Goal: Communication & Community: Answer question/provide support

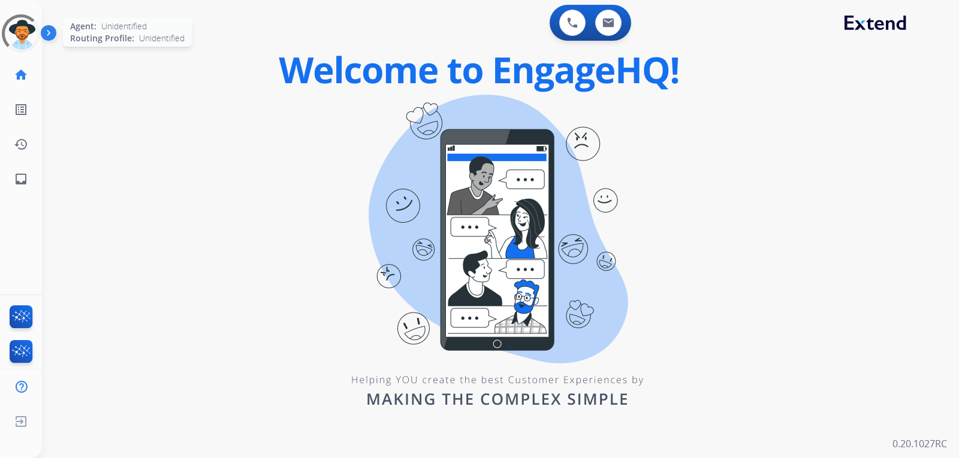
click at [20, 41] on div at bounding box center [20, 33] width 47 height 47
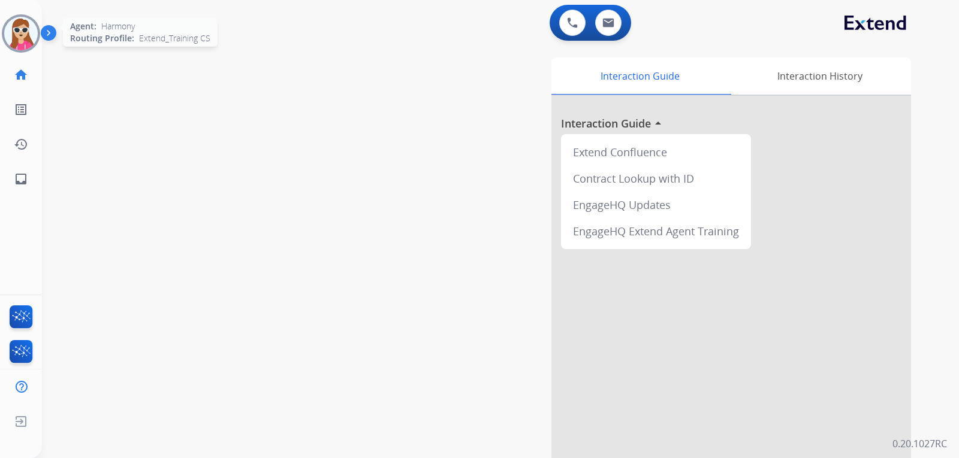
click at [19, 37] on img at bounding box center [21, 34] width 34 height 34
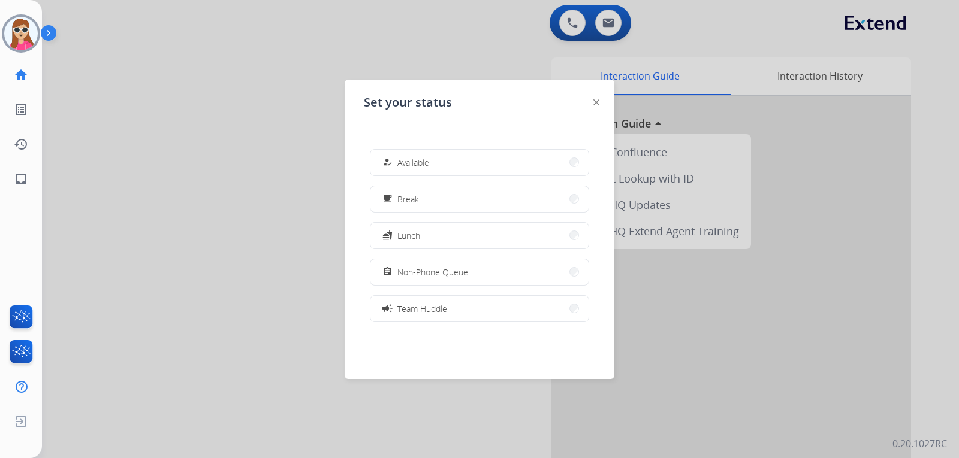
click at [447, 173] on button "how_to_reg Available" at bounding box center [479, 163] width 218 height 26
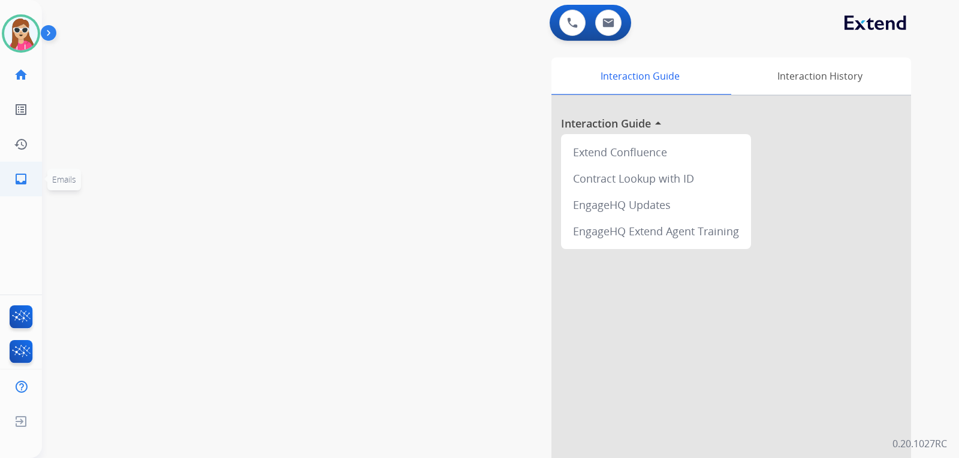
click at [34, 178] on link "inbox Emails" at bounding box center [21, 179] width 34 height 34
select select "**********"
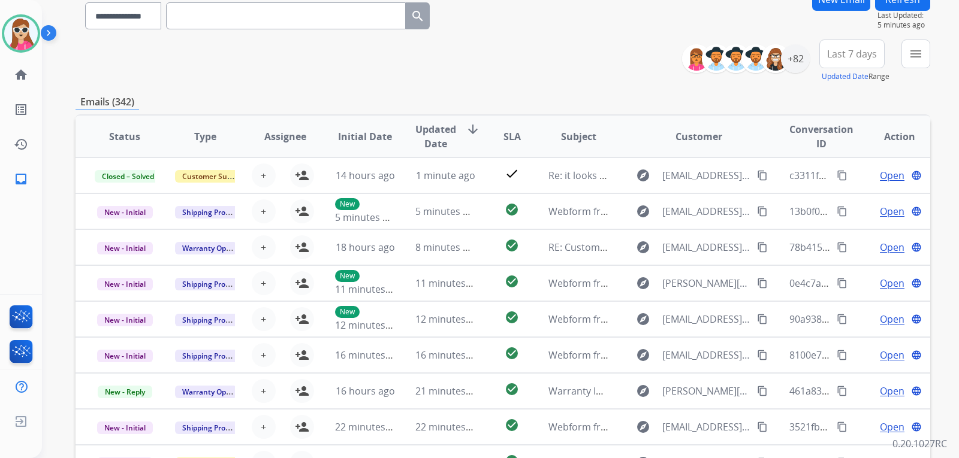
click at [904, 56] on button "menu" at bounding box center [915, 54] width 29 height 29
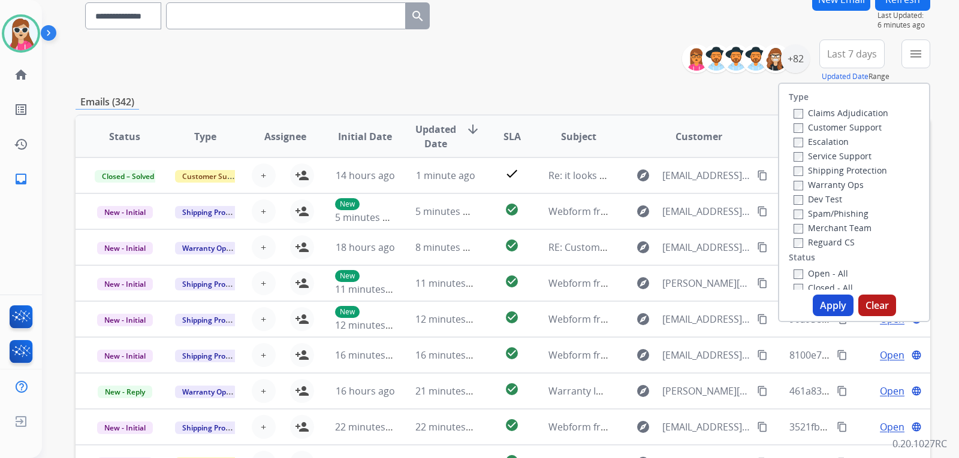
click at [826, 127] on label "Customer Support" at bounding box center [837, 127] width 88 height 11
click at [844, 167] on label "Shipping Protection" at bounding box center [839, 170] width 93 height 11
click at [837, 237] on label "Reguard CS" at bounding box center [823, 242] width 61 height 11
click at [831, 270] on label "Open - All" at bounding box center [820, 273] width 55 height 11
click at [828, 312] on button "Apply" at bounding box center [832, 306] width 41 height 22
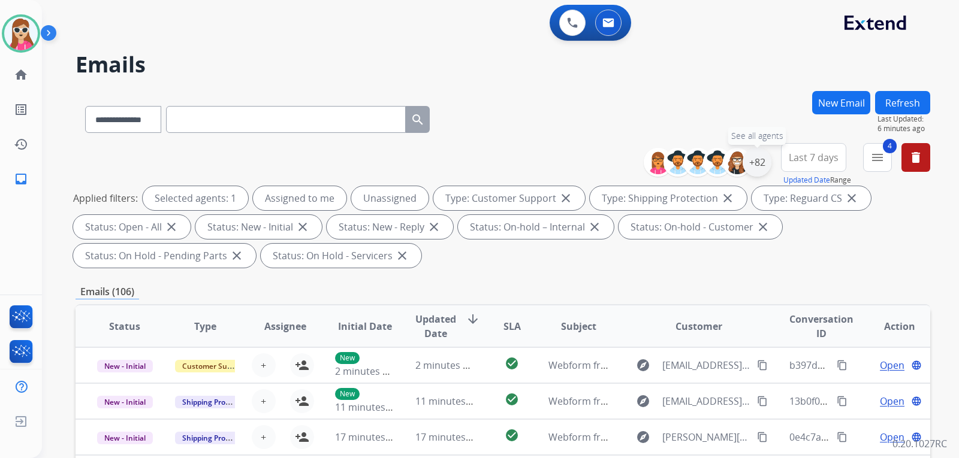
click at [754, 157] on div "+82" at bounding box center [756, 162] width 29 height 29
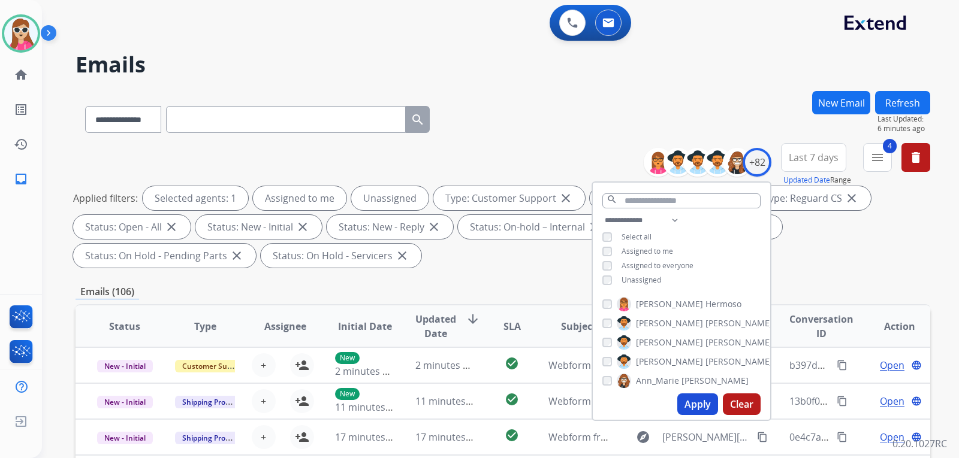
click at [629, 278] on span "Unassigned" at bounding box center [641, 280] width 40 height 10
click at [700, 396] on button "Apply" at bounding box center [697, 405] width 41 height 22
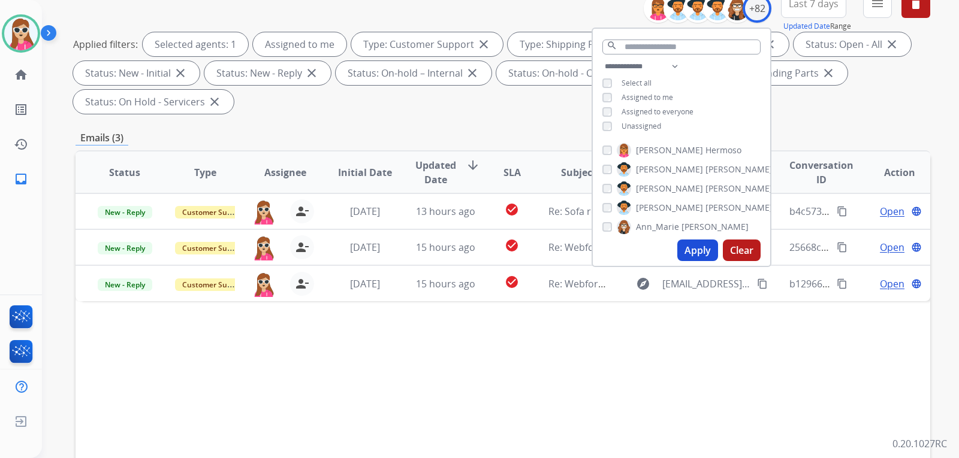
scroll to position [60, 0]
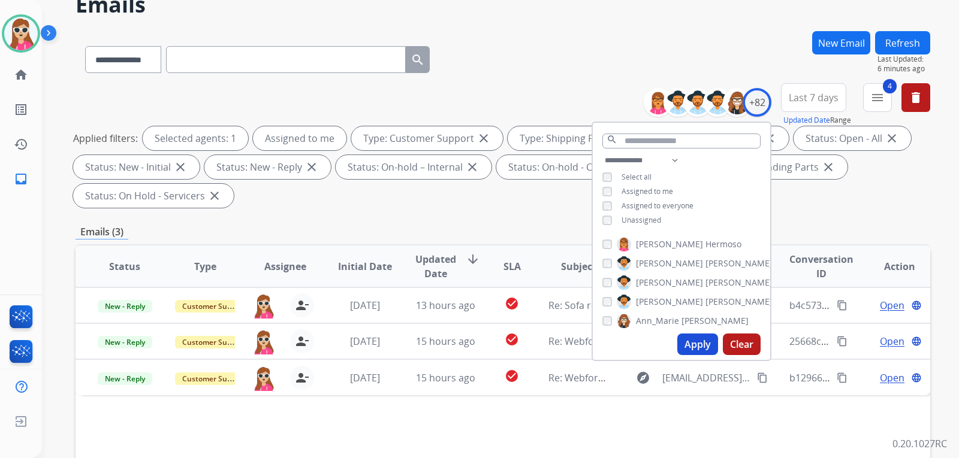
click at [457, 208] on div "**********" at bounding box center [502, 147] width 854 height 129
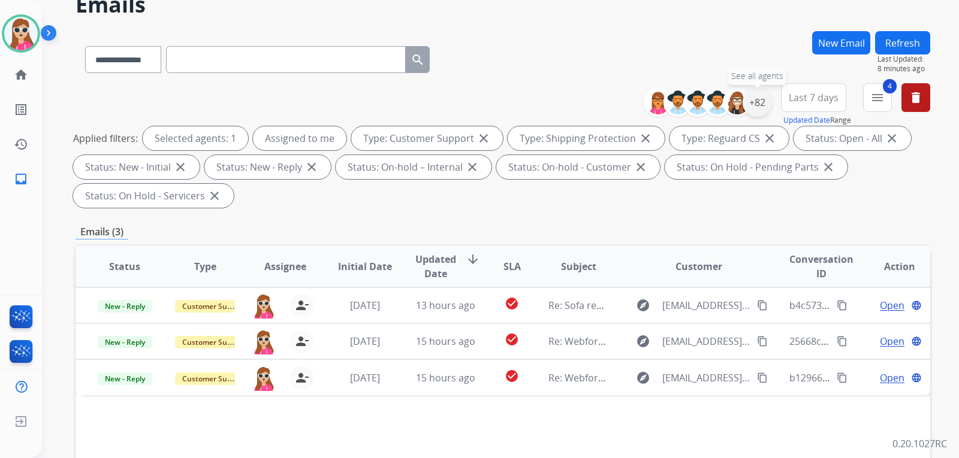
click at [763, 95] on div "+82" at bounding box center [756, 102] width 29 height 29
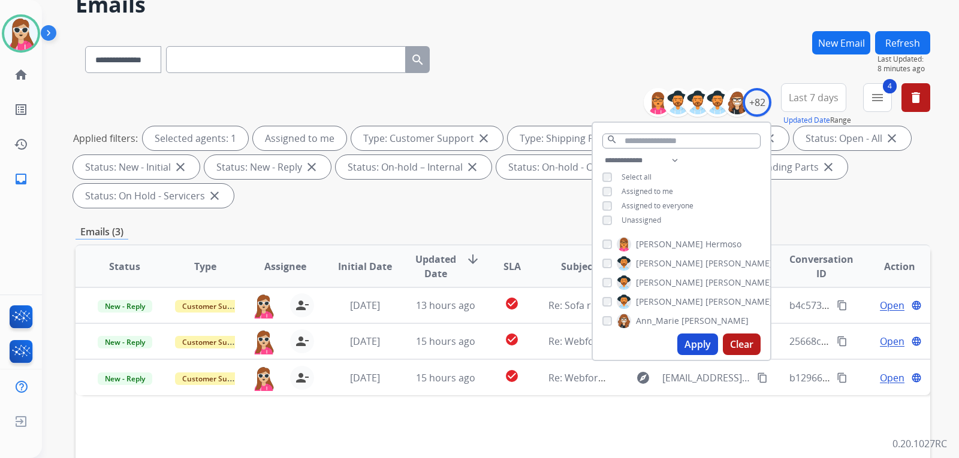
drag, startPoint x: 654, startPoint y: 220, endPoint x: 655, endPoint y: 237, distance: 17.4
click at [654, 219] on span "Unassigned" at bounding box center [641, 220] width 40 height 10
click at [693, 344] on button "Apply" at bounding box center [697, 345] width 41 height 22
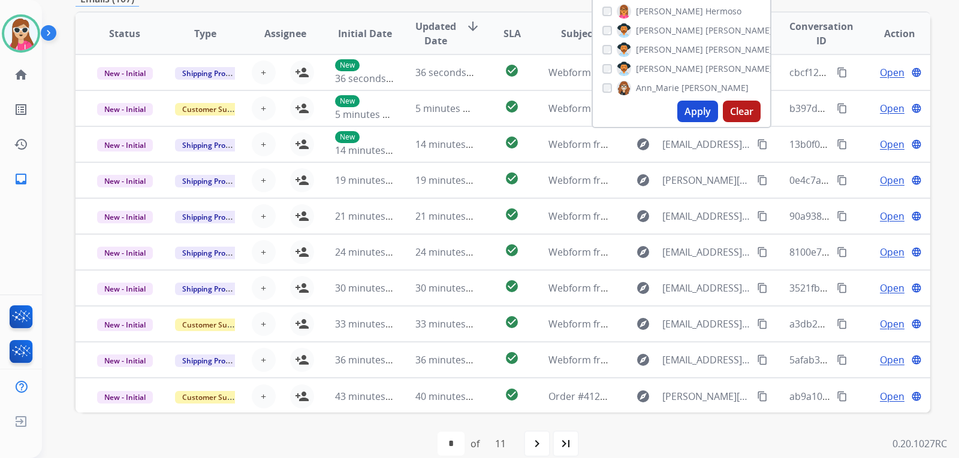
scroll to position [300, 0]
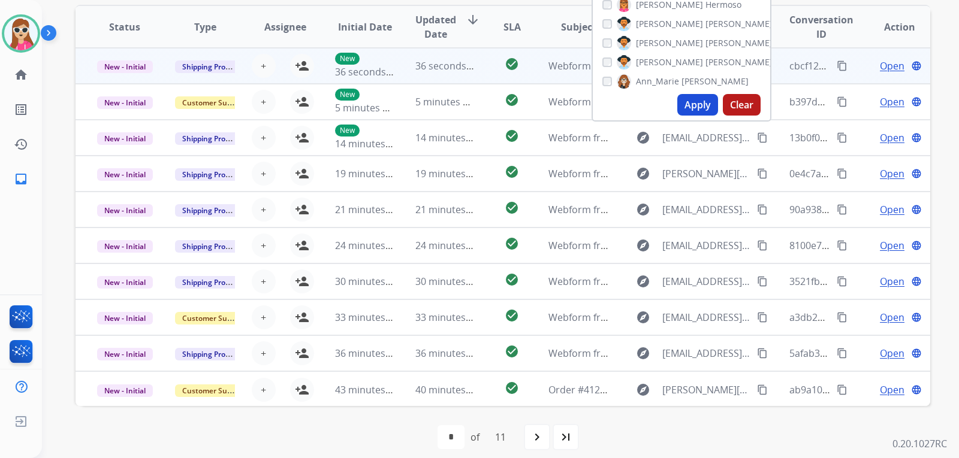
click at [480, 73] on td "check_circle" at bounding box center [502, 66] width 53 height 36
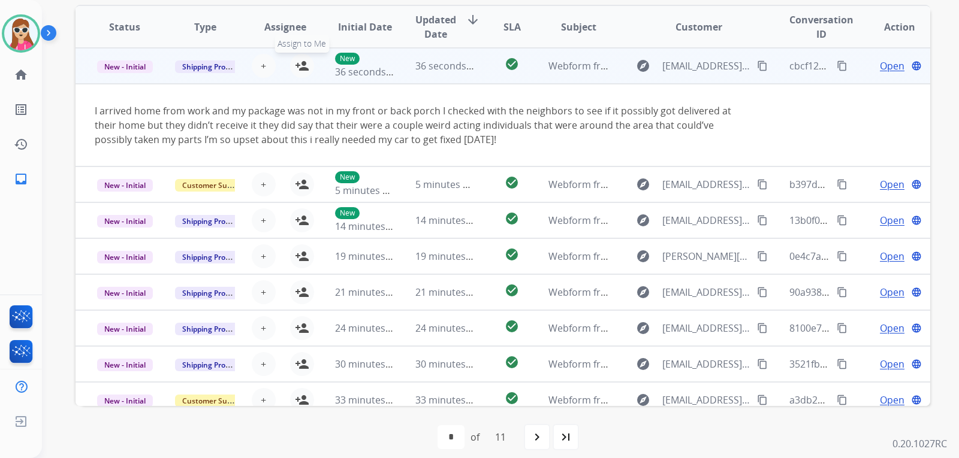
click at [291, 68] on button "person_add Assign to Me" at bounding box center [302, 66] width 24 height 24
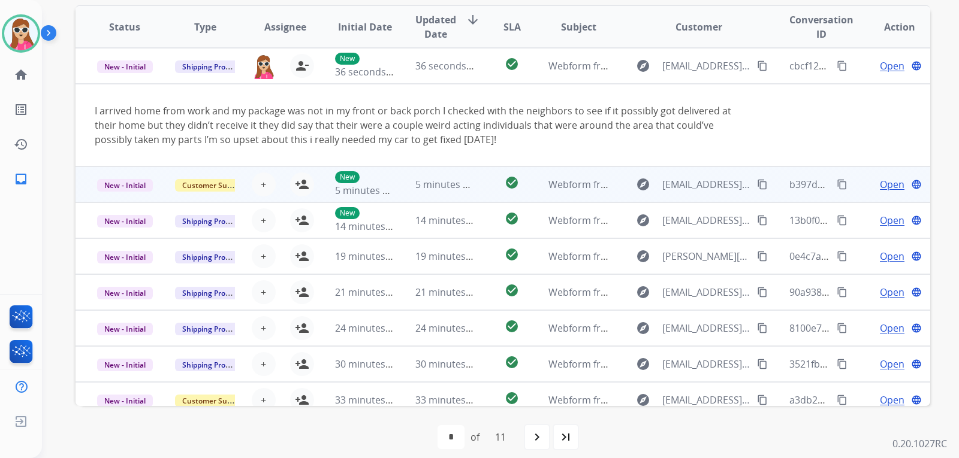
click at [476, 189] on td "check_circle" at bounding box center [502, 185] width 53 height 36
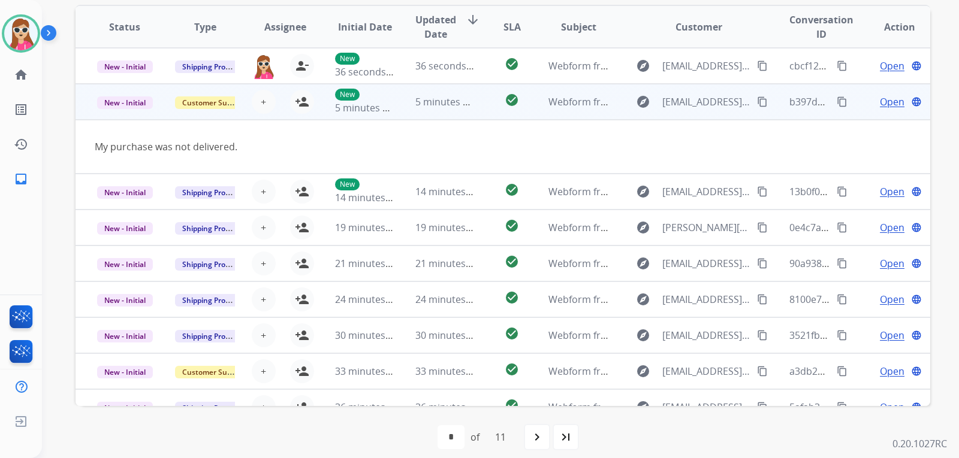
scroll to position [36, 0]
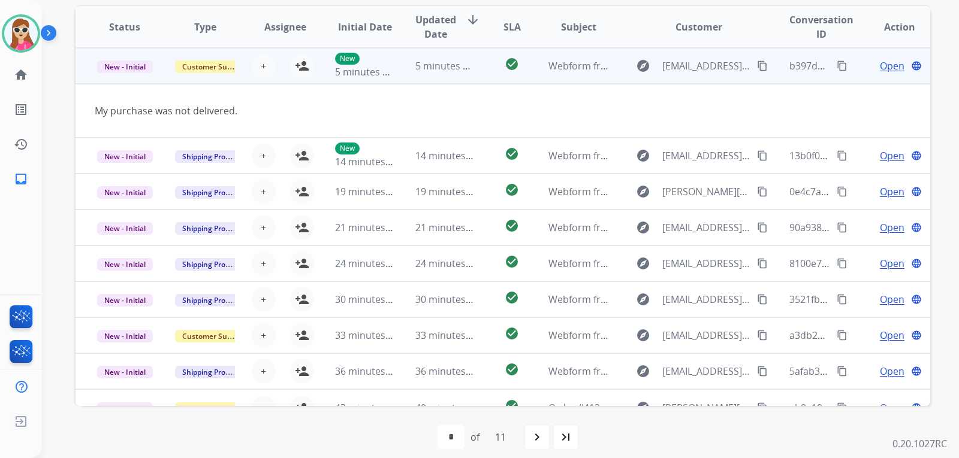
click at [316, 72] on td "New 5 minutes ago" at bounding box center [356, 66] width 80 height 36
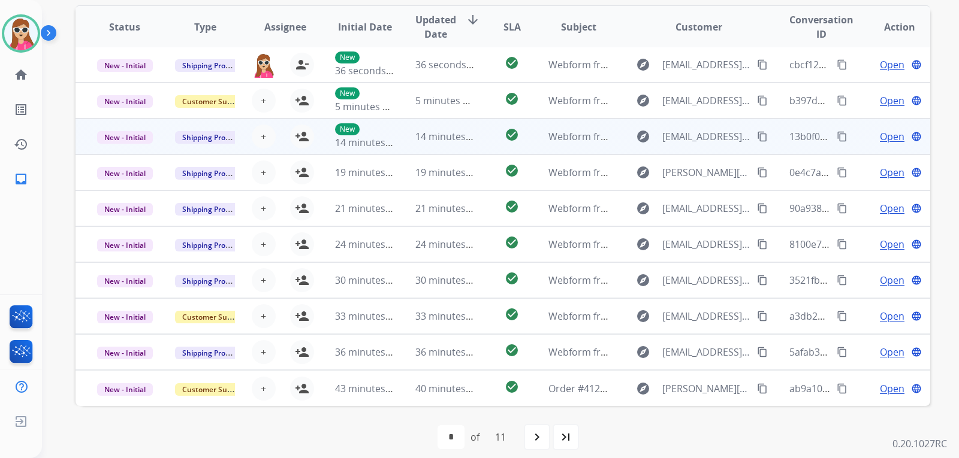
scroll to position [1, 0]
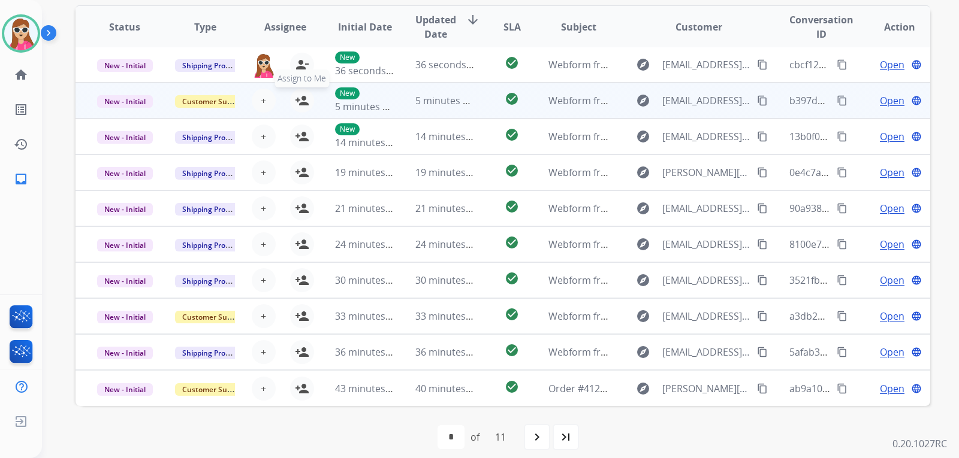
click at [298, 95] on mat-icon "person_add" at bounding box center [302, 100] width 14 height 14
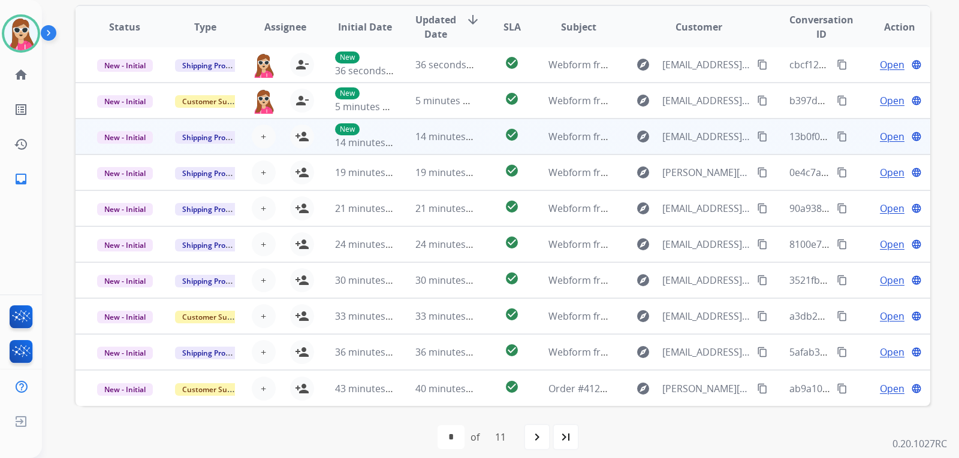
click at [310, 148] on div "+ Select agent person_add Assign to Me" at bounding box center [275, 137] width 77 height 24
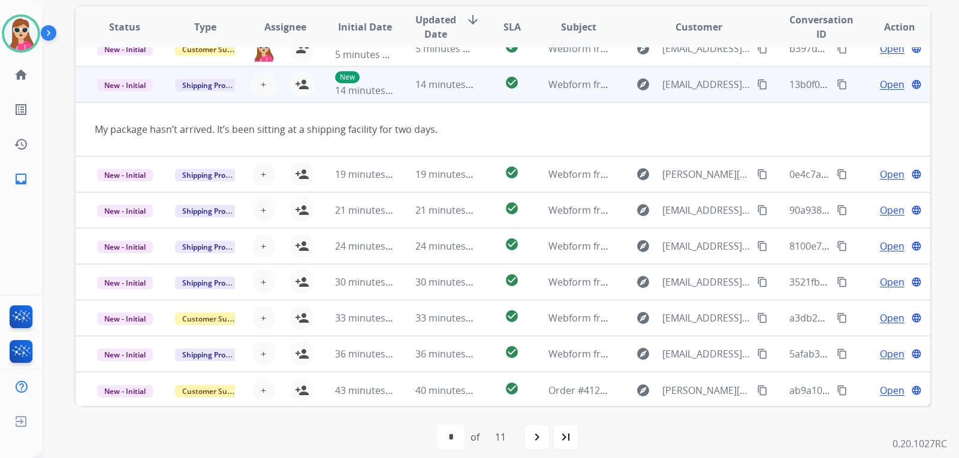
scroll to position [55, 0]
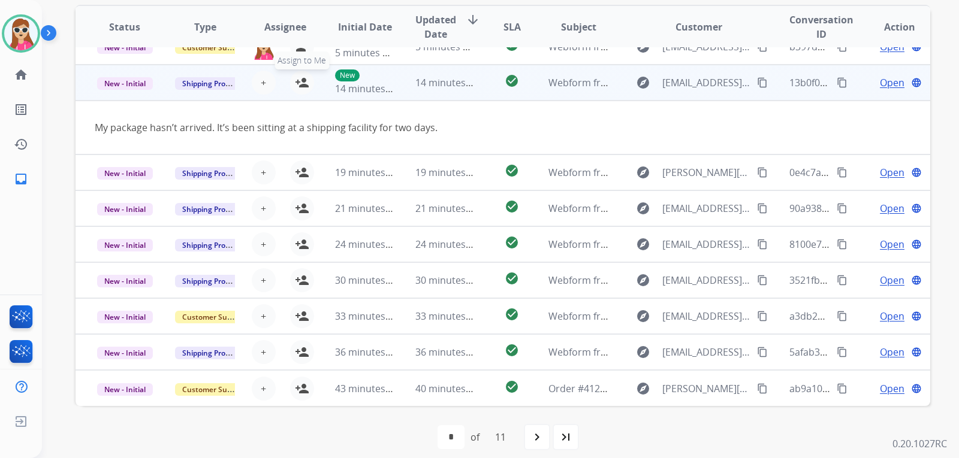
click at [310, 81] on button "person_add Assign to Me" at bounding box center [302, 83] width 24 height 24
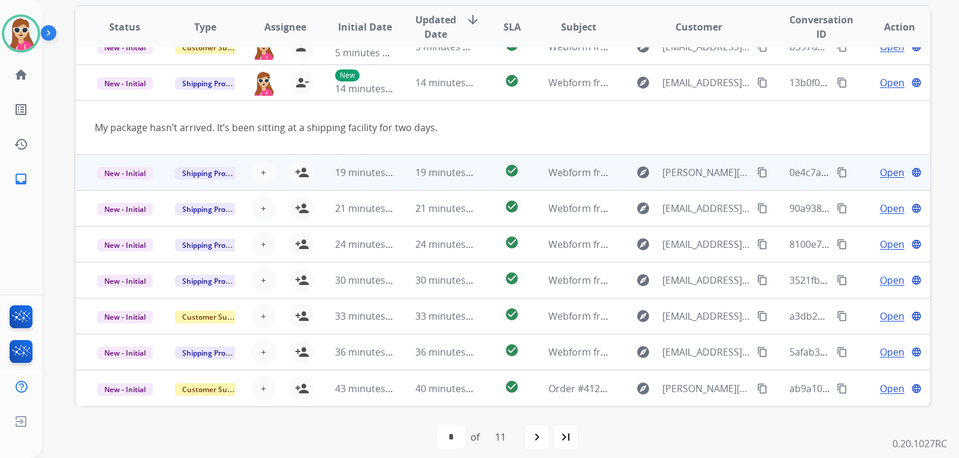
click at [324, 172] on td "19 minutes ago" at bounding box center [356, 173] width 80 height 36
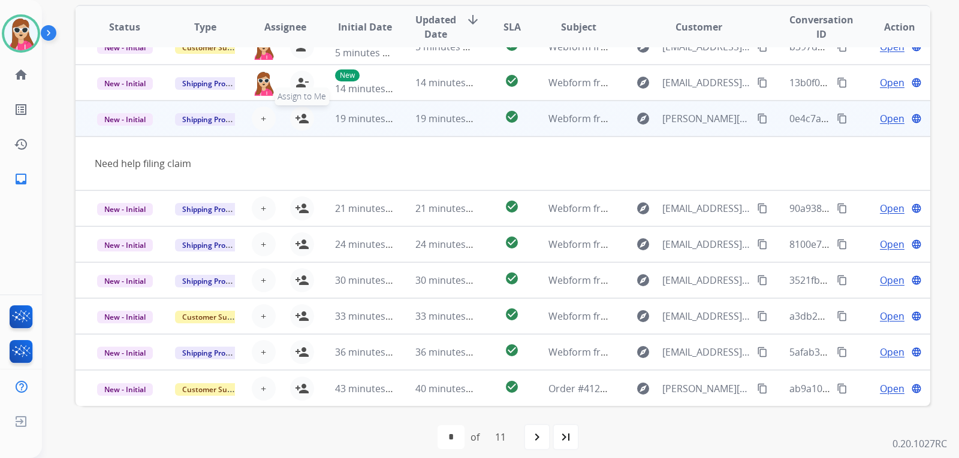
click at [308, 117] on button "person_add Assign to Me" at bounding box center [302, 119] width 24 height 24
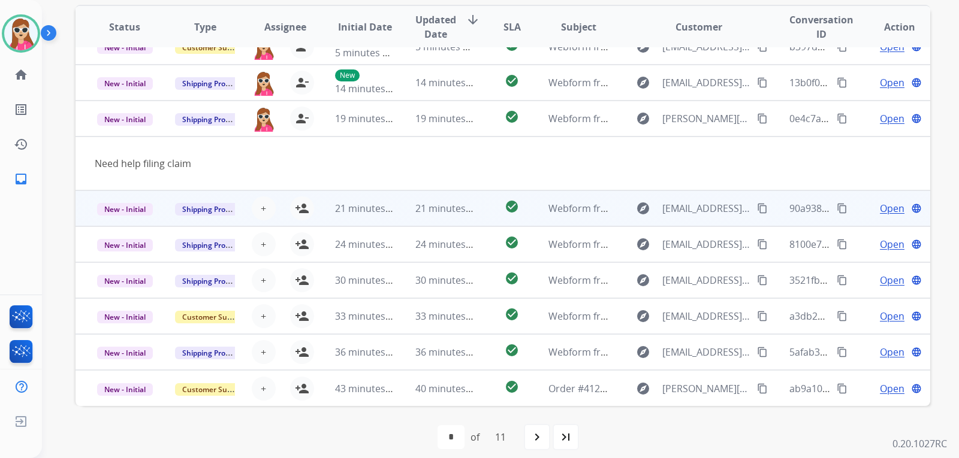
click at [318, 215] on td "21 minutes ago" at bounding box center [356, 209] width 80 height 36
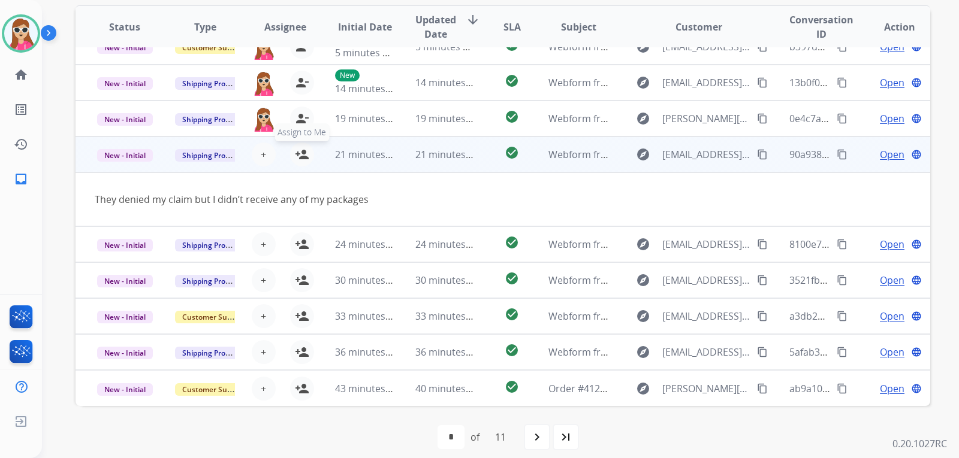
click at [300, 159] on mat-icon "person_add" at bounding box center [302, 154] width 14 height 14
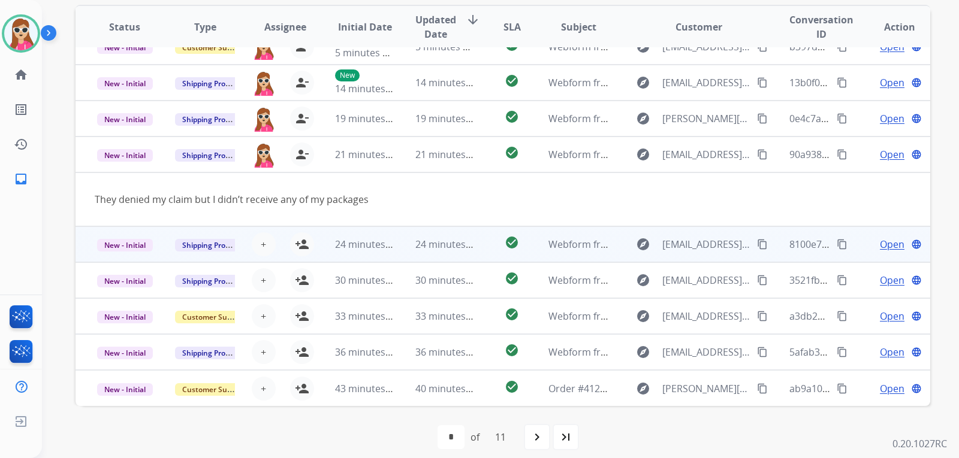
click at [316, 242] on td "24 minutes ago" at bounding box center [356, 244] width 80 height 36
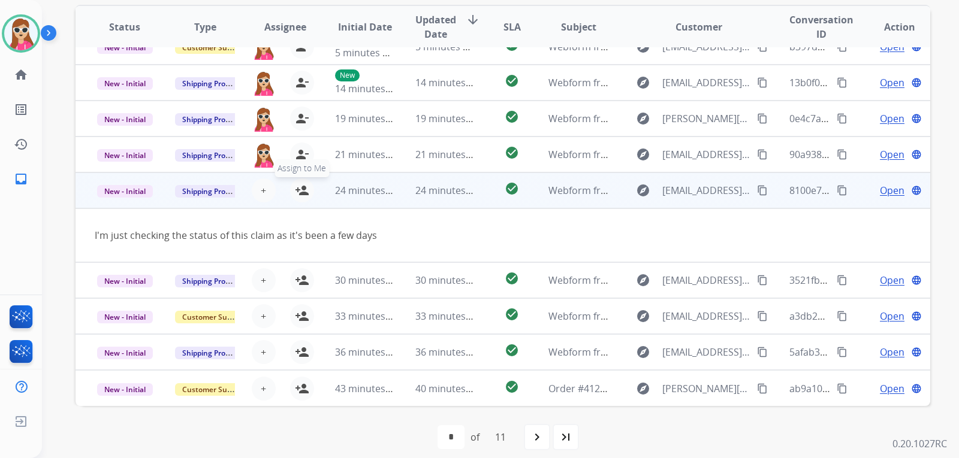
click at [304, 192] on mat-icon "person_add" at bounding box center [302, 190] width 14 height 14
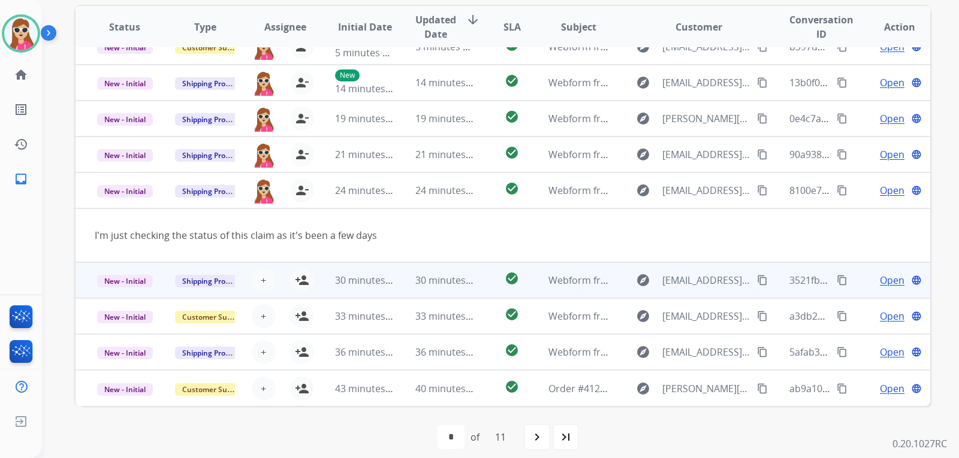
click at [322, 280] on td "30 minutes ago" at bounding box center [356, 280] width 80 height 36
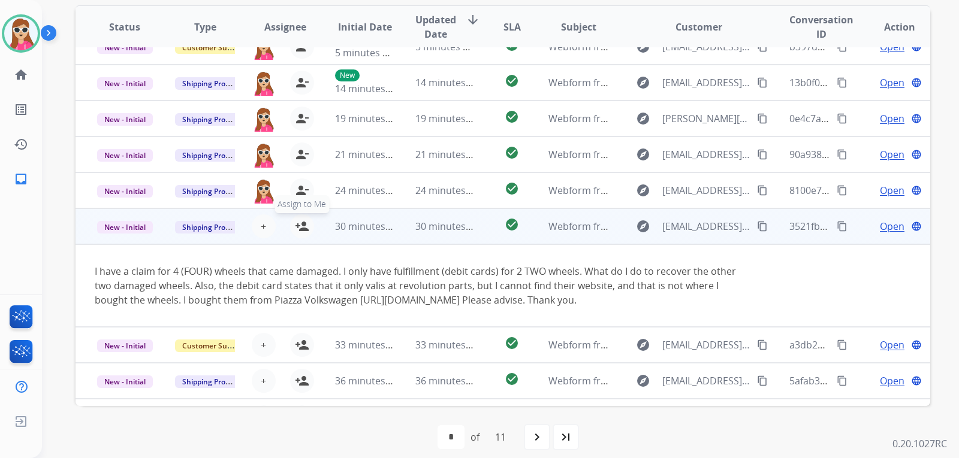
scroll to position [84, 0]
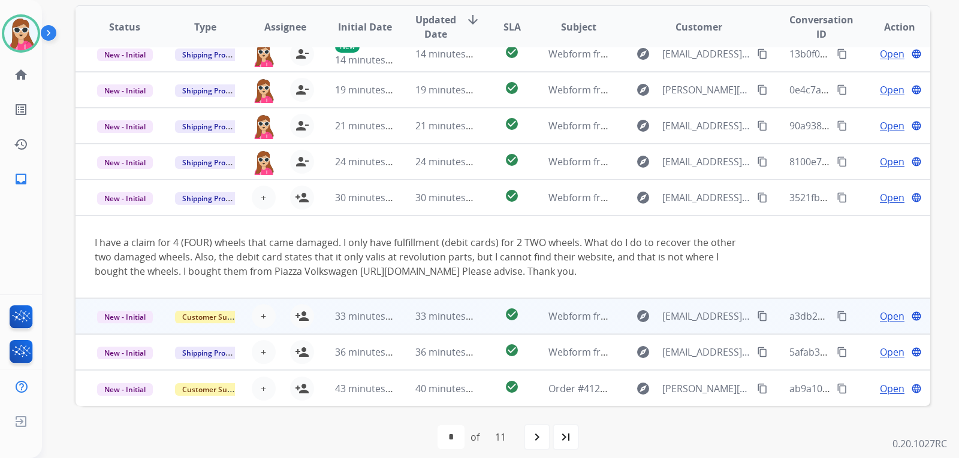
click at [316, 332] on td "33 minutes ago" at bounding box center [356, 316] width 80 height 36
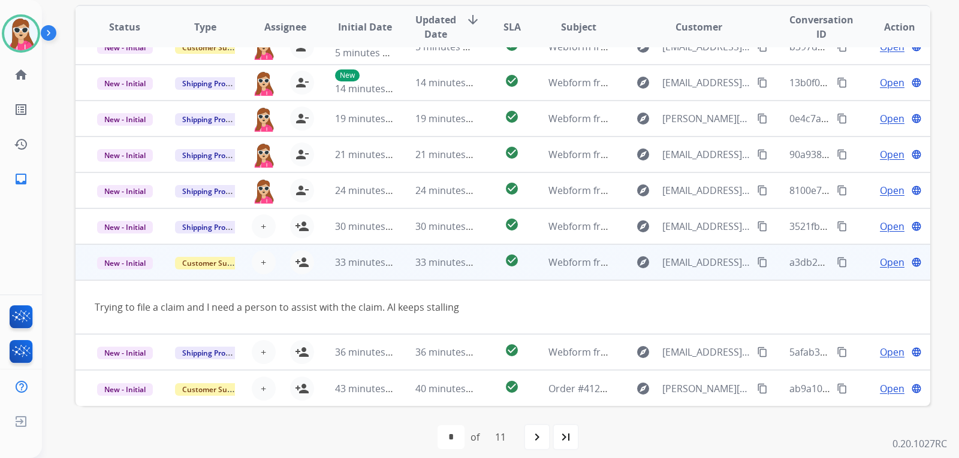
scroll to position [55, 0]
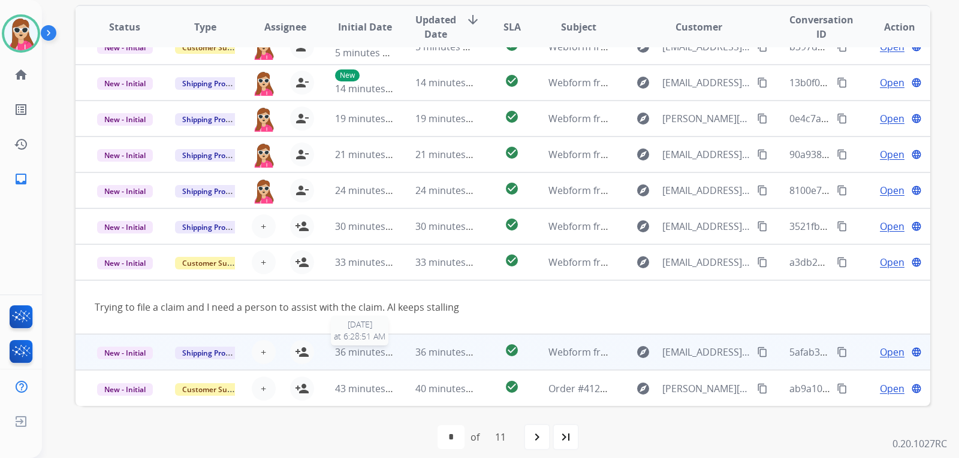
click at [335, 355] on span "36 minutes ago" at bounding box center [369, 352] width 69 height 13
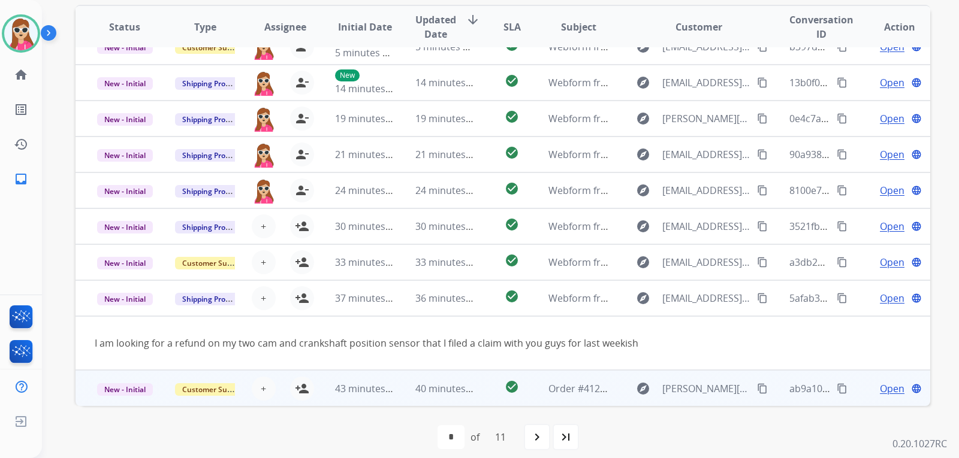
click at [328, 373] on td "43 minutes ago" at bounding box center [356, 388] width 80 height 36
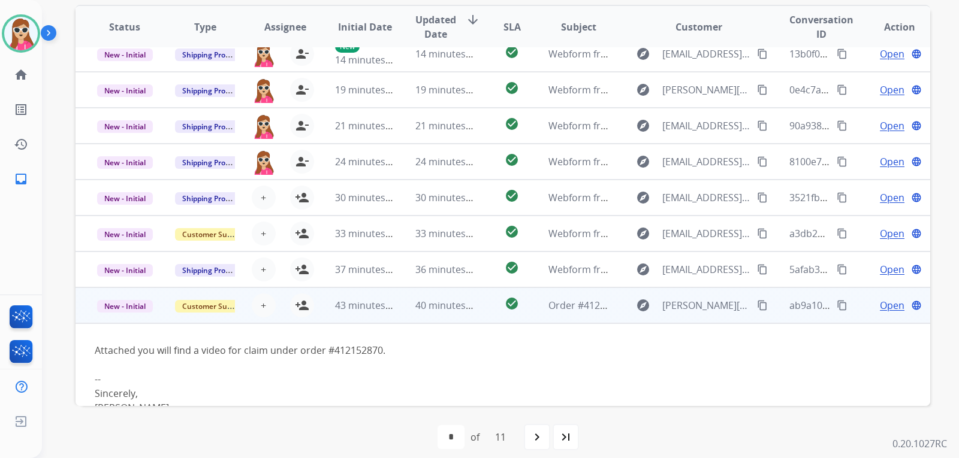
scroll to position [112, 0]
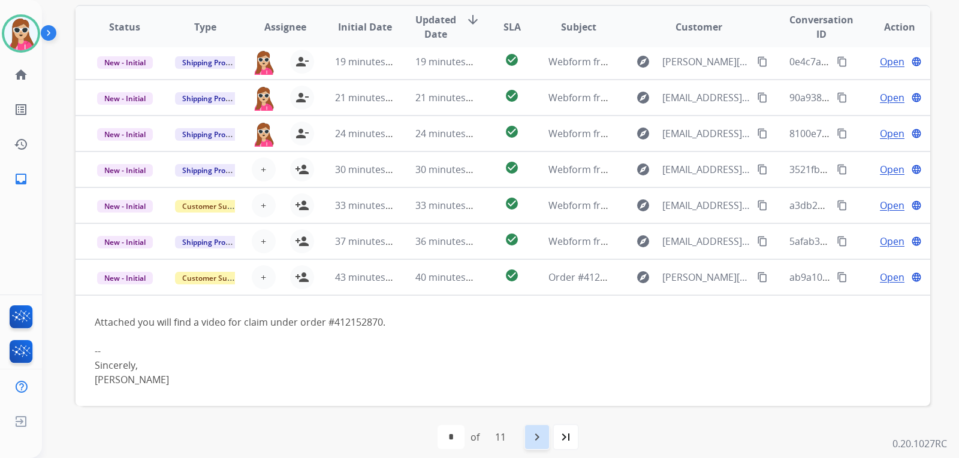
click at [536, 439] on mat-icon "navigate_next" at bounding box center [537, 437] width 14 height 14
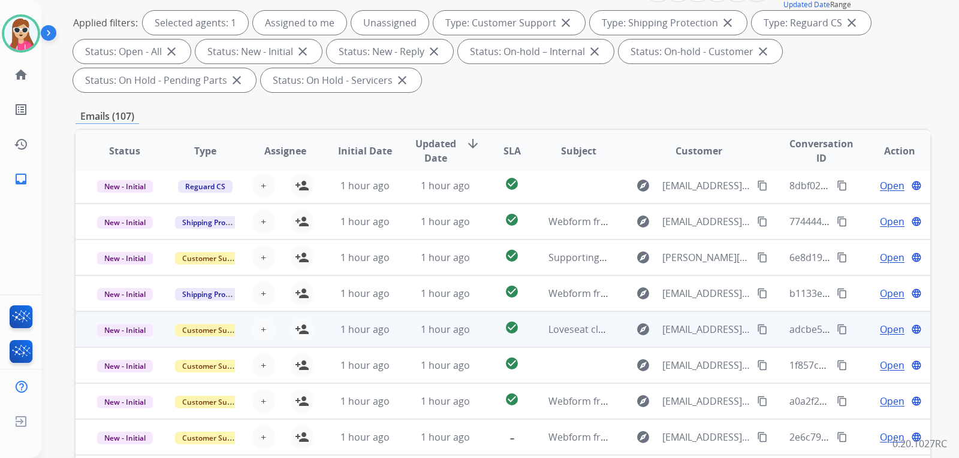
scroll to position [180, 0]
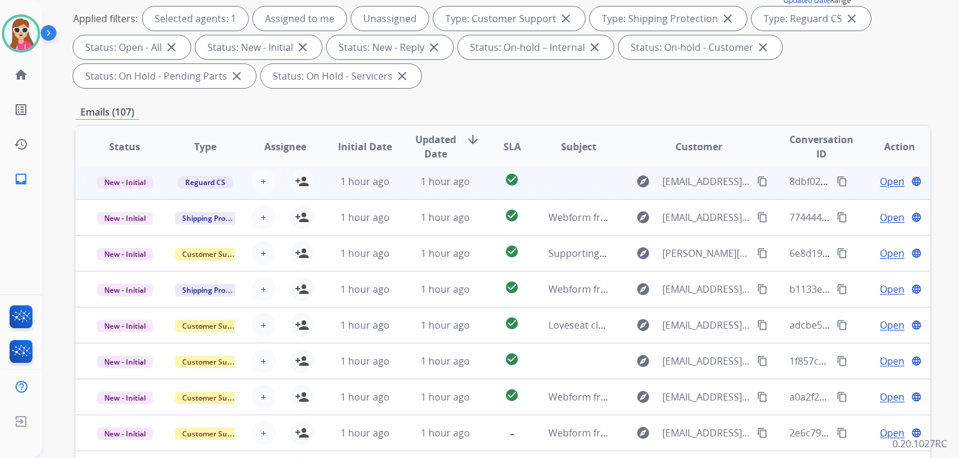
click at [323, 180] on td "1 hour ago" at bounding box center [356, 182] width 80 height 36
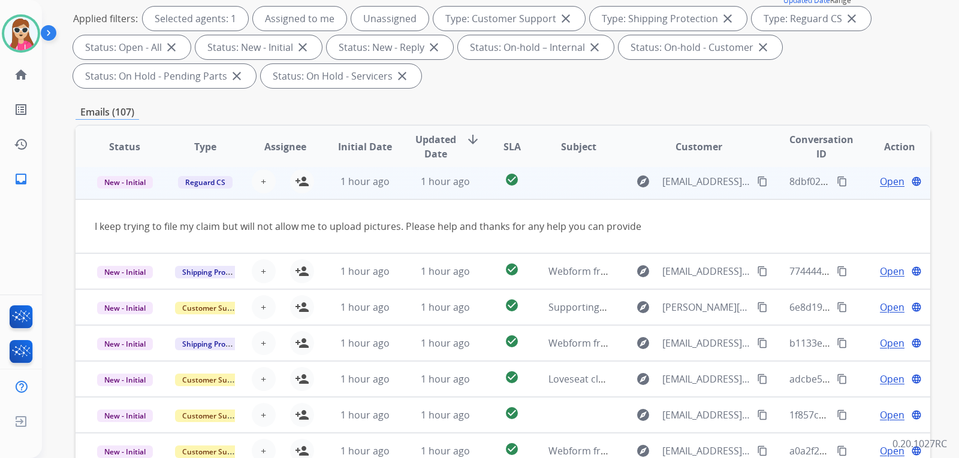
scroll to position [36, 0]
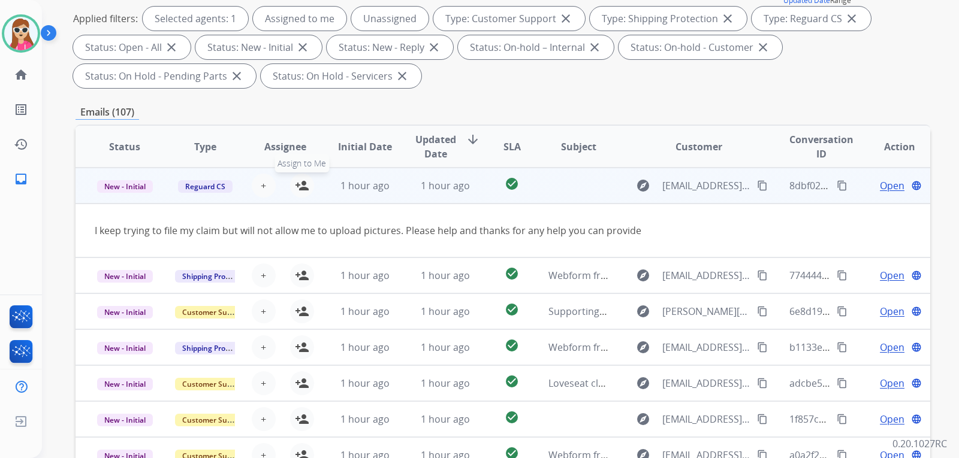
click at [301, 197] on div "+ Select agent person_add Assign to Me" at bounding box center [275, 186] width 77 height 24
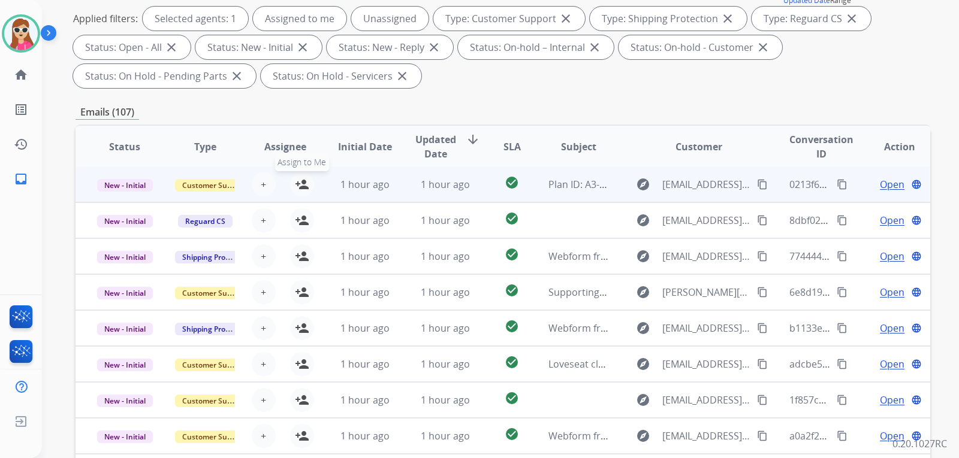
click at [301, 191] on mat-icon "person_add" at bounding box center [302, 184] width 14 height 14
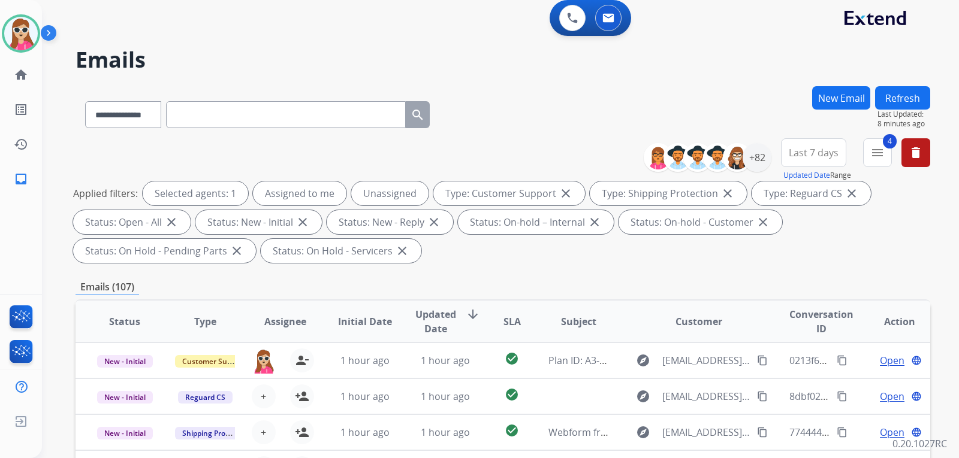
scroll to position [0, 0]
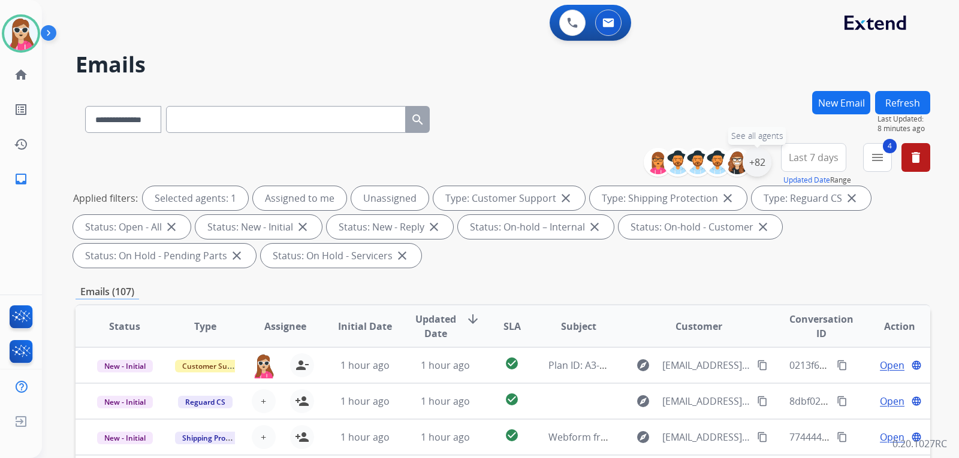
click at [757, 167] on div "+82" at bounding box center [756, 162] width 29 height 29
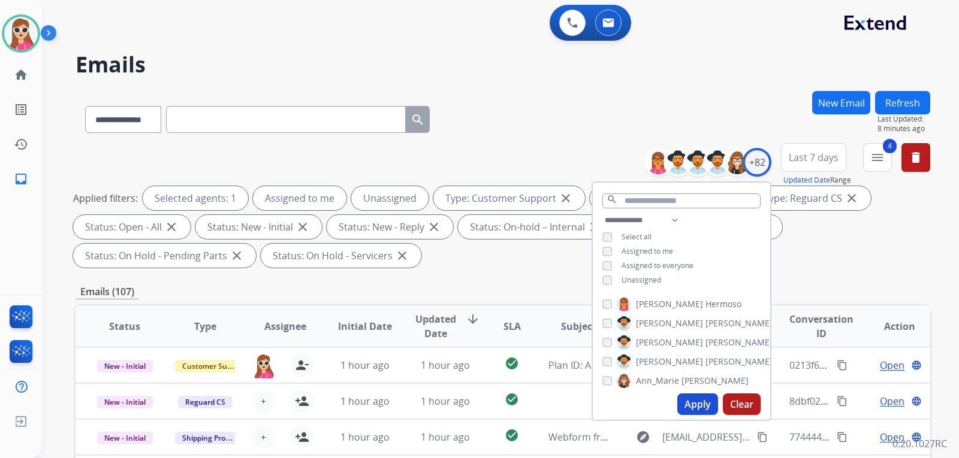
click at [652, 278] on span "Unassigned" at bounding box center [641, 280] width 40 height 10
click at [709, 398] on button "Apply" at bounding box center [697, 405] width 41 height 22
select select "*"
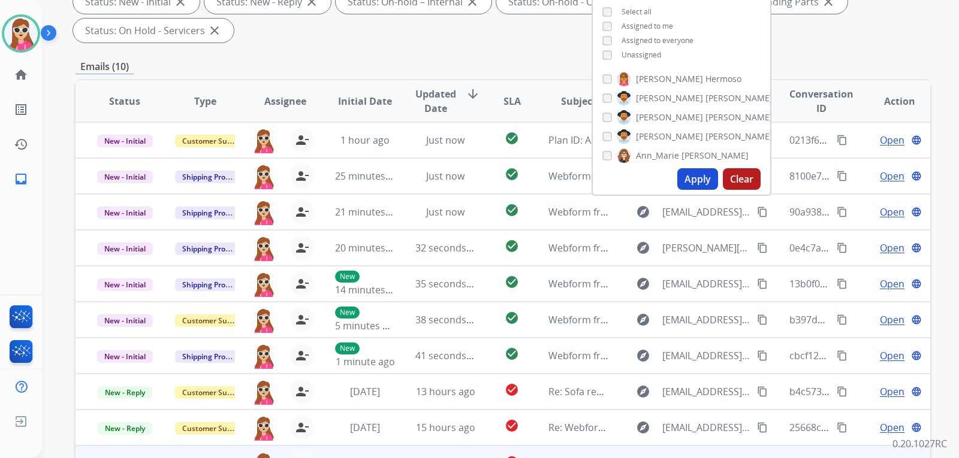
scroll to position [250, 0]
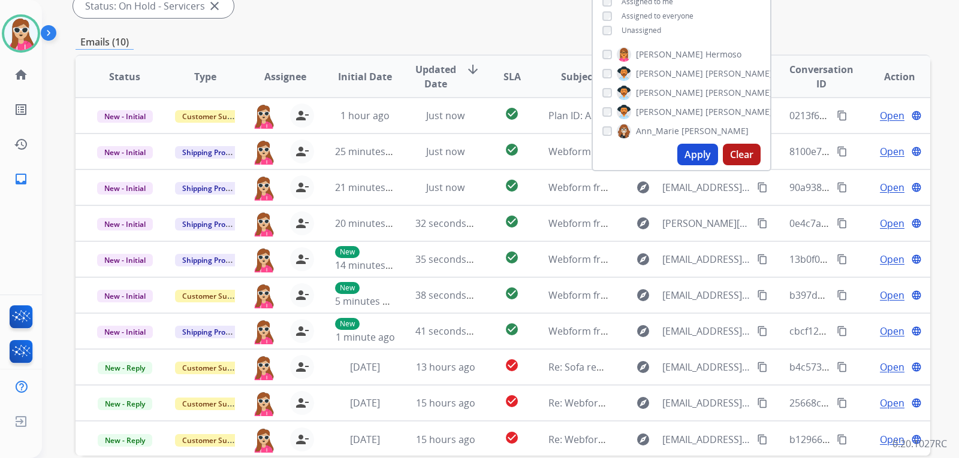
click at [787, 42] on div "Emails (10)" at bounding box center [502, 42] width 854 height 15
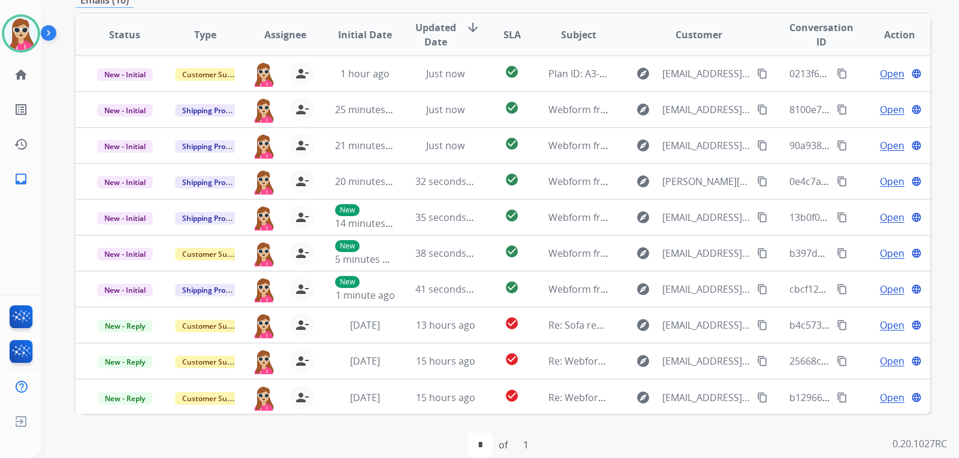
scroll to position [310, 0]
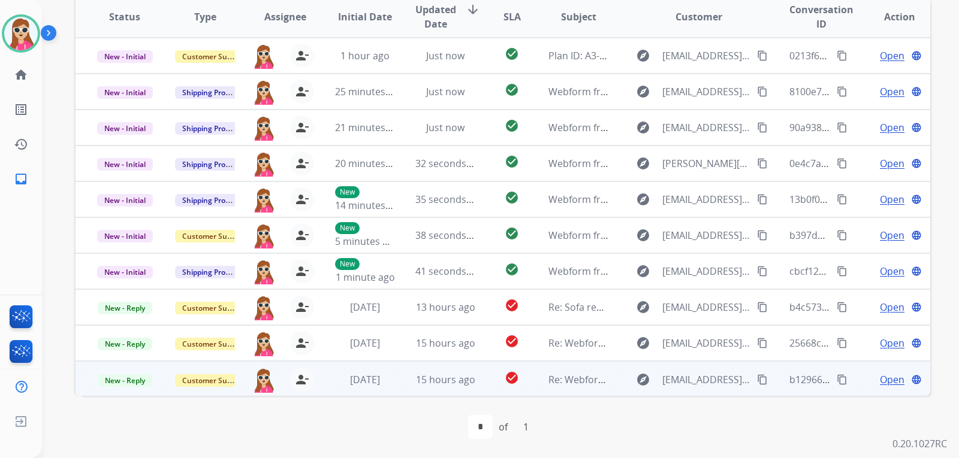
click at [853, 381] on td "Open language" at bounding box center [890, 379] width 80 height 36
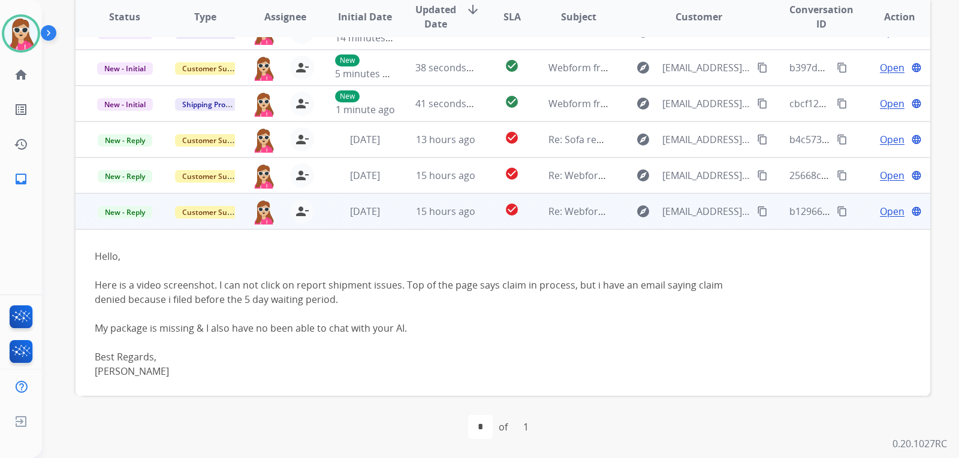
scroll to position [170, 0]
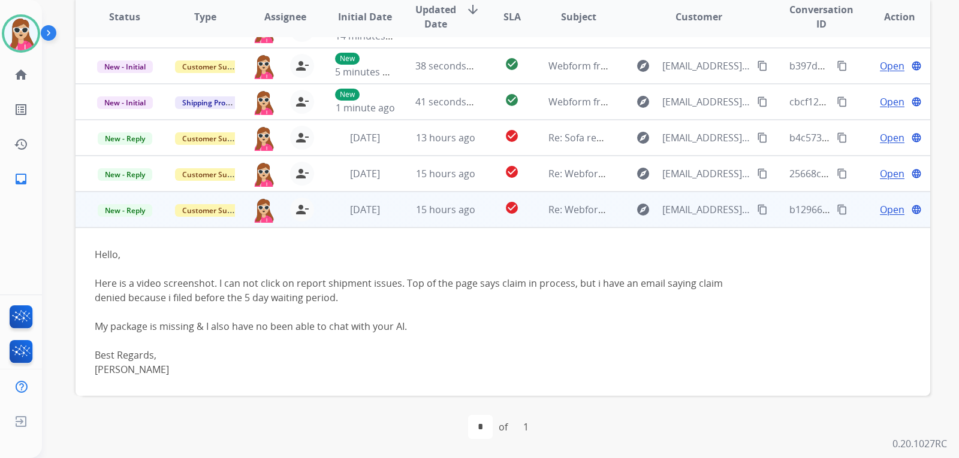
drag, startPoint x: 98, startPoint y: 281, endPoint x: 460, endPoint y: 358, distance: 370.6
click at [460, 358] on div "Hello, Here is a video screenshot. I can not click on report shipment issues. T…" at bounding box center [423, 311] width 656 height 129
click at [460, 358] on div "Best Regards, Cindy C." at bounding box center [423, 362] width 656 height 29
click at [891, 212] on span "Open" at bounding box center [891, 209] width 25 height 14
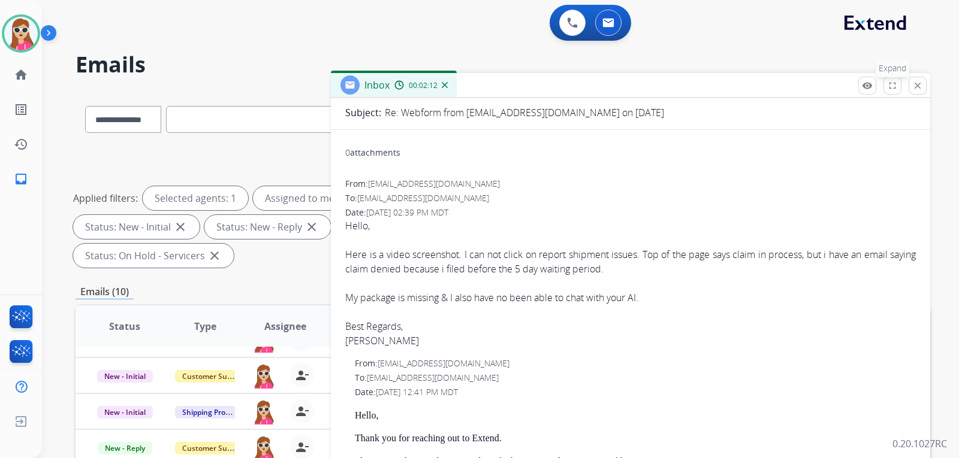
scroll to position [92, 0]
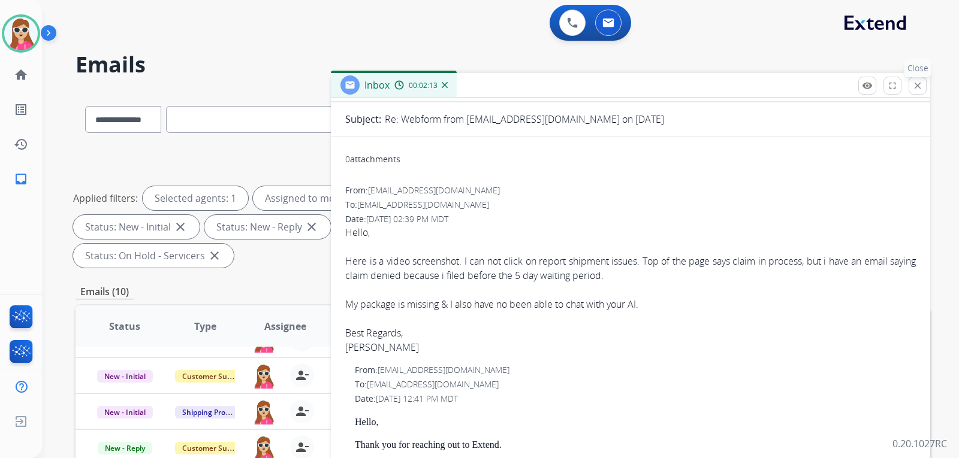
click at [917, 84] on mat-icon "close" at bounding box center [917, 85] width 11 height 11
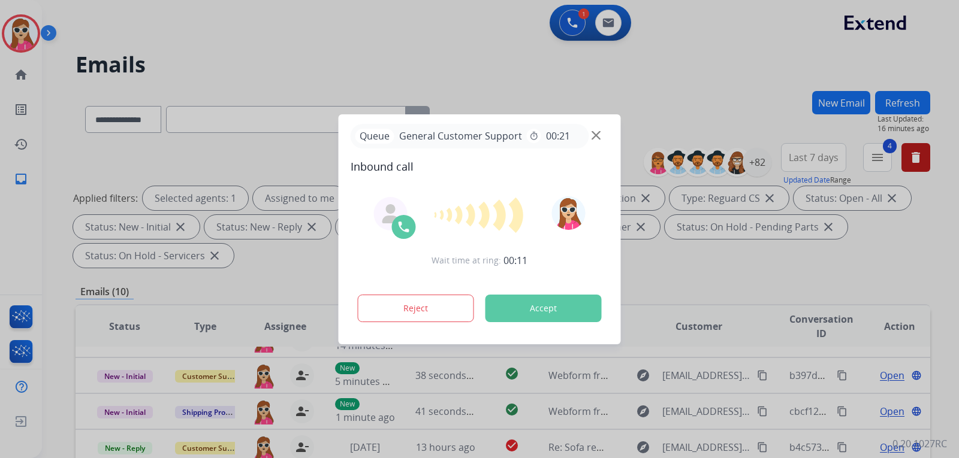
click at [533, 310] on button "Accept" at bounding box center [543, 309] width 116 height 28
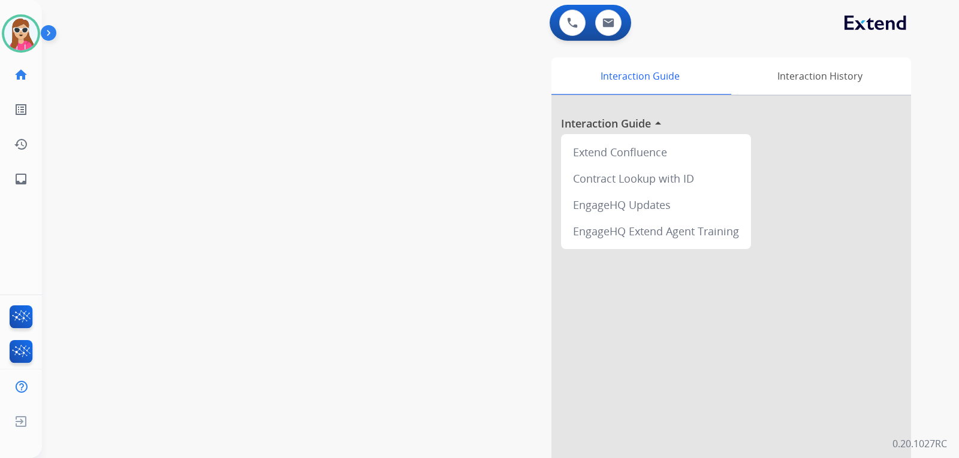
click at [591, 284] on div at bounding box center [730, 319] width 359 height 447
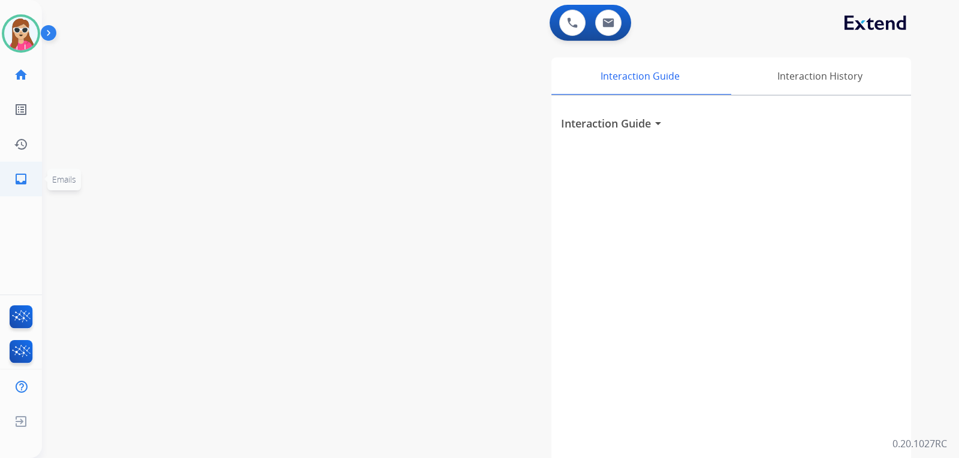
click at [19, 188] on link "inbox Emails" at bounding box center [21, 179] width 34 height 34
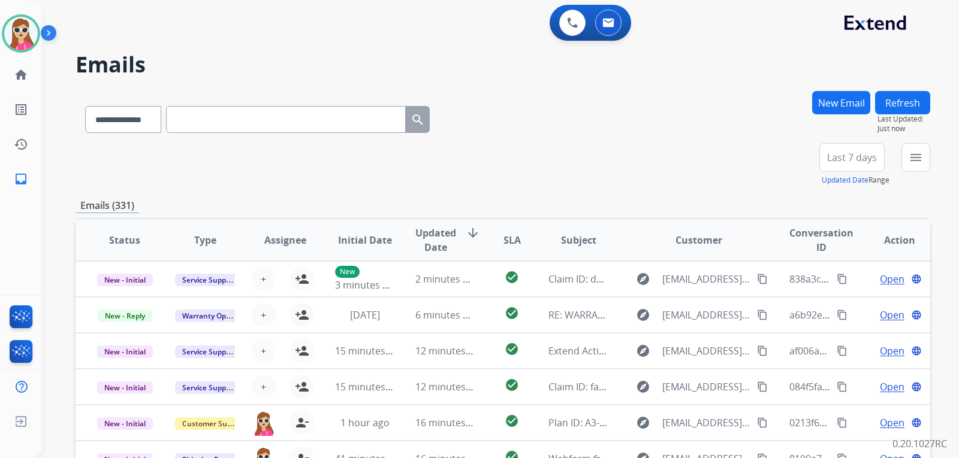
click at [289, 108] on input "text" at bounding box center [286, 119] width 240 height 27
click at [160, 120] on select "**********" at bounding box center [122, 119] width 75 height 27
select select "**********"
click at [85, 106] on select "**********" at bounding box center [122, 119] width 75 height 27
drag, startPoint x: 194, startPoint y: 126, endPoint x: 194, endPoint y: 140, distance: 13.8
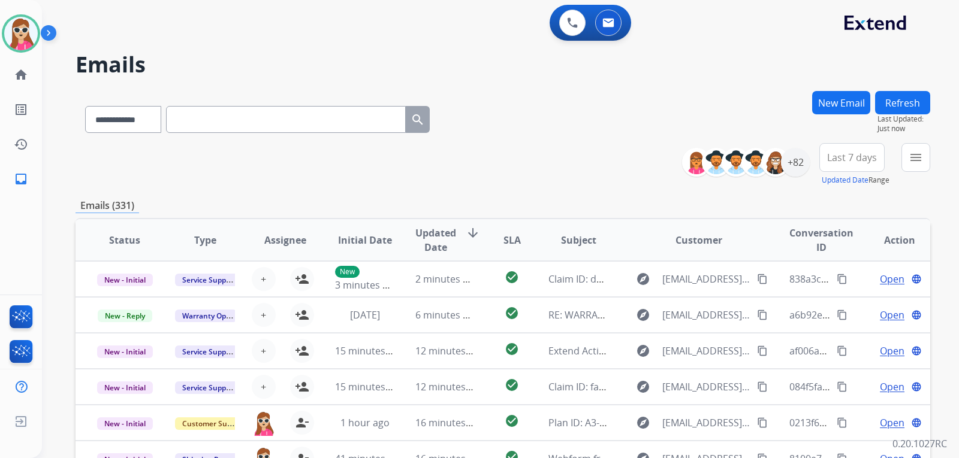
drag, startPoint x: 194, startPoint y: 140, endPoint x: 205, endPoint y: 121, distance: 21.5
paste input "**********"
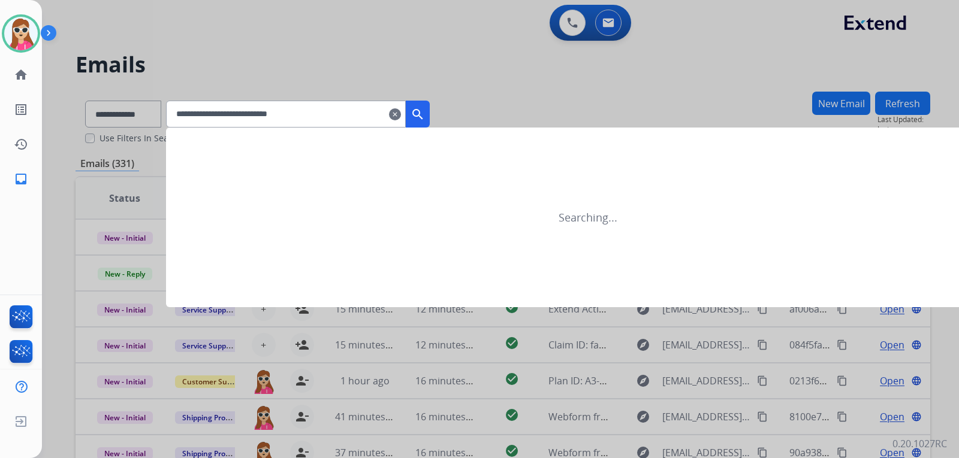
type input "**********"
click at [430, 121] on button "search" at bounding box center [418, 114] width 24 height 27
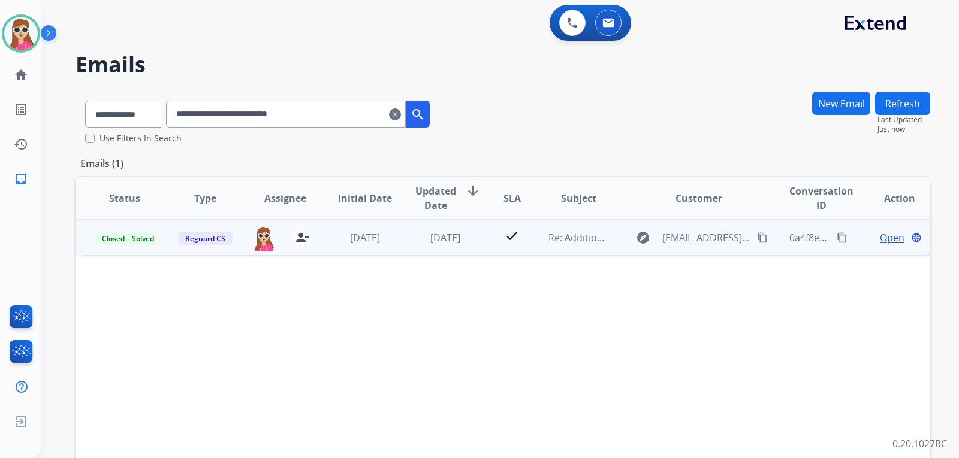
click at [529, 248] on td "Re: Additional Information" at bounding box center [569, 237] width 80 height 36
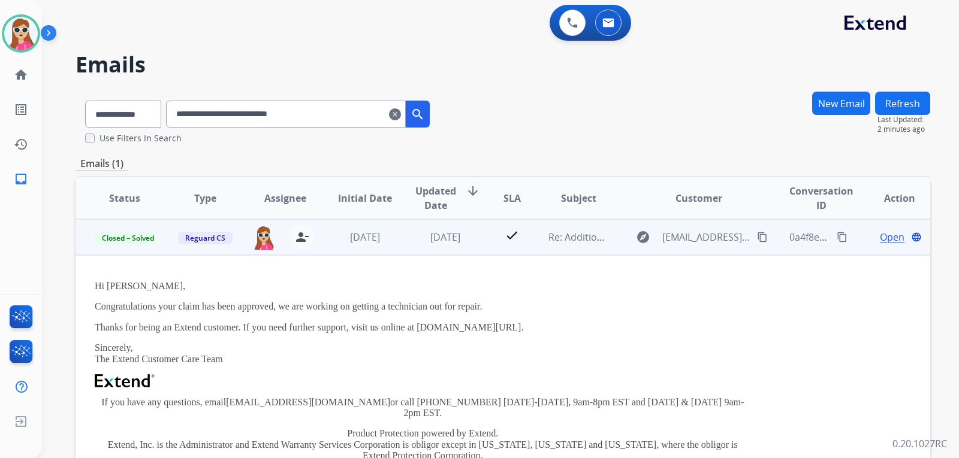
click at [893, 234] on span "Open" at bounding box center [891, 237] width 25 height 14
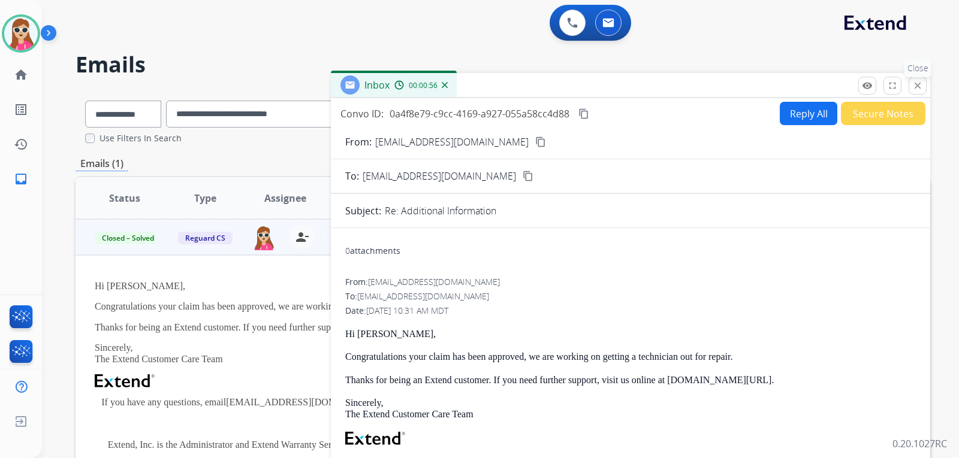
click at [923, 83] on button "close Close" at bounding box center [917, 86] width 18 height 18
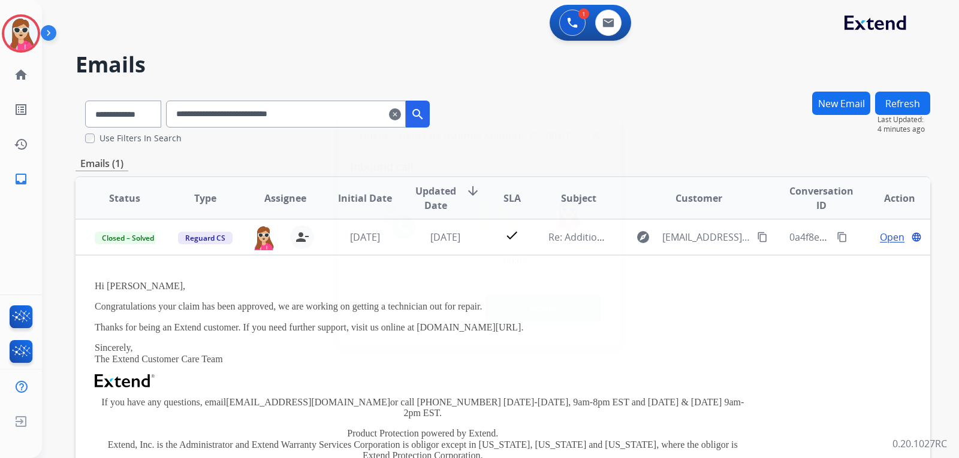
click at [567, 300] on button "Accept" at bounding box center [543, 309] width 116 height 28
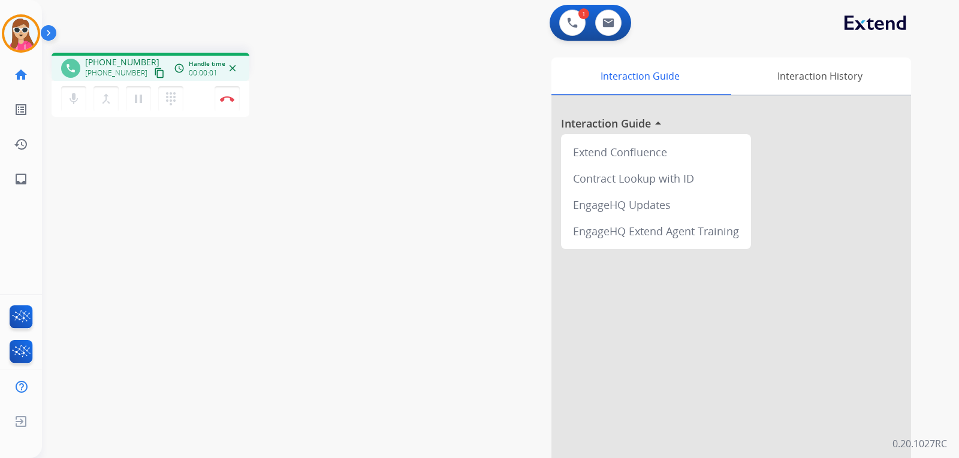
click at [154, 69] on mat-icon "content_copy" at bounding box center [159, 73] width 11 height 11
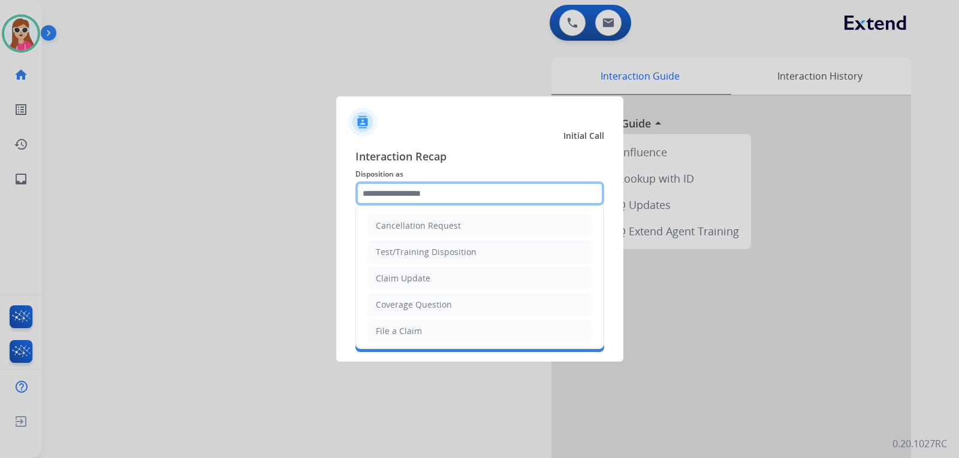
click at [418, 188] on input "text" at bounding box center [479, 194] width 249 height 24
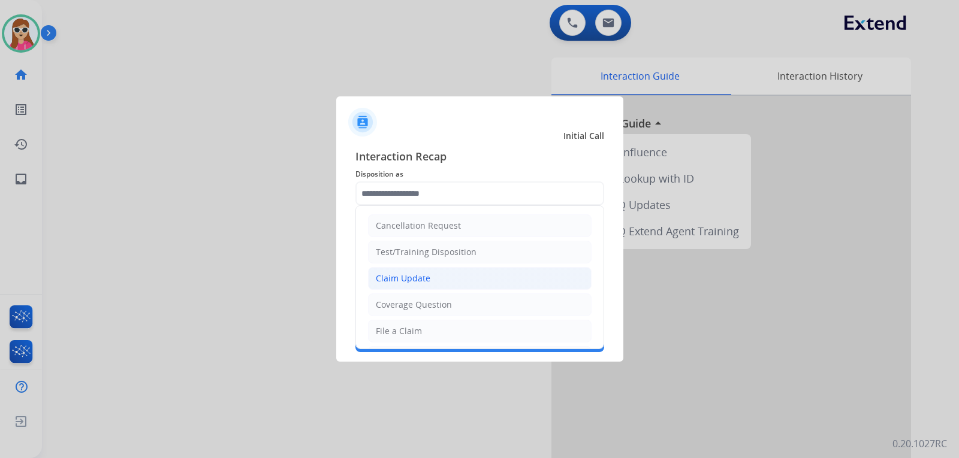
click at [440, 282] on li "Claim Update" at bounding box center [479, 278] width 223 height 23
type input "**********"
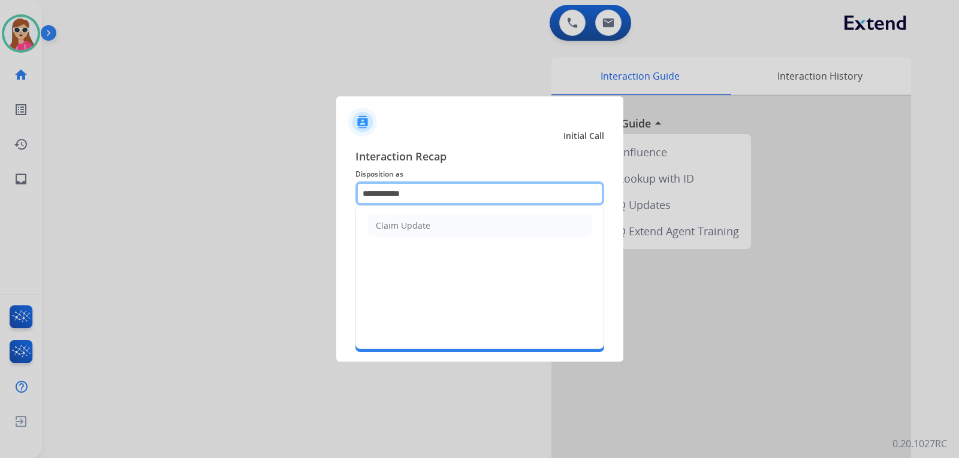
click at [459, 188] on input "**********" at bounding box center [479, 194] width 249 height 24
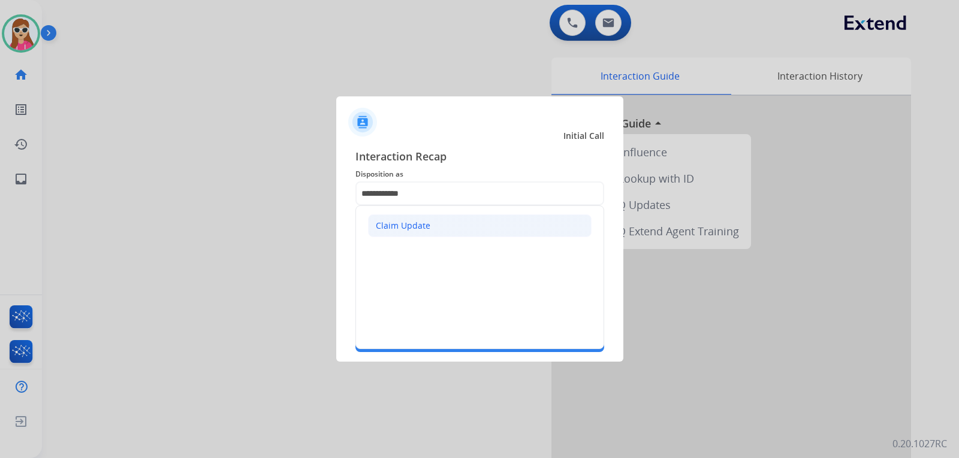
click at [448, 231] on li "Claim Update" at bounding box center [479, 225] width 223 height 23
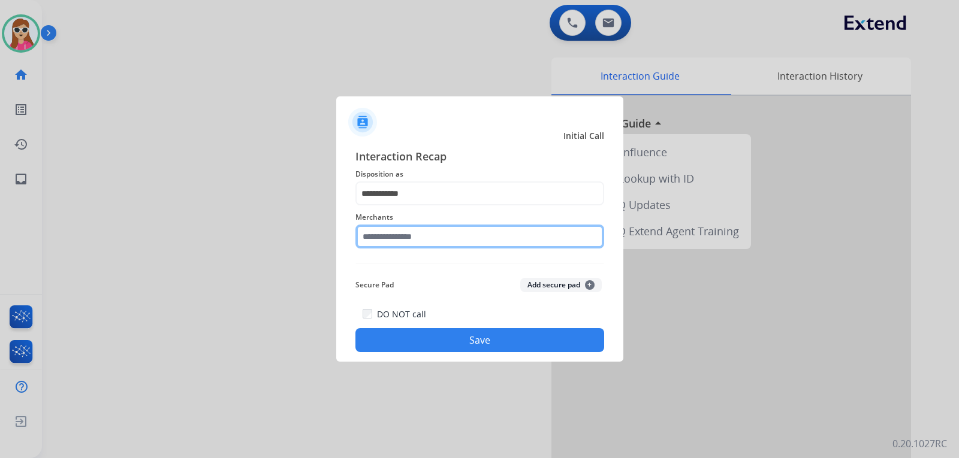
click at [448, 237] on input "text" at bounding box center [479, 237] width 249 height 24
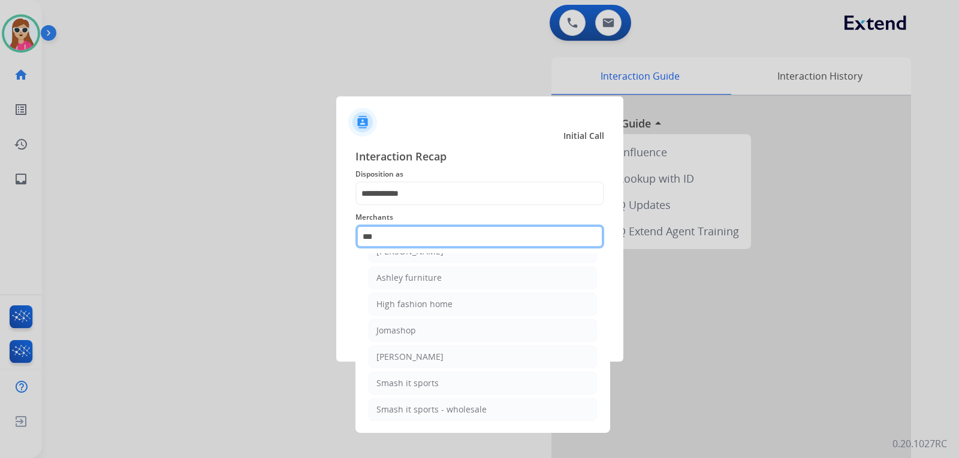
scroll to position [19, 0]
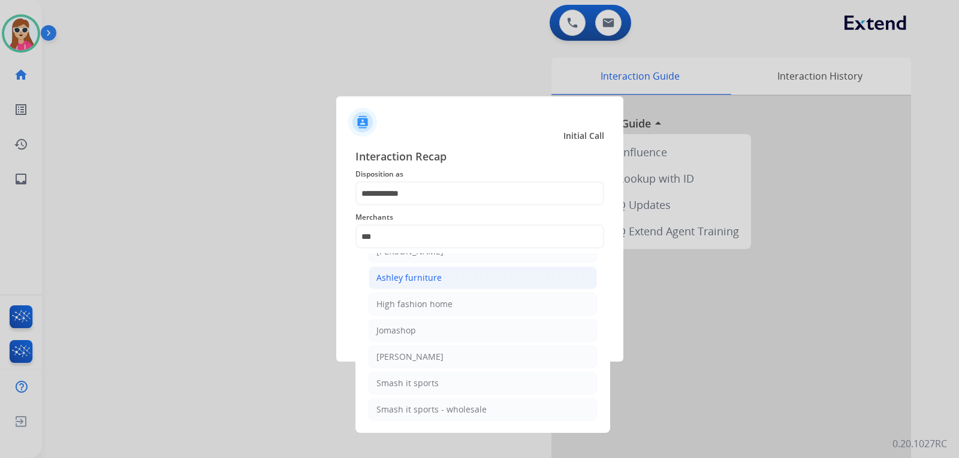
click at [379, 271] on li "Ashley furniture" at bounding box center [482, 278] width 228 height 23
type input "**********"
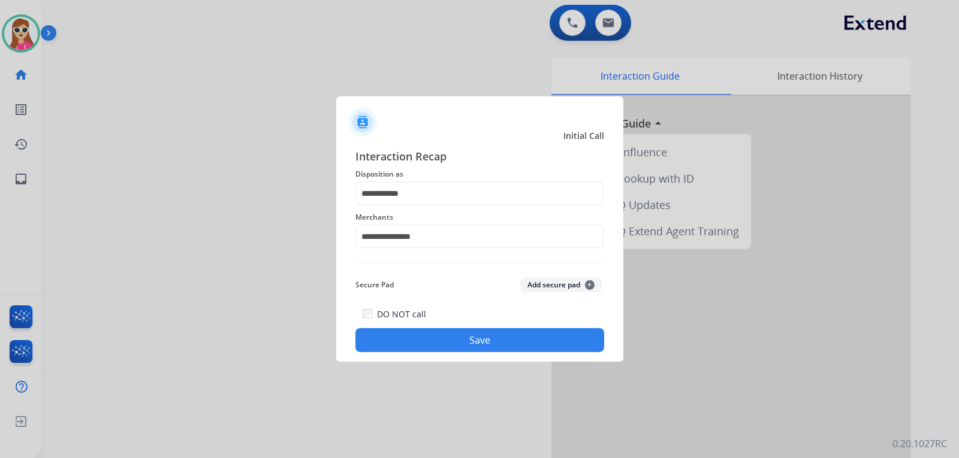
drag, startPoint x: 433, startPoint y: 345, endPoint x: 425, endPoint y: 340, distance: 8.6
click at [425, 340] on button "Save" at bounding box center [479, 340] width 249 height 24
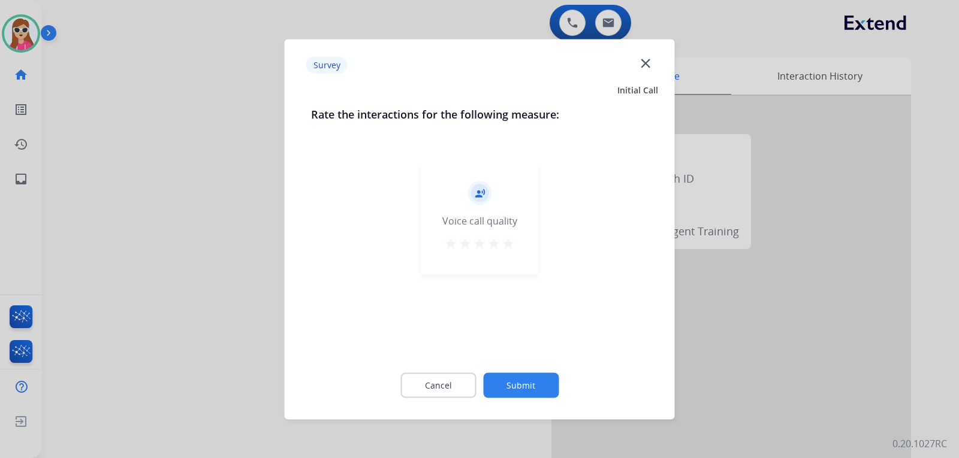
click at [511, 249] on mat-icon "star" at bounding box center [508, 243] width 14 height 14
click at [536, 377] on button "Submit" at bounding box center [520, 385] width 75 height 25
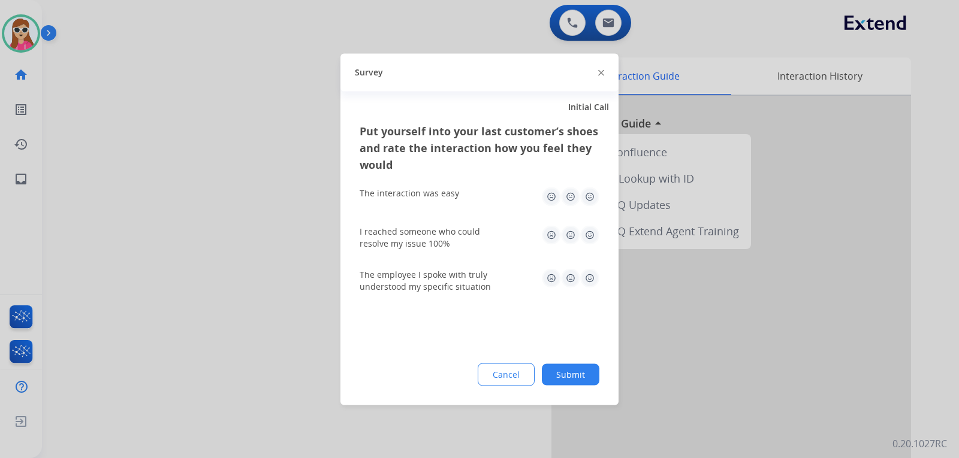
click at [595, 276] on img at bounding box center [589, 277] width 19 height 19
click at [584, 229] on img at bounding box center [589, 234] width 19 height 19
click at [588, 201] on img at bounding box center [589, 196] width 19 height 19
click at [568, 368] on button "Submit" at bounding box center [571, 375] width 58 height 22
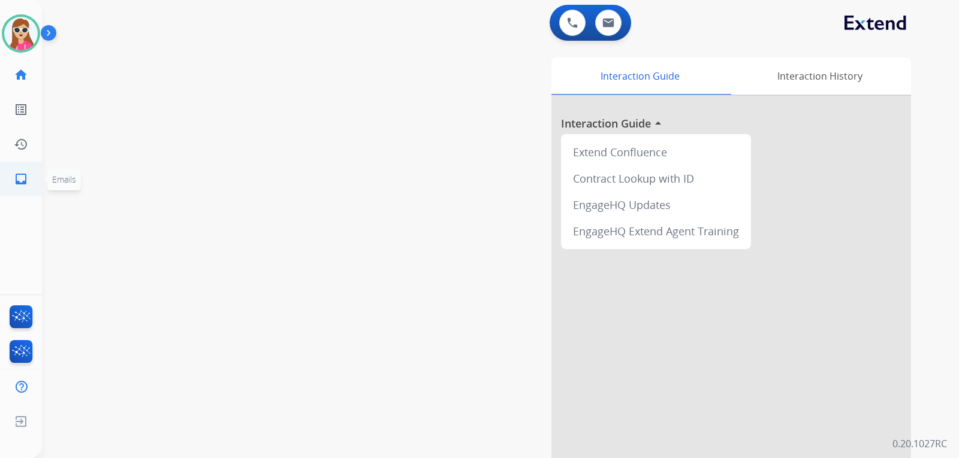
click at [36, 175] on link "inbox Emails" at bounding box center [21, 179] width 34 height 34
select select "**********"
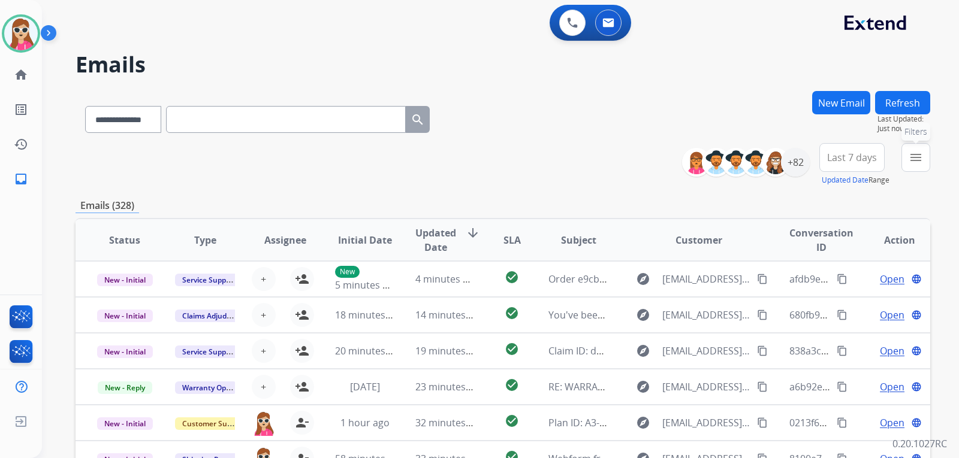
click at [914, 155] on mat-icon "menu" at bounding box center [915, 157] width 14 height 14
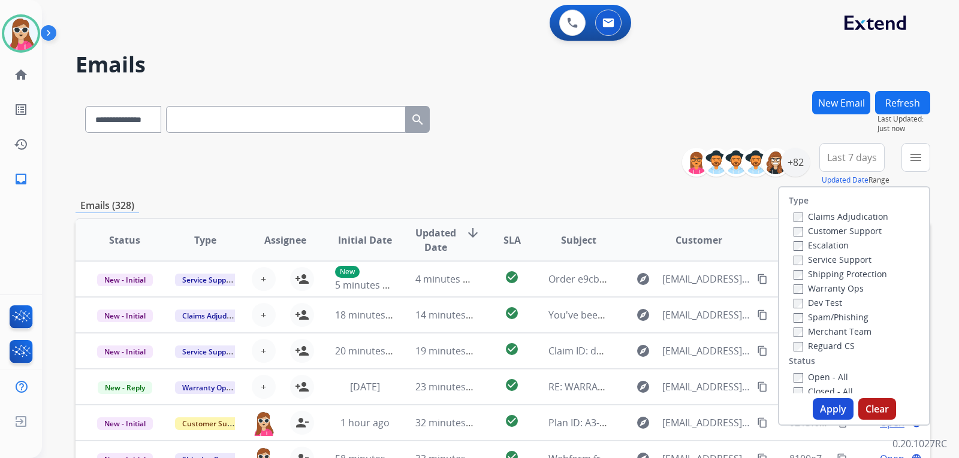
click at [847, 228] on label "Customer Support" at bounding box center [837, 230] width 88 height 11
click at [842, 276] on label "Shipping Protection" at bounding box center [839, 273] width 93 height 11
drag, startPoint x: 833, startPoint y: 353, endPoint x: 833, endPoint y: 347, distance: 6.6
click at [833, 353] on div "Type Claims Adjudication Customer Support Escalation Service Support Shipping P…" at bounding box center [854, 291] width 150 height 206
click at [833, 346] on label "Reguard CS" at bounding box center [823, 345] width 61 height 11
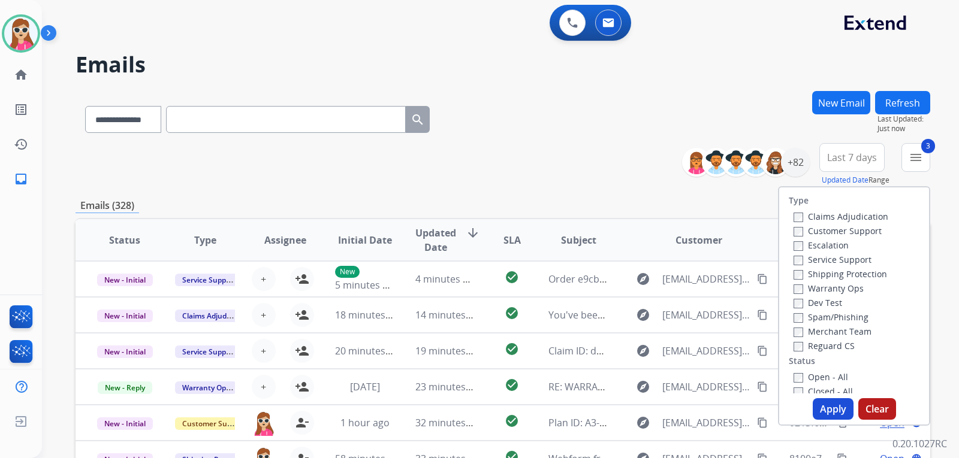
click at [836, 377] on label "Open - All" at bounding box center [820, 376] width 55 height 11
click at [832, 410] on button "Apply" at bounding box center [832, 409] width 41 height 22
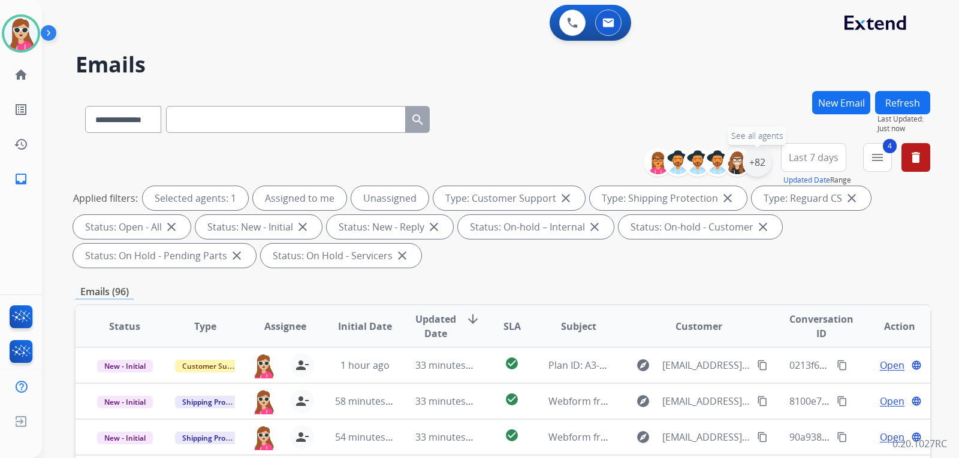
click at [761, 166] on div "+82" at bounding box center [756, 162] width 29 height 29
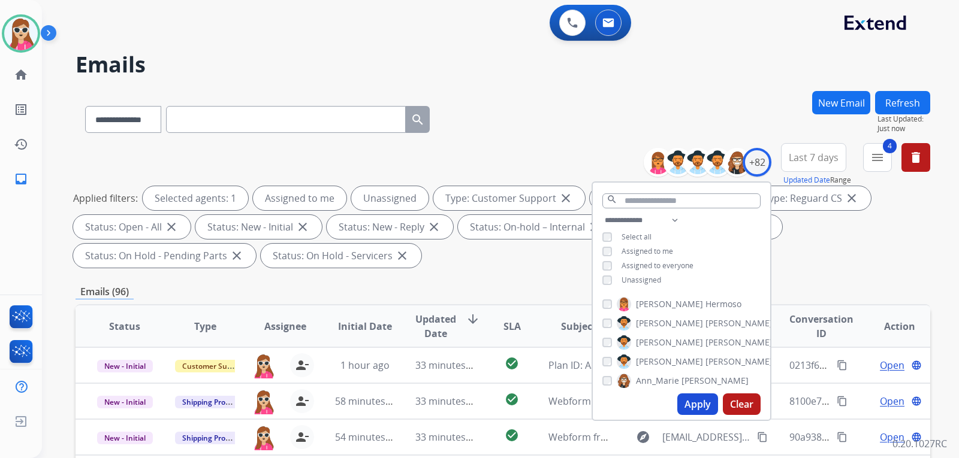
click at [634, 280] on span "Unassigned" at bounding box center [641, 280] width 40 height 10
click at [702, 412] on button "Apply" at bounding box center [697, 405] width 41 height 22
click at [544, 244] on div "Applied filters: Selected agents: 1 Assigned to me Type: Customer Support close…" at bounding box center [500, 226] width 854 height 81
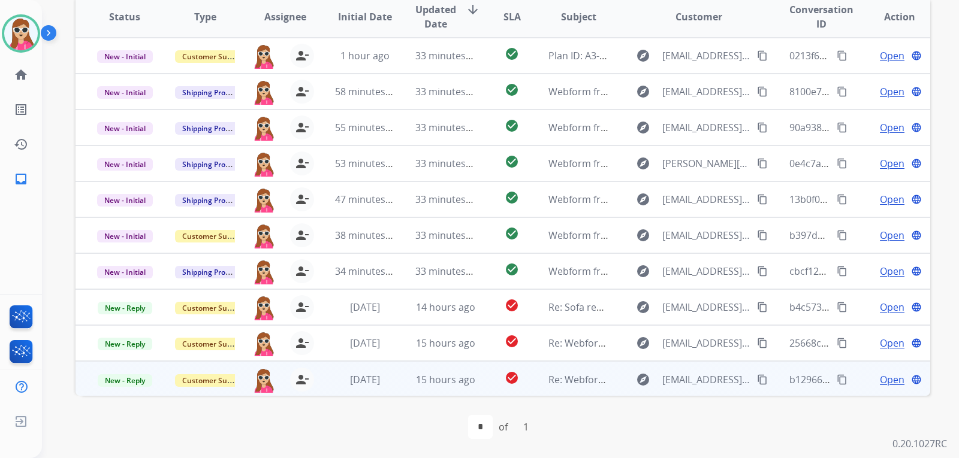
scroll to position [1, 0]
click at [613, 384] on td "explore Sindee323@gmail.com content_copy" at bounding box center [689, 378] width 160 height 36
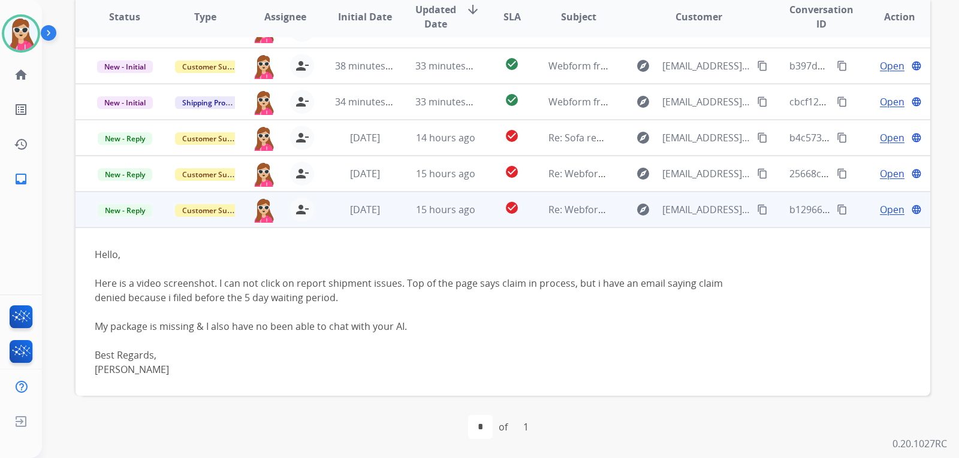
click at [889, 214] on span "Open" at bounding box center [891, 209] width 25 height 14
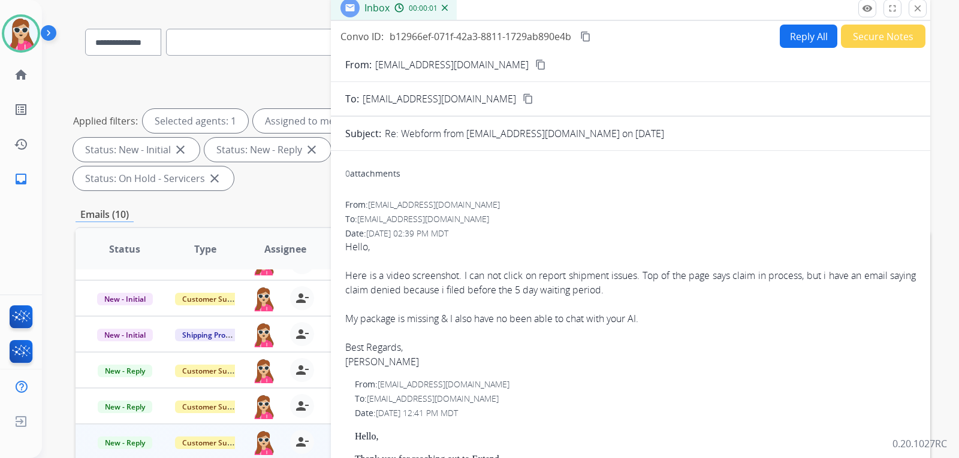
scroll to position [0, 0]
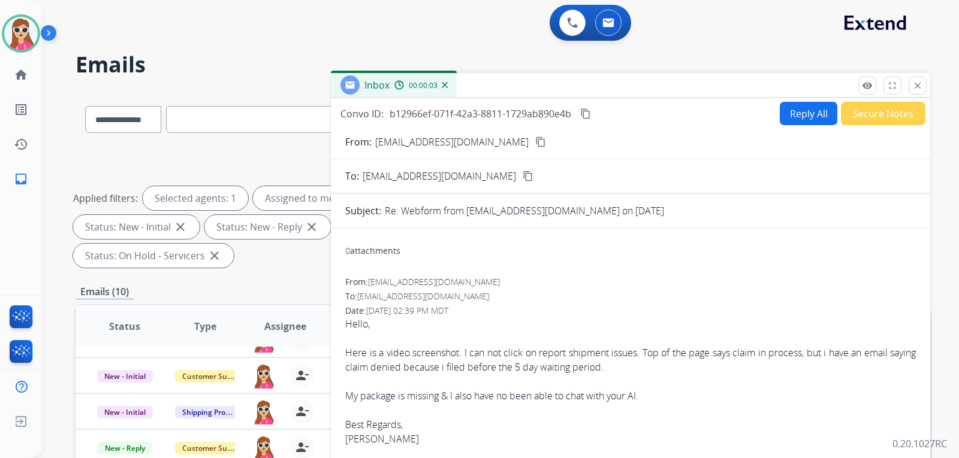
click at [808, 122] on button "Reply All" at bounding box center [808, 113] width 58 height 23
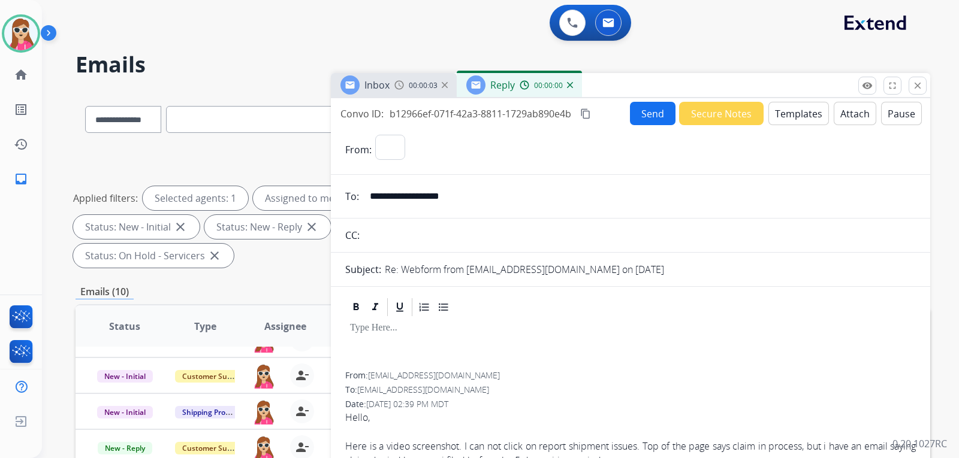
select select "**********"
click at [808, 122] on button "Templates" at bounding box center [798, 113] width 61 height 23
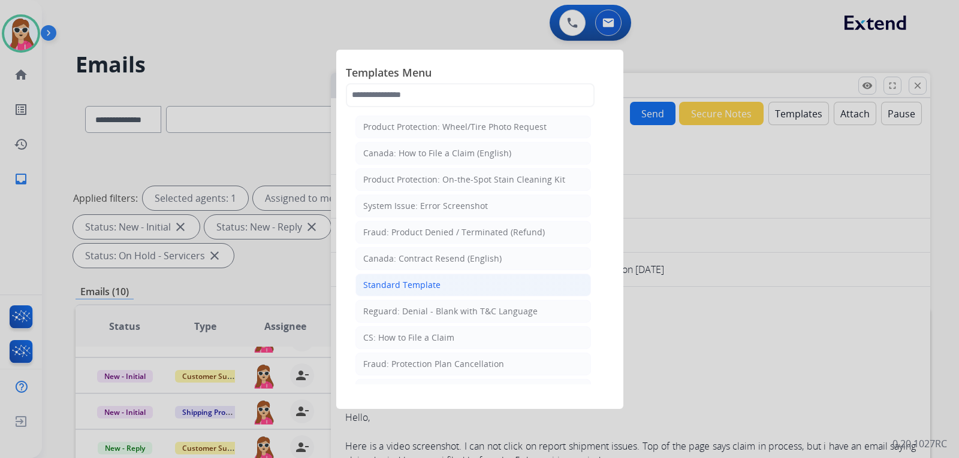
click at [389, 285] on div "Standard Template" at bounding box center [401, 285] width 77 height 12
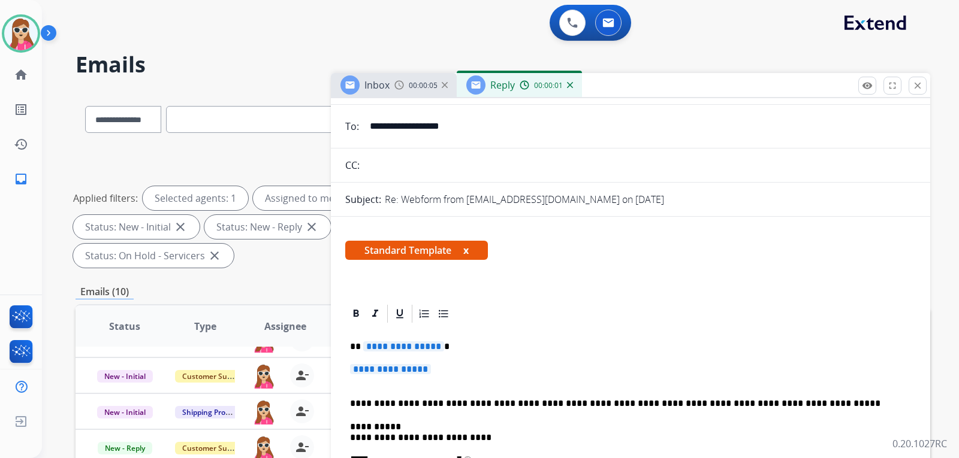
scroll to position [180, 0]
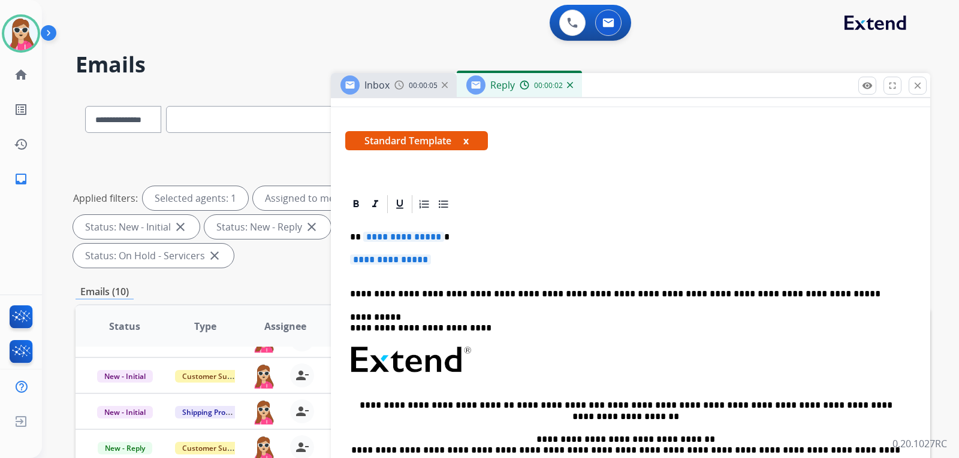
click at [410, 235] on span "**********" at bounding box center [403, 237] width 81 height 10
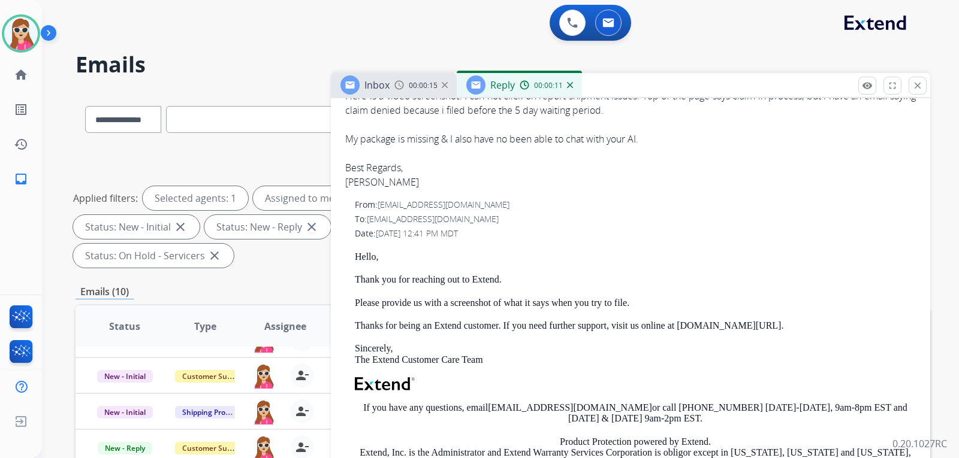
scroll to position [734, 0]
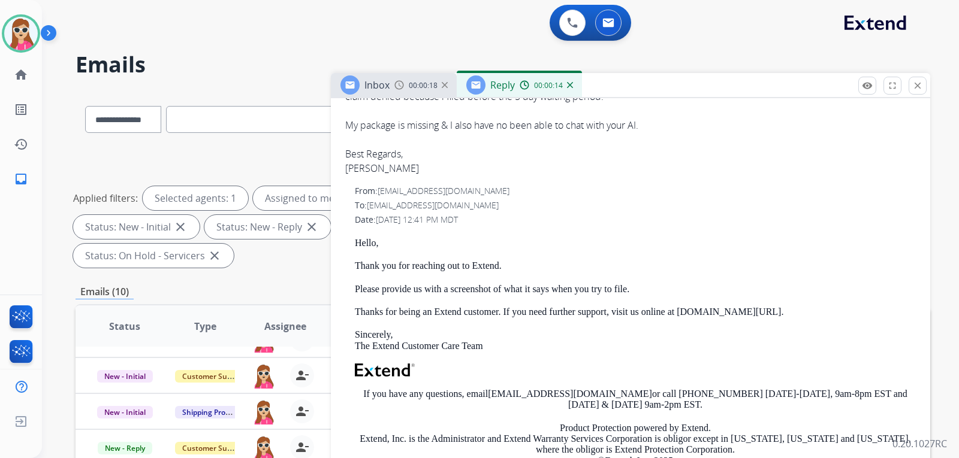
click at [364, 261] on p "Thank you for reaching out to Extend." at bounding box center [635, 266] width 561 height 11
drag, startPoint x: 355, startPoint y: 263, endPoint x: 512, endPoint y: 261, distance: 157.0
click at [512, 261] on p "Thank you for reaching out to Extend." at bounding box center [635, 266] width 561 height 11
copy p "Thank you for reaching out to Extend."
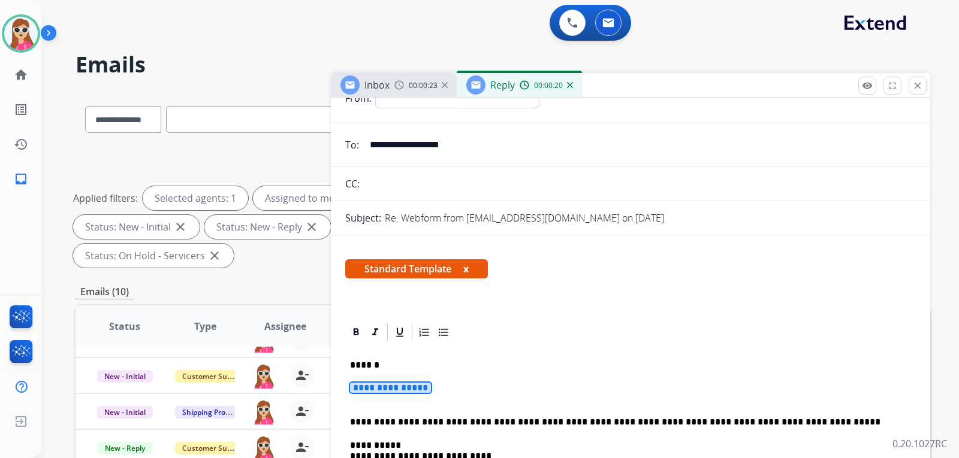
scroll to position [15, 0]
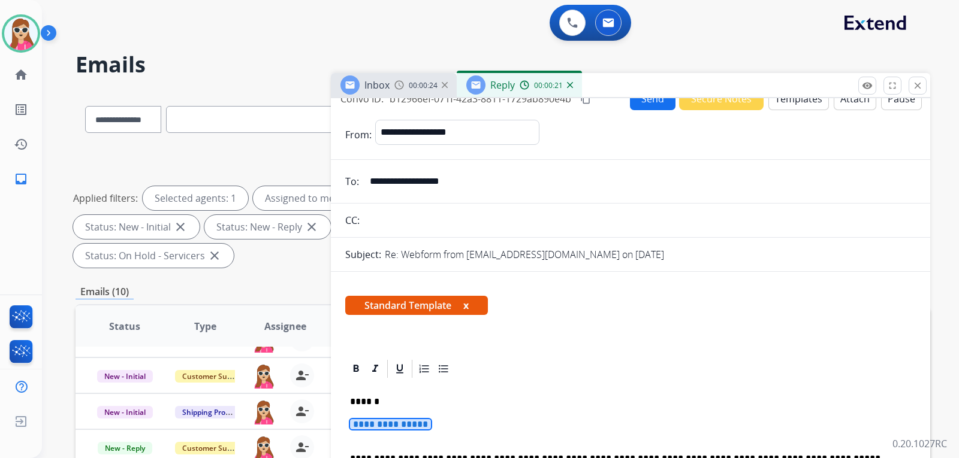
click at [407, 425] on span "**********" at bounding box center [390, 424] width 81 height 10
drag, startPoint x: 407, startPoint y: 425, endPoint x: 367, endPoint y: 426, distance: 39.6
drag, startPoint x: 379, startPoint y: 425, endPoint x: 682, endPoint y: 341, distance: 314.5
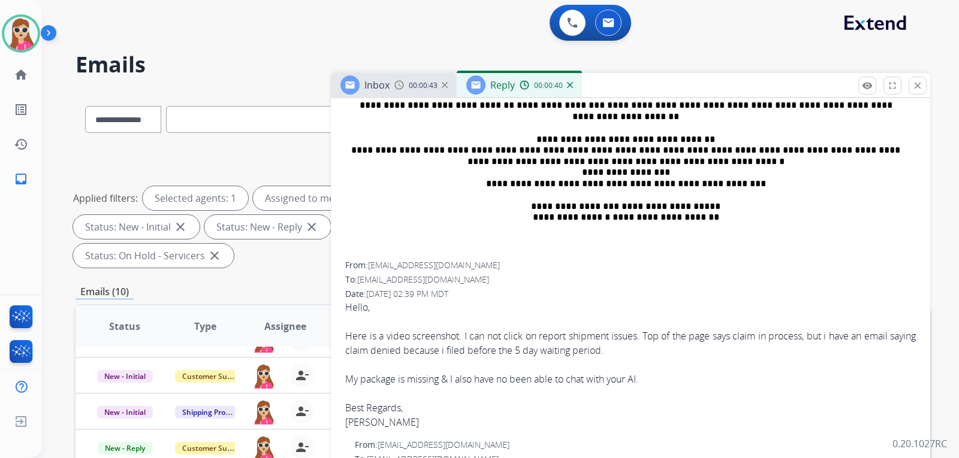
scroll to position [614, 0]
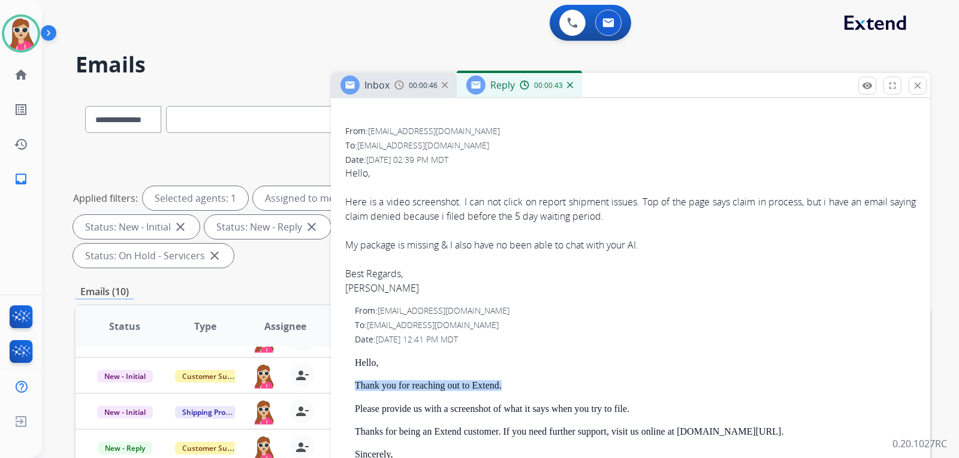
drag, startPoint x: 356, startPoint y: 385, endPoint x: 503, endPoint y: 388, distance: 146.8
click at [503, 388] on p "Thank you for reaching out to Extend." at bounding box center [635, 385] width 561 height 11
copy p "Thank you for reaching out to Extend."
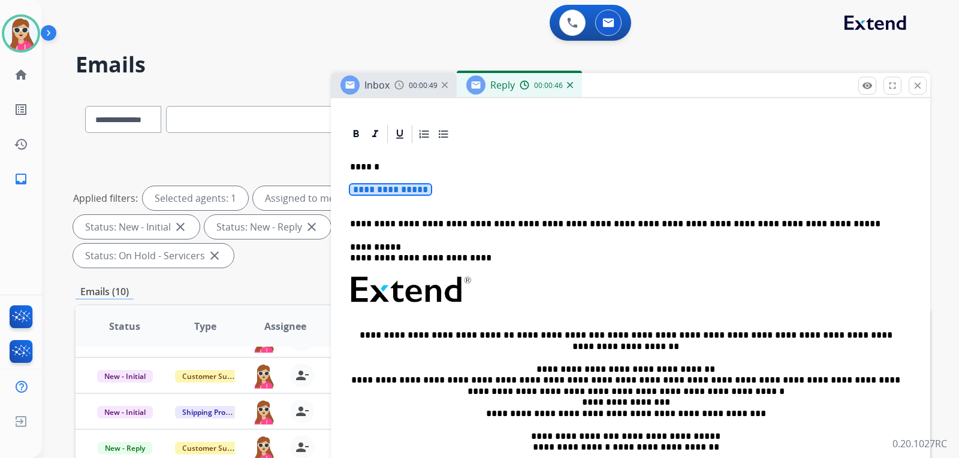
scroll to position [135, 0]
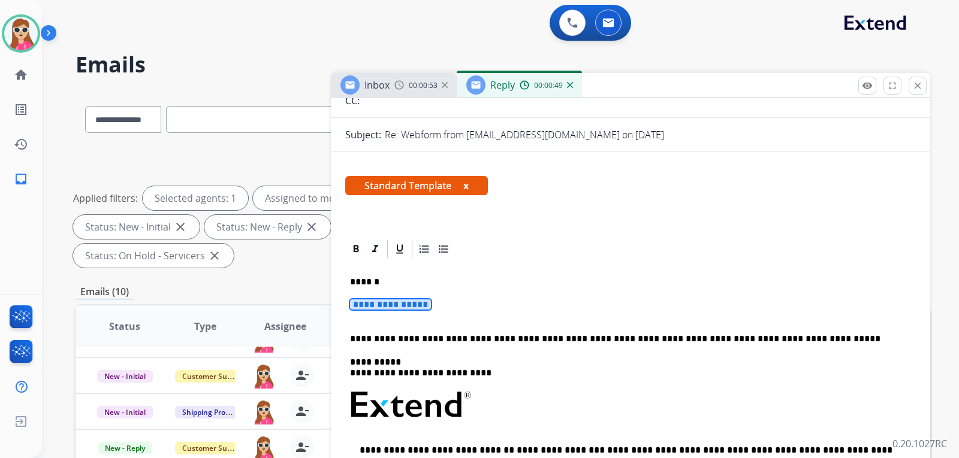
click at [358, 306] on span "**********" at bounding box center [390, 305] width 81 height 10
drag, startPoint x: 373, startPoint y: 313, endPoint x: 554, endPoint y: 244, distance: 193.6
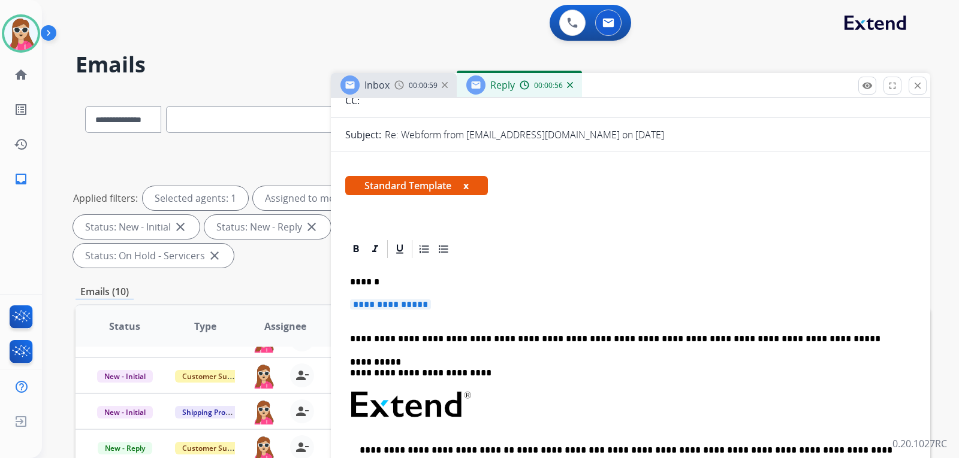
click at [554, 244] on div at bounding box center [630, 249] width 570 height 22
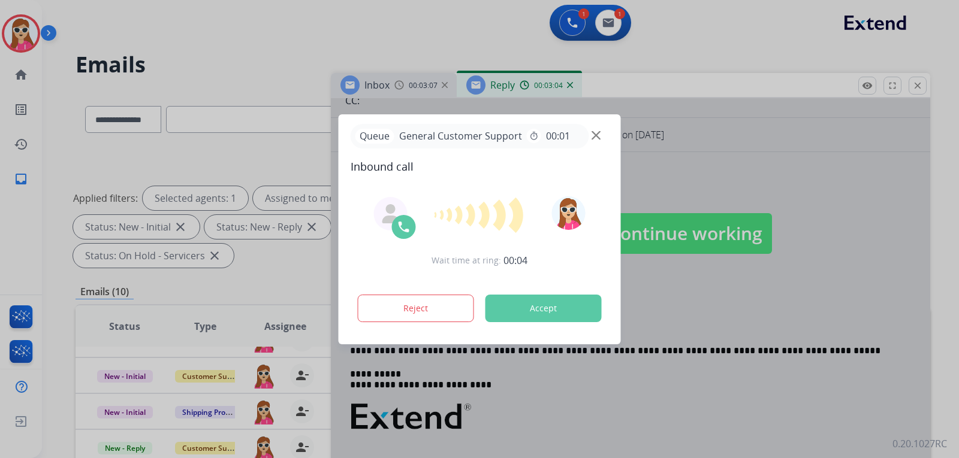
click at [534, 312] on button "Accept" at bounding box center [543, 309] width 116 height 28
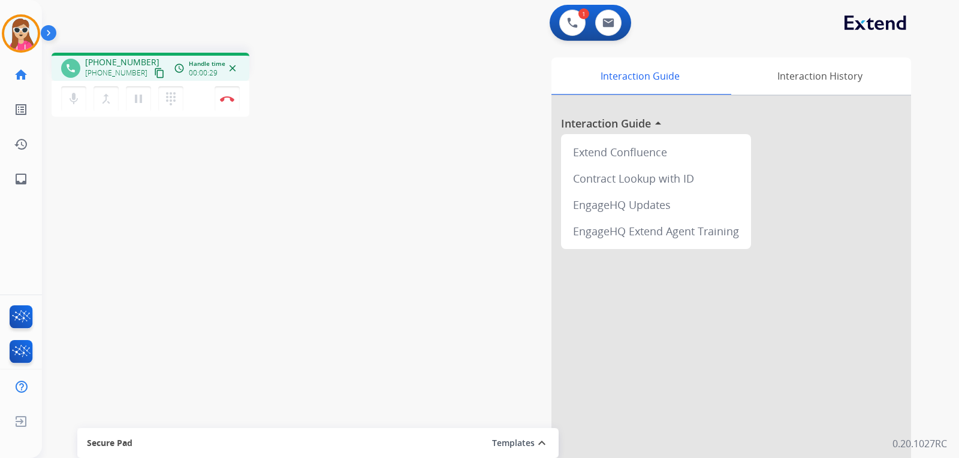
click at [154, 76] on mat-icon "content_copy" at bounding box center [159, 73] width 11 height 11
click at [671, 324] on div at bounding box center [730, 319] width 359 height 447
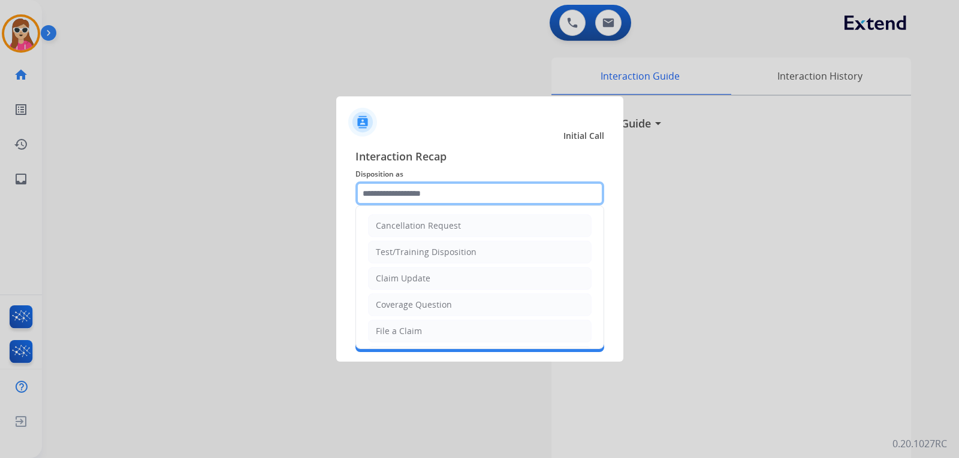
click at [490, 189] on input "text" at bounding box center [479, 194] width 249 height 24
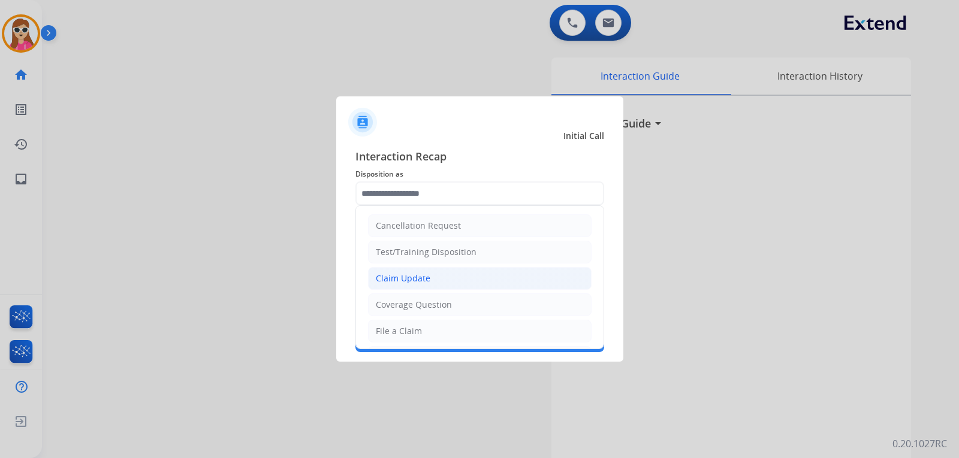
click at [448, 281] on li "Claim Update" at bounding box center [479, 278] width 223 height 23
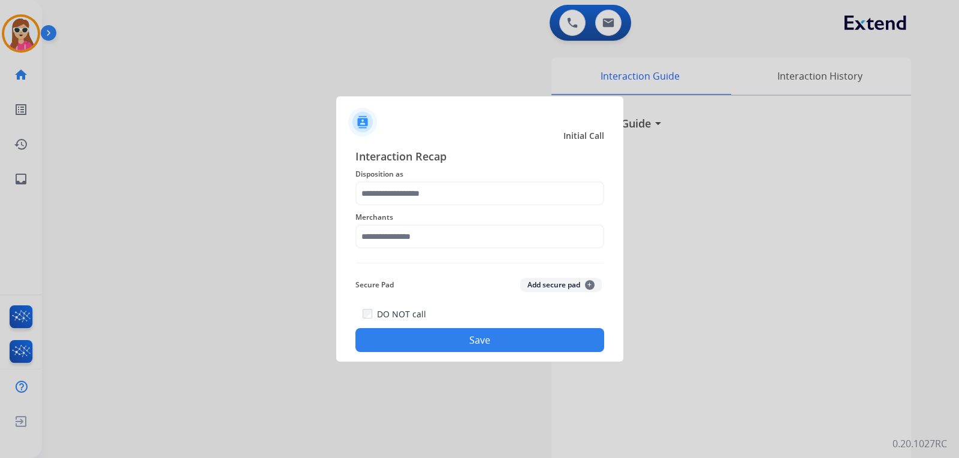
type input "**********"
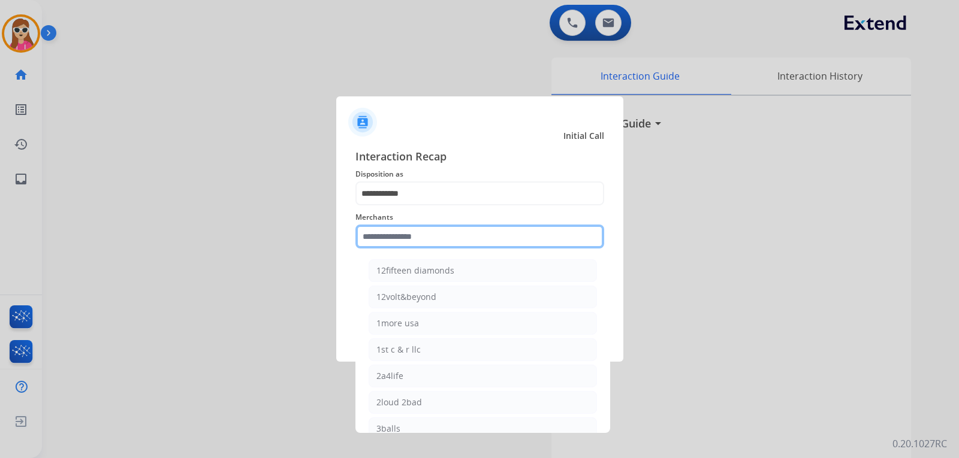
click at [448, 237] on input "text" at bounding box center [479, 237] width 249 height 24
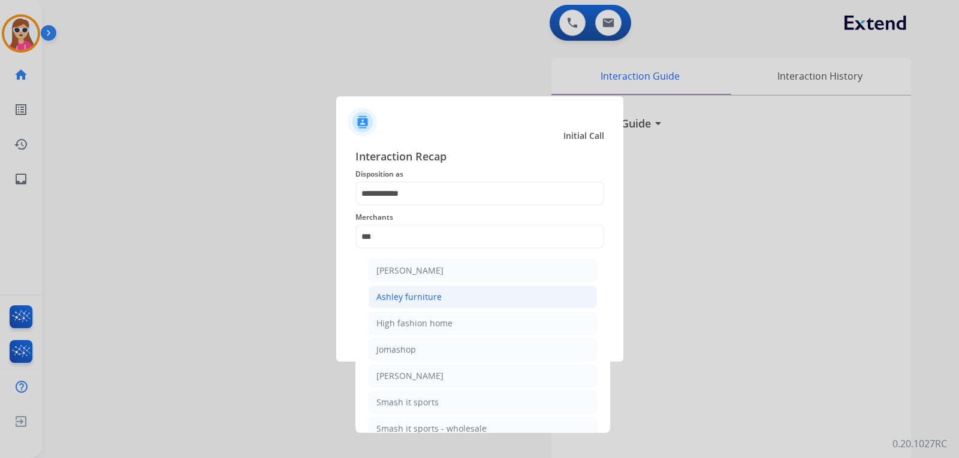
click at [444, 301] on li "Ashley furniture" at bounding box center [482, 297] width 228 height 23
type input "**********"
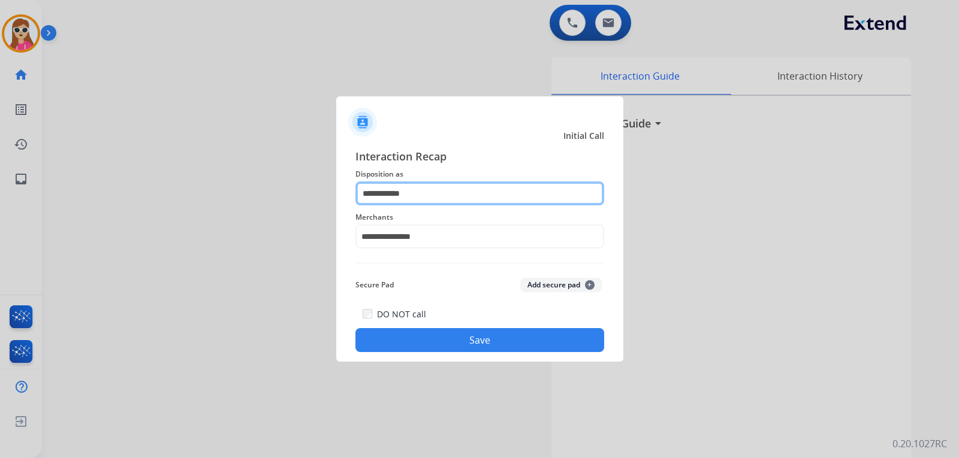
click at [434, 198] on input "**********" at bounding box center [479, 194] width 249 height 24
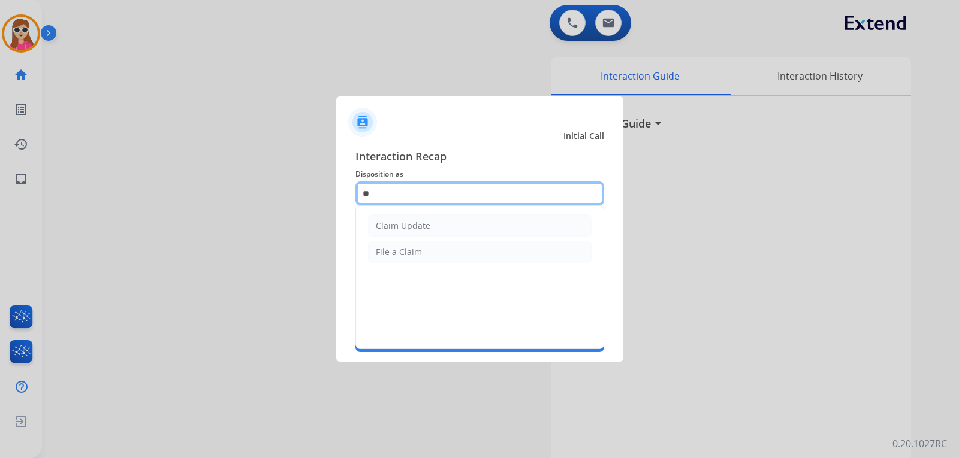
type input "*"
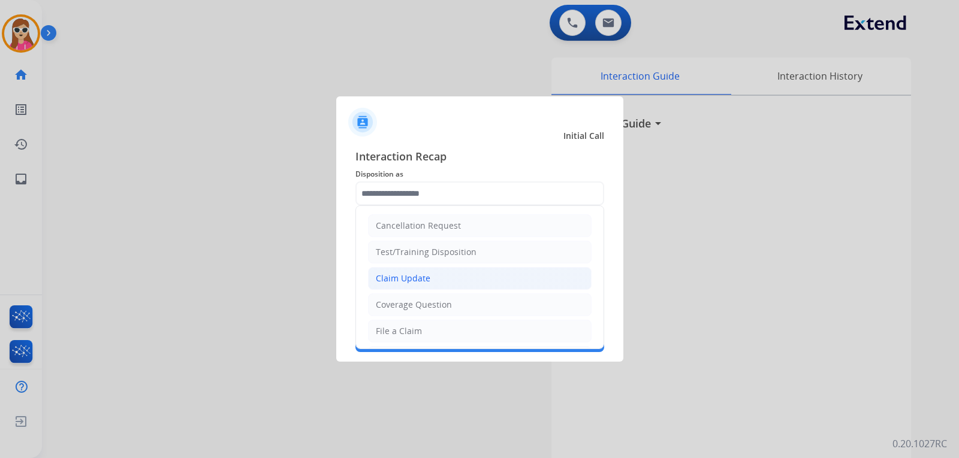
click at [438, 287] on li "Claim Update" at bounding box center [479, 278] width 223 height 23
type input "**********"
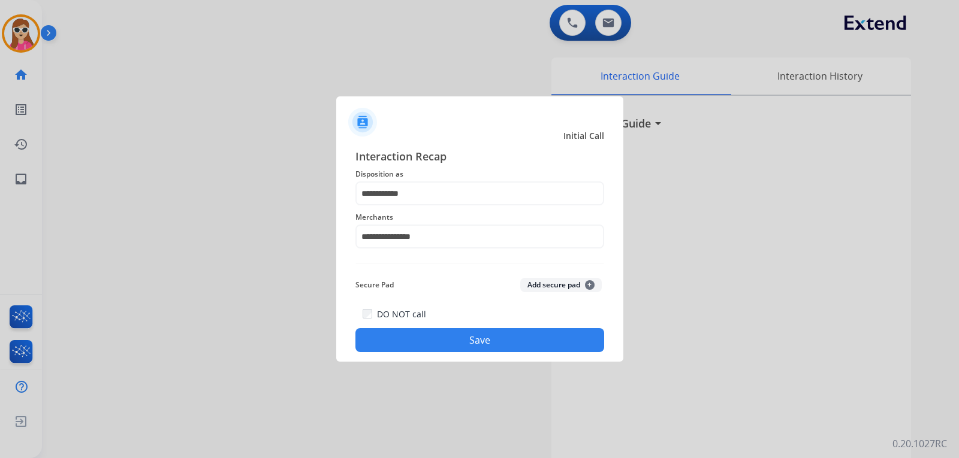
click at [522, 344] on button "Save" at bounding box center [479, 340] width 249 height 24
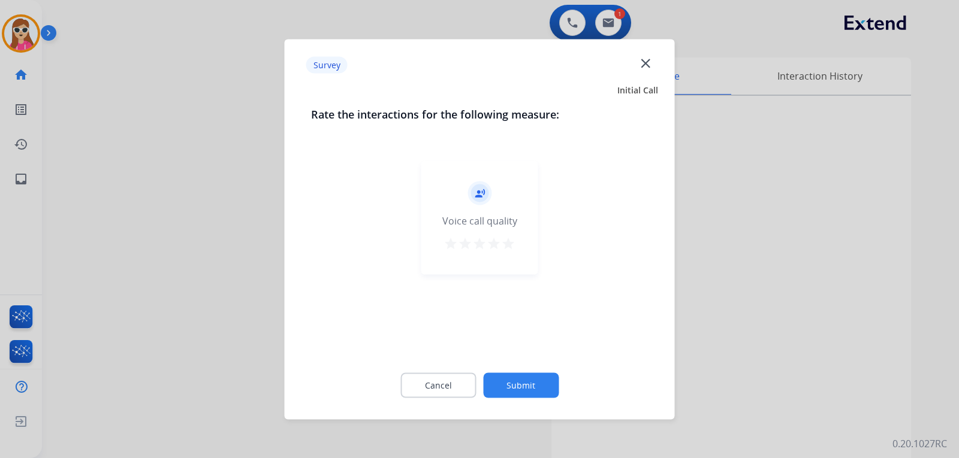
click at [516, 247] on div "record_voice_over Voice call quality star star star star star" at bounding box center [479, 218] width 117 height 114
click at [512, 240] on mat-icon "star" at bounding box center [508, 243] width 14 height 14
click at [540, 379] on button "Submit" at bounding box center [520, 385] width 75 height 25
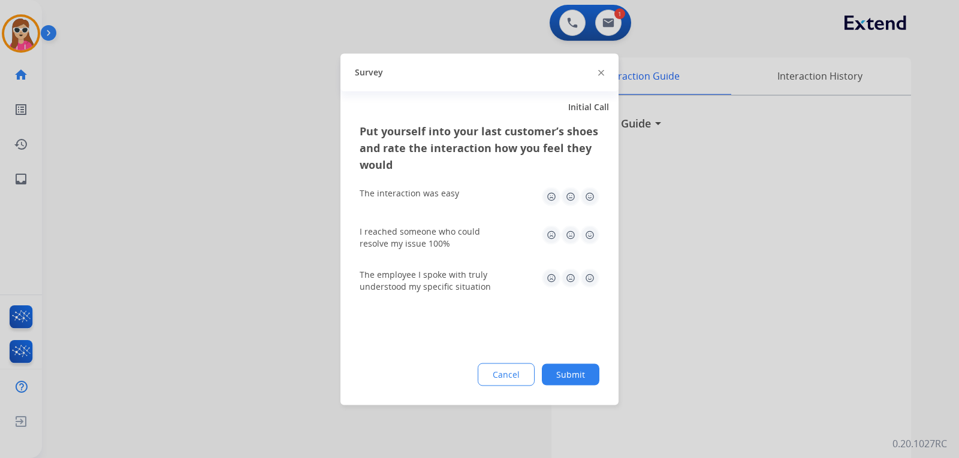
click at [590, 276] on img at bounding box center [589, 277] width 19 height 19
click at [591, 236] on img at bounding box center [589, 234] width 19 height 19
click at [593, 202] on img at bounding box center [589, 196] width 19 height 19
click at [584, 380] on button "Submit" at bounding box center [571, 375] width 58 height 22
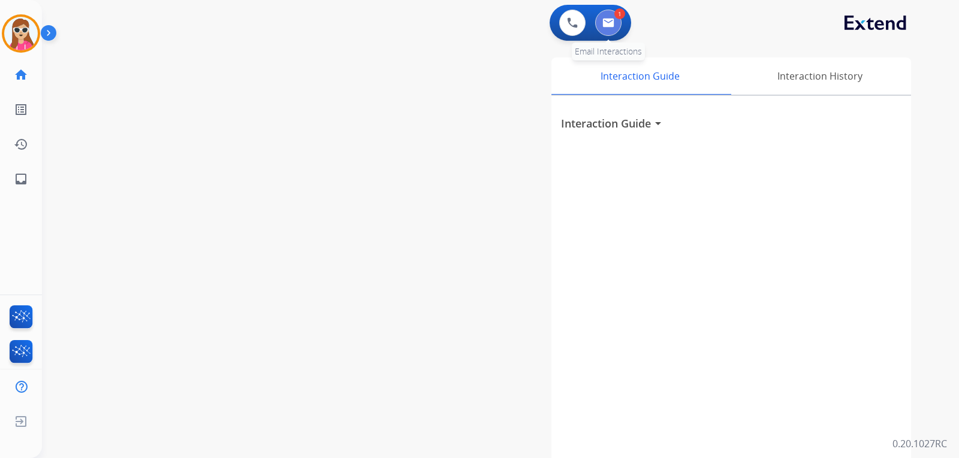
click at [607, 32] on button at bounding box center [608, 23] width 26 height 26
select select "**********"
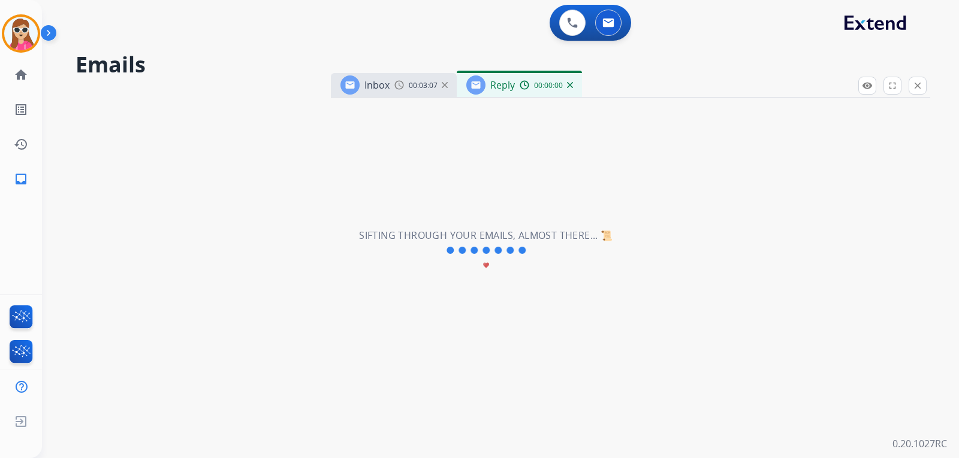
select select "**********"
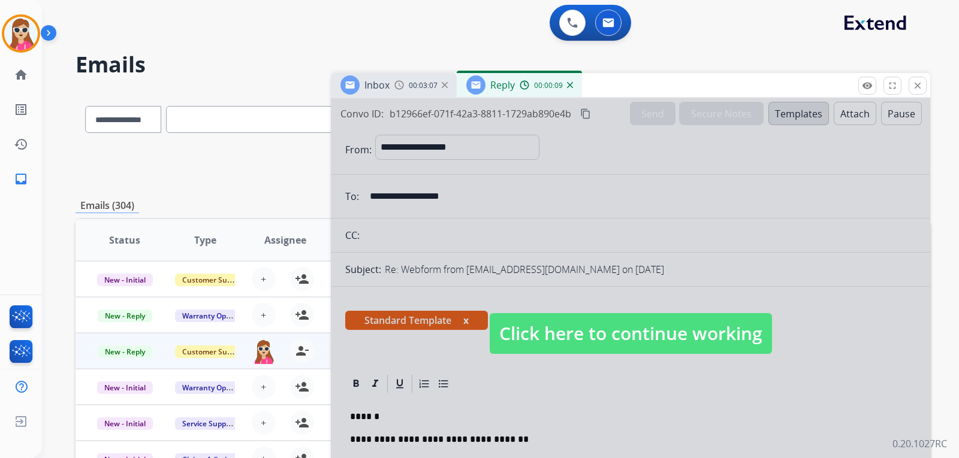
click at [602, 343] on span "Click here to continue working" at bounding box center [630, 333] width 282 height 41
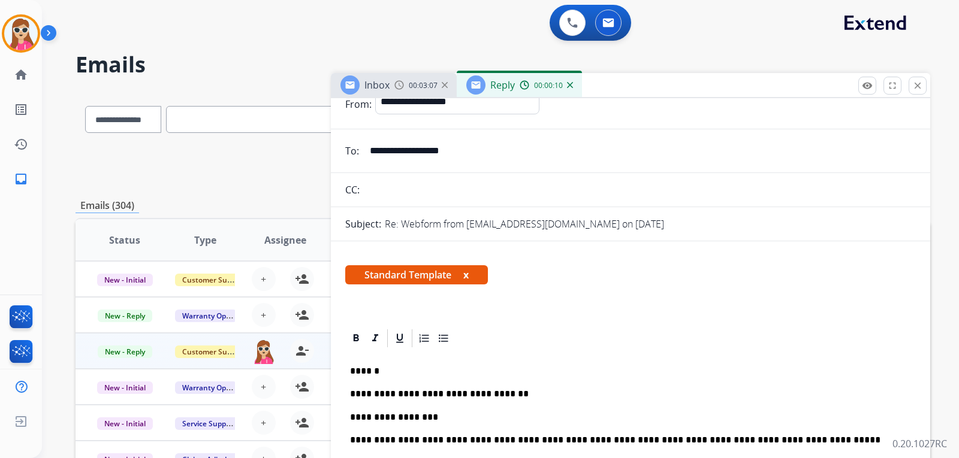
scroll to position [120, 0]
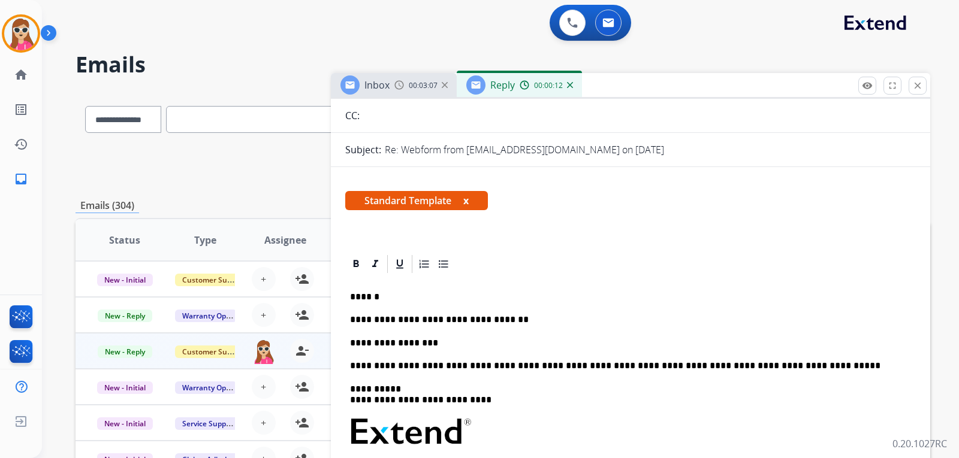
click at [516, 352] on div "**********" at bounding box center [630, 454] width 570 height 359
click at [492, 343] on p "**********" at bounding box center [625, 343] width 551 height 11
click at [356, 350] on div "**********" at bounding box center [630, 454] width 570 height 359
click at [358, 345] on p "**********" at bounding box center [625, 343] width 551 height 11
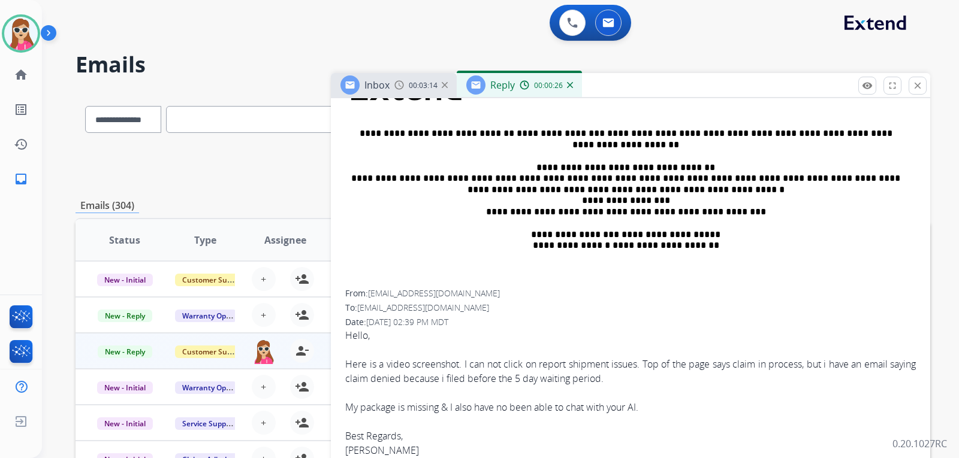
scroll to position [300, 0]
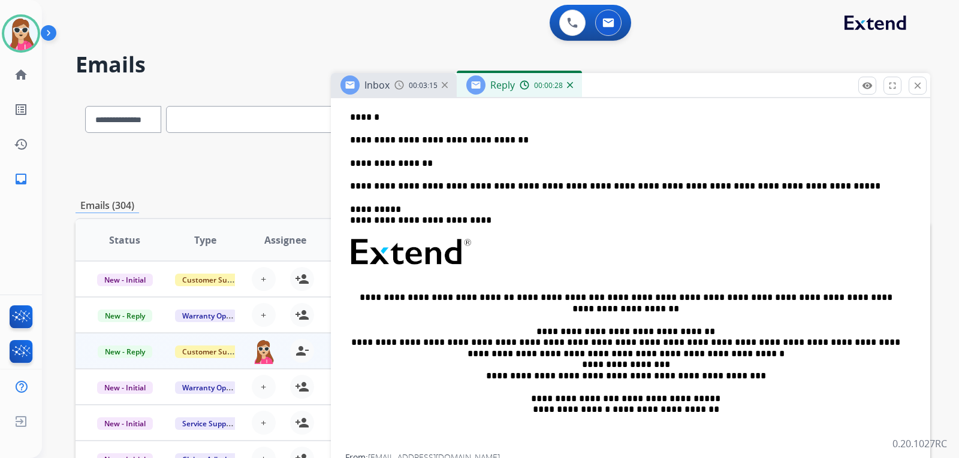
click at [439, 161] on p "**********" at bounding box center [625, 163] width 551 height 11
drag, startPoint x: 591, startPoint y: 299, endPoint x: 642, endPoint y: 294, distance: 51.8
click at [642, 294] on p "**********" at bounding box center [625, 303] width 551 height 22
copy p "**********"
click at [481, 162] on p "**********" at bounding box center [625, 163] width 551 height 11
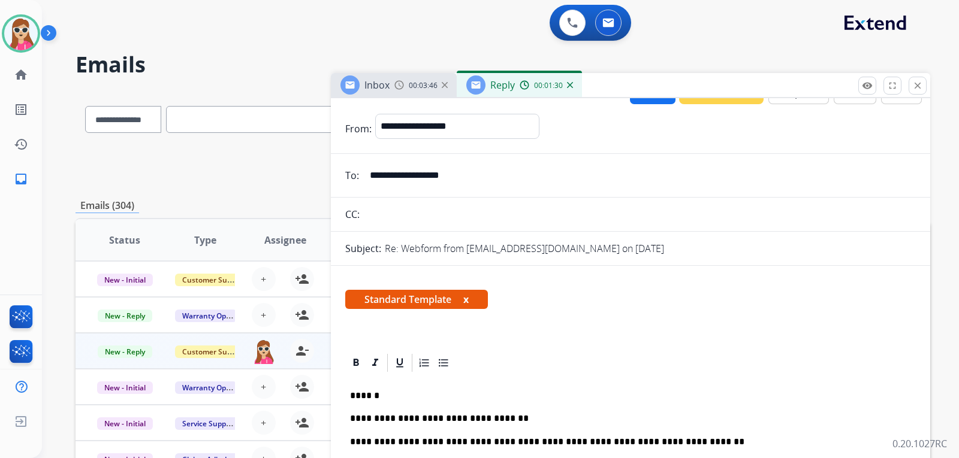
scroll to position [0, 0]
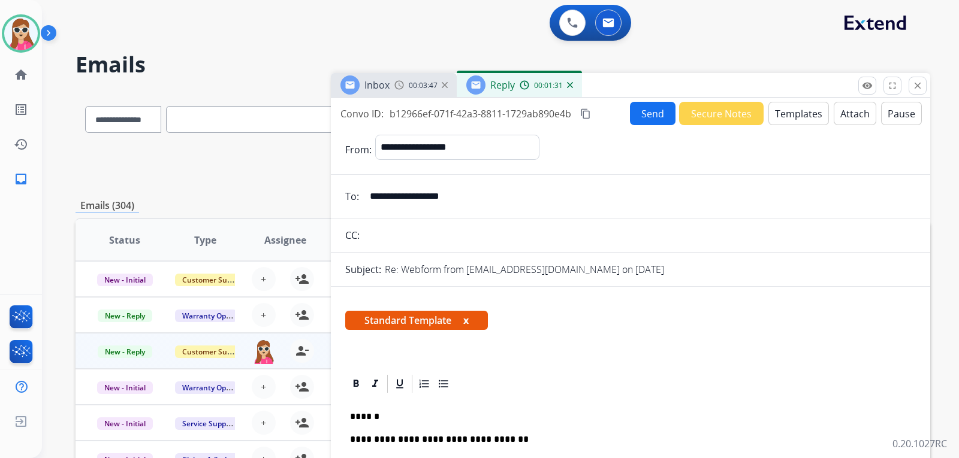
click at [645, 114] on button "Send" at bounding box center [653, 113] width 46 height 23
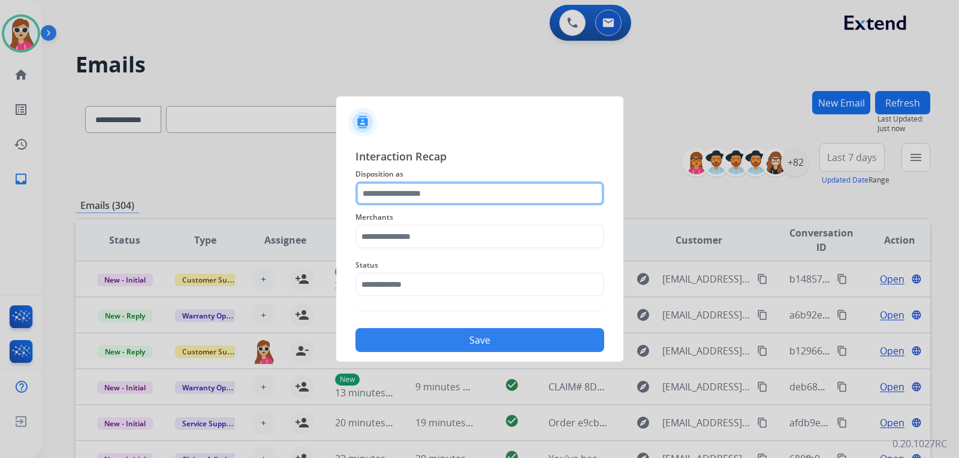
click at [467, 188] on input "text" at bounding box center [479, 194] width 249 height 24
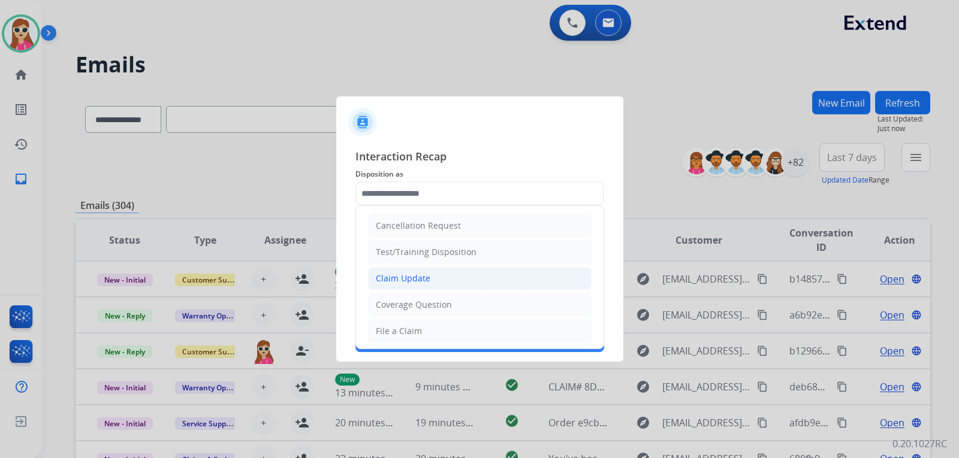
click at [416, 280] on div "Claim Update" at bounding box center [403, 279] width 55 height 12
type input "**********"
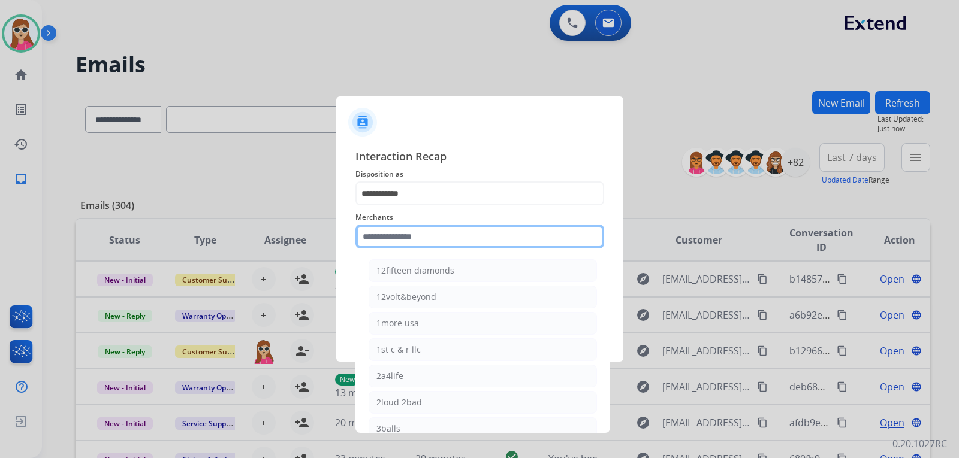
click at [429, 237] on input "text" at bounding box center [479, 237] width 249 height 24
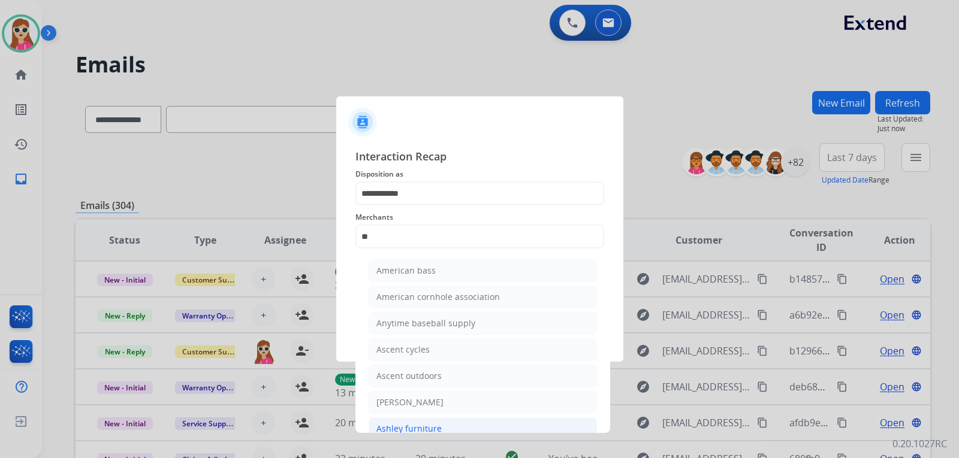
click at [428, 423] on div "Ashley furniture" at bounding box center [408, 429] width 65 height 12
type input "**********"
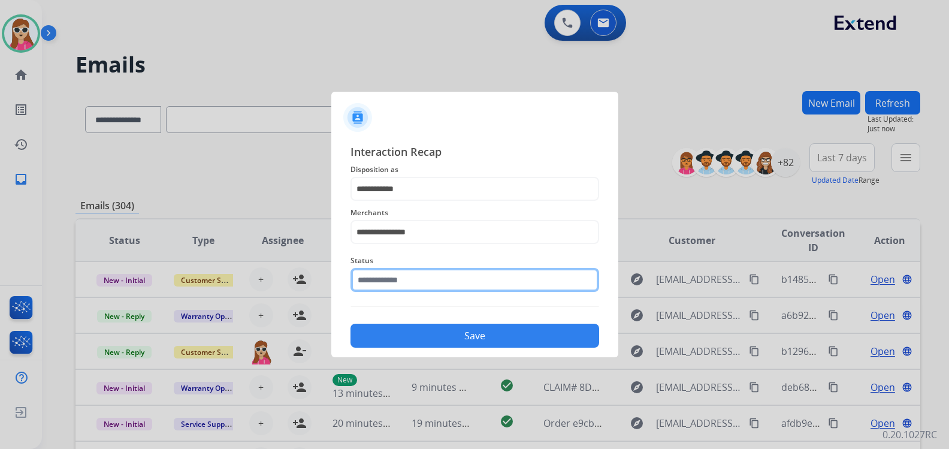
click at [437, 280] on input "text" at bounding box center [474, 280] width 249 height 24
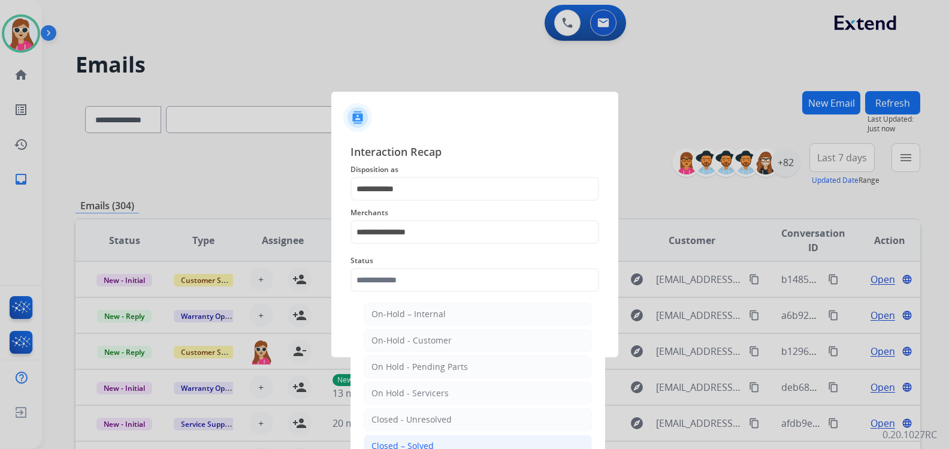
click at [432, 445] on li "Closed – Solved" at bounding box center [478, 445] width 228 height 23
type input "**********"
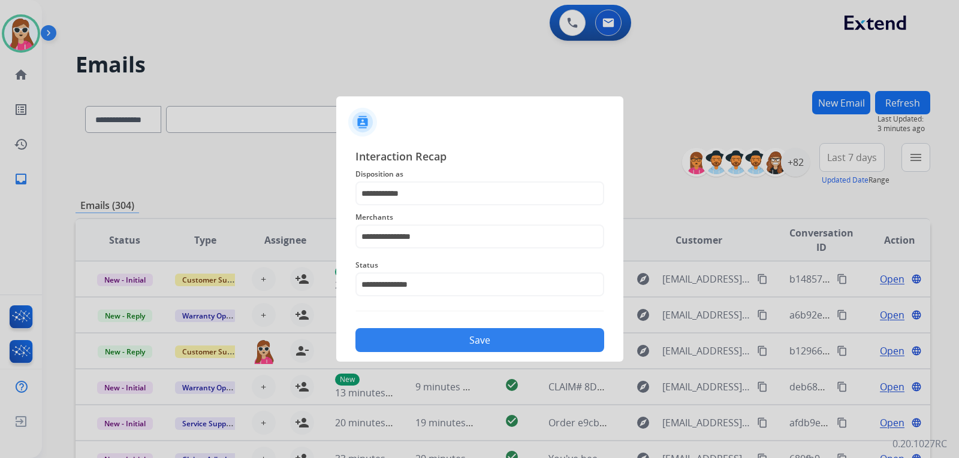
click at [515, 331] on button "Save" at bounding box center [479, 340] width 249 height 24
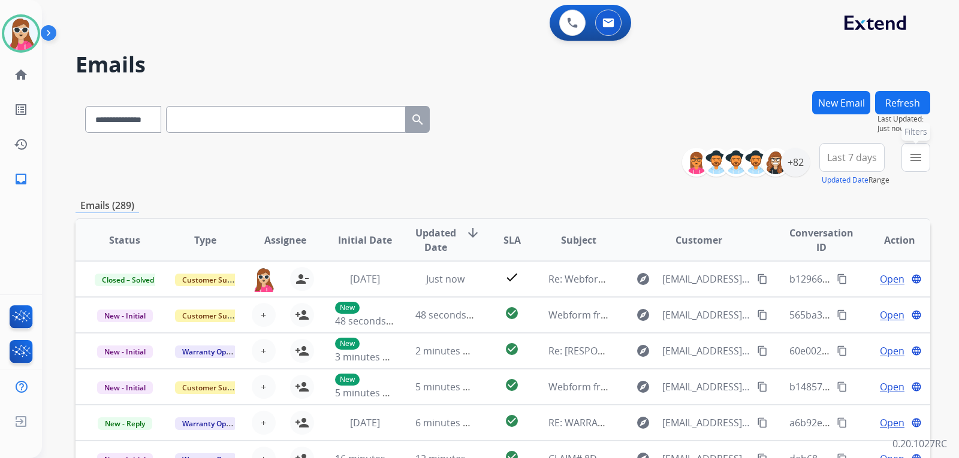
click at [915, 165] on button "menu Filters" at bounding box center [915, 157] width 29 height 29
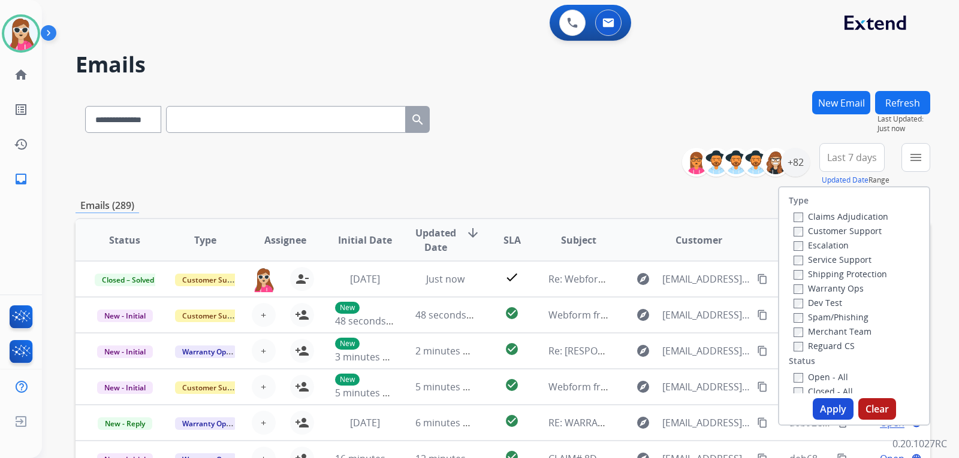
click at [851, 233] on label "Customer Support" at bounding box center [837, 230] width 88 height 11
click at [867, 274] on label "Shipping Protection" at bounding box center [839, 273] width 93 height 11
click at [825, 346] on label "Reguard CS" at bounding box center [823, 345] width 61 height 11
click at [825, 379] on label "Open - All" at bounding box center [820, 376] width 55 height 11
click at [823, 418] on button "Apply" at bounding box center [832, 409] width 41 height 22
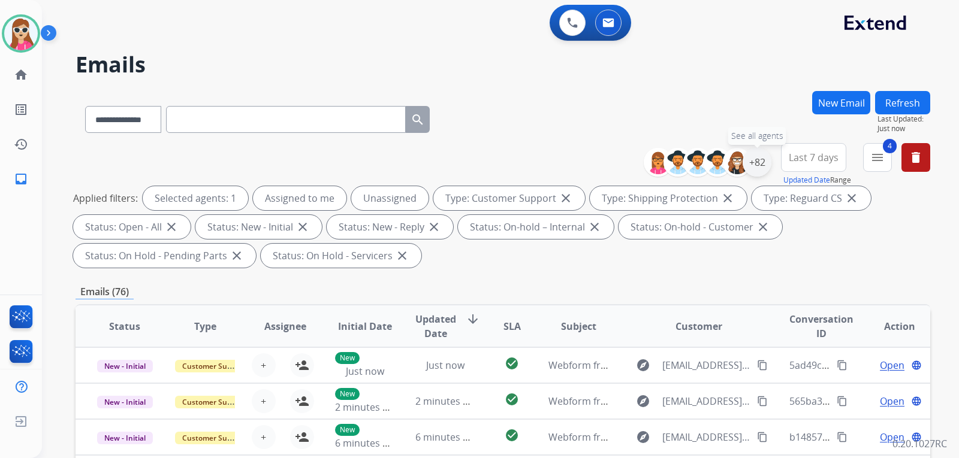
click at [757, 167] on div "+82" at bounding box center [756, 162] width 29 height 29
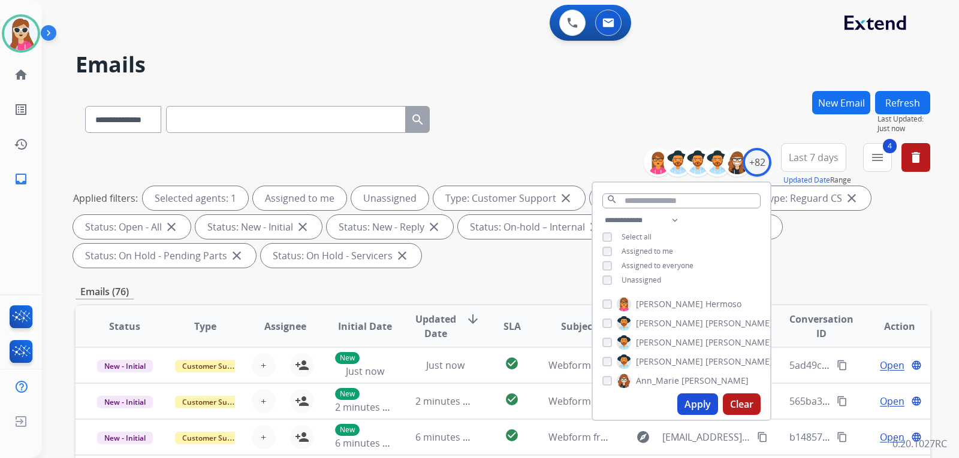
click at [654, 280] on span "Unassigned" at bounding box center [641, 280] width 40 height 10
click at [677, 401] on button "Apply" at bounding box center [697, 405] width 41 height 22
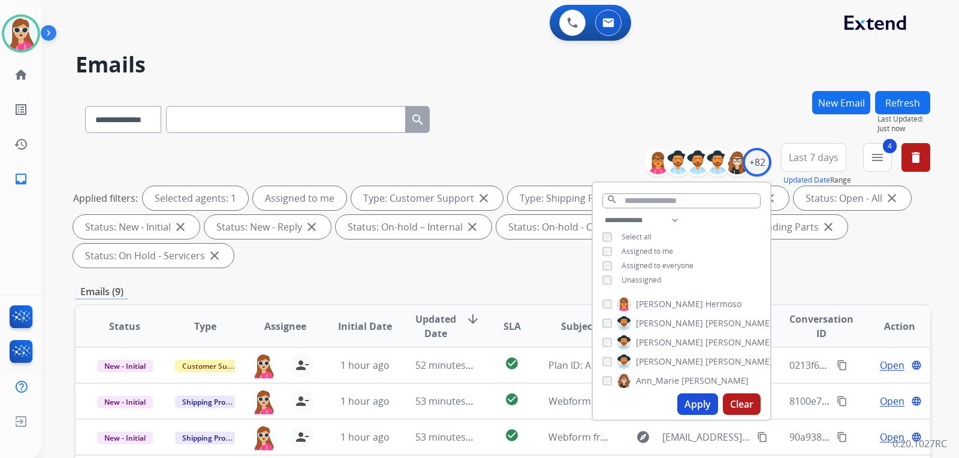
click at [501, 293] on div "Emails (9)" at bounding box center [502, 292] width 854 height 15
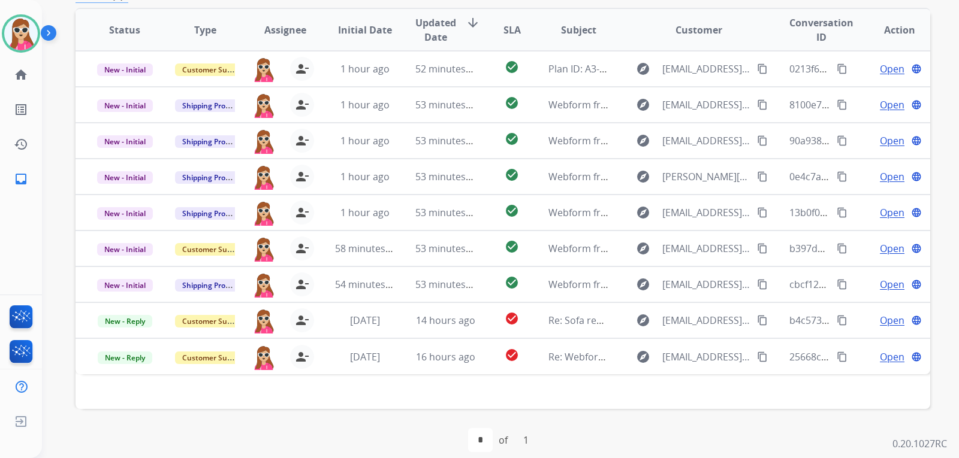
scroll to position [300, 0]
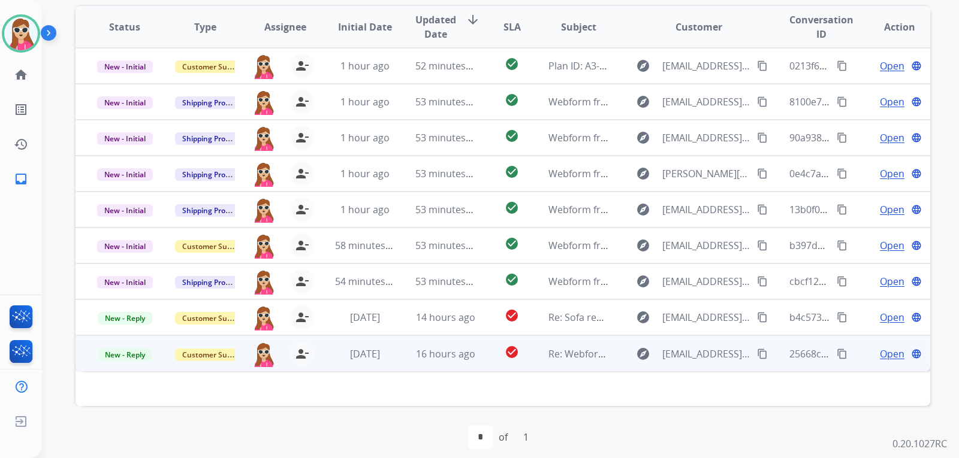
click at [618, 363] on td "explore verymucha1@gmail.com content_copy" at bounding box center [689, 353] width 160 height 36
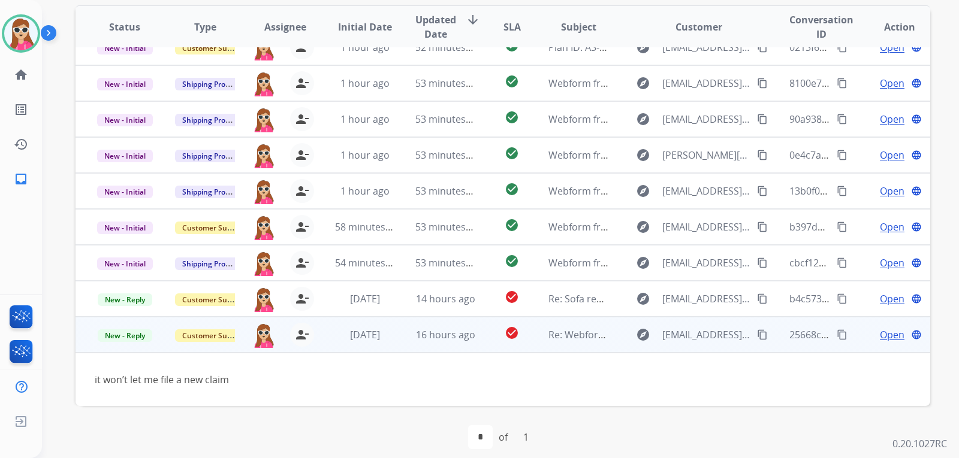
click at [871, 343] on td "Open language" at bounding box center [890, 335] width 80 height 36
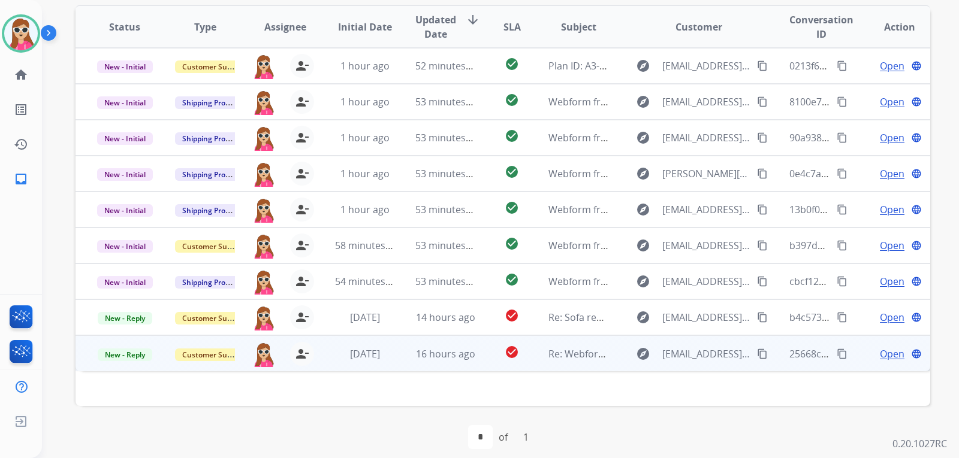
click at [887, 359] on span "Open" at bounding box center [891, 354] width 25 height 14
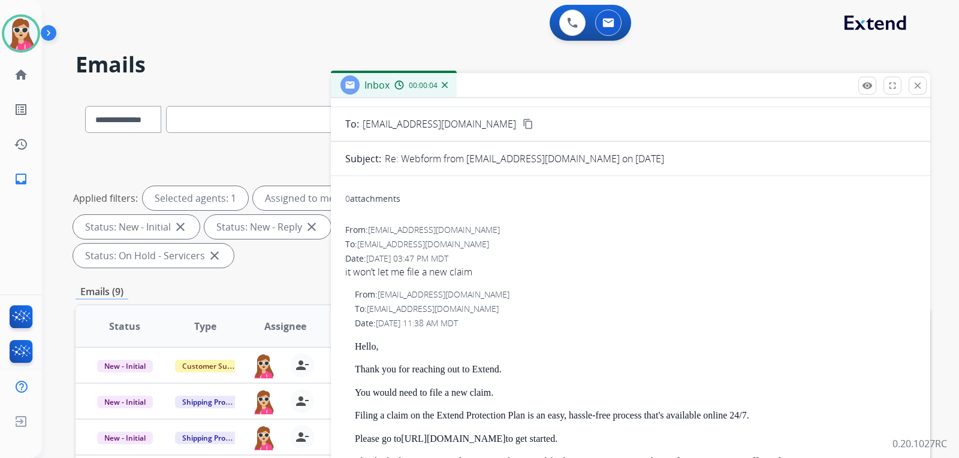
scroll to position [60, 0]
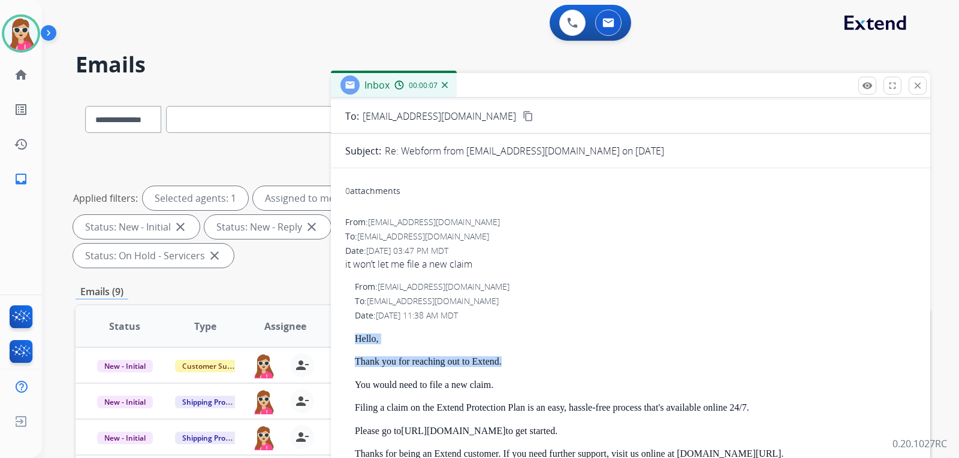
drag, startPoint x: 356, startPoint y: 341, endPoint x: 500, endPoint y: 364, distance: 145.6
copy div "Hello, Thank you for reaching out to Extend."
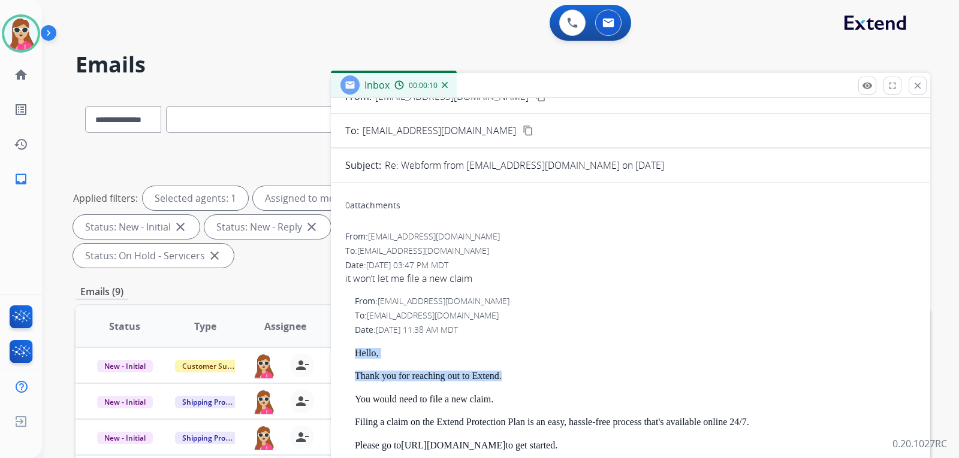
scroll to position [0, 0]
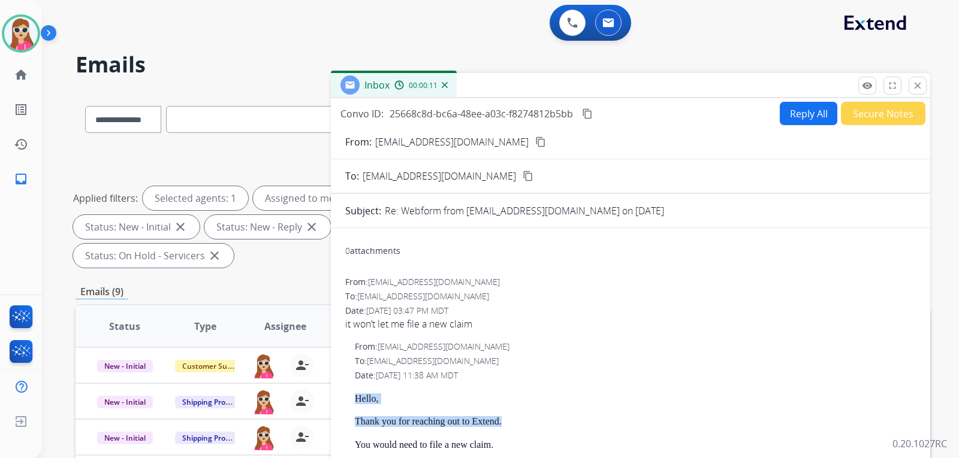
click at [806, 120] on button "Reply All" at bounding box center [808, 113] width 58 height 23
select select "**********"
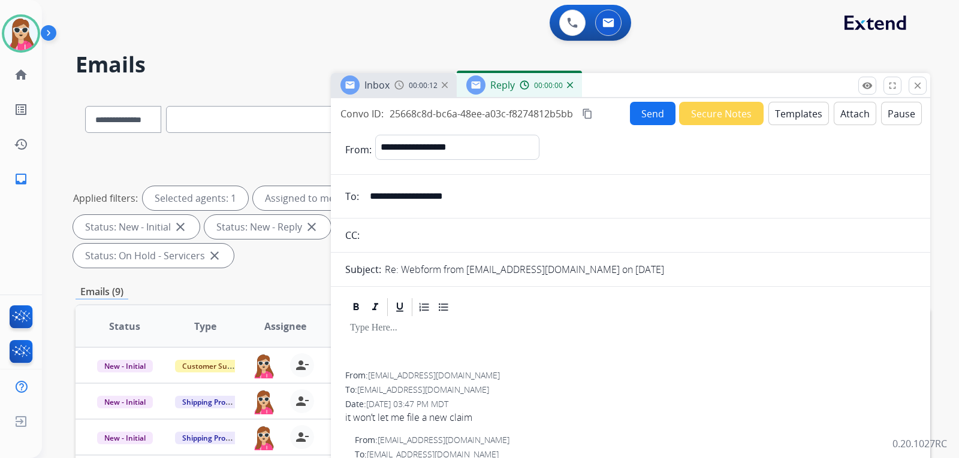
click at [776, 118] on button "Templates" at bounding box center [798, 113] width 61 height 23
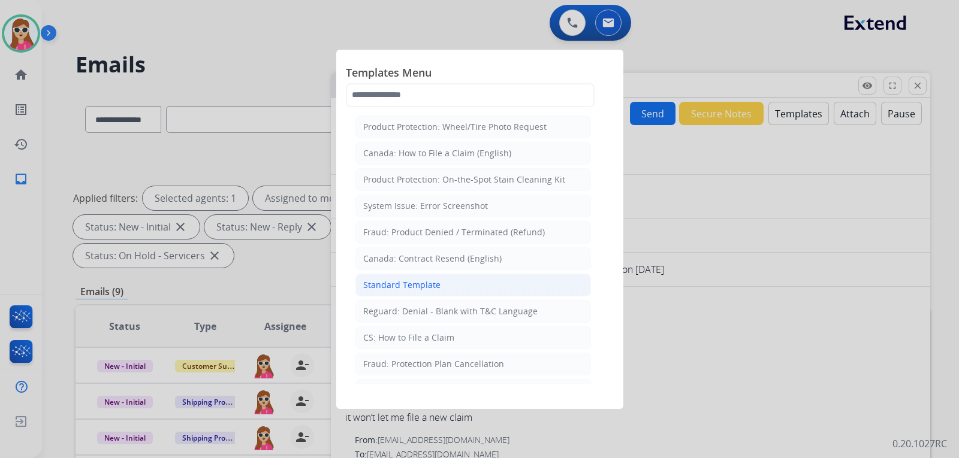
click at [399, 286] on div "Standard Template" at bounding box center [401, 285] width 77 height 12
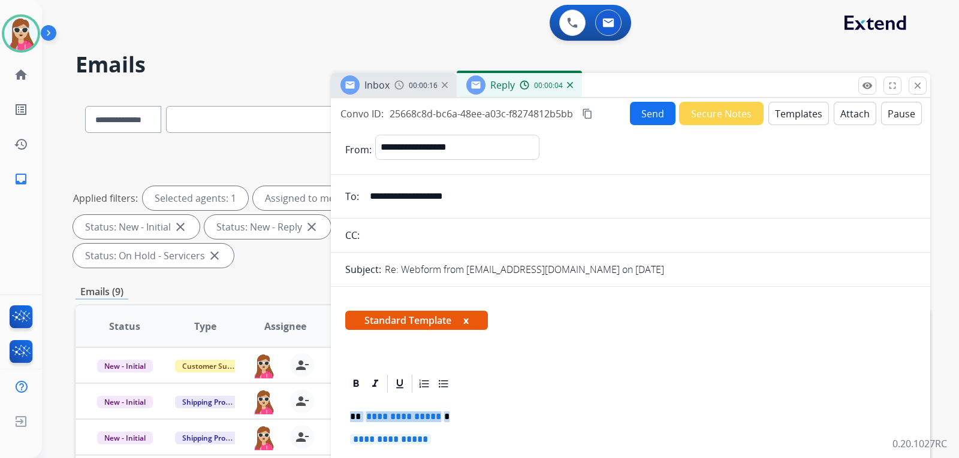
drag, startPoint x: 352, startPoint y: 418, endPoint x: 419, endPoint y: 457, distance: 77.3
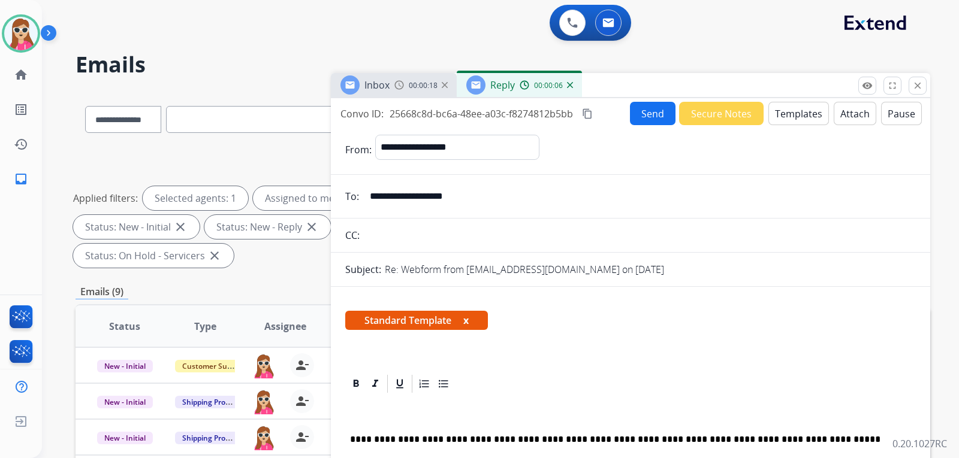
paste div
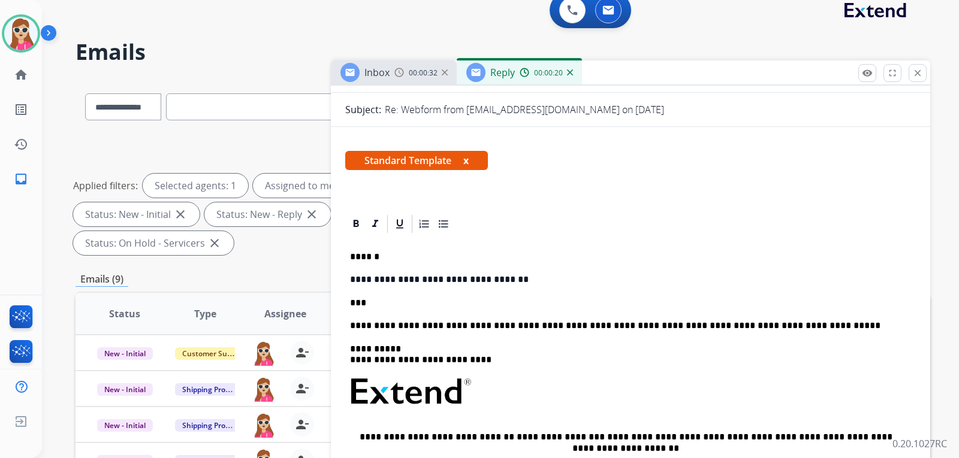
scroll to position [240, 0]
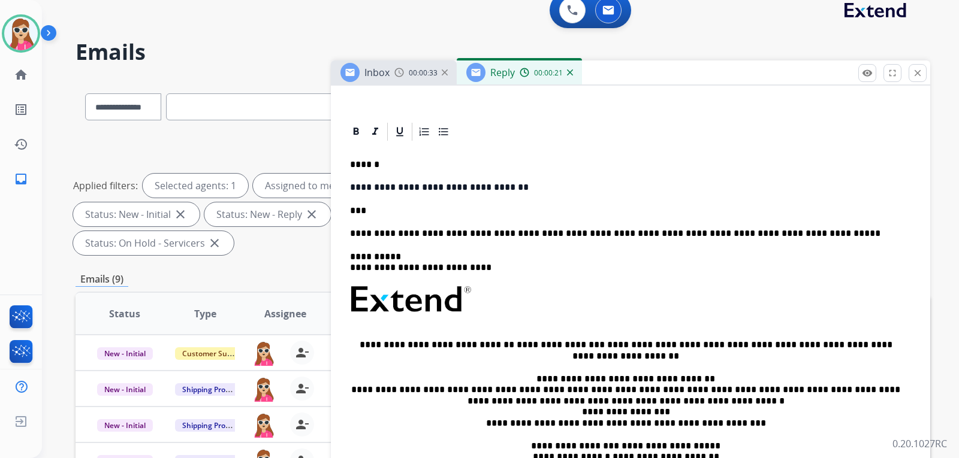
click at [388, 214] on p "***" at bounding box center [625, 210] width 551 height 11
click at [639, 344] on p "**********" at bounding box center [625, 351] width 551 height 22
drag, startPoint x: 589, startPoint y: 341, endPoint x: 643, endPoint y: 341, distance: 54.5
click at [643, 341] on p "**********" at bounding box center [625, 351] width 551 height 22
copy p "**********"
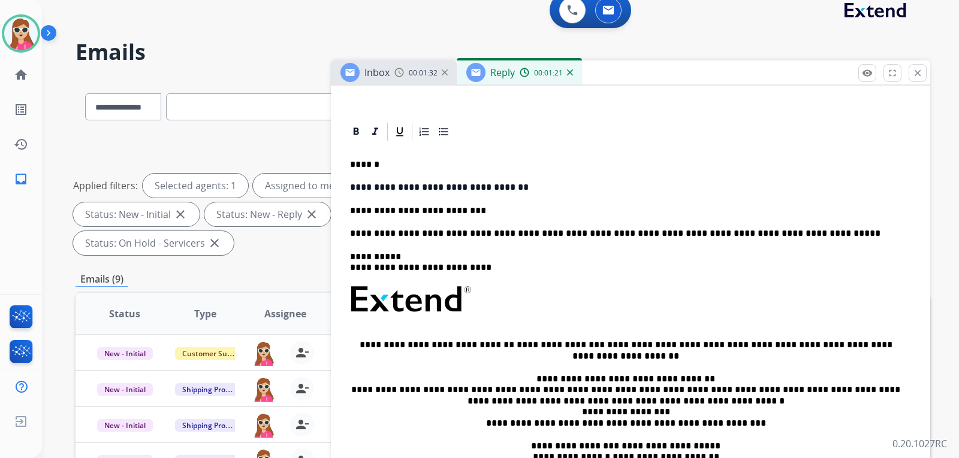
click at [469, 213] on p "**********" at bounding box center [625, 210] width 551 height 11
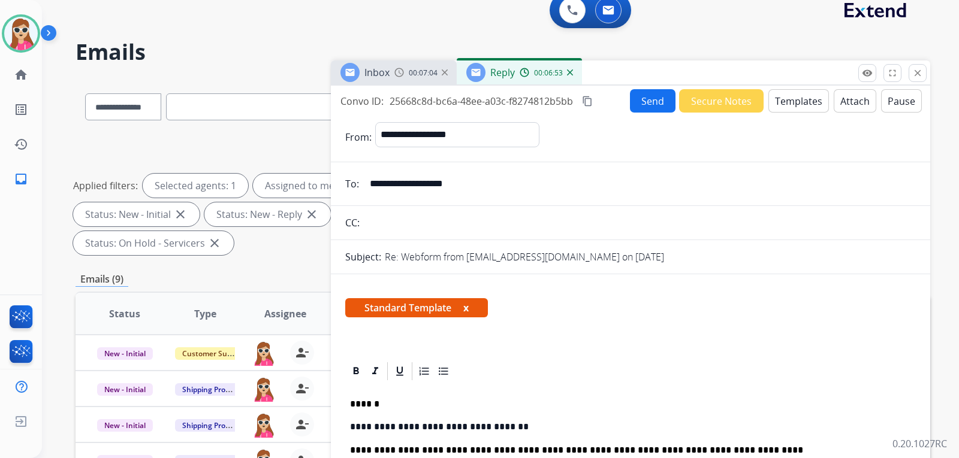
scroll to position [0, 0]
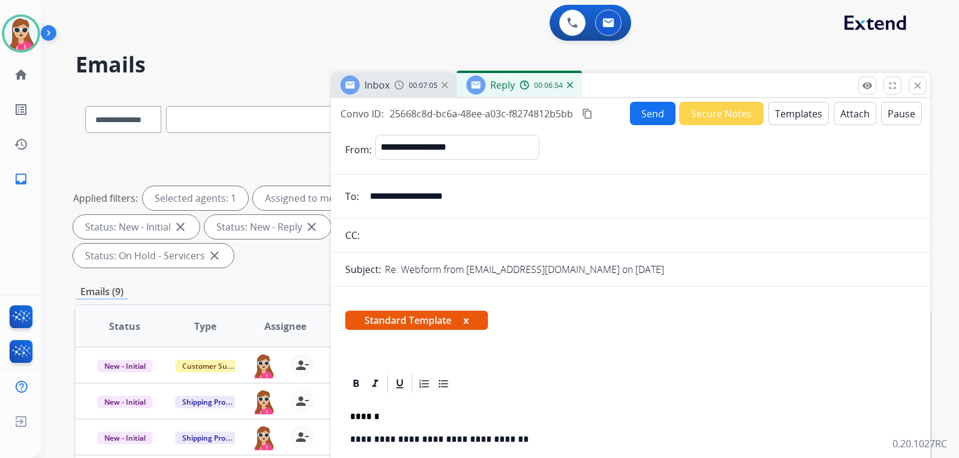
click at [660, 121] on button "Send" at bounding box center [653, 113] width 46 height 23
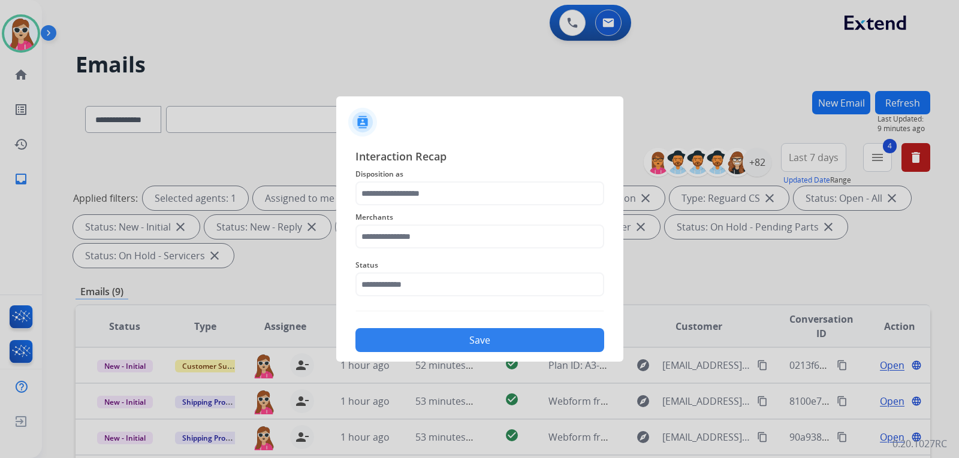
click at [448, 209] on div "Merchants" at bounding box center [479, 229] width 249 height 48
click at [448, 191] on input "text" at bounding box center [479, 194] width 249 height 24
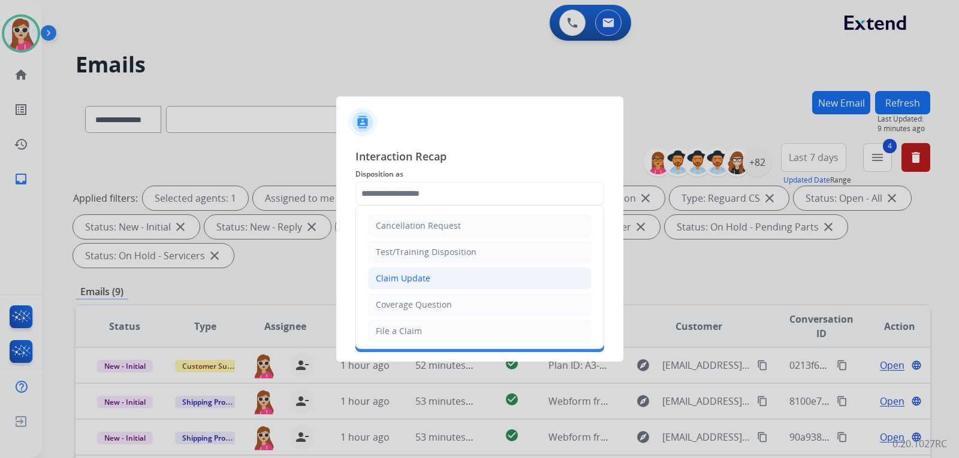
click at [435, 271] on li "Claim Update" at bounding box center [479, 278] width 223 height 23
type input "**********"
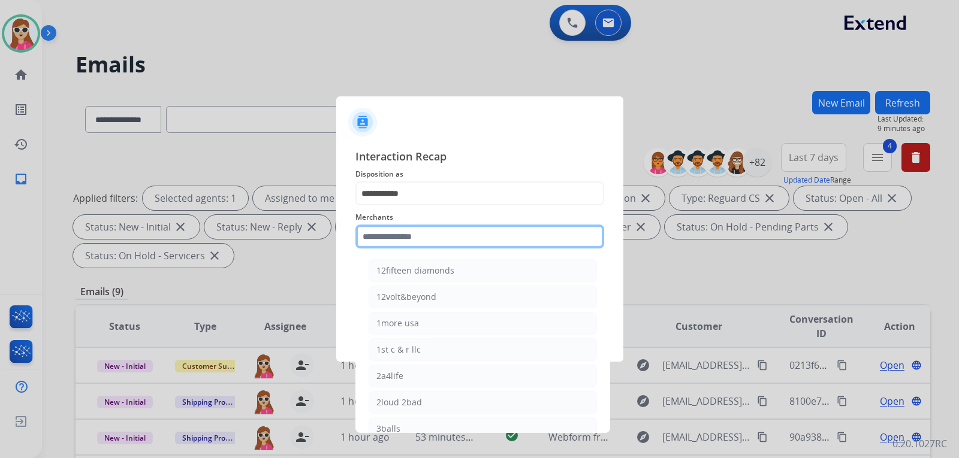
click at [437, 247] on input "text" at bounding box center [479, 237] width 249 height 24
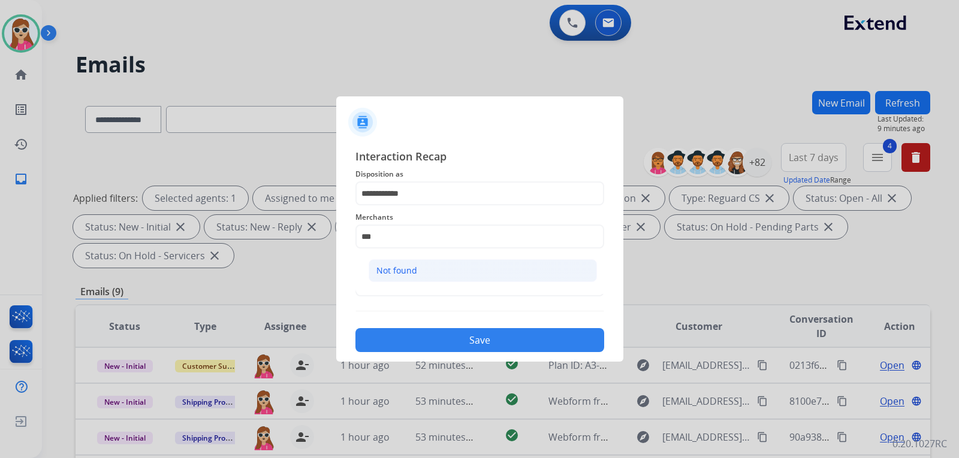
click at [447, 275] on li "Not found" at bounding box center [482, 270] width 228 height 23
type input "*********"
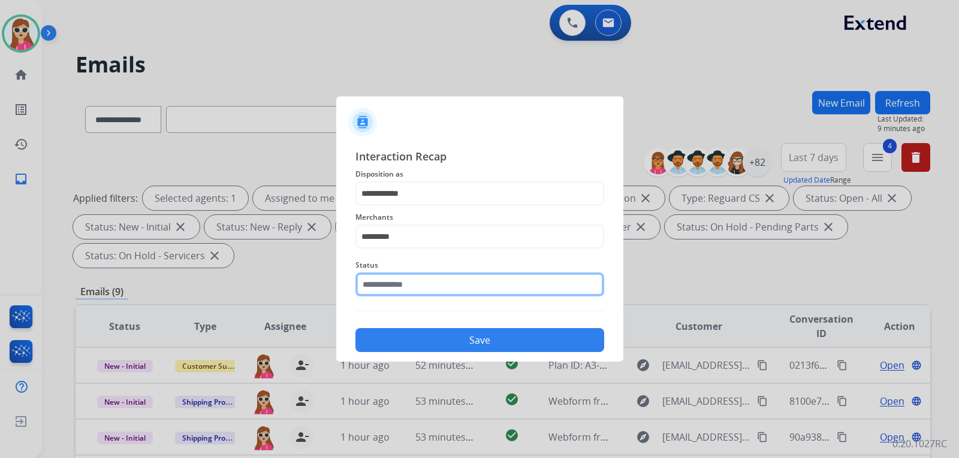
click at [444, 294] on div "Status" at bounding box center [479, 277] width 249 height 48
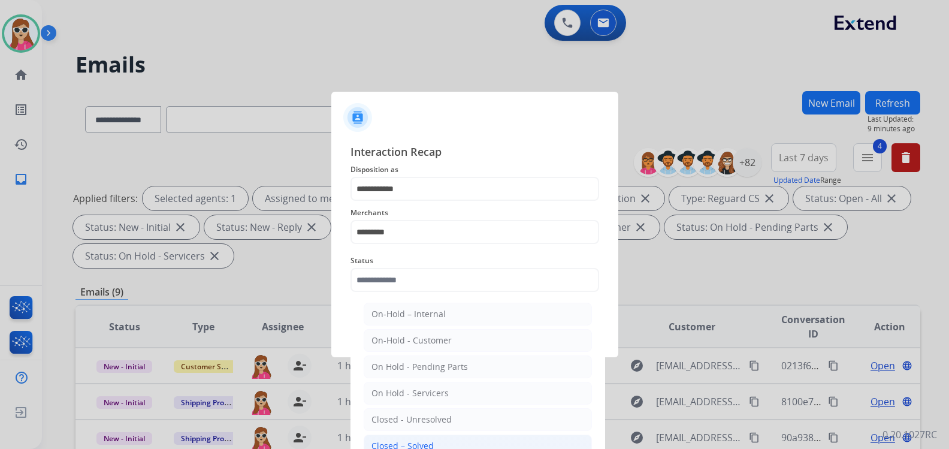
click at [425, 438] on li "Closed – Solved" at bounding box center [478, 445] width 228 height 23
type input "**********"
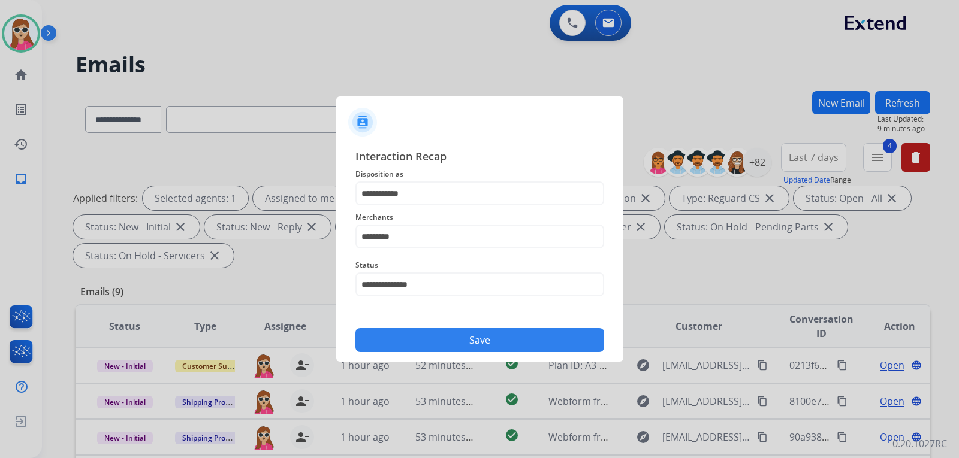
click at [438, 338] on button "Save" at bounding box center [479, 340] width 249 height 24
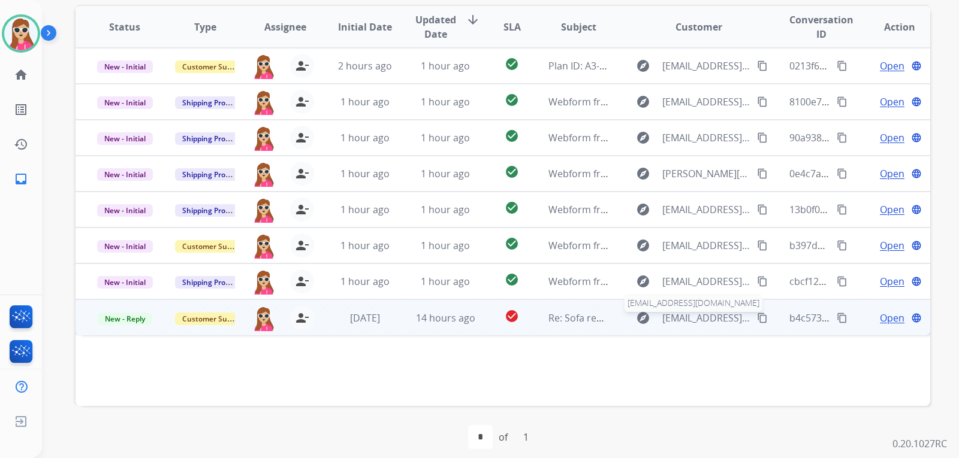
scroll to position [310, 0]
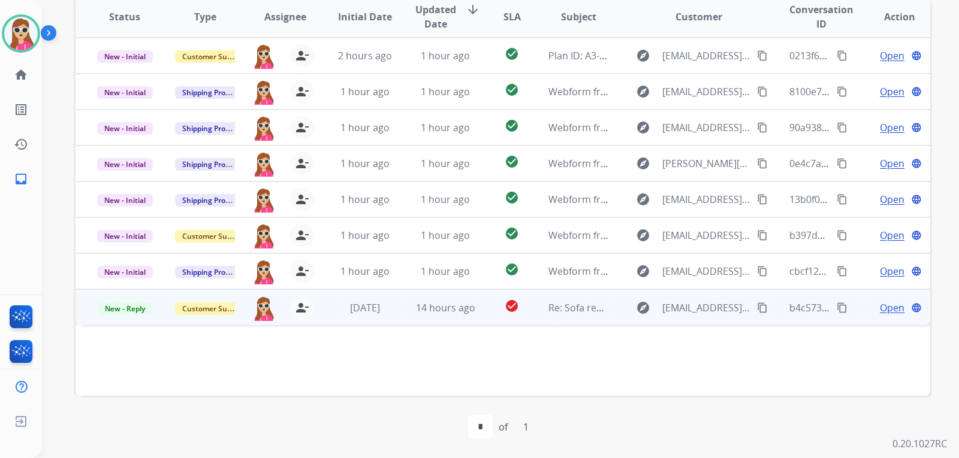
click at [891, 309] on span "Open" at bounding box center [891, 308] width 25 height 14
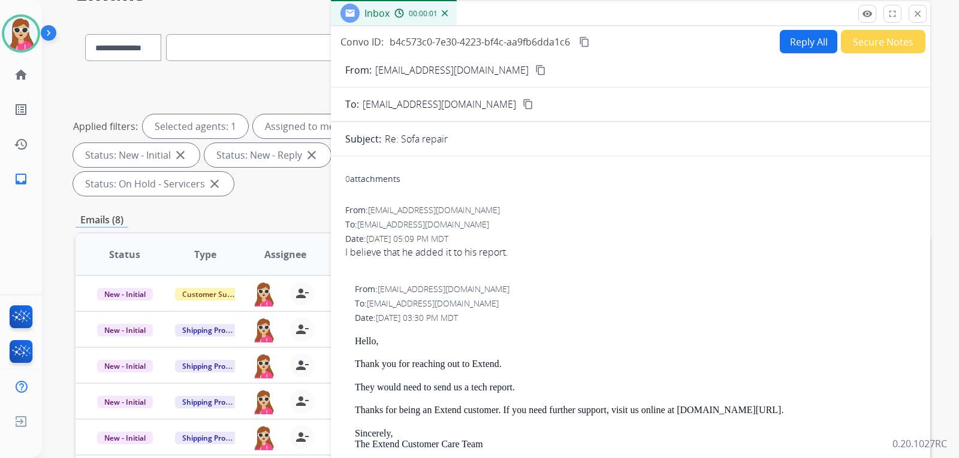
scroll to position [70, 0]
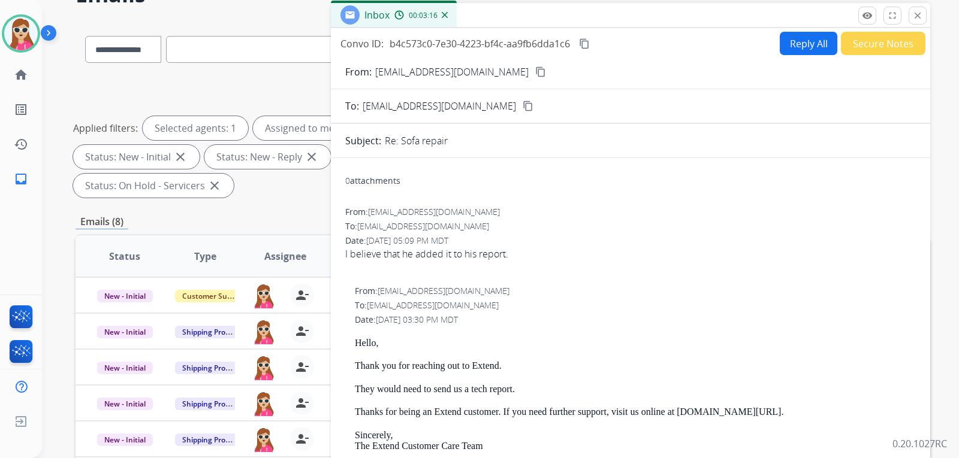
click at [786, 47] on button "Reply All" at bounding box center [808, 43] width 58 height 23
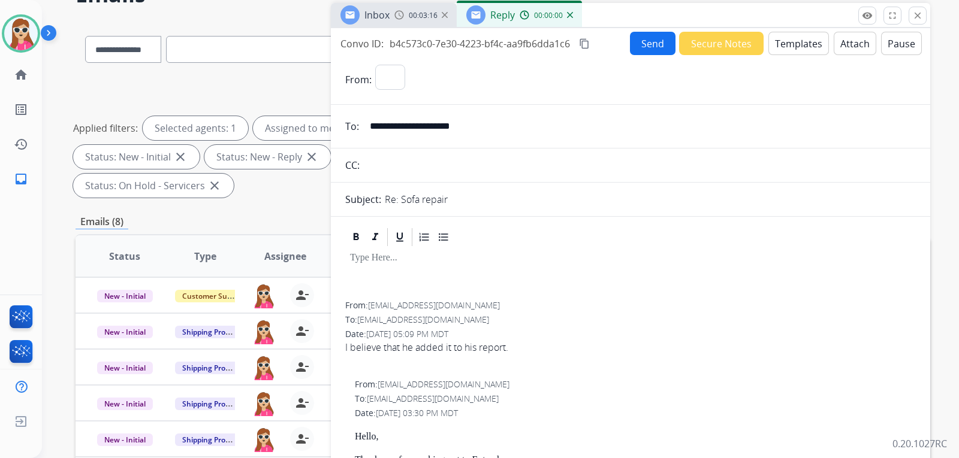
select select "**********"
click at [772, 40] on button "Templates" at bounding box center [798, 43] width 61 height 23
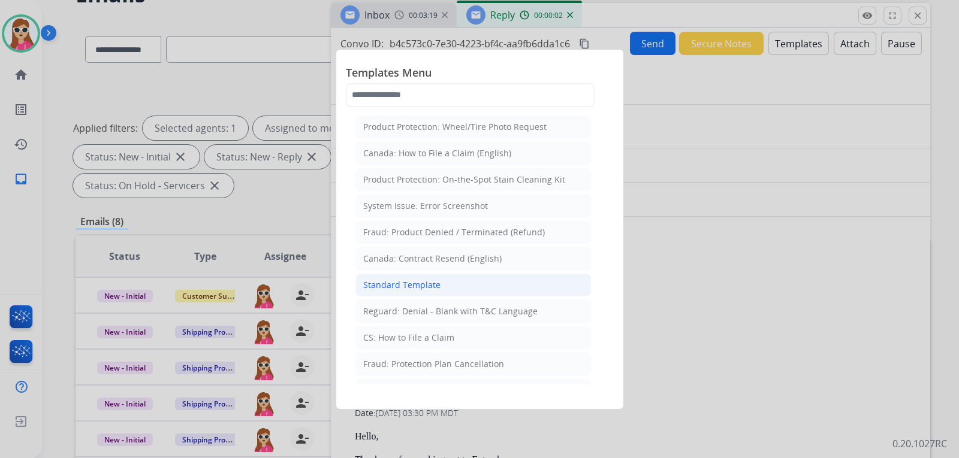
click at [433, 287] on div "Standard Template" at bounding box center [401, 285] width 77 height 12
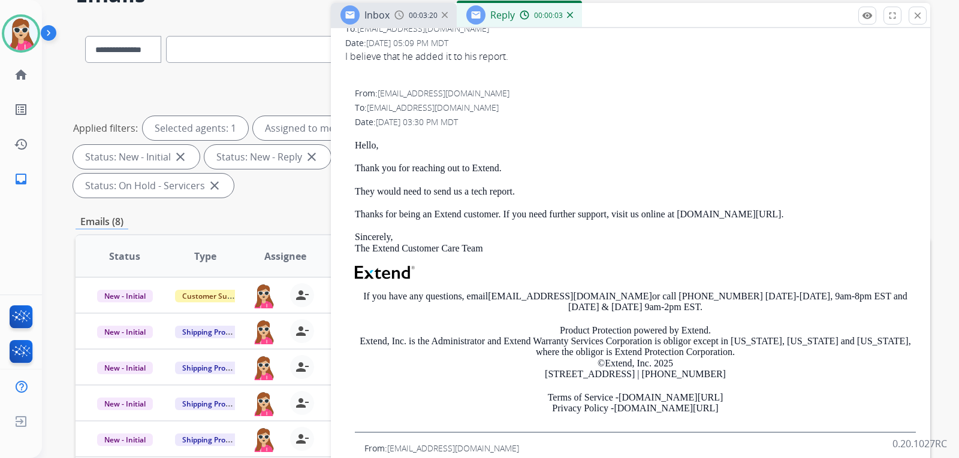
scroll to position [662, 0]
drag, startPoint x: 501, startPoint y: 167, endPoint x: 353, endPoint y: 145, distance: 149.5
click at [353, 145] on div "From: support@extend.com To: colecole1973@gmail.com Date: 09/15/2025 - 03:30 PM…" at bounding box center [630, 259] width 570 height 346
copy div "Hello, Thank you for reaching out to Extend."
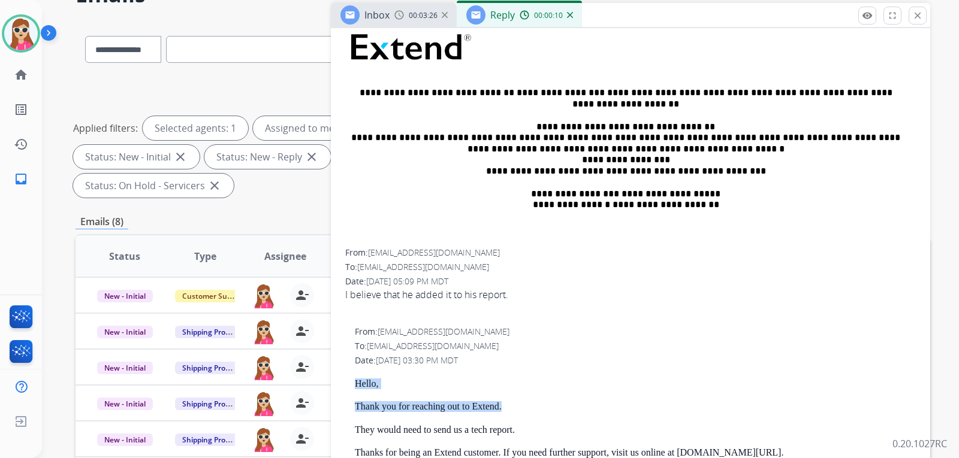
scroll to position [183, 0]
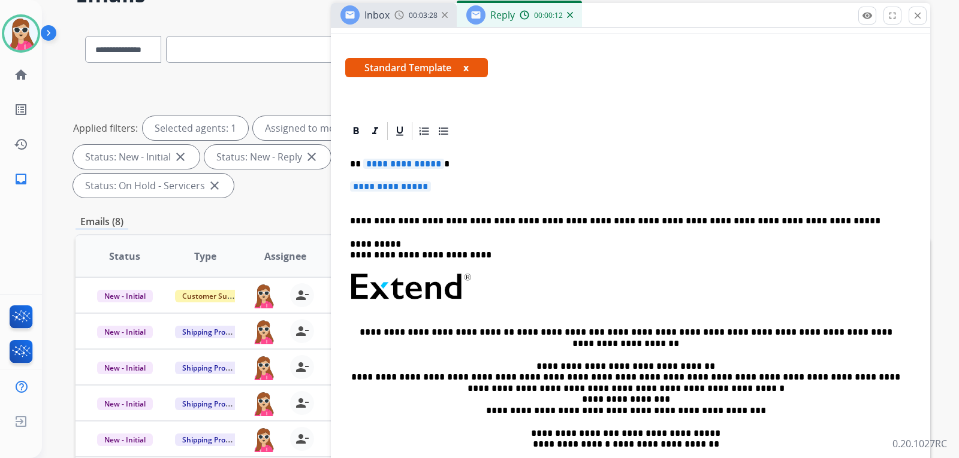
drag, startPoint x: 343, startPoint y: 158, endPoint x: 436, endPoint y: 183, distance: 96.1
drag, startPoint x: 436, startPoint y: 185, endPoint x: 374, endPoint y: 177, distance: 61.6
click at [374, 177] on div "**********" at bounding box center [630, 315] width 570 height 347
click at [355, 163] on p "**********" at bounding box center [625, 164] width 551 height 11
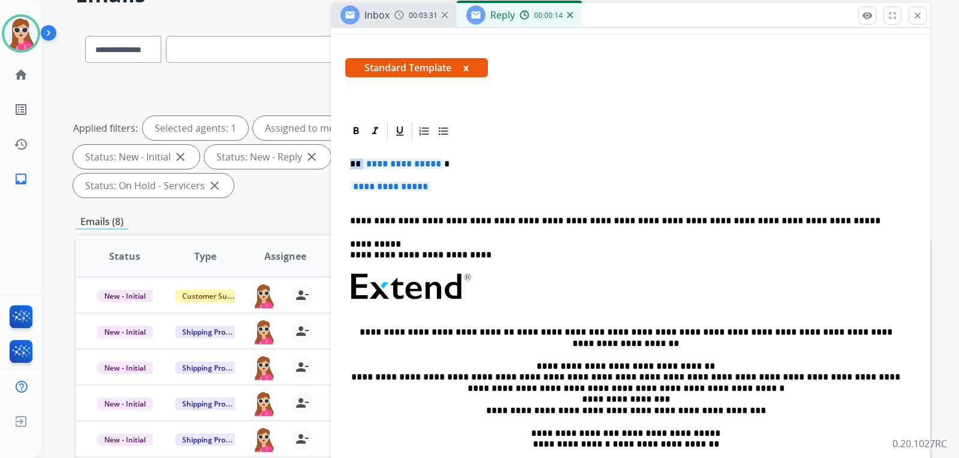
click at [355, 163] on p "**********" at bounding box center [625, 164] width 551 height 11
click at [355, 164] on p "**********" at bounding box center [625, 164] width 551 height 11
click at [370, 189] on span "**********" at bounding box center [390, 187] width 81 height 10
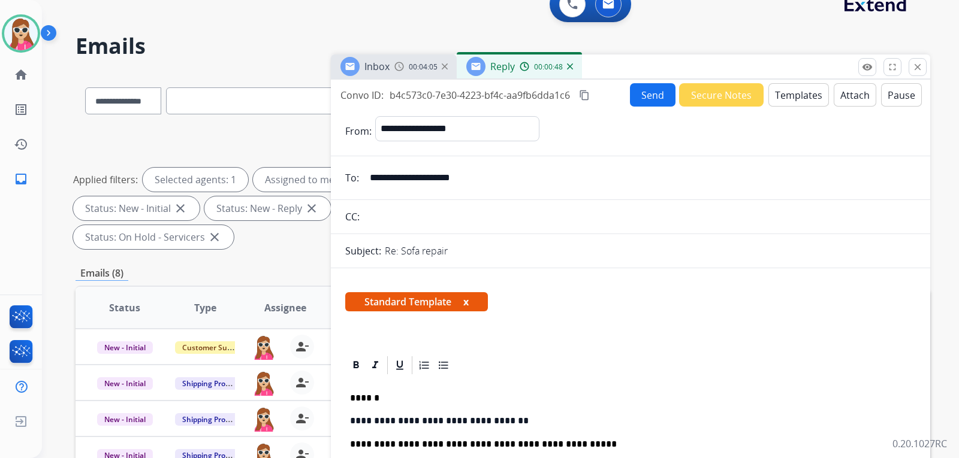
scroll to position [0, 0]
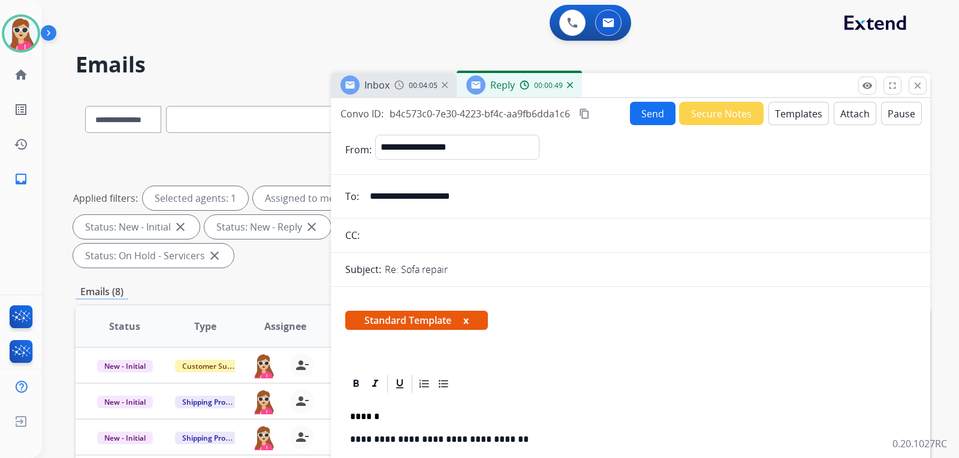
click at [646, 102] on button "Send" at bounding box center [653, 113] width 46 height 23
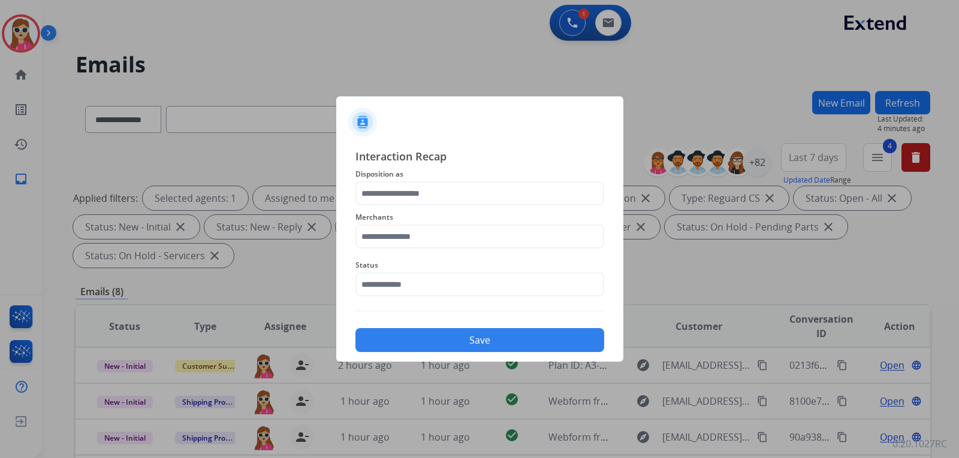
click at [497, 173] on span "Disposition as" at bounding box center [479, 174] width 249 height 14
click at [491, 204] on input "text" at bounding box center [479, 194] width 249 height 24
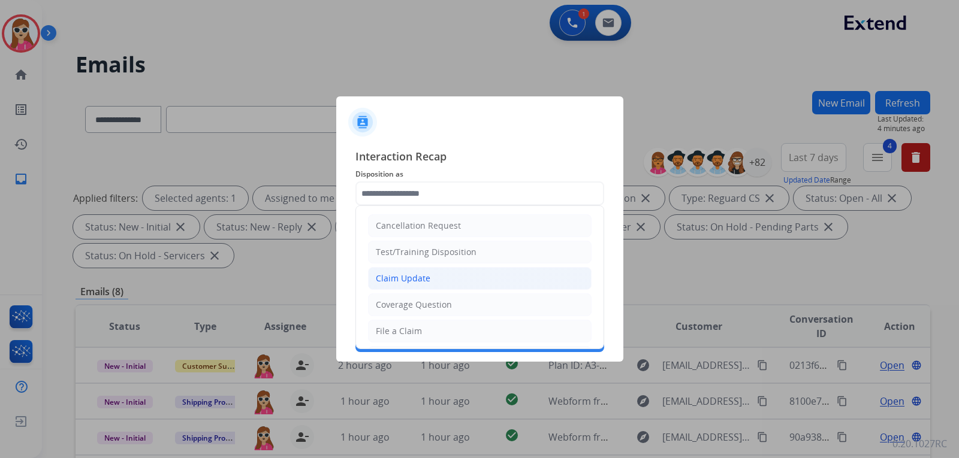
click at [475, 282] on li "Claim Update" at bounding box center [479, 278] width 223 height 23
type input "**********"
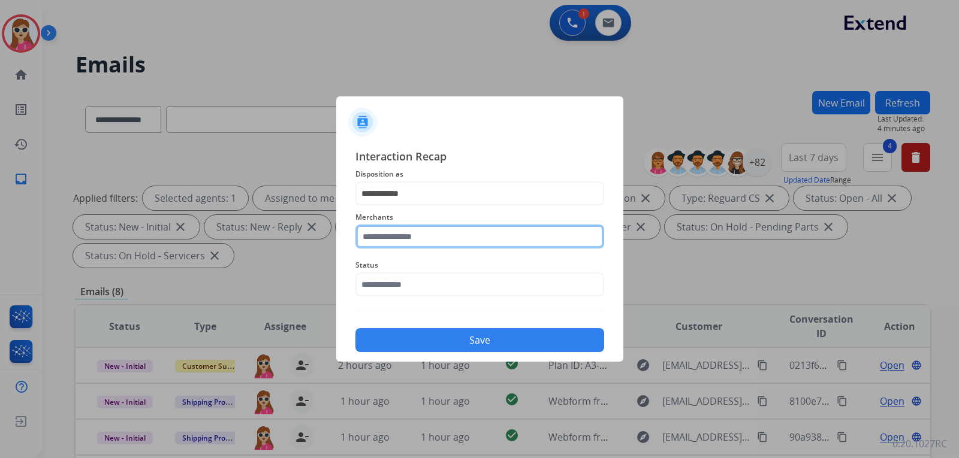
click at [463, 240] on input "text" at bounding box center [479, 237] width 249 height 24
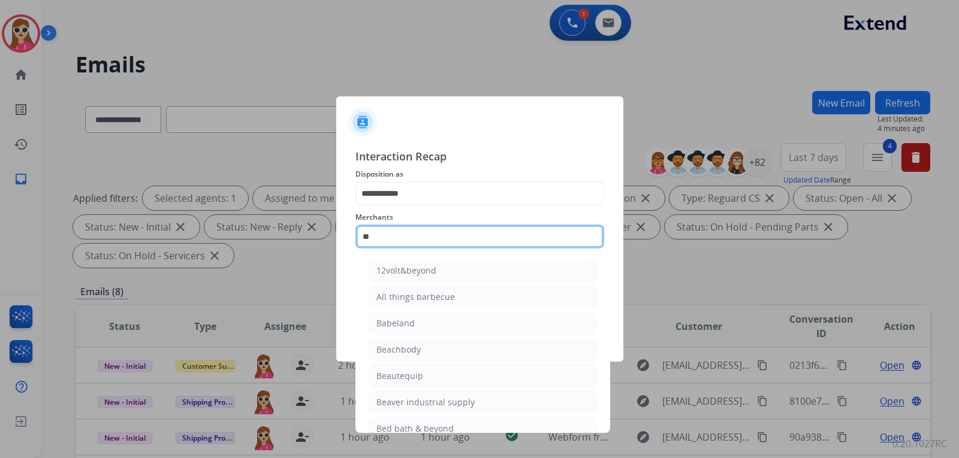
type input "***"
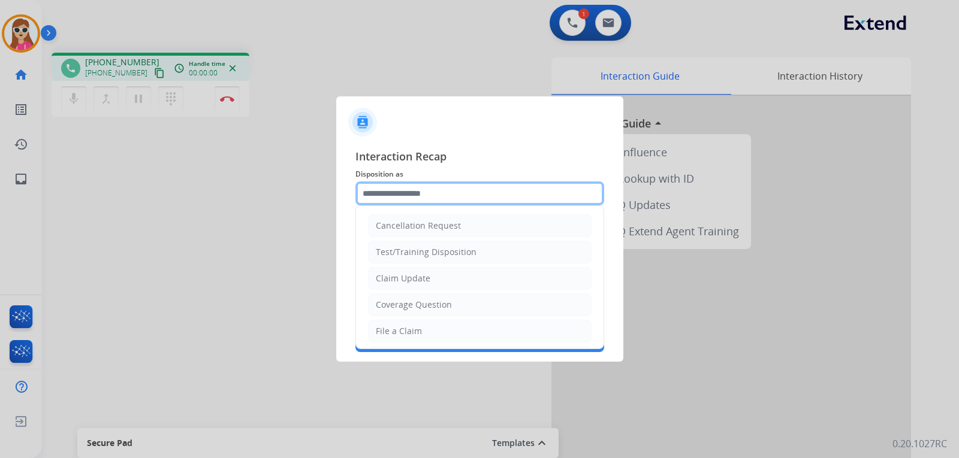
click at [433, 198] on input "text" at bounding box center [479, 194] width 249 height 24
click at [424, 277] on div "Claim Update" at bounding box center [403, 279] width 55 height 12
type input "**********"
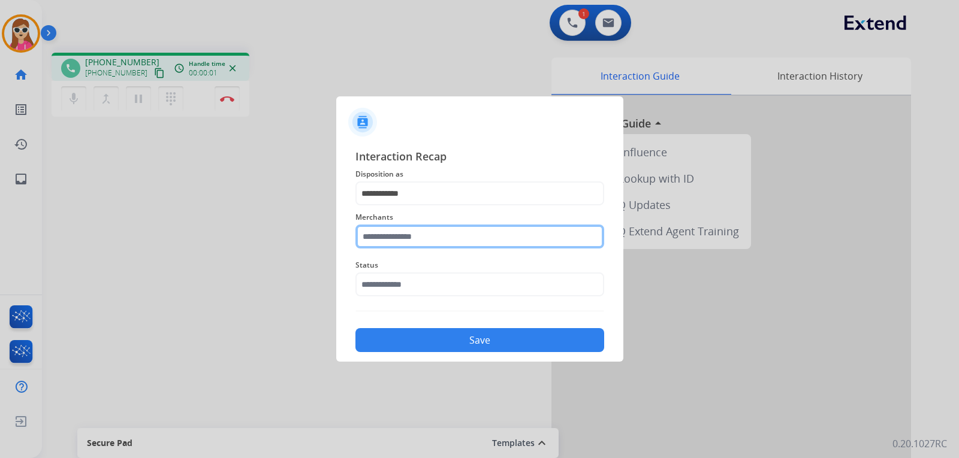
click at [430, 237] on input "text" at bounding box center [479, 237] width 249 height 24
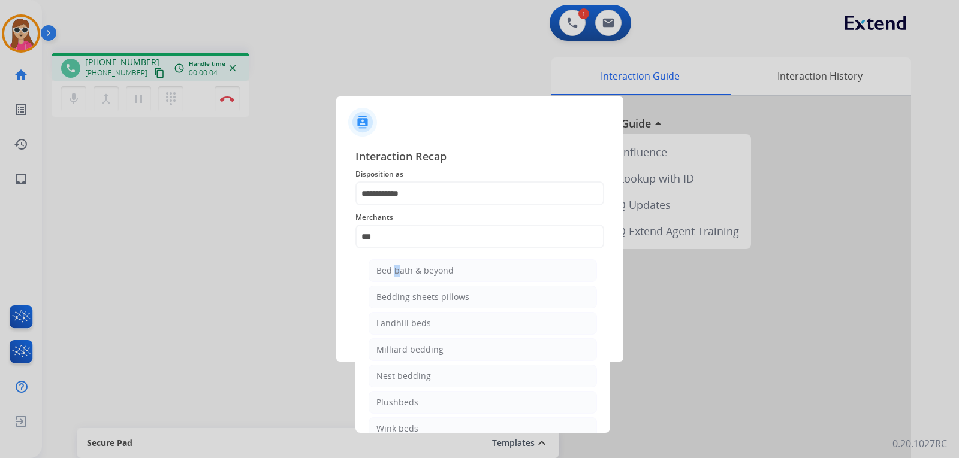
click at [395, 283] on ul "Bed bath & beyond Bedding sheets pillows Landhill beds Milliard bedding Nest be…" at bounding box center [482, 352] width 235 height 199
click at [451, 271] on span "Status" at bounding box center [479, 265] width 249 height 14
click at [455, 240] on input "***" at bounding box center [479, 237] width 249 height 24
click at [458, 273] on li "Bed bath & beyond" at bounding box center [482, 270] width 228 height 23
type input "**********"
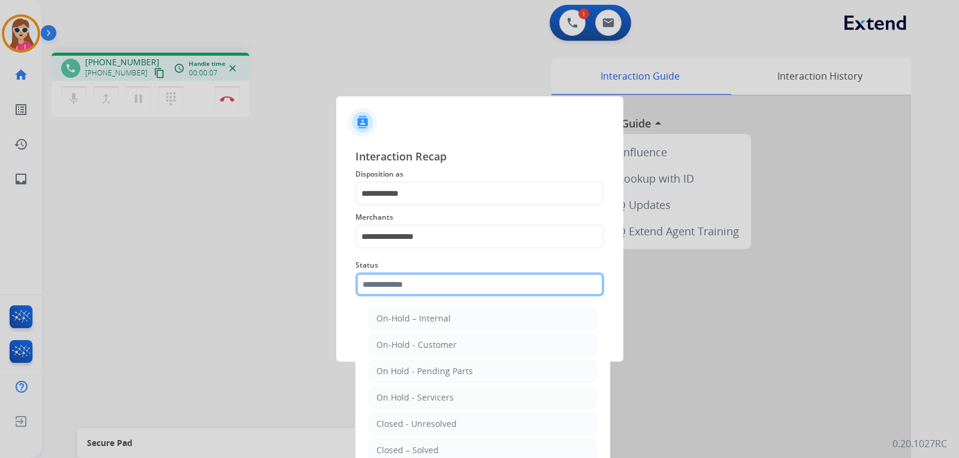
click at [440, 283] on input "text" at bounding box center [479, 285] width 249 height 24
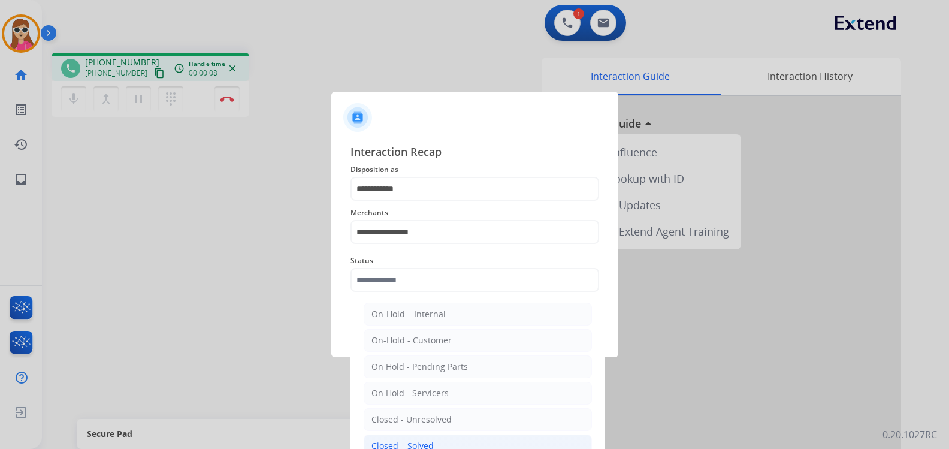
click at [429, 443] on div "Closed – Solved" at bounding box center [402, 446] width 62 height 12
type input "**********"
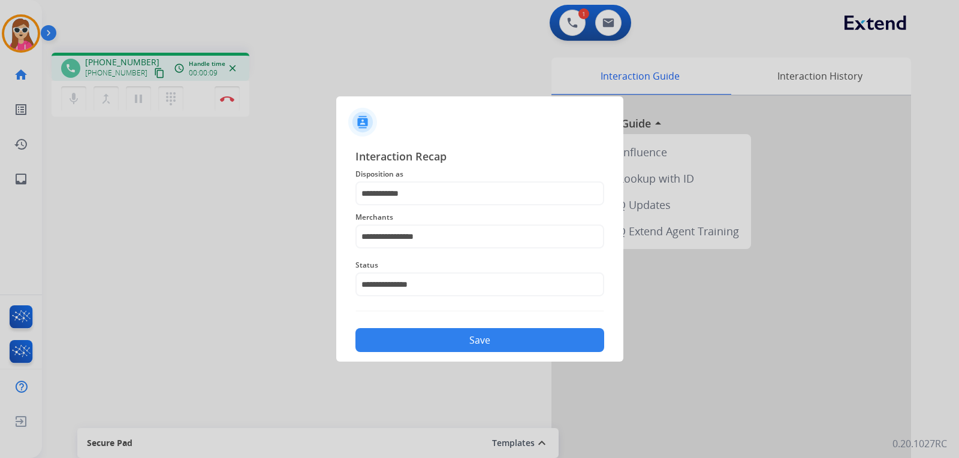
click at [489, 344] on button "Save" at bounding box center [479, 340] width 249 height 24
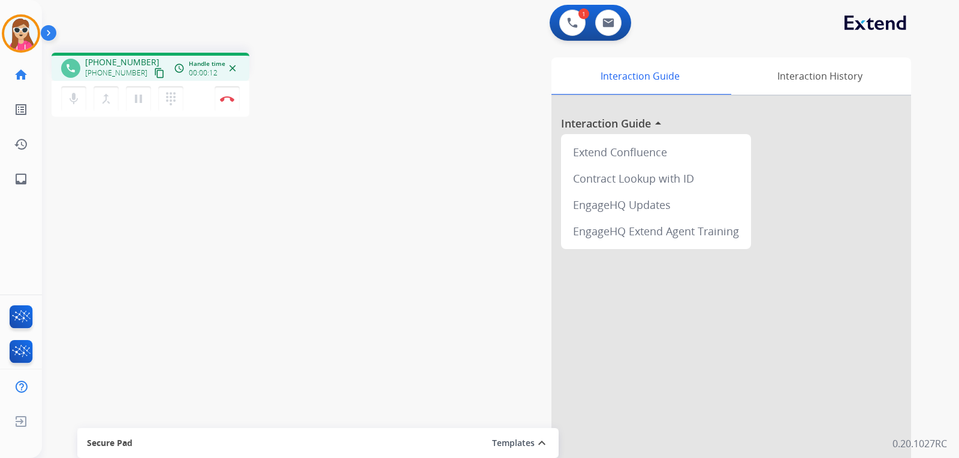
click at [154, 75] on mat-icon "content_copy" at bounding box center [159, 73] width 11 height 11
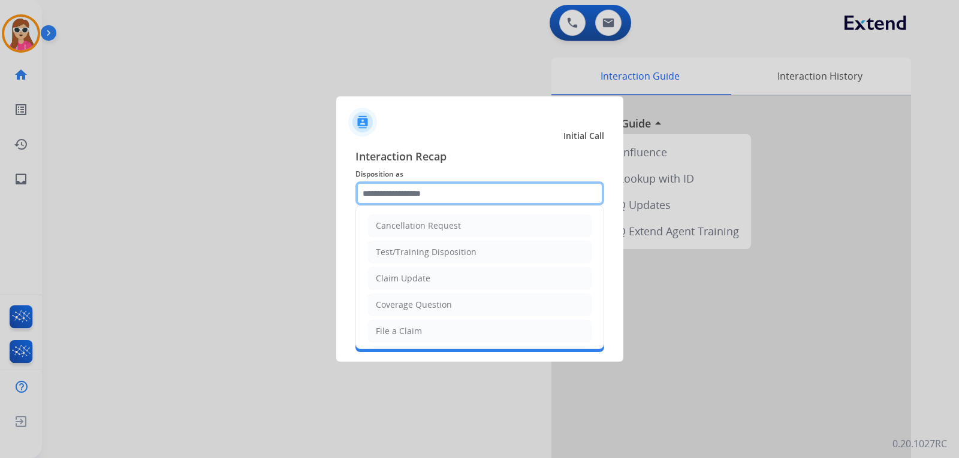
click at [383, 189] on input "text" at bounding box center [479, 194] width 249 height 24
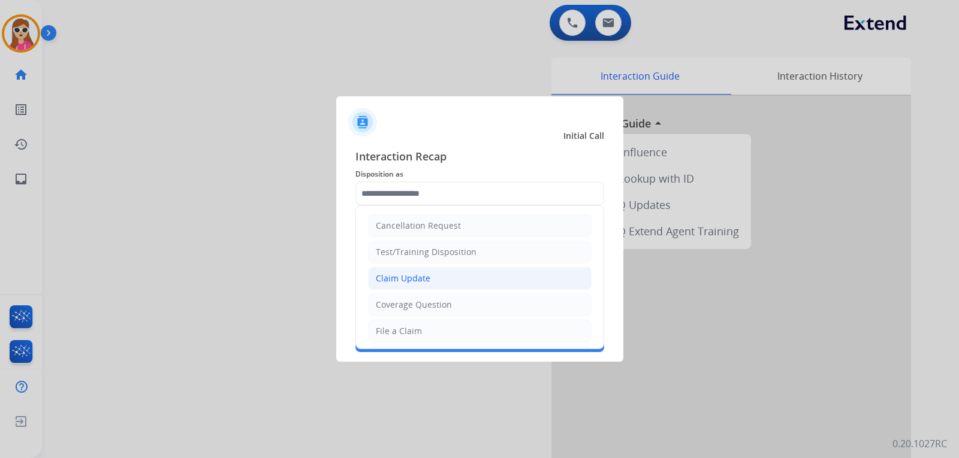
click at [388, 286] on li "Claim Update" at bounding box center [479, 278] width 223 height 23
type input "**********"
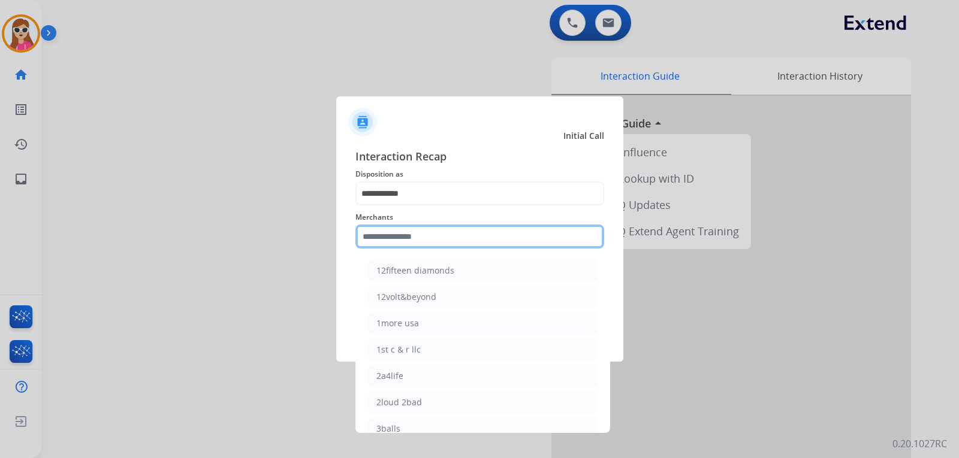
click at [430, 243] on input "text" at bounding box center [479, 237] width 249 height 24
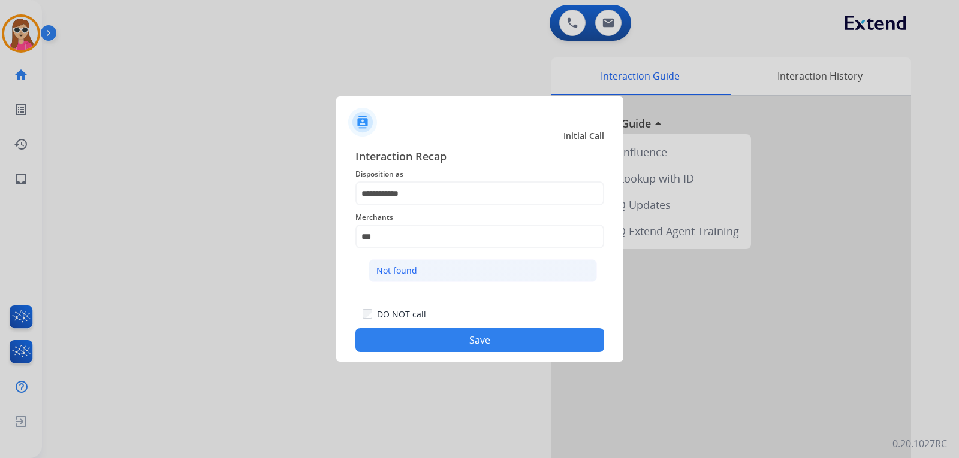
drag, startPoint x: 437, startPoint y: 271, endPoint x: 433, endPoint y: 294, distance: 22.5
click at [437, 271] on li "Not found" at bounding box center [482, 270] width 228 height 23
type input "*********"
click at [444, 338] on button "Save" at bounding box center [479, 340] width 249 height 24
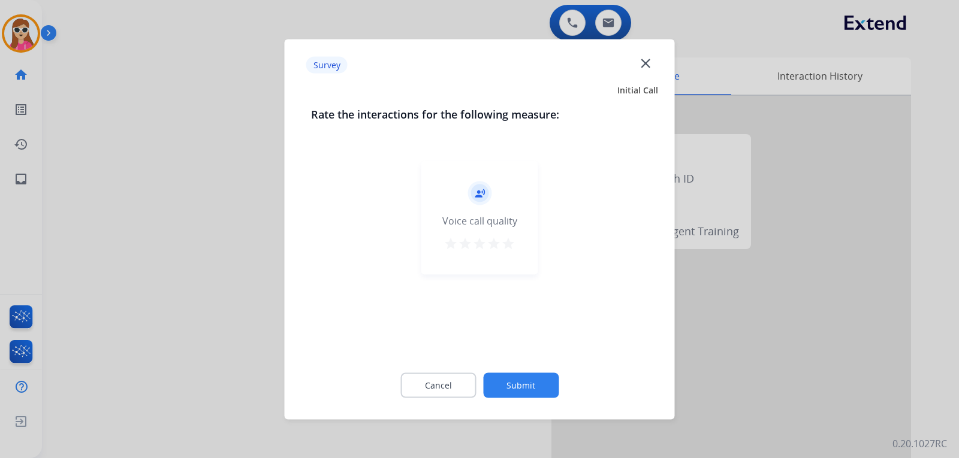
drag, startPoint x: 510, startPoint y: 237, endPoint x: 513, endPoint y: 243, distance: 6.2
click at [513, 242] on mat-icon "star" at bounding box center [508, 243] width 14 height 14
click at [520, 391] on button "Submit" at bounding box center [520, 385] width 75 height 25
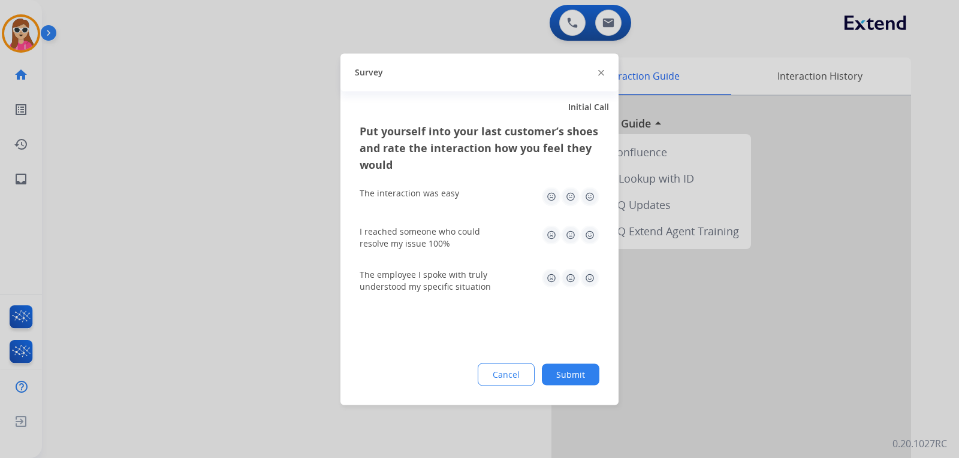
click at [590, 287] on img at bounding box center [589, 277] width 19 height 19
click at [590, 235] on img at bounding box center [589, 234] width 19 height 19
click at [588, 198] on img at bounding box center [589, 196] width 19 height 19
click at [573, 371] on button "Submit" at bounding box center [571, 375] width 58 height 22
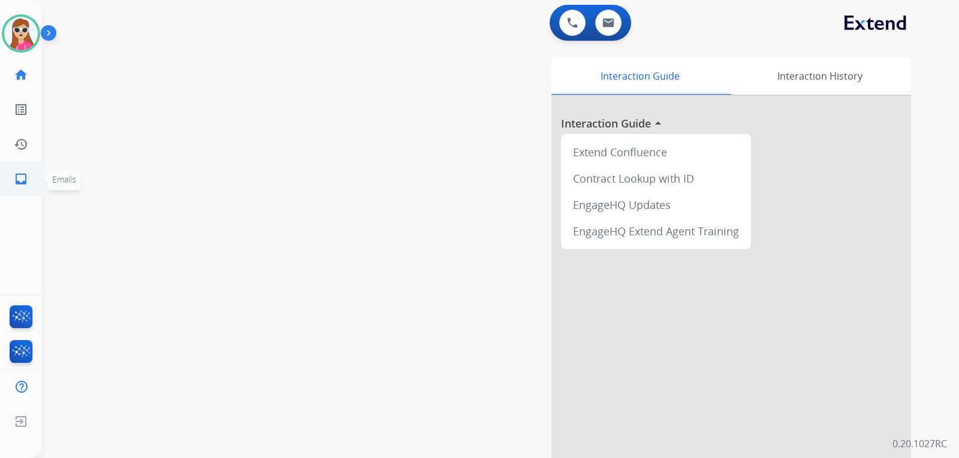
click at [19, 174] on mat-icon "inbox" at bounding box center [21, 179] width 14 height 14
select select "**********"
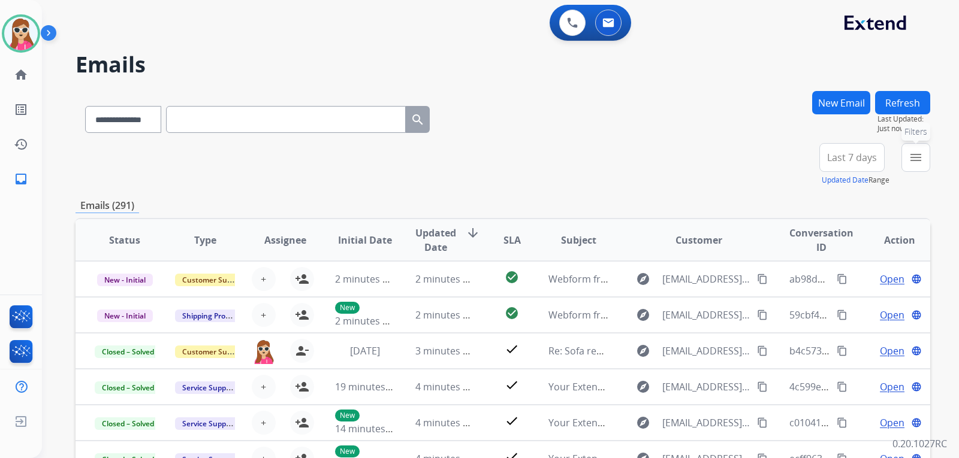
click at [911, 160] on mat-icon "menu" at bounding box center [915, 157] width 14 height 14
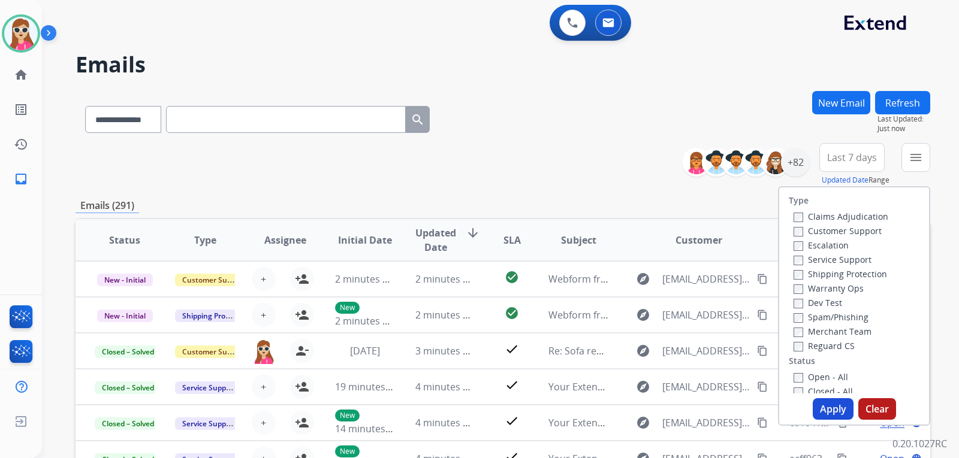
click at [862, 229] on label "Customer Support" at bounding box center [837, 230] width 88 height 11
click at [867, 273] on label "Shipping Protection" at bounding box center [839, 273] width 93 height 11
click at [832, 342] on label "Reguard CS" at bounding box center [823, 345] width 61 height 11
click at [833, 378] on label "Open - All" at bounding box center [820, 376] width 55 height 11
click at [818, 410] on button "Apply" at bounding box center [832, 409] width 41 height 22
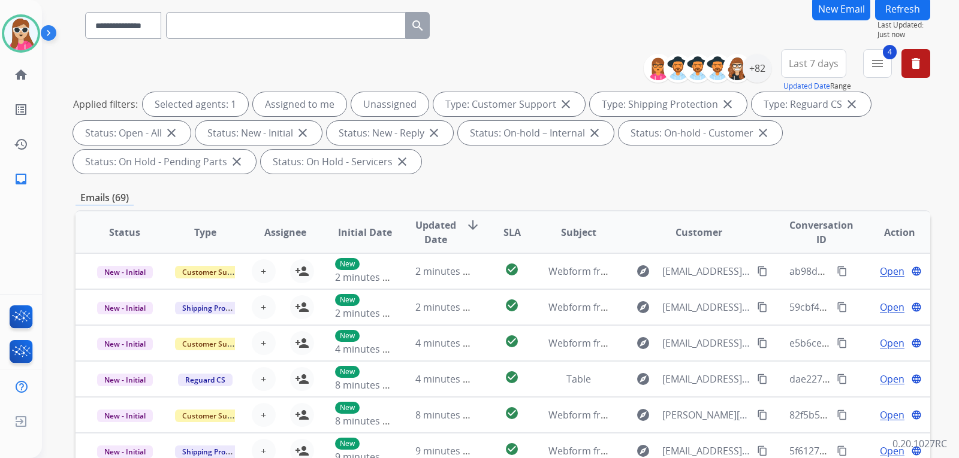
scroll to position [60, 0]
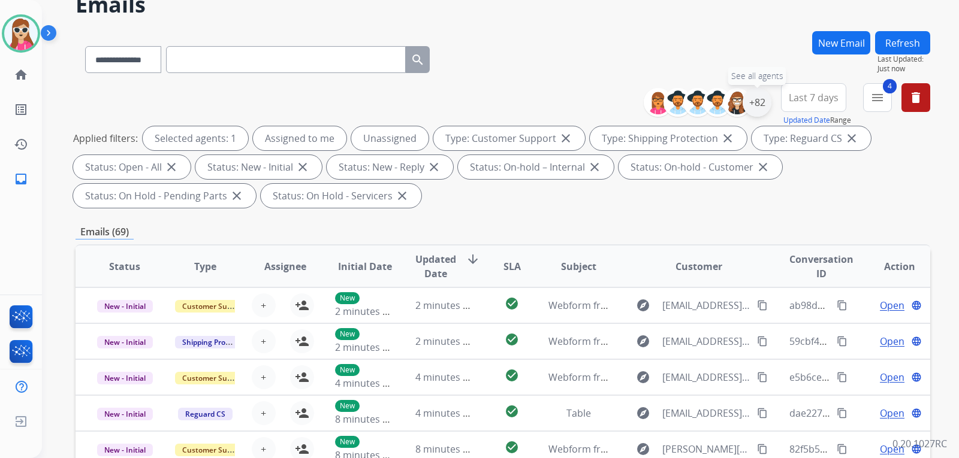
click at [758, 103] on div "+82" at bounding box center [756, 102] width 29 height 29
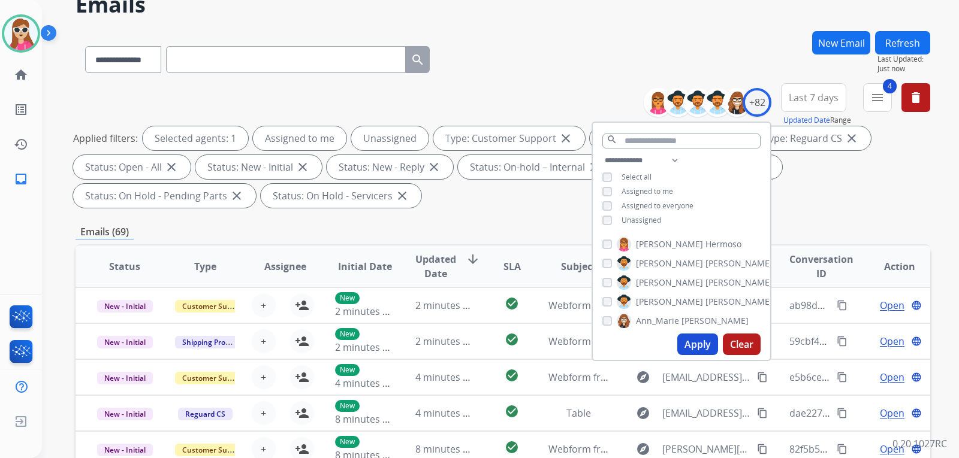
click at [655, 222] on span "Unassigned" at bounding box center [641, 220] width 40 height 10
click at [690, 342] on button "Apply" at bounding box center [697, 345] width 41 height 22
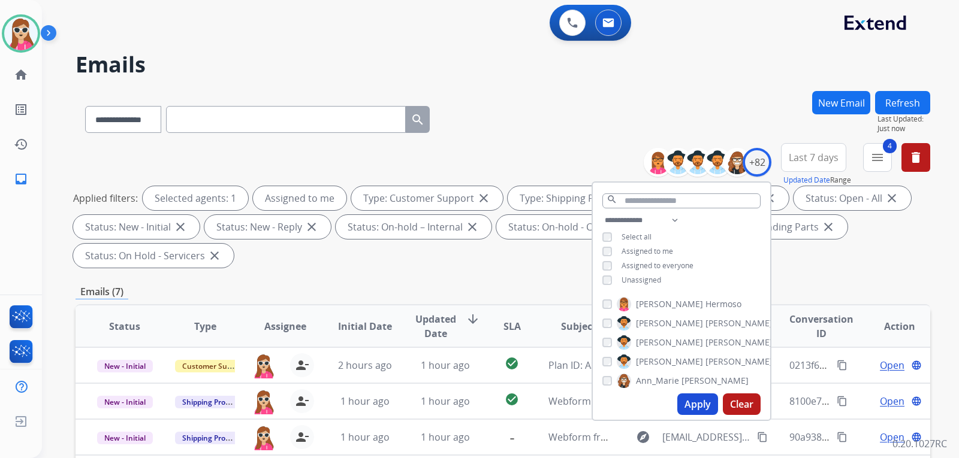
click at [531, 279] on div "**********" at bounding box center [502, 429] width 854 height 677
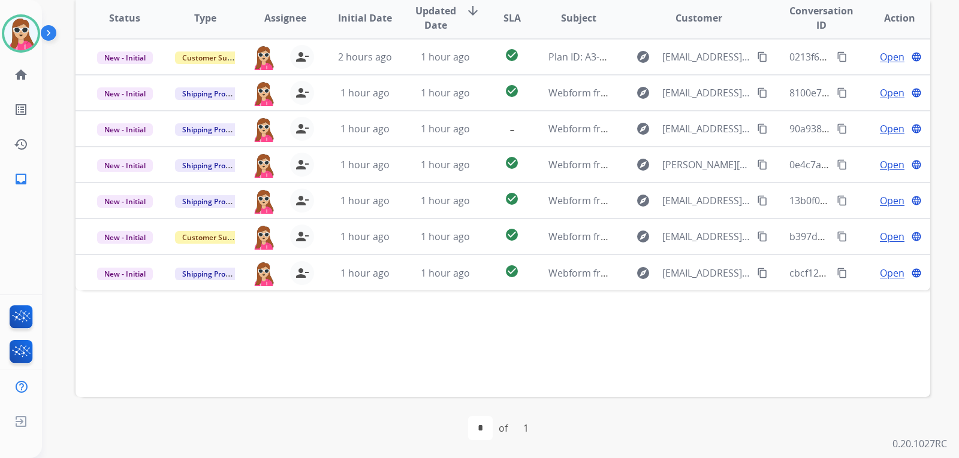
scroll to position [310, 0]
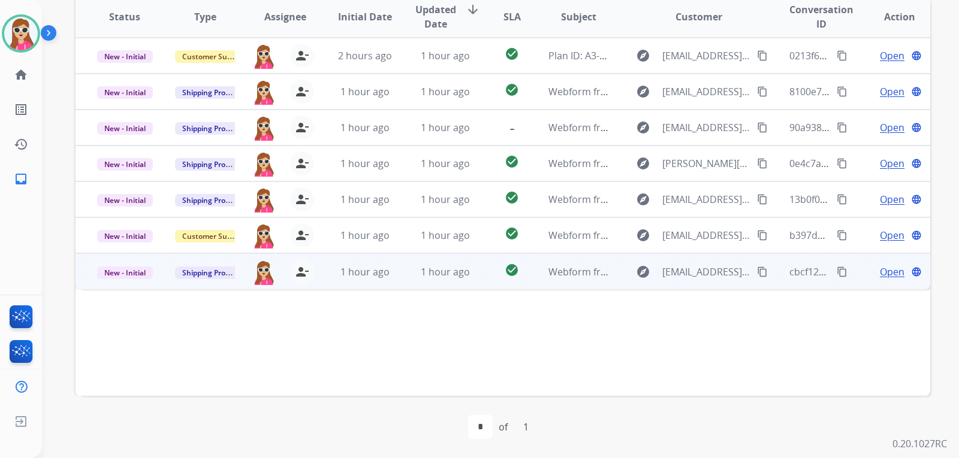
click at [879, 277] on span "Open" at bounding box center [891, 272] width 25 height 14
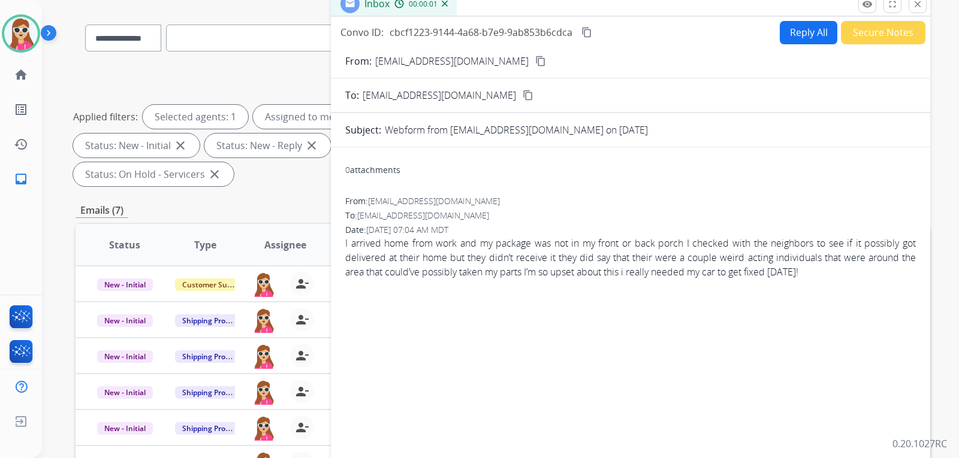
scroll to position [70, 0]
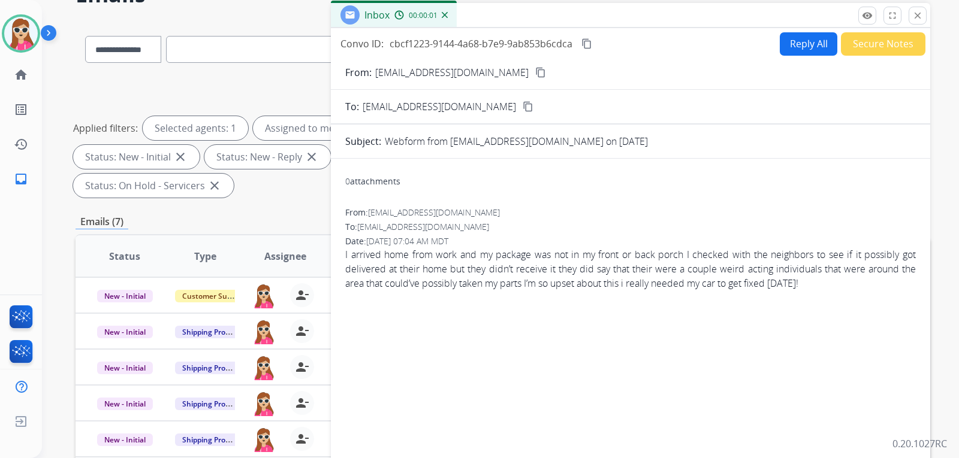
click at [535, 70] on mat-icon "content_copy" at bounding box center [540, 72] width 11 height 11
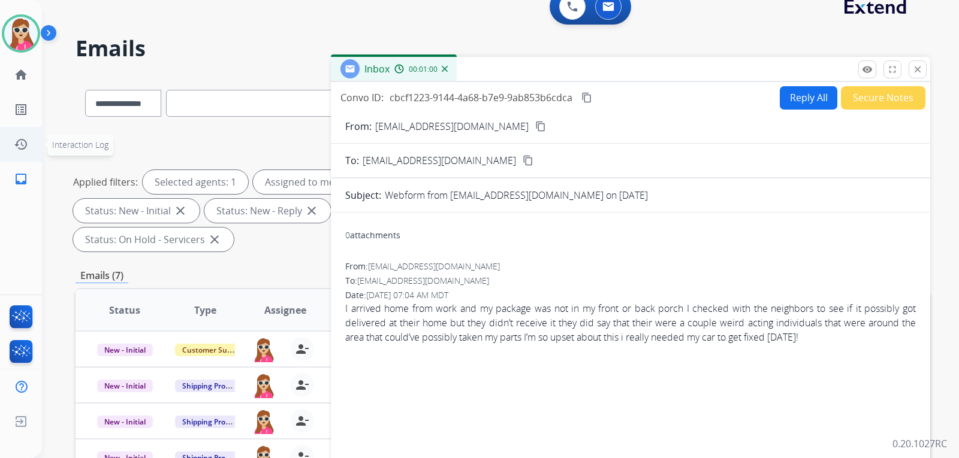
scroll to position [10, 0]
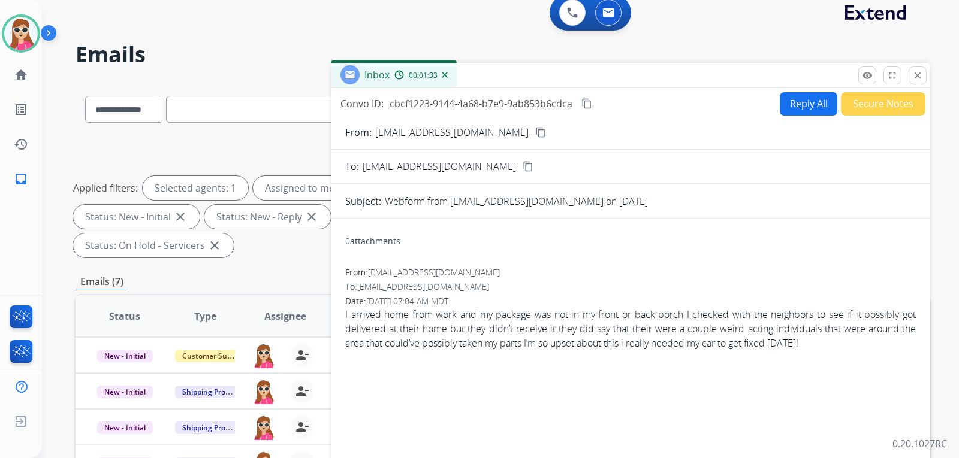
click at [786, 105] on button "Reply All" at bounding box center [808, 103] width 58 height 23
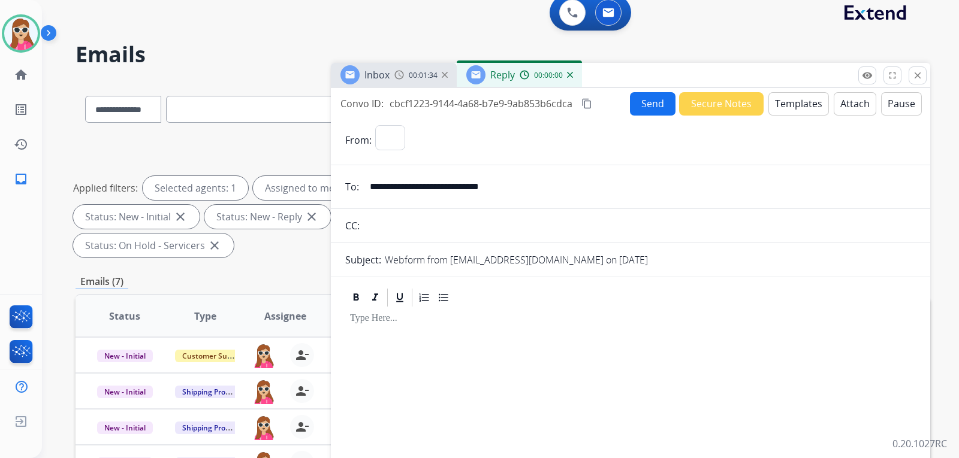
select select "**********"
click at [786, 105] on button "Templates" at bounding box center [798, 103] width 61 height 23
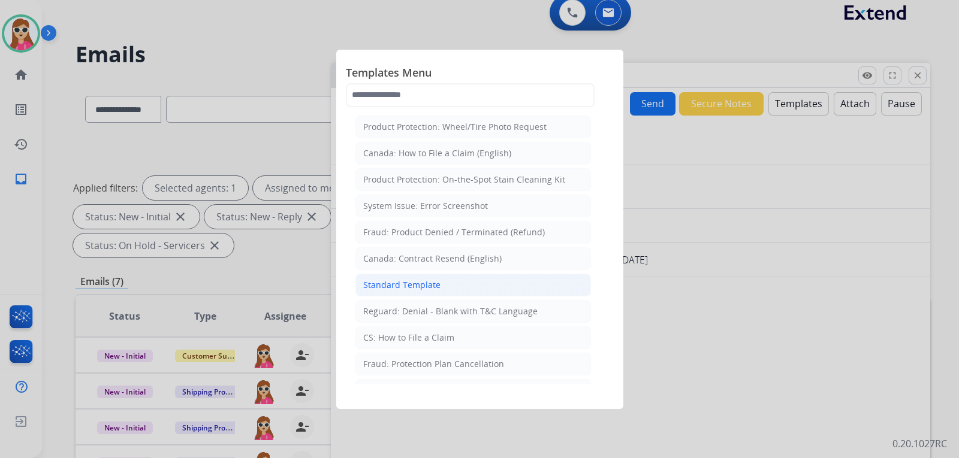
click at [387, 280] on div "Standard Template" at bounding box center [401, 285] width 77 height 12
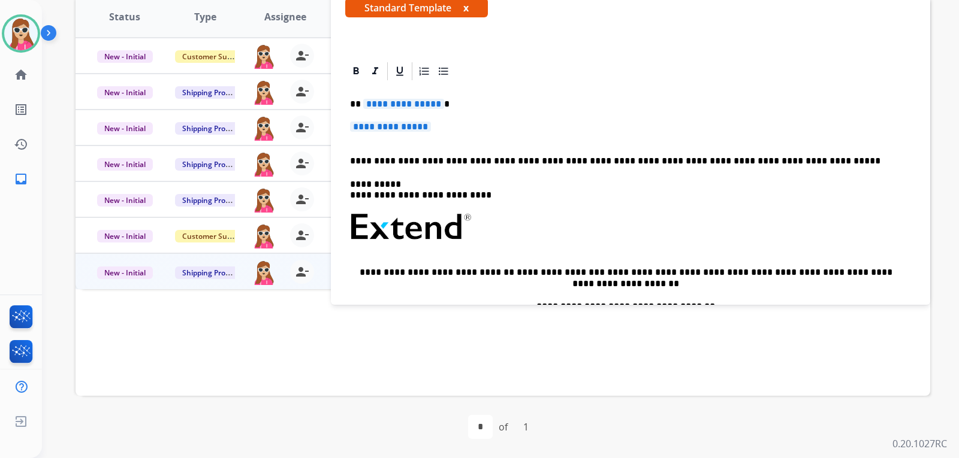
scroll to position [0, 0]
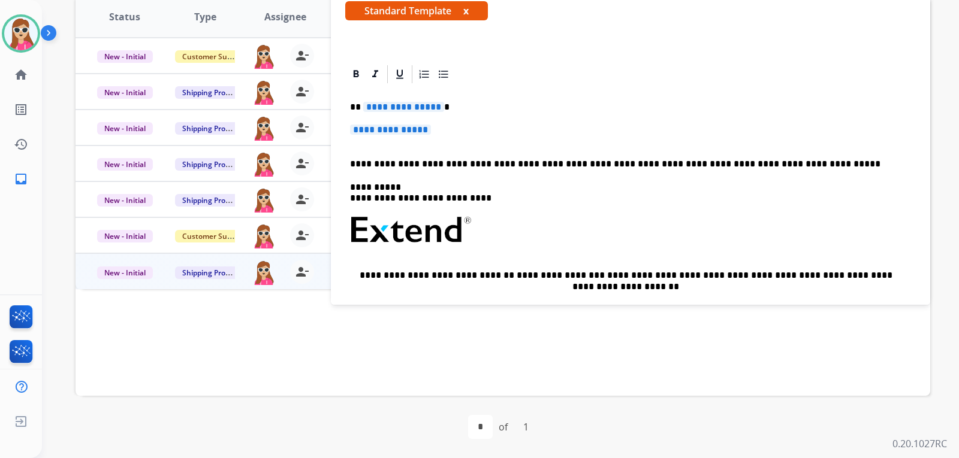
click at [398, 108] on span "**********" at bounding box center [403, 107] width 81 height 10
drag, startPoint x: 436, startPoint y: 134, endPoint x: 374, endPoint y: 128, distance: 62.0
click at [374, 128] on span "**********" at bounding box center [390, 130] width 81 height 10
drag, startPoint x: 348, startPoint y: 103, endPoint x: 458, endPoint y: 148, distance: 118.5
click at [458, 147] on div "**********" at bounding box center [630, 258] width 570 height 347
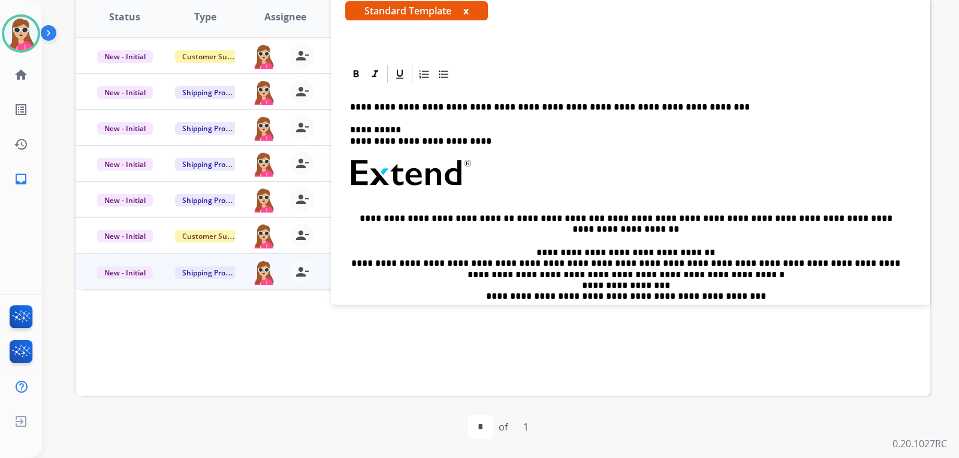
drag, startPoint x: 374, startPoint y: 98, endPoint x: 359, endPoint y: 117, distance: 24.7
drag, startPoint x: 359, startPoint y: 117, endPoint x: 359, endPoint y: 108, distance: 9.0
drag, startPoint x: 359, startPoint y: 108, endPoint x: 534, endPoint y: 191, distance: 194.0
click at [539, 191] on p at bounding box center [630, 180] width 561 height 43
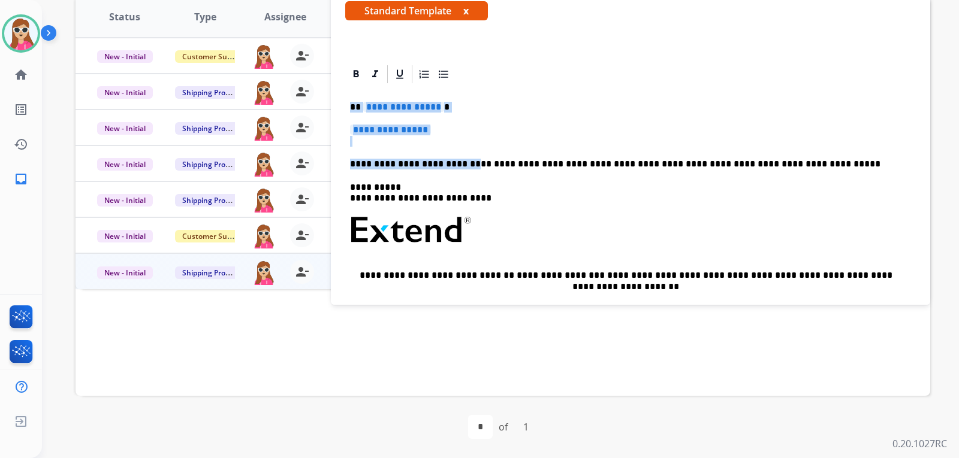
click at [510, 129] on p "**********" at bounding box center [630, 136] width 561 height 22
click at [457, 143] on p "**********" at bounding box center [630, 136] width 561 height 22
drag, startPoint x: 440, startPoint y: 126, endPoint x: 371, endPoint y: 116, distance: 70.3
click at [370, 116] on div "**********" at bounding box center [630, 258] width 570 height 347
drag, startPoint x: 349, startPoint y: 107, endPoint x: 431, endPoint y: 136, distance: 86.6
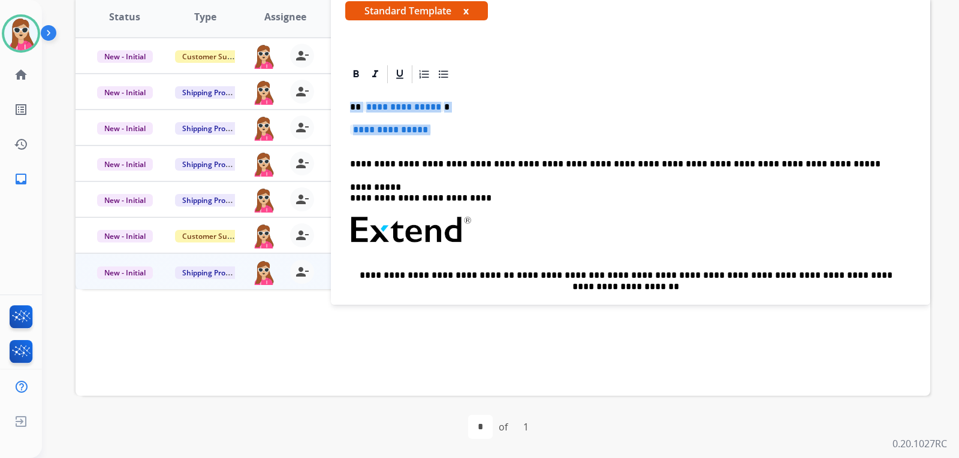
click at [431, 136] on div "**********" at bounding box center [630, 258] width 570 height 347
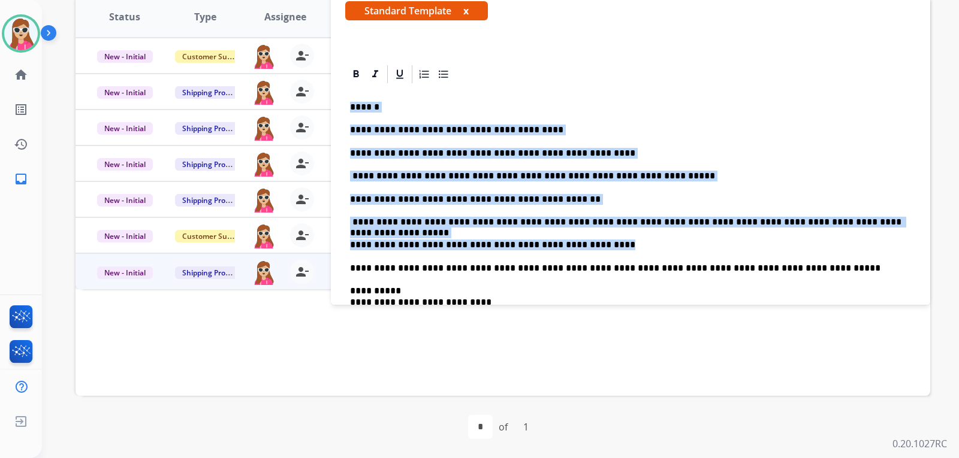
drag, startPoint x: 572, startPoint y: 247, endPoint x: 389, endPoint y: 179, distance: 195.8
click at [352, 111] on div "**********" at bounding box center [630, 310] width 570 height 451
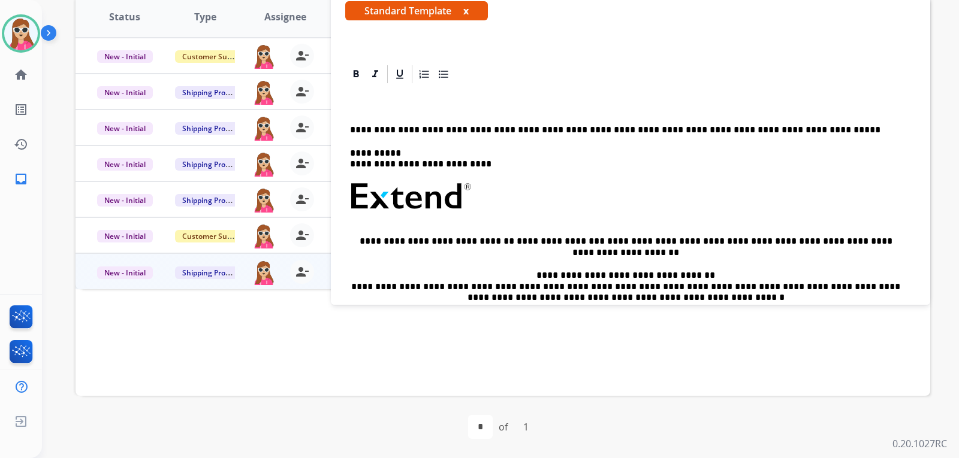
click at [413, 109] on p at bounding box center [625, 107] width 551 height 11
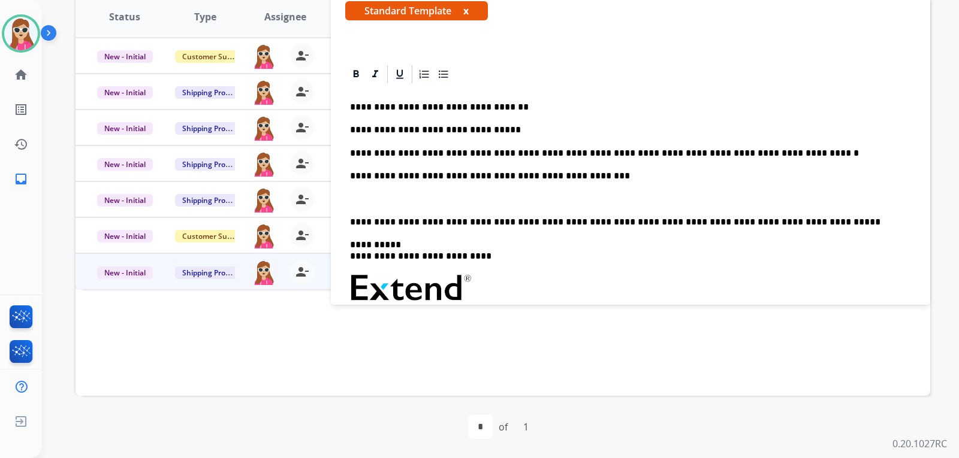
click at [366, 89] on div "**********" at bounding box center [630, 287] width 570 height 405
click at [361, 95] on div "**********" at bounding box center [630, 287] width 570 height 405
click at [349, 107] on div "**********" at bounding box center [630, 287] width 570 height 405
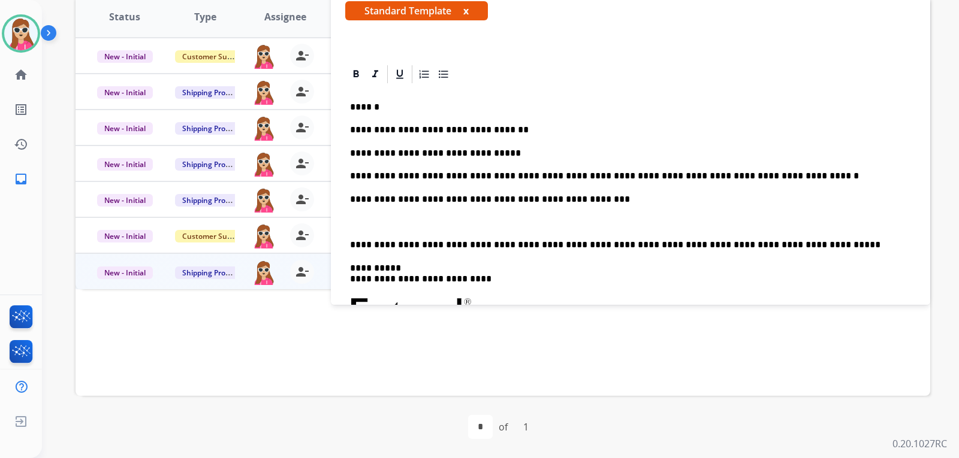
click at [350, 234] on div "**********" at bounding box center [630, 299] width 570 height 428
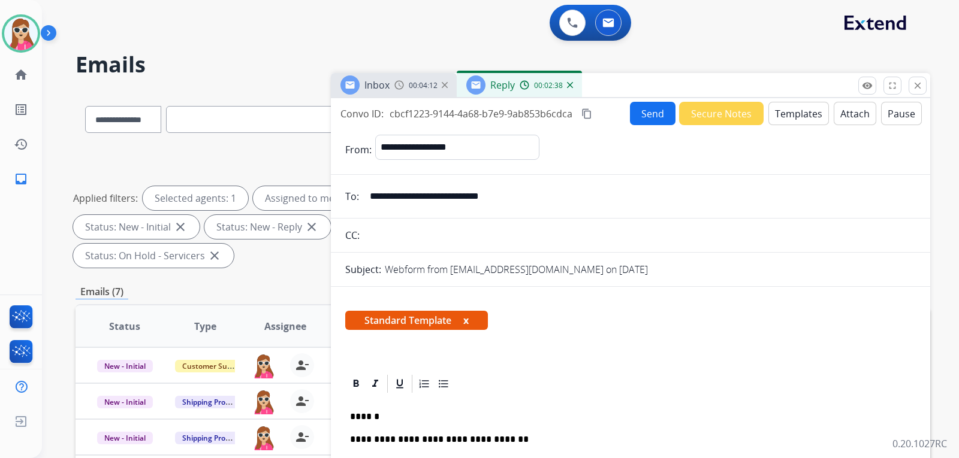
click at [641, 116] on button "Send" at bounding box center [653, 113] width 46 height 23
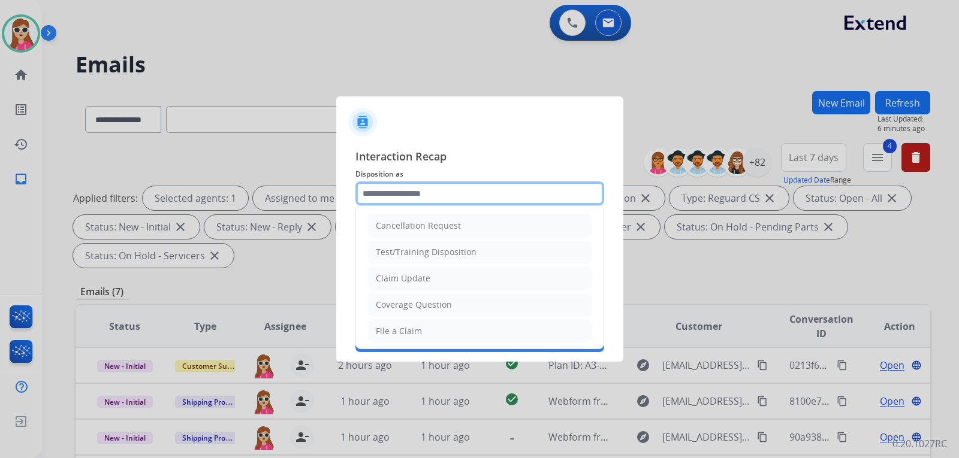
click at [445, 195] on input "text" at bounding box center [479, 194] width 249 height 24
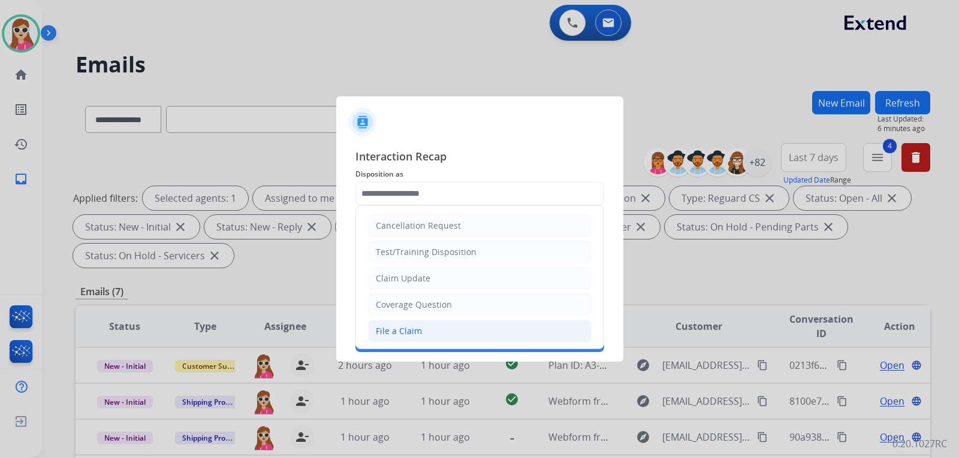
click at [417, 323] on li "File a Claim" at bounding box center [479, 331] width 223 height 23
type input "**********"
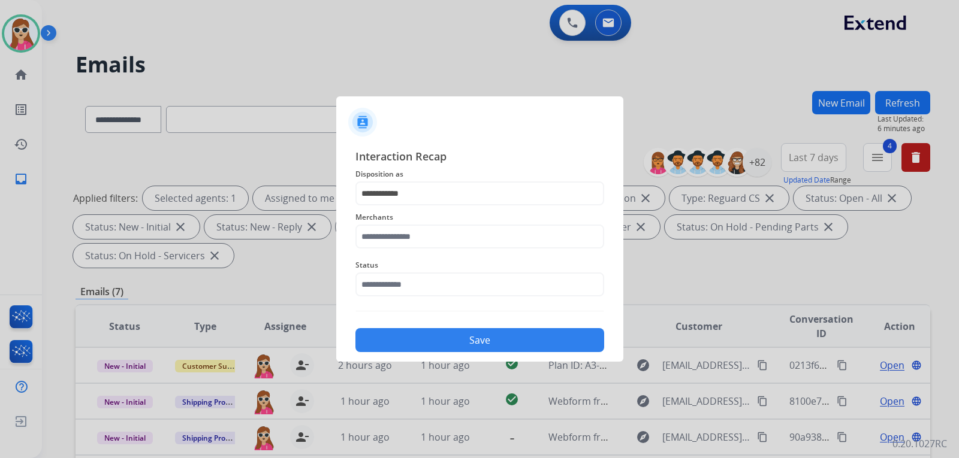
click at [391, 256] on div "Status" at bounding box center [479, 277] width 249 height 48
click at [395, 244] on input "text" at bounding box center [479, 237] width 249 height 24
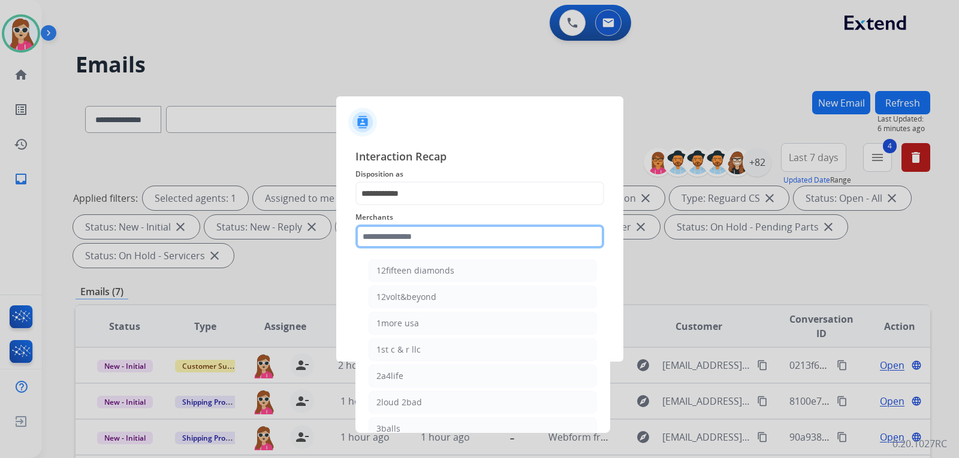
click at [458, 249] on input "text" at bounding box center [479, 237] width 249 height 24
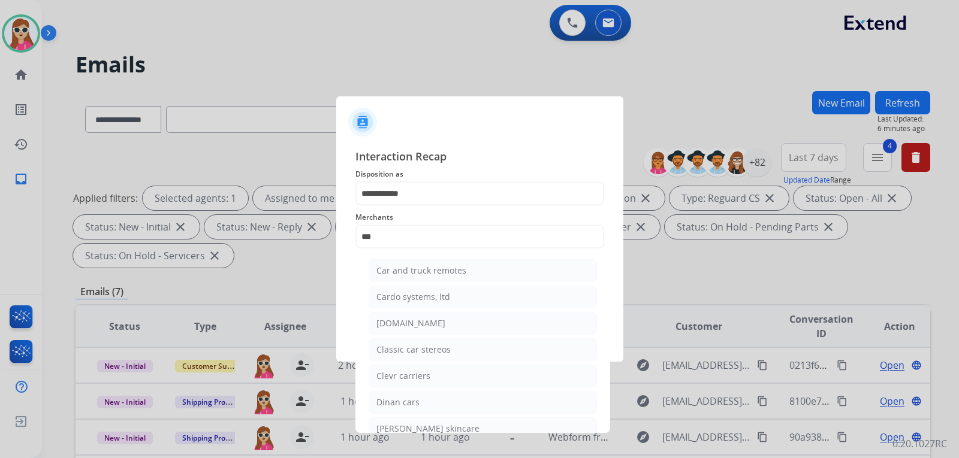
click at [442, 318] on li "[DOMAIN_NAME]" at bounding box center [482, 323] width 228 height 23
type input "**********"
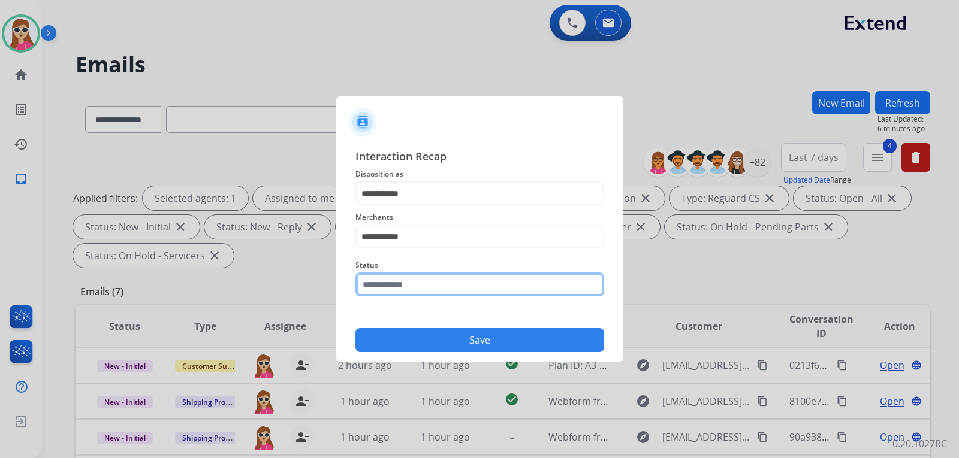
click at [437, 283] on input "text" at bounding box center [479, 285] width 249 height 24
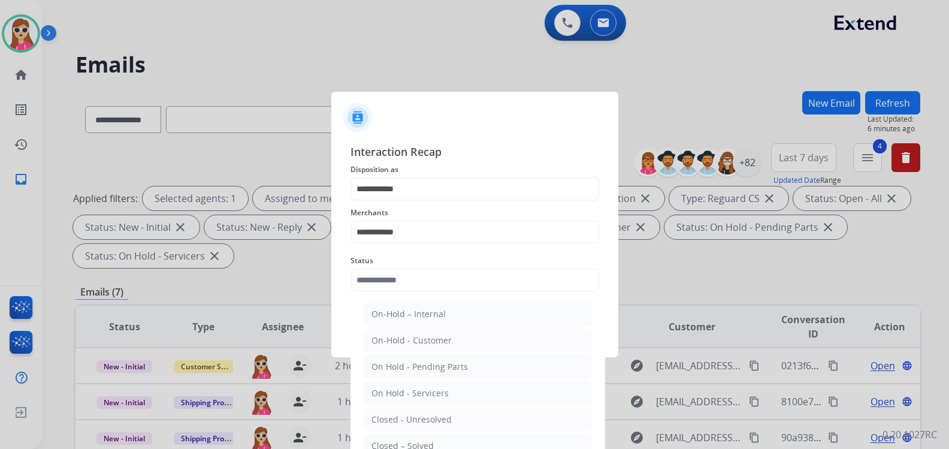
click at [421, 439] on li "Closed – Solved" at bounding box center [478, 445] width 228 height 23
type input "**********"
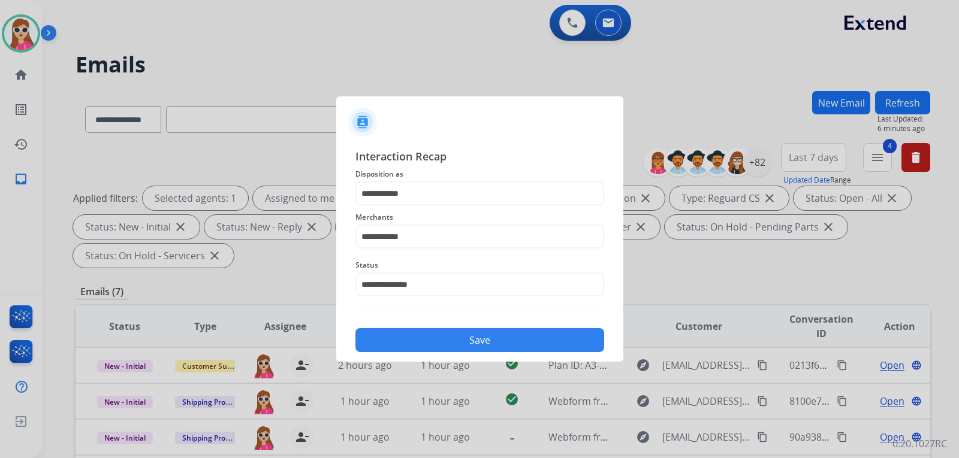
click at [461, 343] on button "Save" at bounding box center [479, 340] width 249 height 24
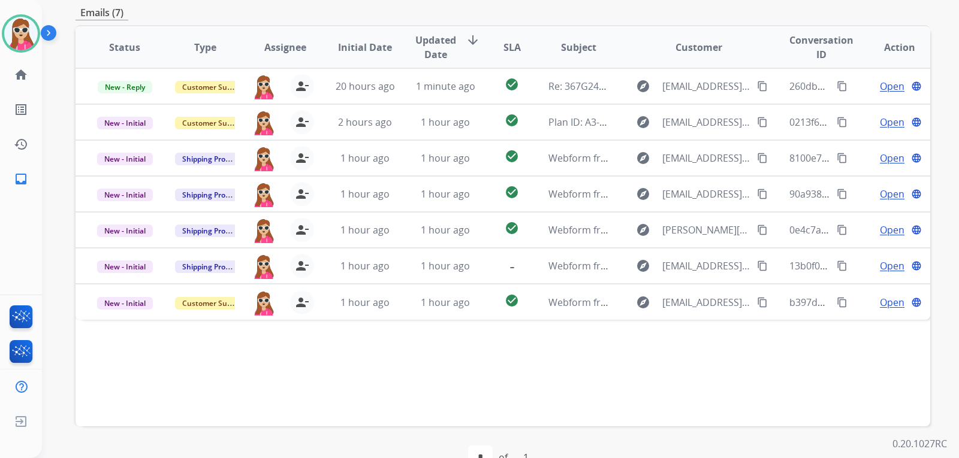
scroll to position [310, 0]
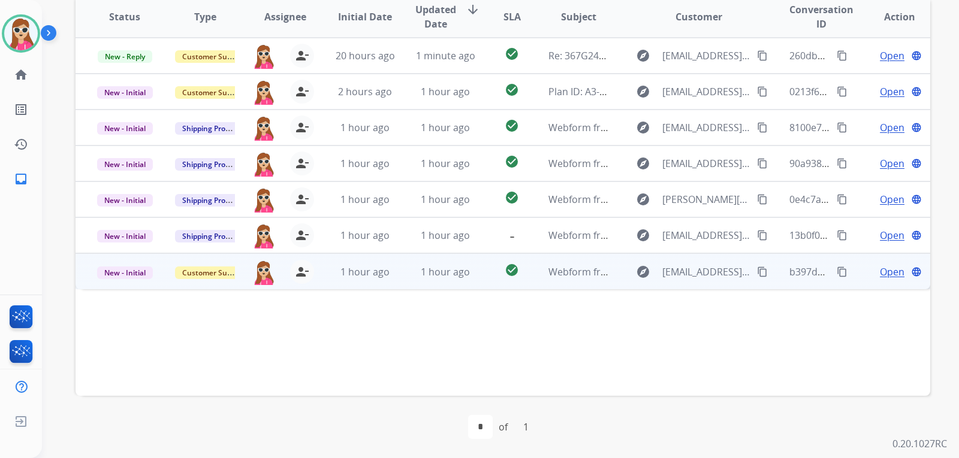
click at [893, 278] on span "Open" at bounding box center [891, 272] width 25 height 14
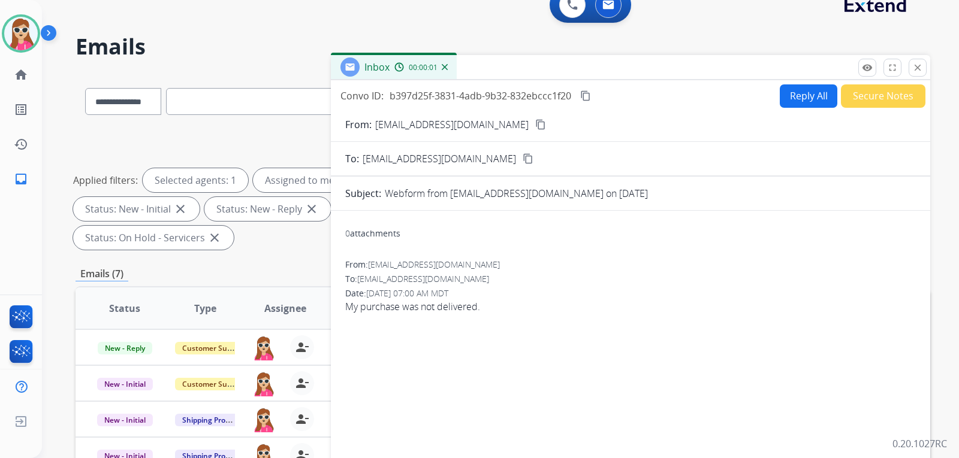
scroll to position [10, 0]
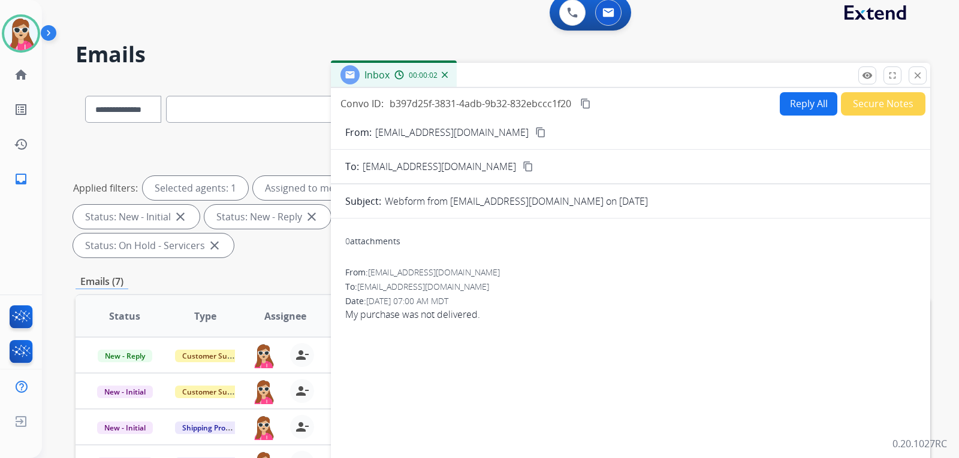
click at [793, 104] on button "Reply All" at bounding box center [808, 103] width 58 height 23
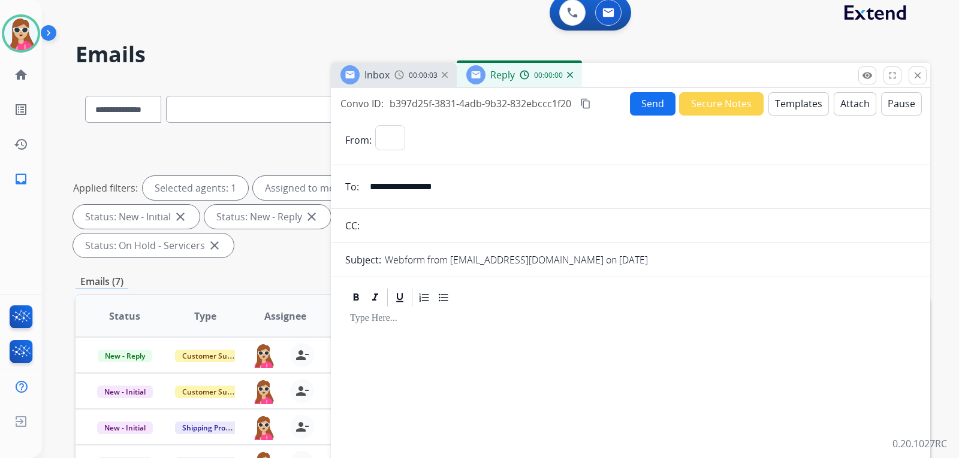
select select "**********"
click at [787, 107] on button "Templates" at bounding box center [798, 103] width 61 height 23
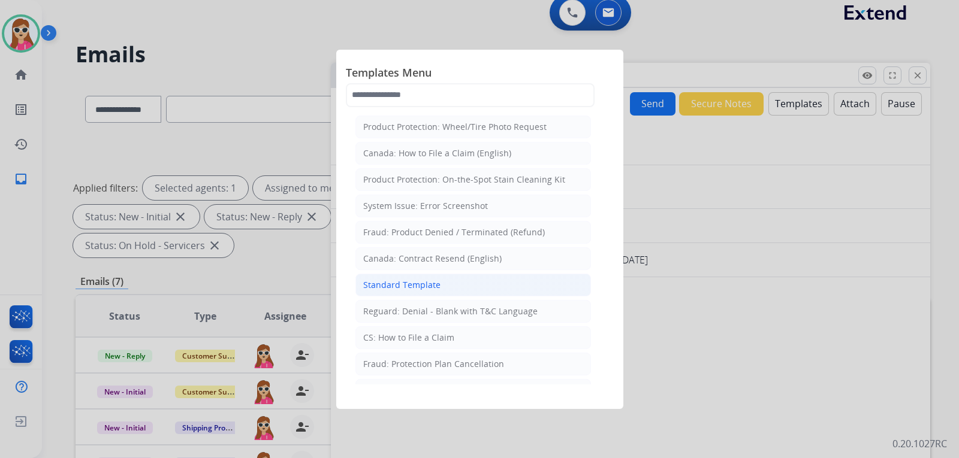
click at [470, 289] on li "Standard Template" at bounding box center [472, 285] width 235 height 23
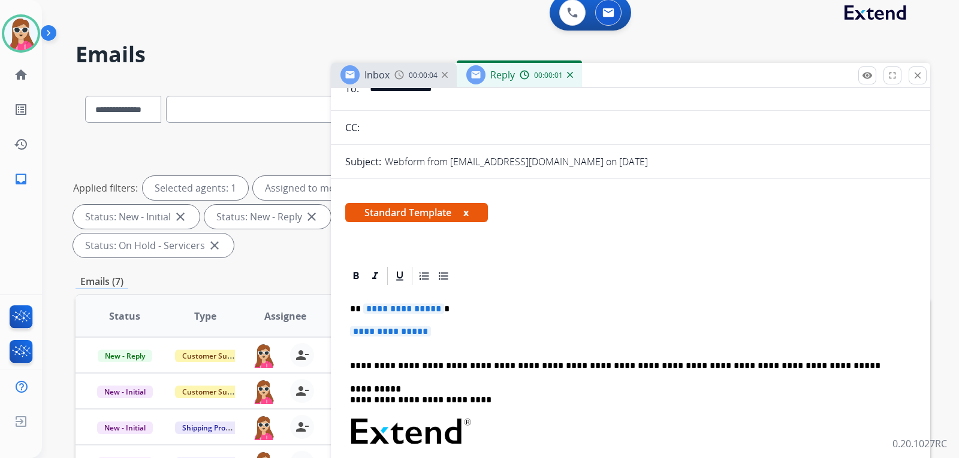
scroll to position [120, 0]
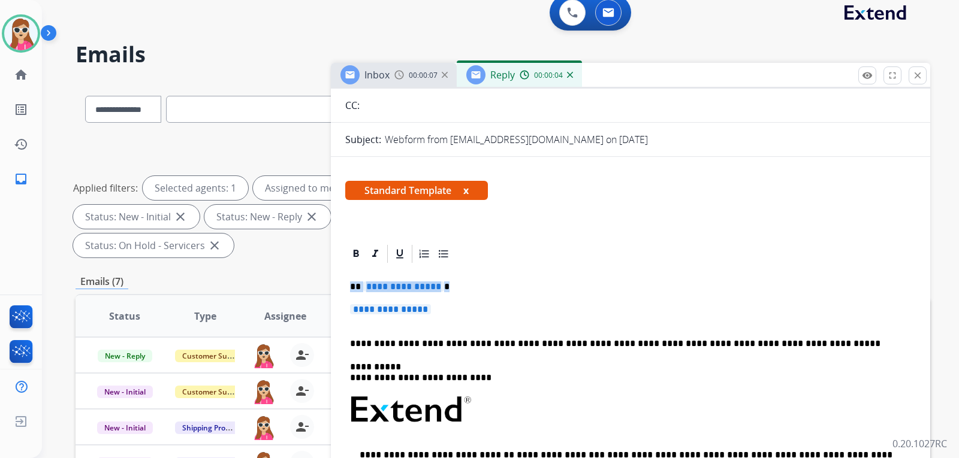
drag, startPoint x: 434, startPoint y: 303, endPoint x: 343, endPoint y: 289, distance: 92.7
click at [342, 289] on div "**********" at bounding box center [630, 458] width 599 height 431
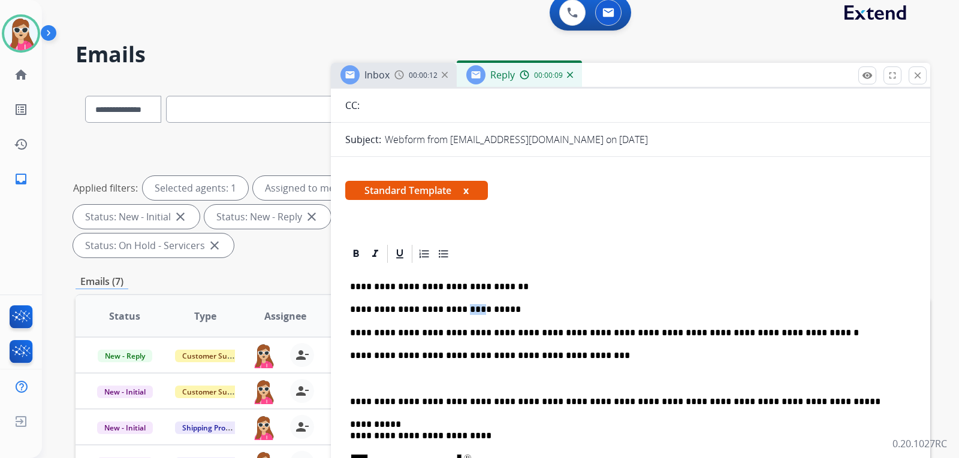
drag, startPoint x: 461, startPoint y: 309, endPoint x: 446, endPoint y: 312, distance: 15.4
click at [446, 312] on p "**********" at bounding box center [625, 309] width 551 height 11
click at [347, 406] on div "**********" at bounding box center [630, 467] width 570 height 405
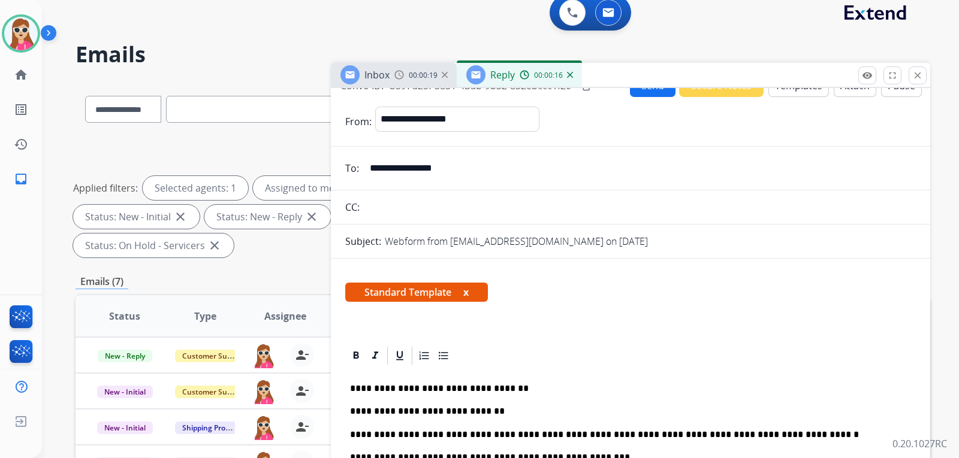
scroll to position [0, 0]
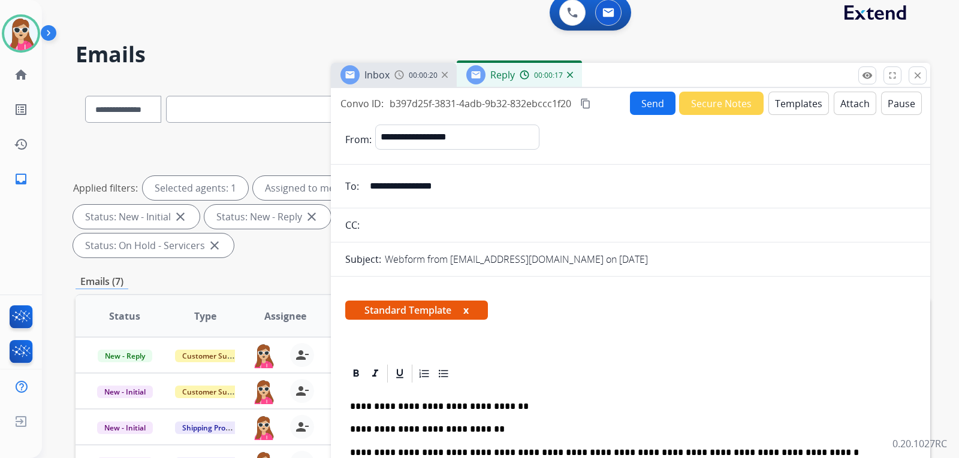
click at [640, 108] on button "Send" at bounding box center [653, 103] width 46 height 23
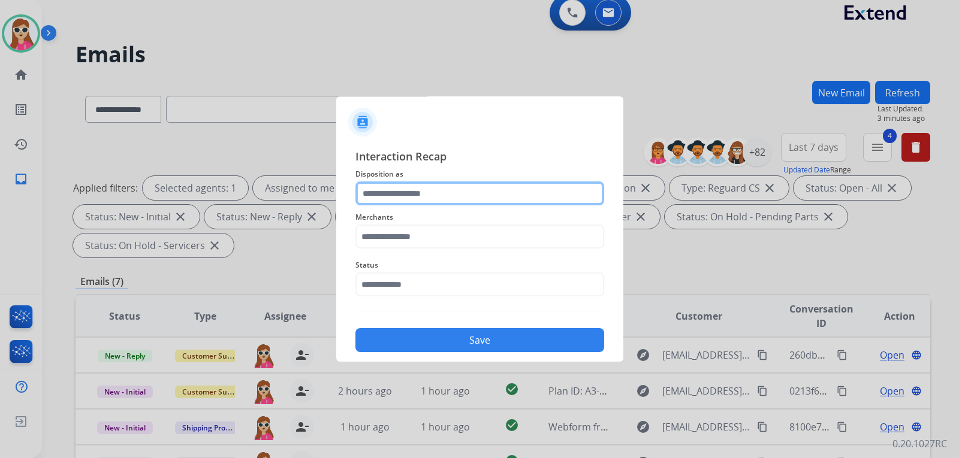
click at [522, 195] on input "text" at bounding box center [479, 194] width 249 height 24
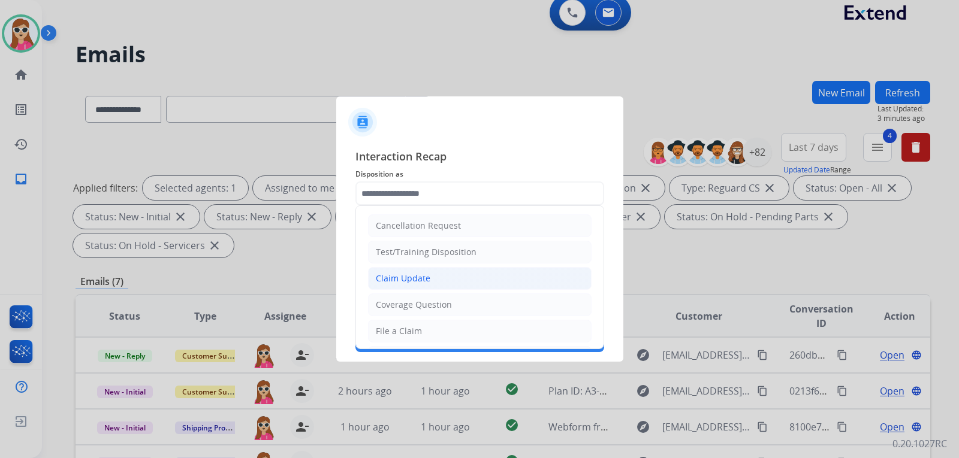
click at [483, 280] on li "Claim Update" at bounding box center [479, 278] width 223 height 23
type input "**********"
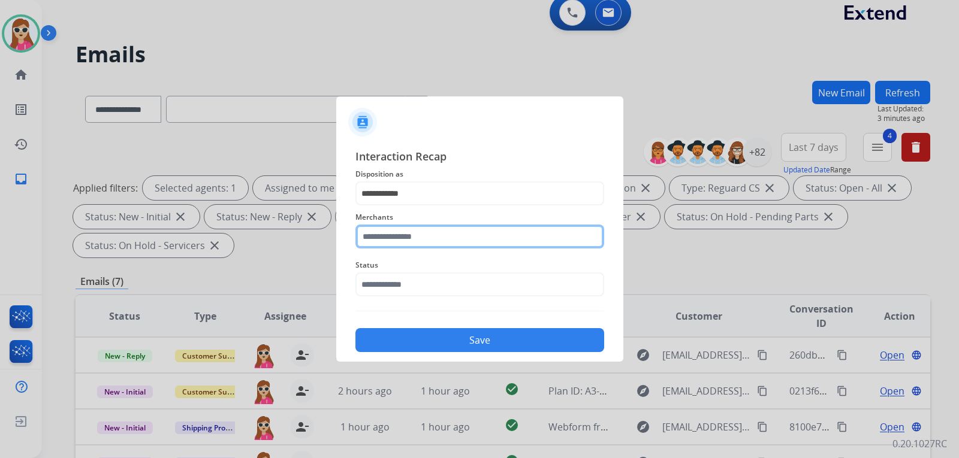
click at [489, 233] on input "text" at bounding box center [479, 237] width 249 height 24
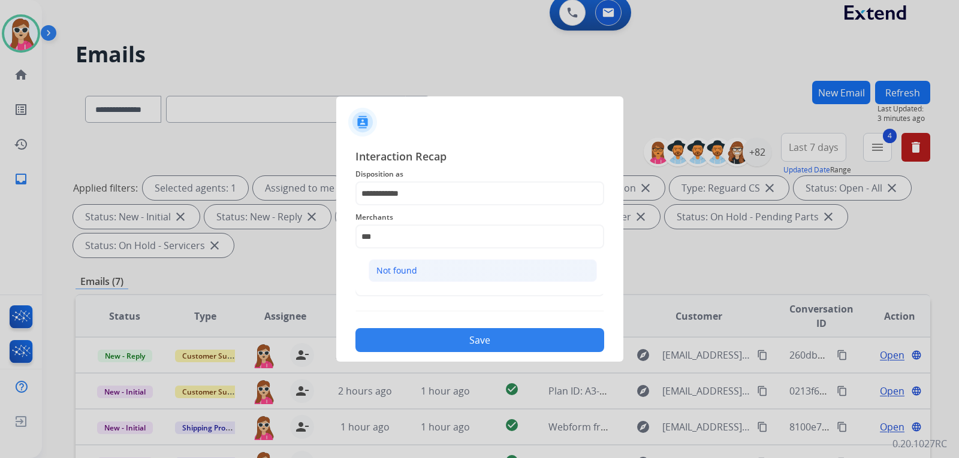
click at [513, 270] on li "Not found" at bounding box center [482, 270] width 228 height 23
type input "*********"
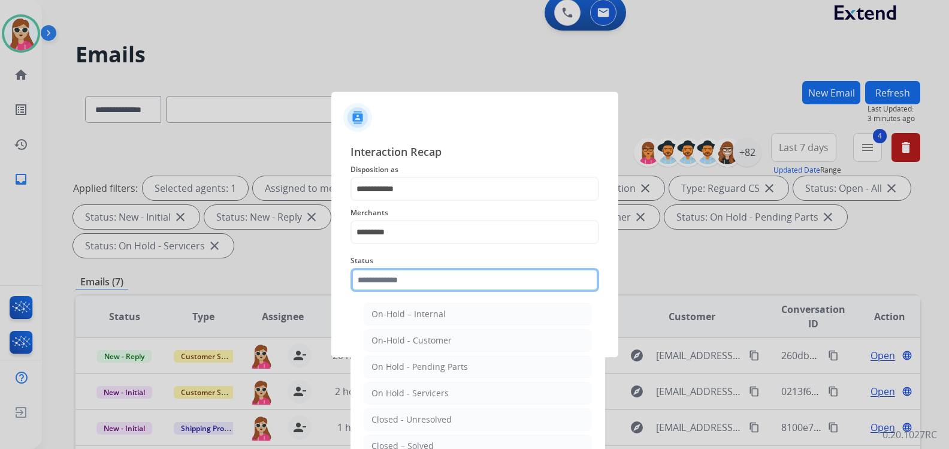
click at [504, 295] on div "Status On-Hold – Internal On-Hold - Customer On Hold - Pending Parts On Hold - …" at bounding box center [474, 273] width 249 height 48
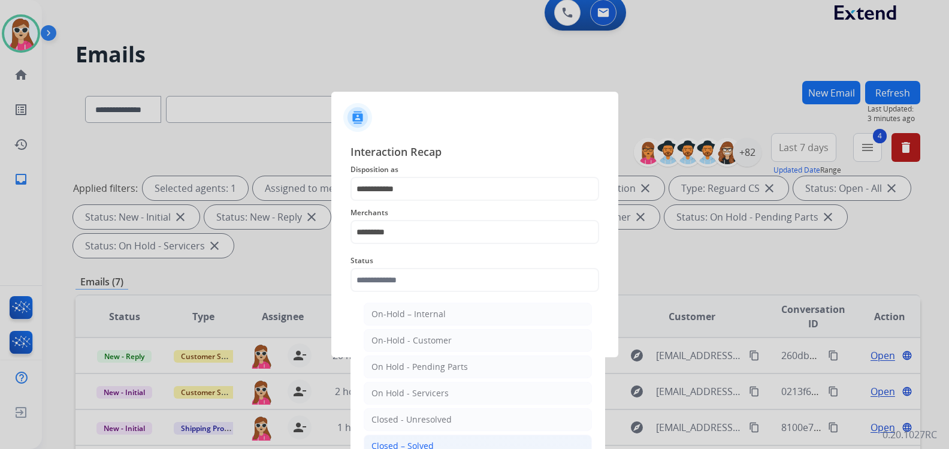
click at [427, 448] on div "Closed – Solved" at bounding box center [402, 446] width 62 height 12
type input "**********"
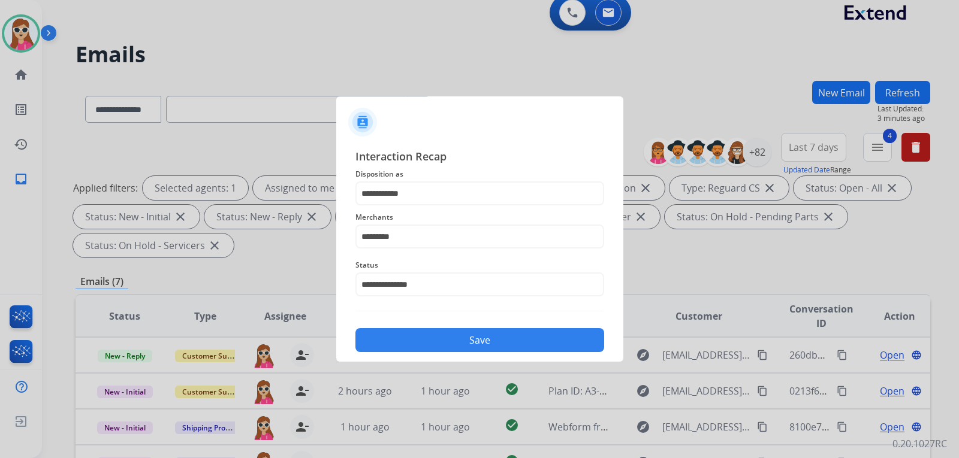
click at [501, 352] on div "**********" at bounding box center [479, 249] width 287 height 223
click at [511, 339] on button "Save" at bounding box center [479, 340] width 249 height 24
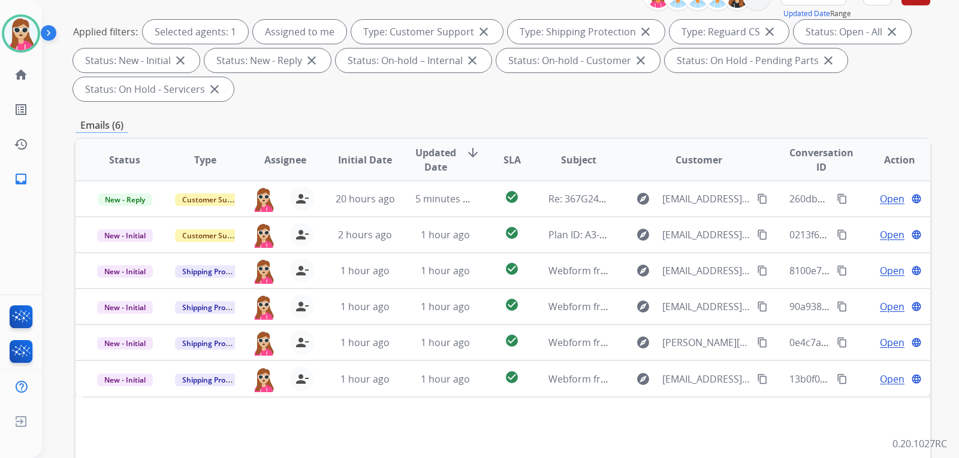
scroll to position [240, 0]
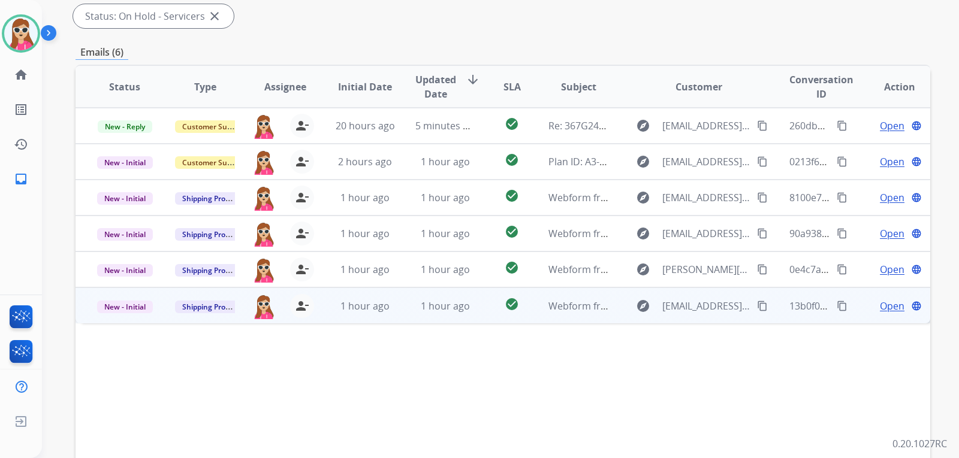
click at [881, 311] on span "Open" at bounding box center [891, 306] width 25 height 14
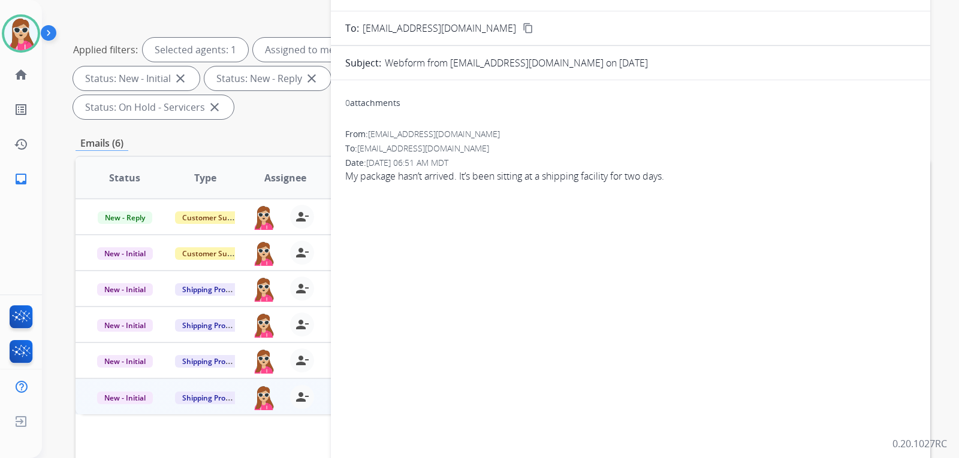
scroll to position [0, 0]
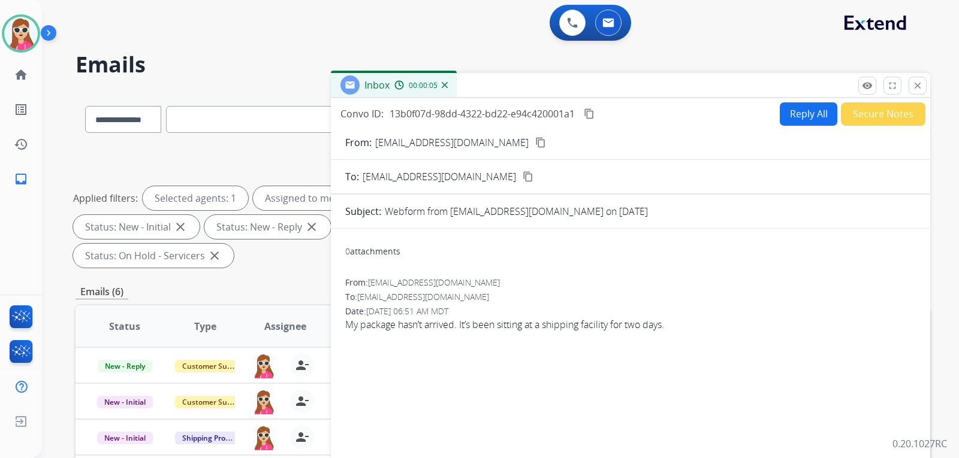
click at [535, 138] on mat-icon "content_copy" at bounding box center [540, 142] width 11 height 11
click at [779, 119] on button "Reply All" at bounding box center [808, 113] width 58 height 23
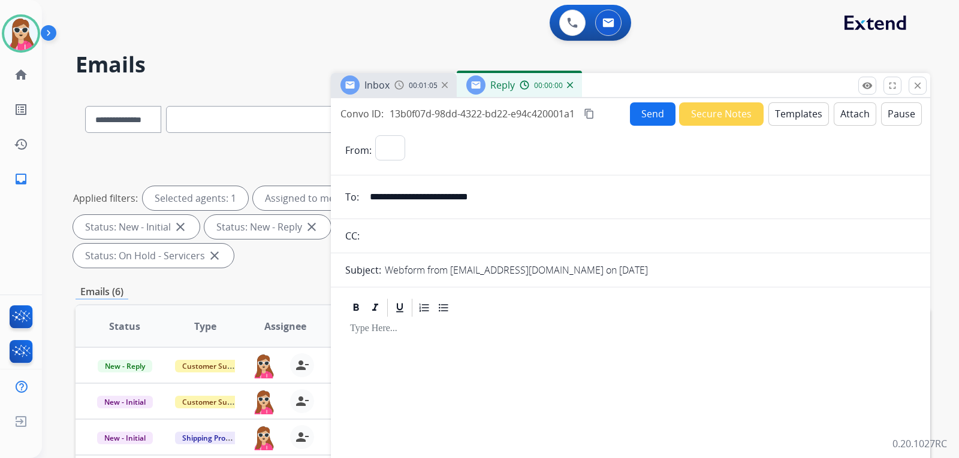
select select "**********"
click at [776, 119] on button "Templates" at bounding box center [798, 113] width 61 height 23
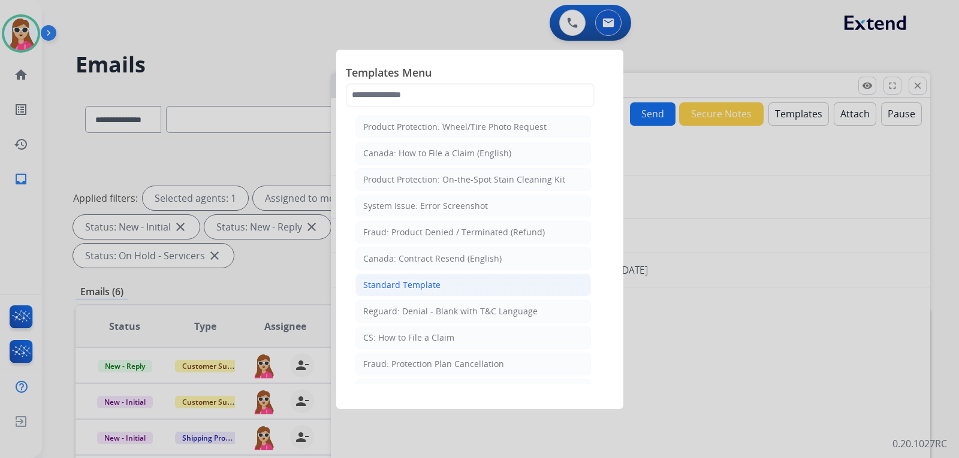
click at [442, 278] on li "Standard Template" at bounding box center [472, 285] width 235 height 23
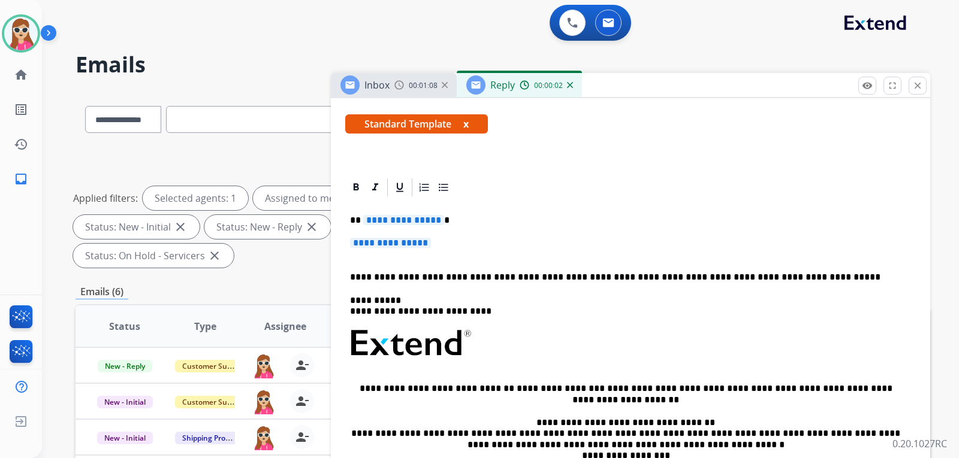
scroll to position [198, 0]
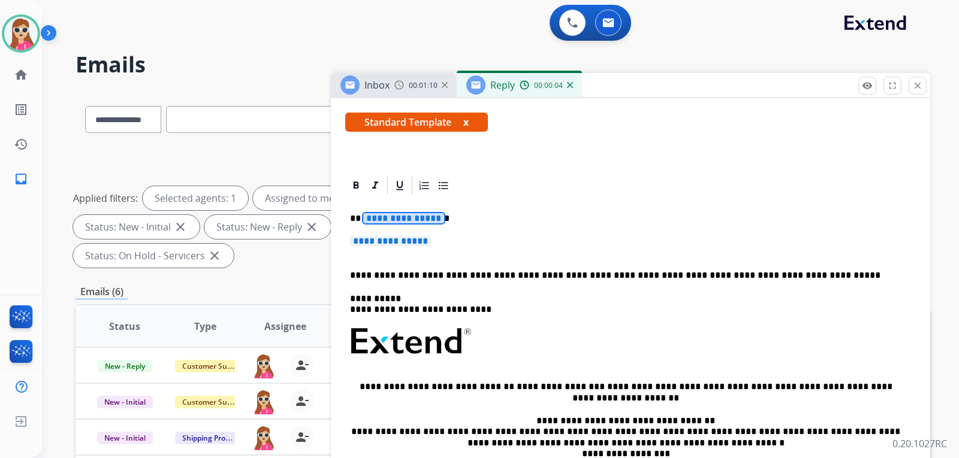
click at [370, 219] on span "**********" at bounding box center [403, 218] width 81 height 10
click at [361, 214] on p "****" at bounding box center [625, 218] width 551 height 11
click at [413, 246] on span "**********" at bounding box center [390, 241] width 81 height 10
click at [413, 245] on span "**********" at bounding box center [390, 241] width 81 height 10
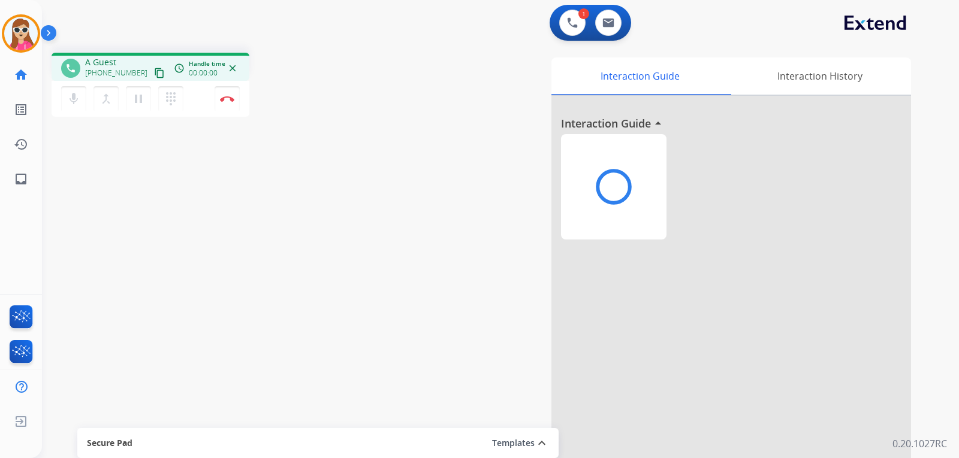
click at [579, 313] on div at bounding box center [730, 319] width 359 height 447
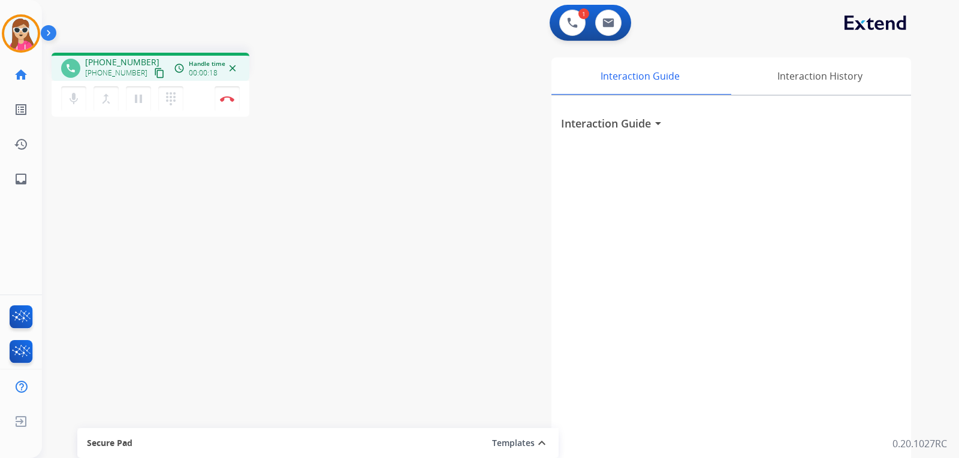
click at [154, 73] on mat-icon "content_copy" at bounding box center [159, 73] width 11 height 11
click at [231, 107] on button "Disconnect" at bounding box center [226, 98] width 25 height 25
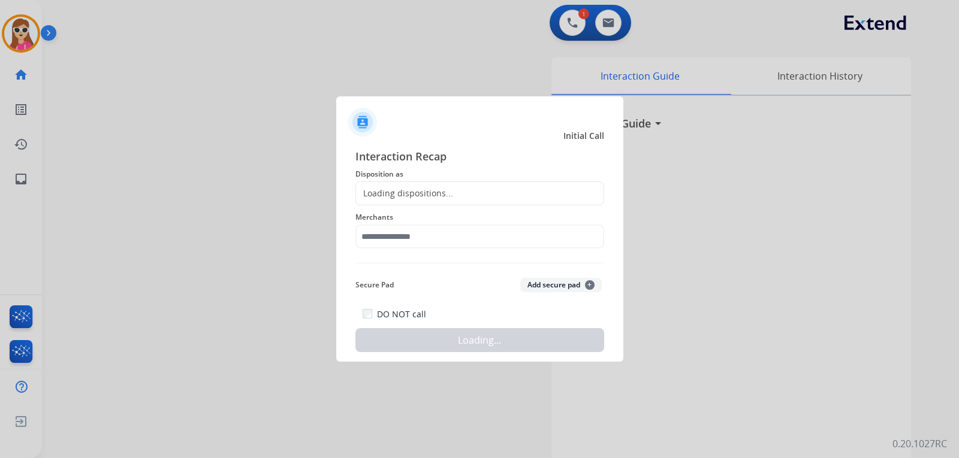
click at [406, 194] on div "Loading dispositions..." at bounding box center [404, 194] width 97 height 12
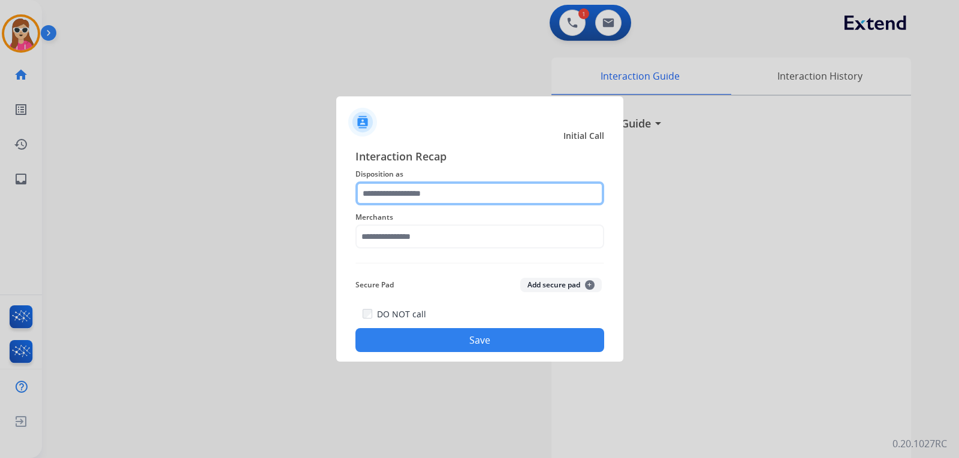
click at [401, 191] on input "text" at bounding box center [479, 194] width 249 height 24
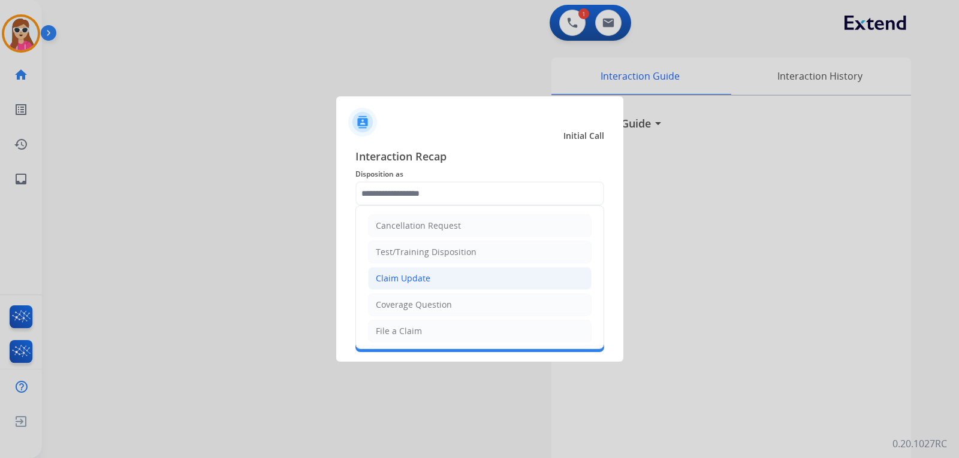
click at [418, 276] on div "Claim Update" at bounding box center [403, 279] width 55 height 12
type input "**********"
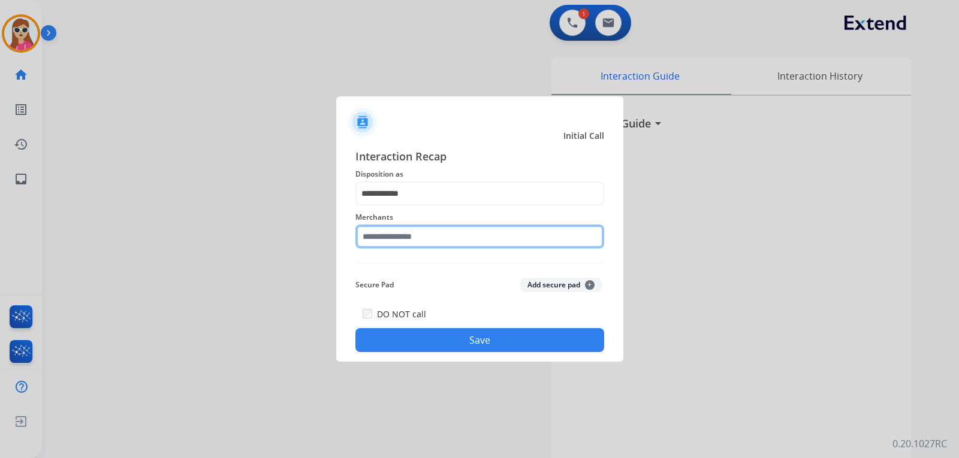
click at [421, 238] on input "text" at bounding box center [479, 237] width 249 height 24
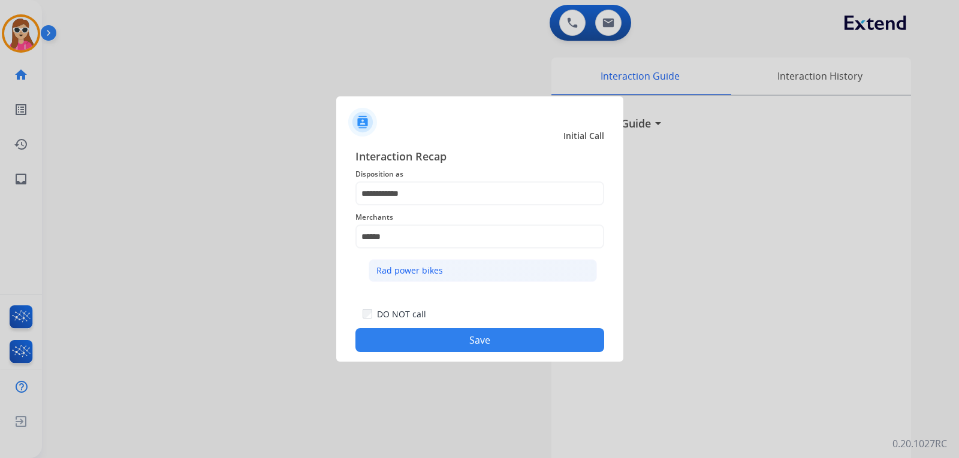
click at [412, 282] on li "Rad power bikes" at bounding box center [482, 270] width 228 height 23
type input "**********"
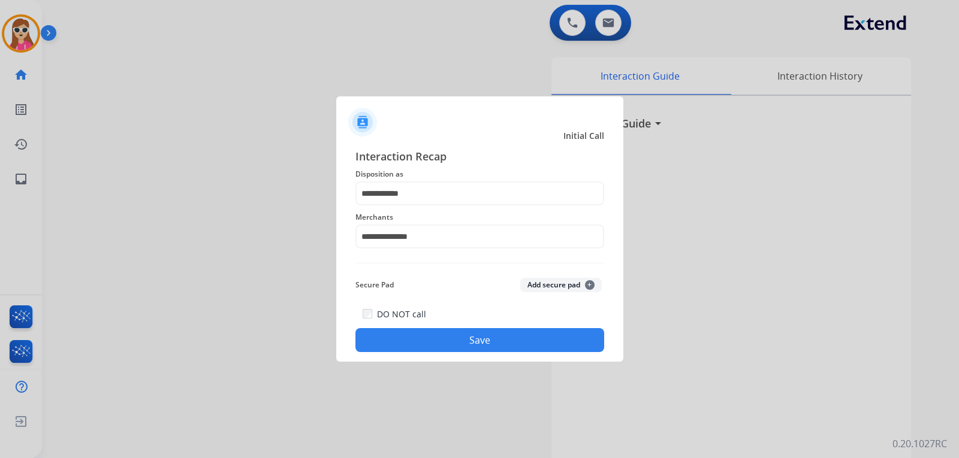
click at [460, 334] on button "Save" at bounding box center [479, 340] width 249 height 24
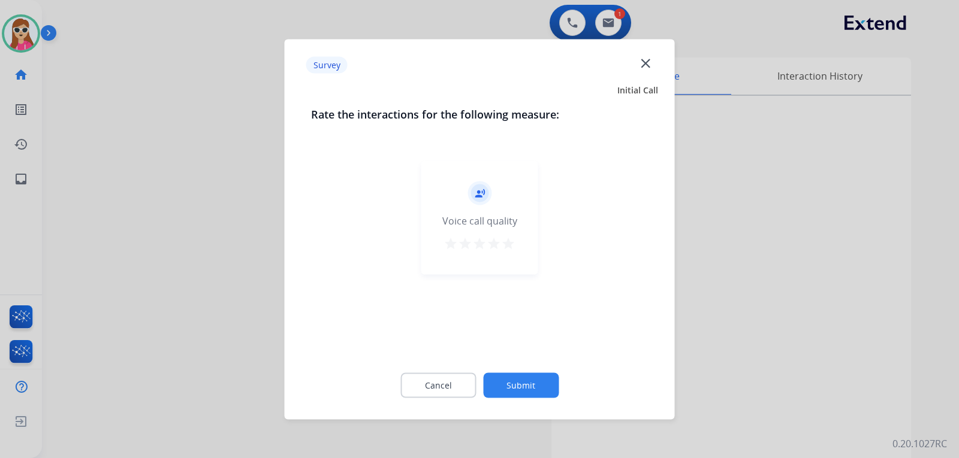
click at [514, 236] on div "star star star star star" at bounding box center [479, 245] width 72 height 18
click at [506, 246] on mat-icon "star" at bounding box center [508, 243] width 14 height 14
click at [524, 383] on button "Submit" at bounding box center [520, 385] width 75 height 25
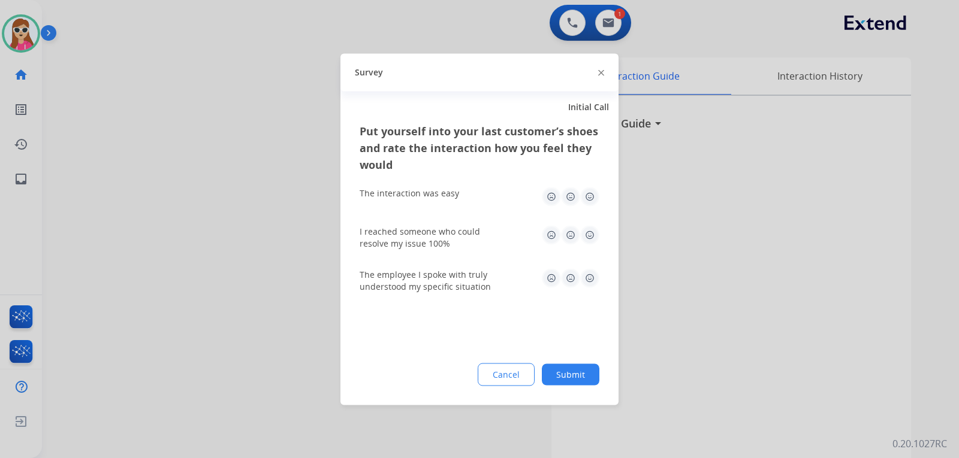
click at [595, 275] on img at bounding box center [589, 277] width 19 height 19
click at [593, 235] on img at bounding box center [589, 234] width 19 height 19
click at [587, 189] on img at bounding box center [589, 196] width 19 height 19
click at [588, 374] on button "Submit" at bounding box center [571, 375] width 58 height 22
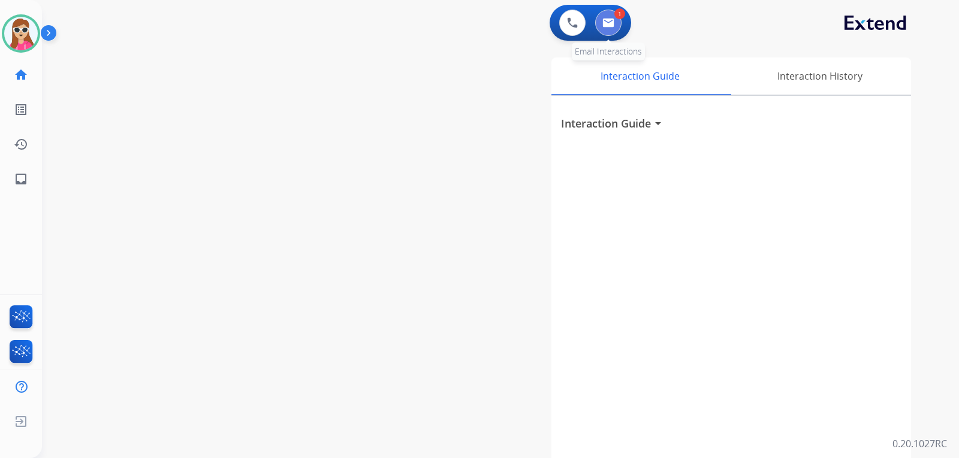
click at [609, 26] on img at bounding box center [608, 23] width 12 height 10
select select "**********"
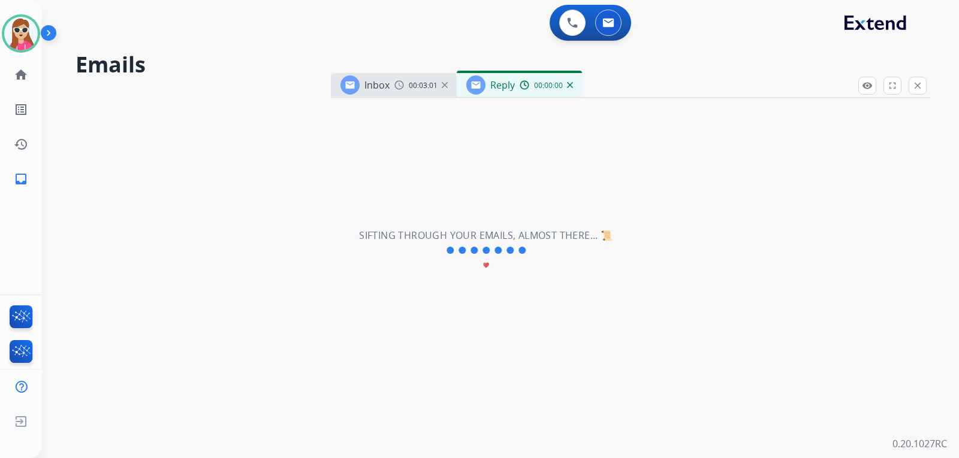
select select "**********"
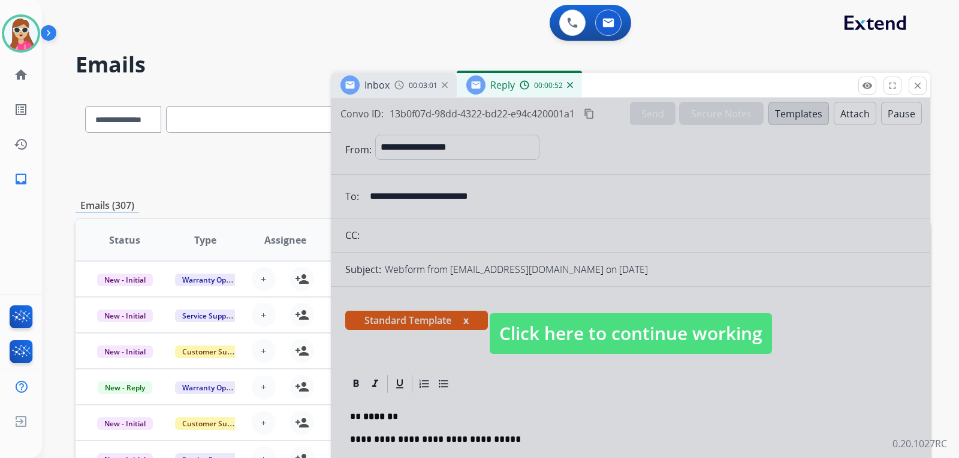
click at [610, 200] on div at bounding box center [630, 322] width 599 height 448
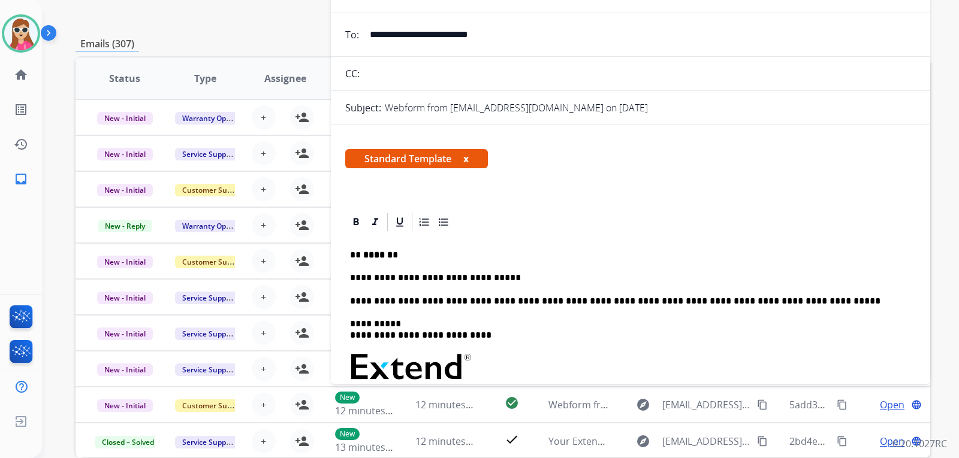
scroll to position [44, 0]
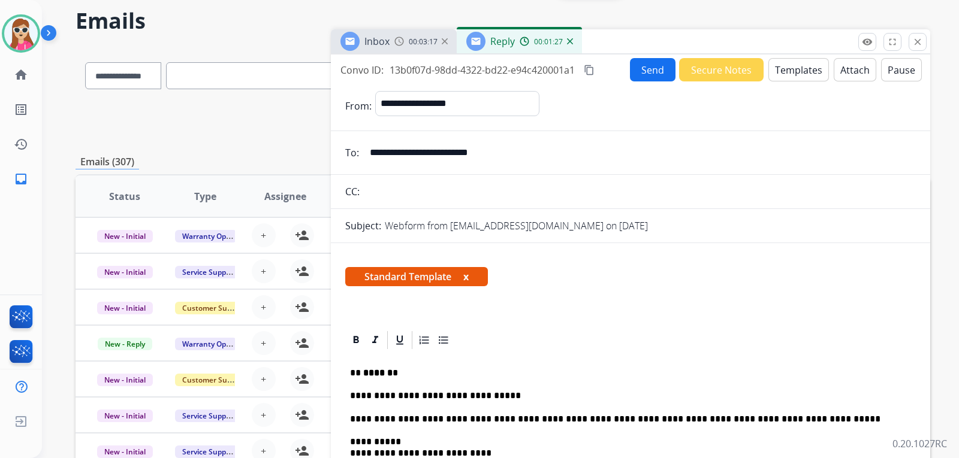
drag, startPoint x: 503, startPoint y: 156, endPoint x: 364, endPoint y: 152, distance: 139.1
click at [364, 152] on input "**********" at bounding box center [638, 153] width 553 height 24
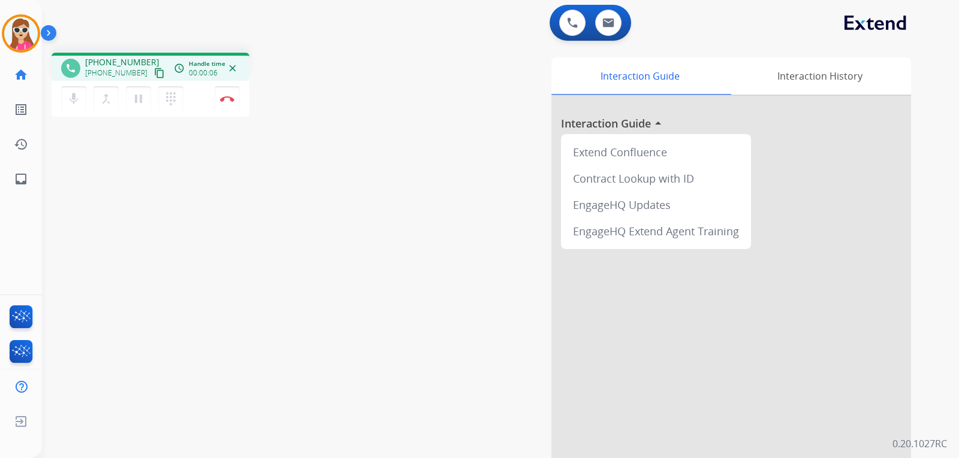
click at [152, 67] on button "content_copy" at bounding box center [159, 73] width 14 height 14
click at [152, 69] on button "content_copy" at bounding box center [159, 73] width 14 height 14
click at [154, 74] on mat-icon "content_copy" at bounding box center [159, 73] width 11 height 11
click at [20, 173] on mat-icon "inbox" at bounding box center [21, 179] width 14 height 14
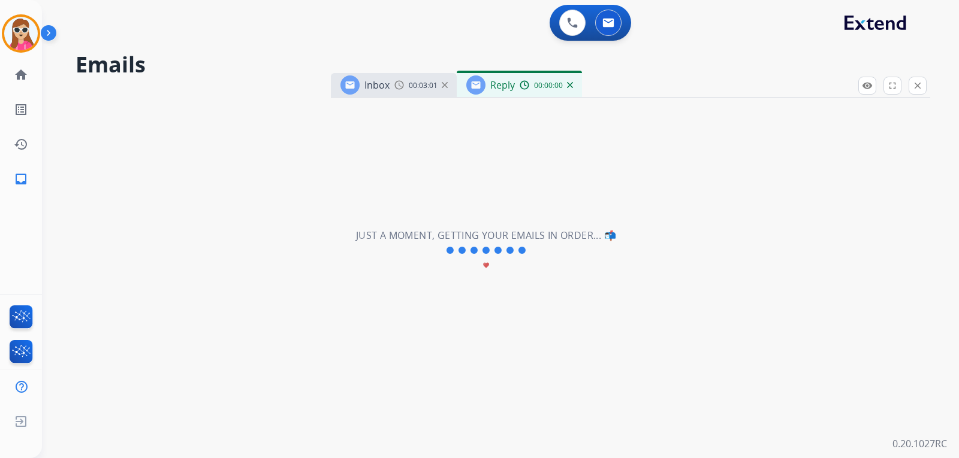
select select "**********"
click at [923, 89] on button "close Close" at bounding box center [917, 86] width 18 height 18
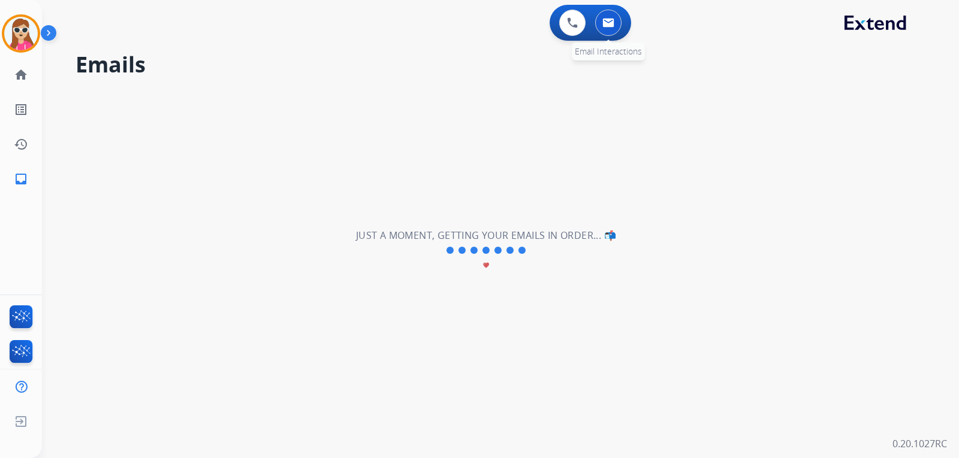
click at [615, 16] on button at bounding box center [608, 23] width 26 height 26
click at [757, 235] on div "**********" at bounding box center [486, 250] width 888 height 415
click at [605, 17] on button at bounding box center [608, 23] width 26 height 26
click at [711, 171] on div "**********" at bounding box center [486, 250] width 888 height 415
click at [583, 28] on button at bounding box center [572, 23] width 26 height 26
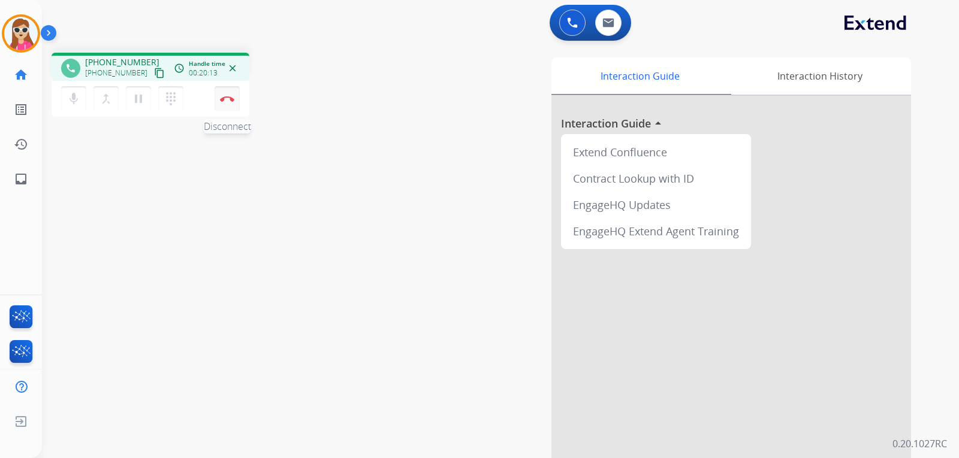
click at [231, 110] on button "Disconnect" at bounding box center [226, 98] width 25 height 25
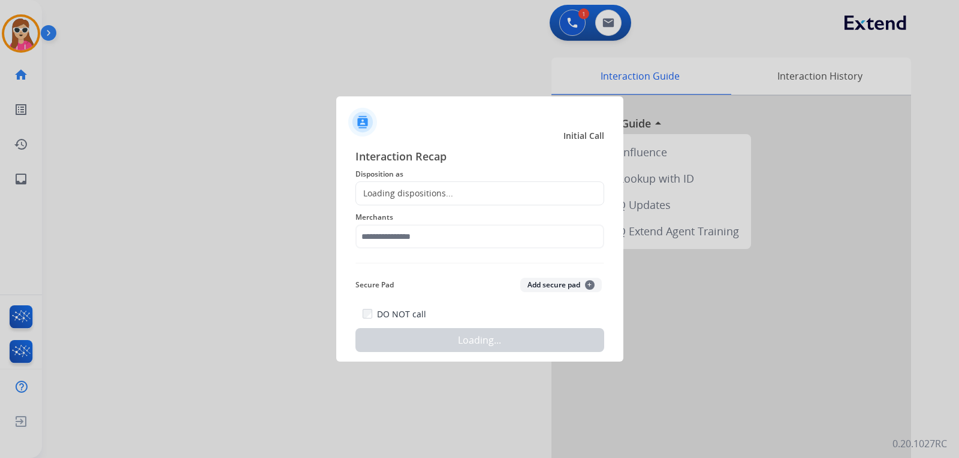
click at [387, 195] on div "Loading dispositions..." at bounding box center [404, 194] width 97 height 12
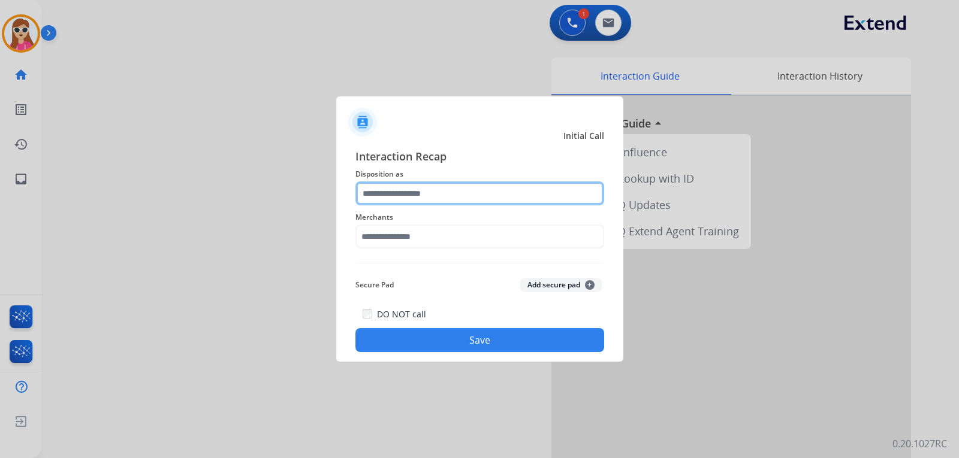
click at [411, 196] on input "text" at bounding box center [479, 194] width 249 height 24
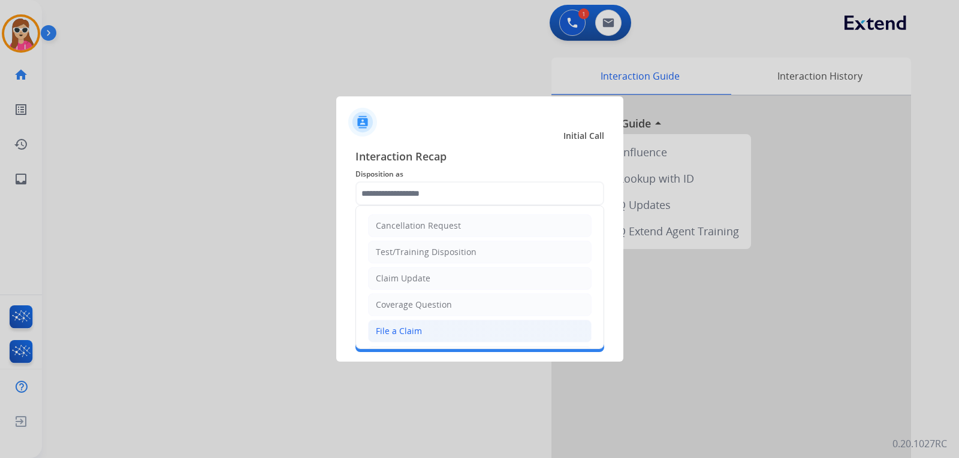
click at [426, 328] on li "File a Claim" at bounding box center [479, 331] width 223 height 23
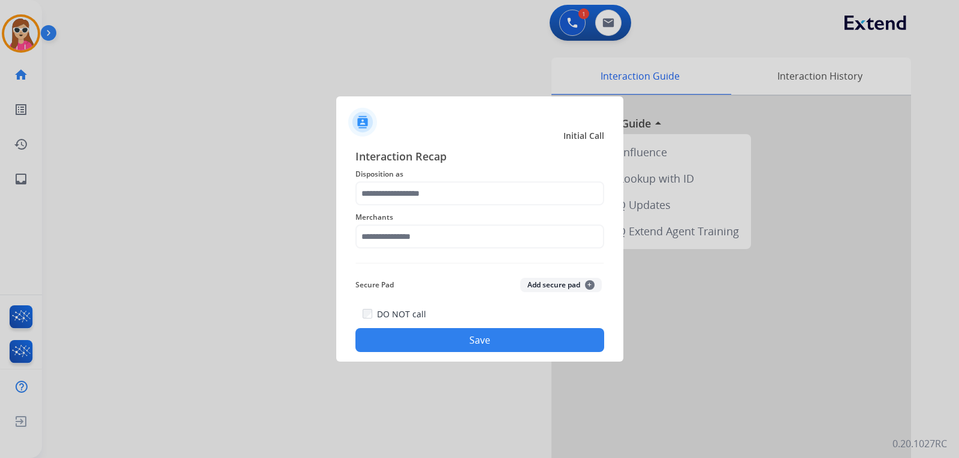
type input "**********"
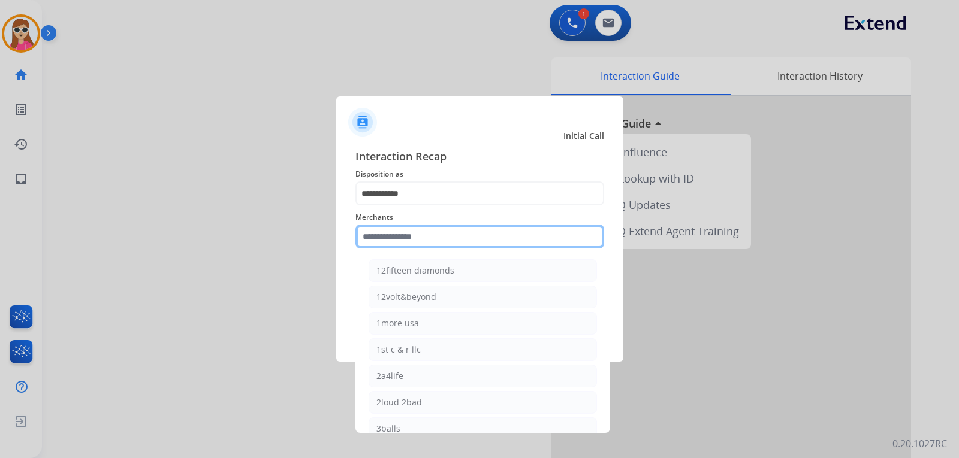
click at [429, 225] on input "text" at bounding box center [479, 237] width 249 height 24
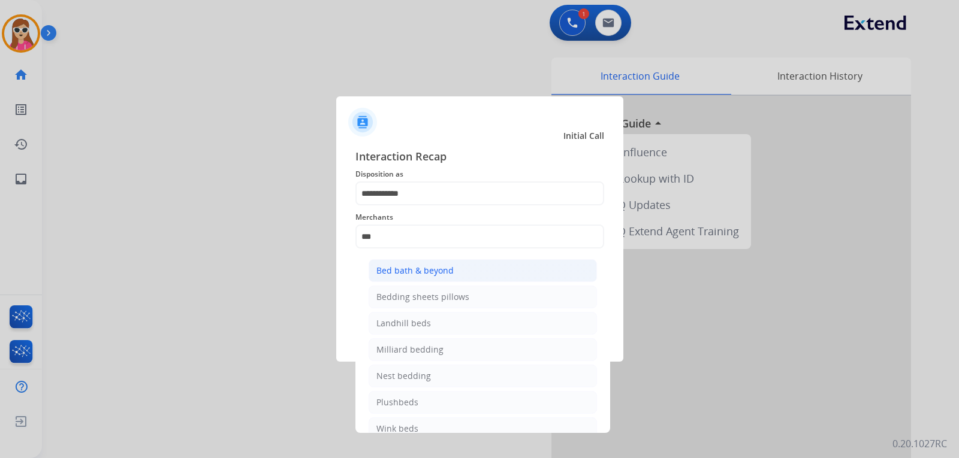
click at [488, 275] on li "Bed bath & beyond" at bounding box center [482, 270] width 228 height 23
type input "**********"
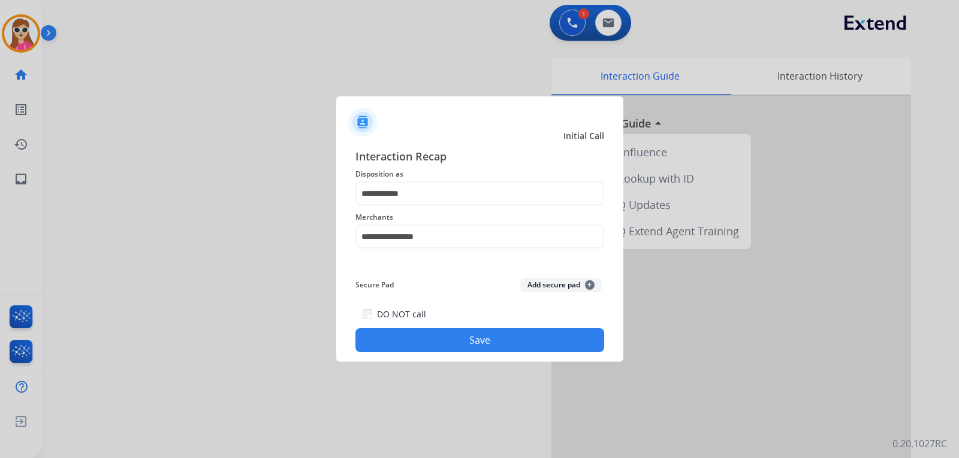
click at [510, 338] on button "Save" at bounding box center [479, 340] width 249 height 24
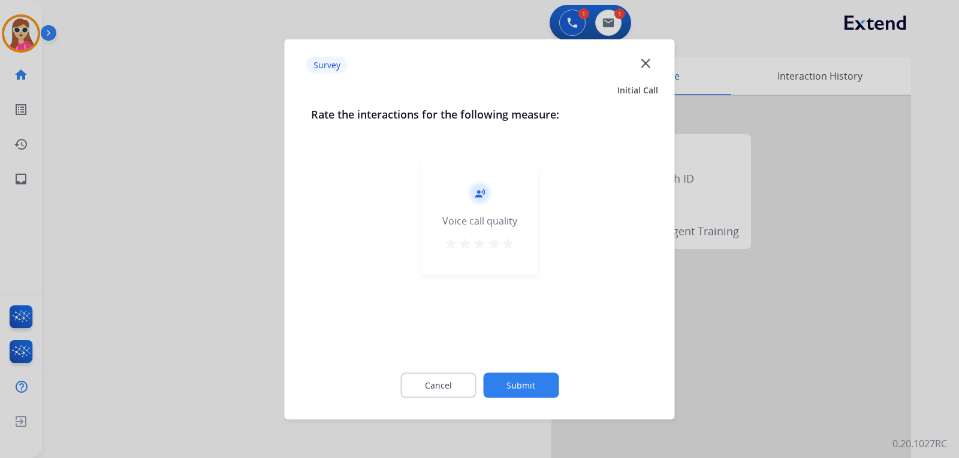
click at [519, 244] on div "record_voice_over Voice call quality star star star star star" at bounding box center [479, 218] width 117 height 114
click at [512, 240] on mat-icon "star" at bounding box center [508, 243] width 14 height 14
click at [542, 392] on button "Submit" at bounding box center [520, 385] width 75 height 25
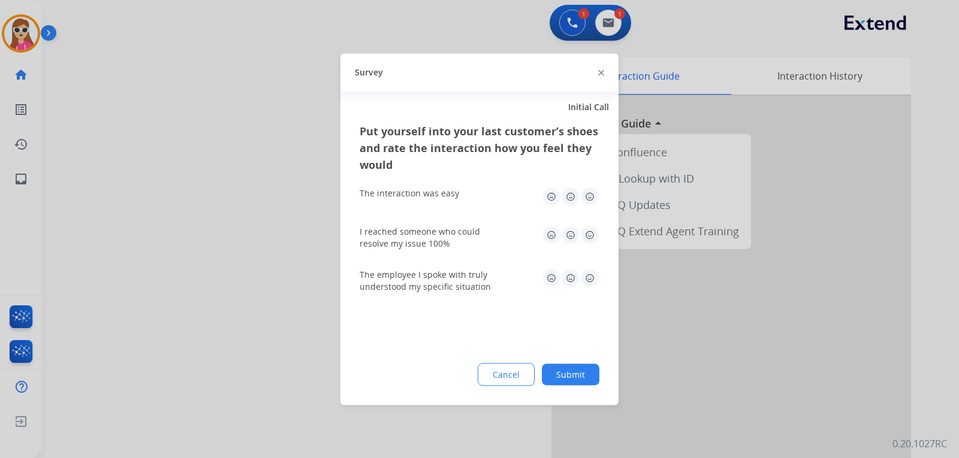
click at [587, 283] on img at bounding box center [589, 277] width 19 height 19
click at [585, 242] on img at bounding box center [589, 234] width 19 height 19
click at [589, 237] on img at bounding box center [589, 234] width 19 height 19
click at [591, 197] on img at bounding box center [589, 196] width 19 height 19
click at [575, 378] on button "Submit" at bounding box center [571, 375] width 58 height 22
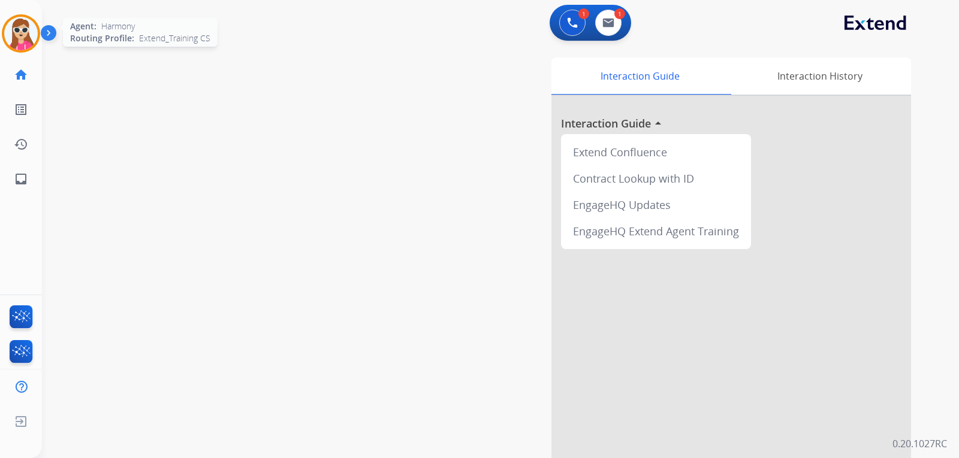
click at [14, 39] on img at bounding box center [21, 34] width 34 height 34
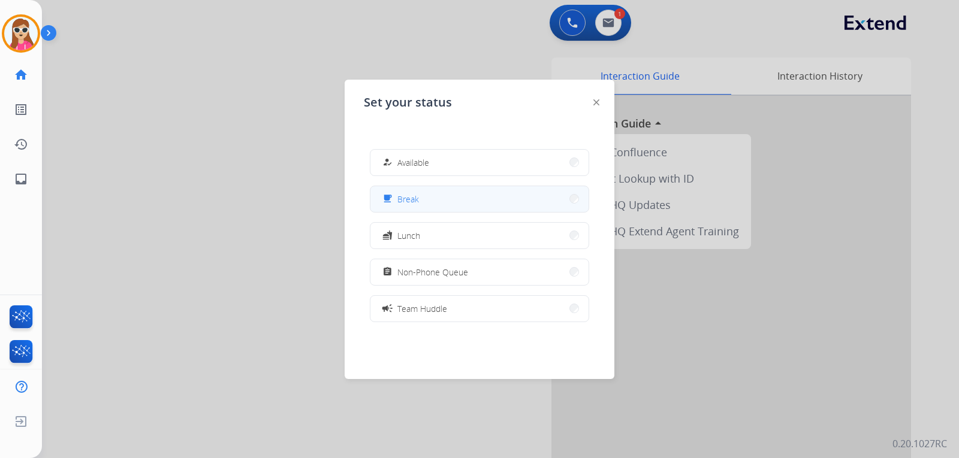
click at [403, 201] on span "Break" at bounding box center [408, 199] width 22 height 13
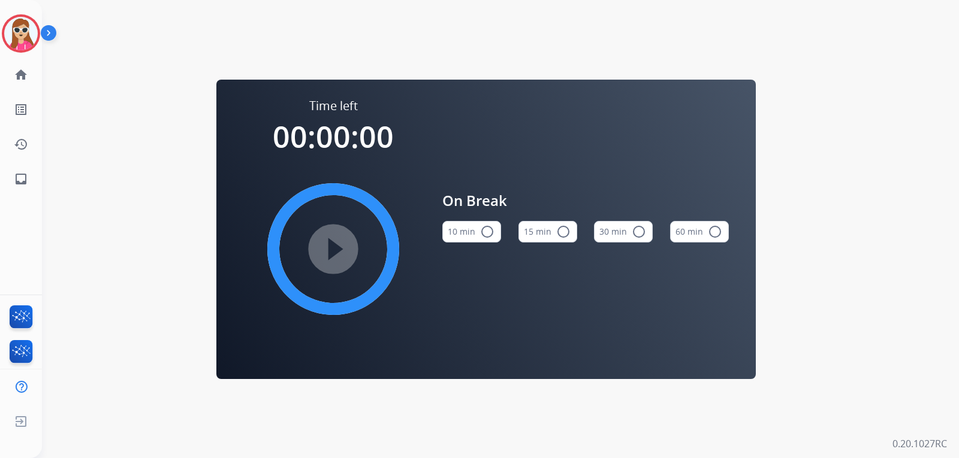
drag, startPoint x: 26, startPoint y: 34, endPoint x: 44, endPoint y: 37, distance: 18.3
click at [26, 34] on img at bounding box center [21, 34] width 34 height 34
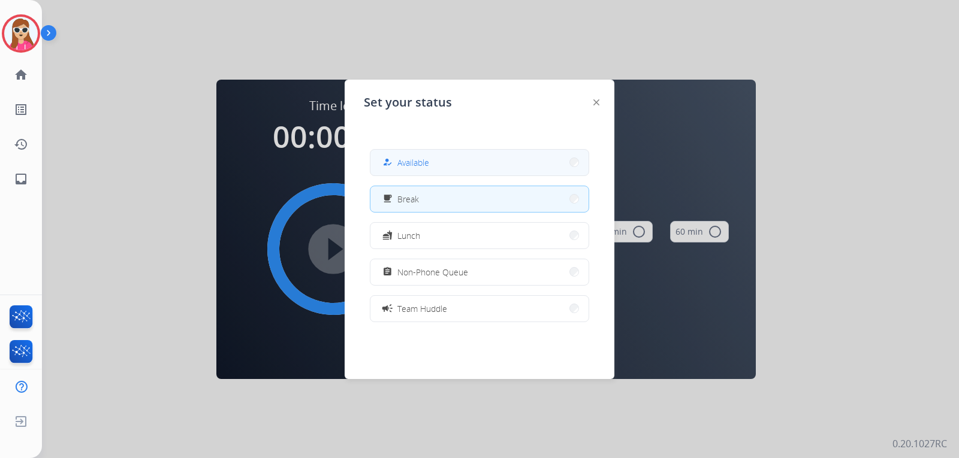
click at [443, 164] on button "how_to_reg Available" at bounding box center [479, 163] width 218 height 26
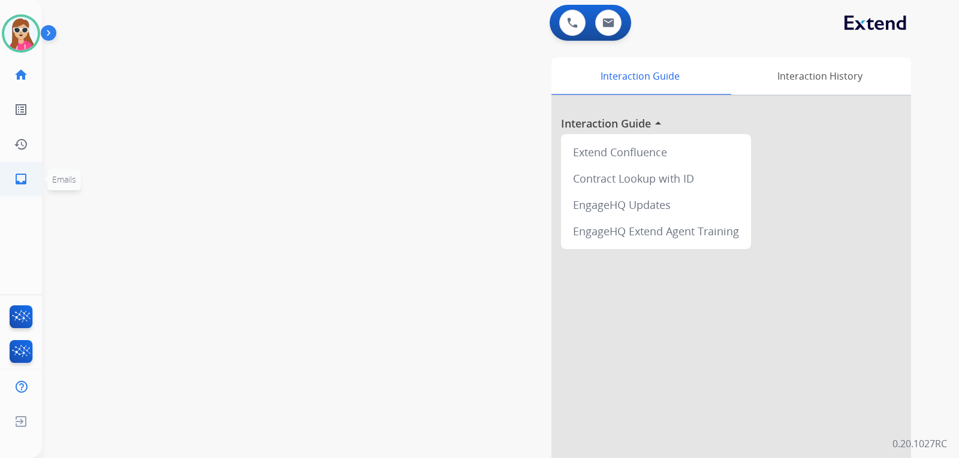
click at [34, 190] on link "inbox Emails" at bounding box center [21, 179] width 34 height 34
select select "**********"
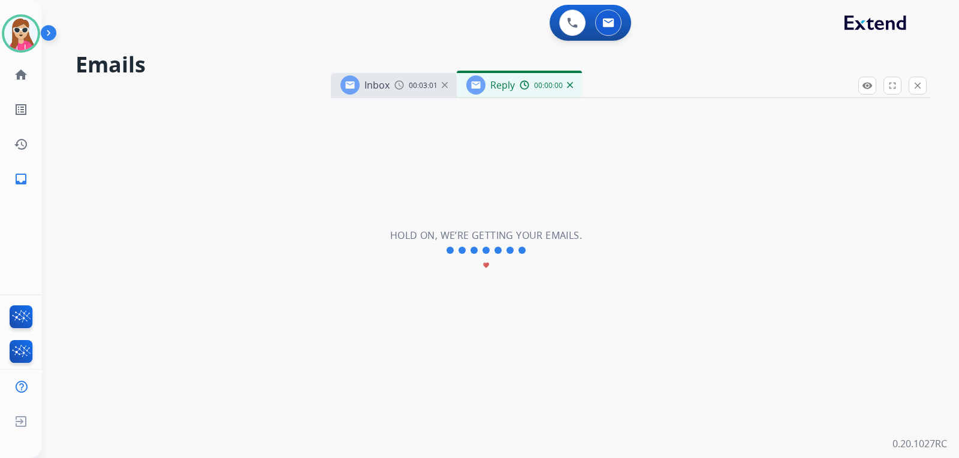
select select "**********"
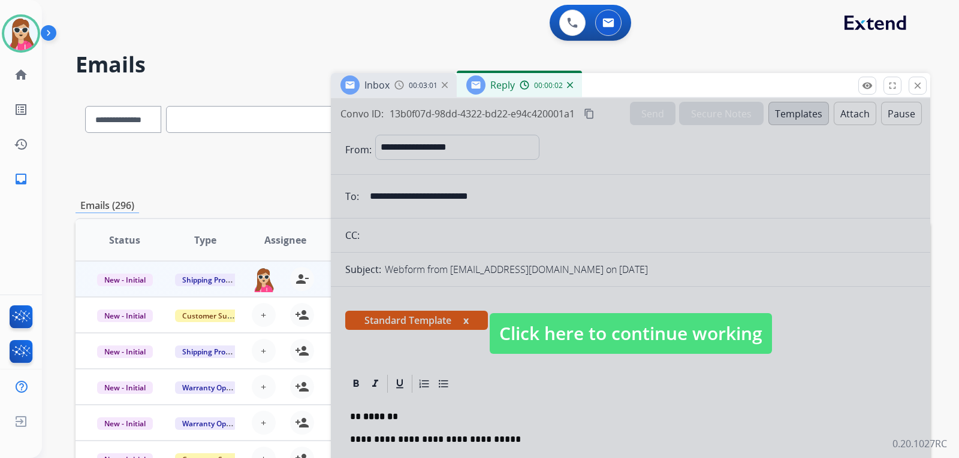
click at [573, 333] on span "Click here to continue working" at bounding box center [630, 333] width 282 height 41
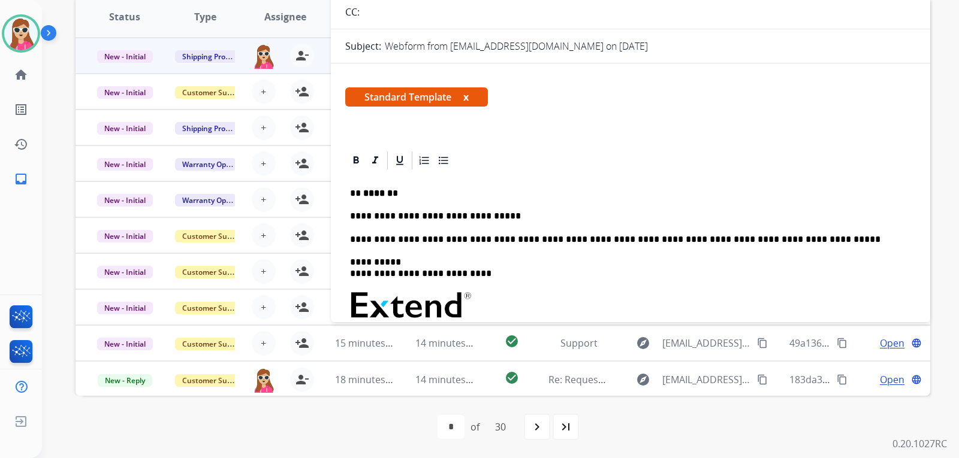
click at [491, 217] on p "**********" at bounding box center [625, 216] width 551 height 11
click at [529, 221] on p "**********" at bounding box center [625, 216] width 551 height 11
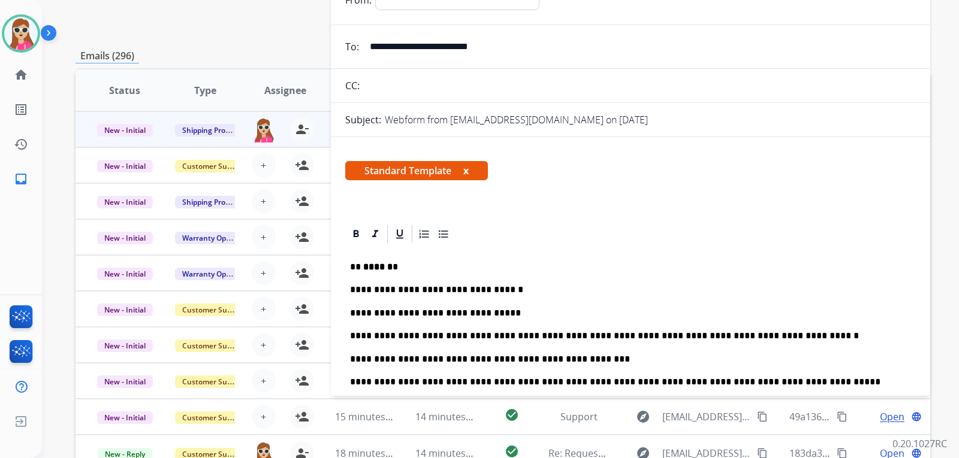
drag, startPoint x: 673, startPoint y: 179, endPoint x: 669, endPoint y: 122, distance: 57.1
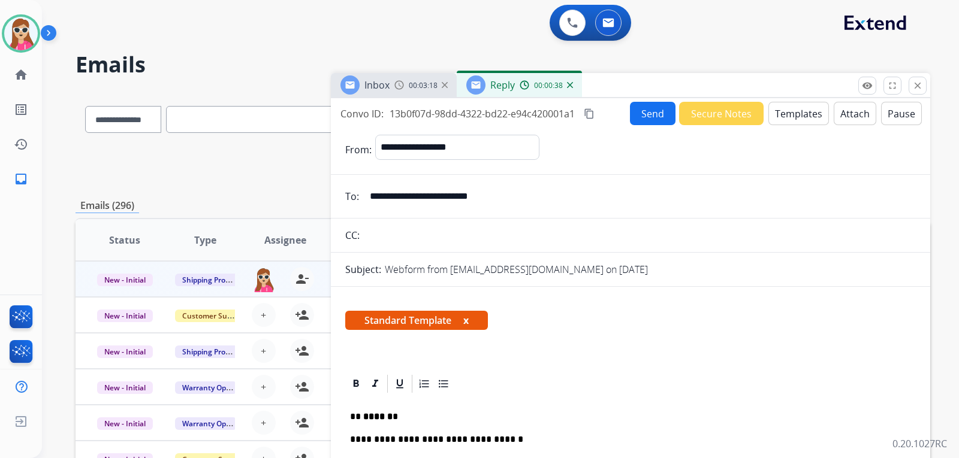
drag, startPoint x: 669, startPoint y: 122, endPoint x: 639, endPoint y: 105, distance: 33.8
click at [639, 105] on button "Send" at bounding box center [653, 113] width 46 height 23
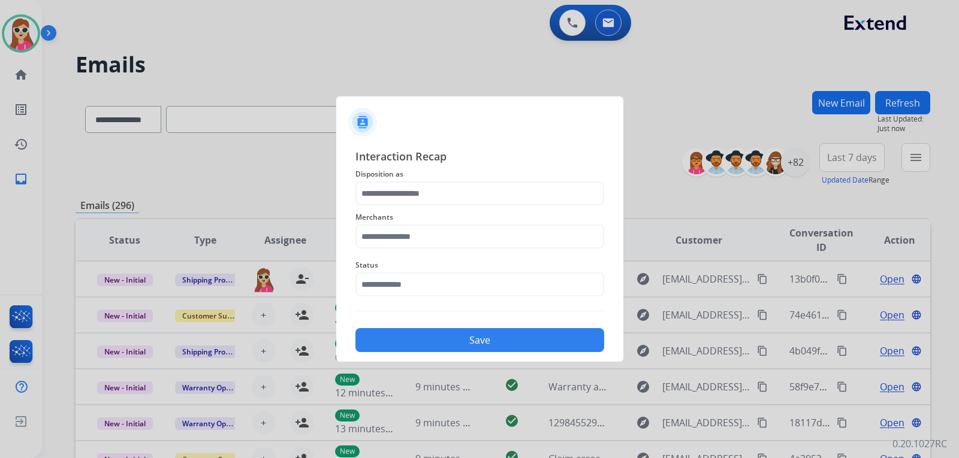
click at [386, 181] on span "Disposition as" at bounding box center [479, 174] width 249 height 14
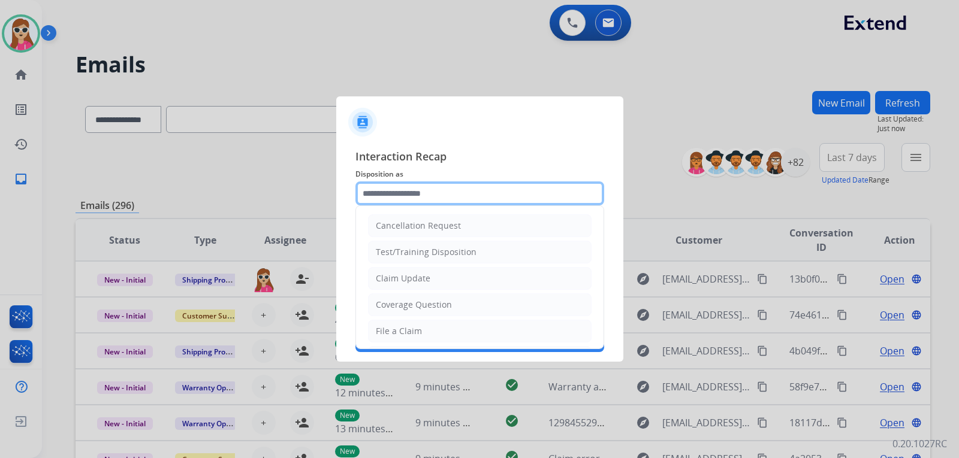
click at [386, 190] on input "text" at bounding box center [479, 194] width 249 height 24
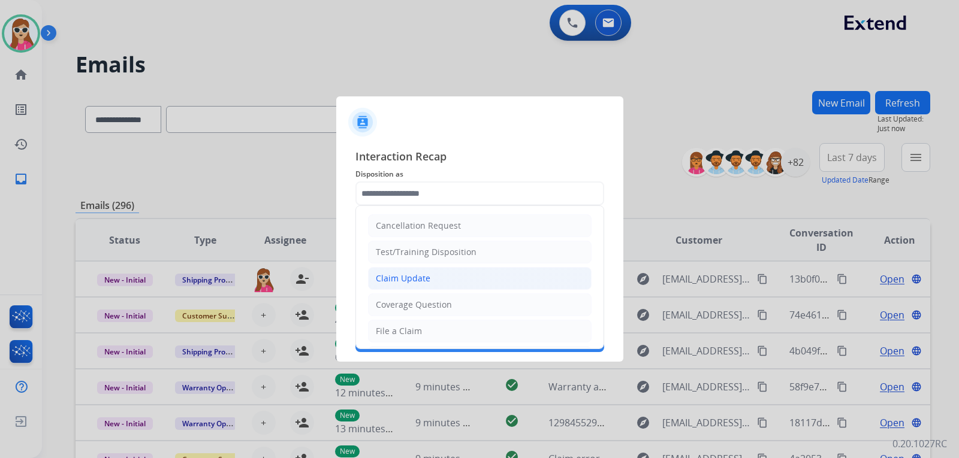
click at [396, 282] on div "Claim Update" at bounding box center [403, 279] width 55 height 12
type input "**********"
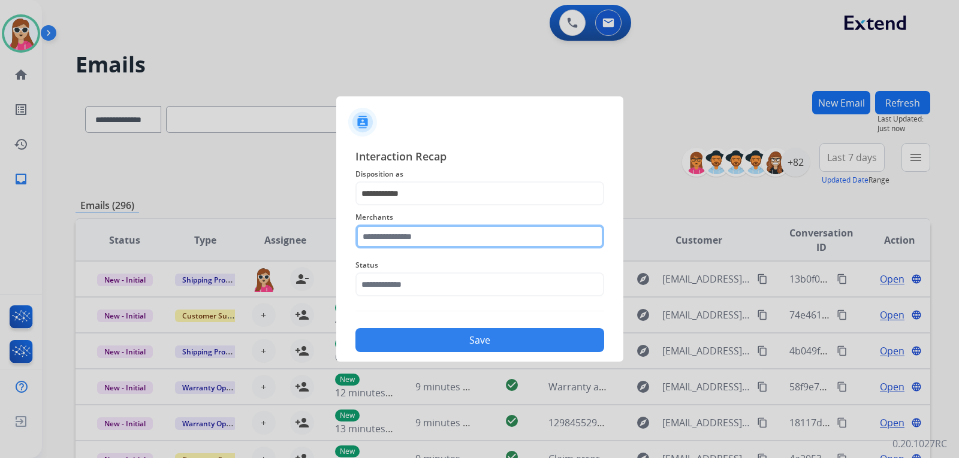
click at [415, 243] on input "text" at bounding box center [479, 237] width 249 height 24
drag, startPoint x: 483, startPoint y: 232, endPoint x: 480, endPoint y: 246, distance: 14.6
click at [481, 243] on input "text" at bounding box center [479, 237] width 249 height 24
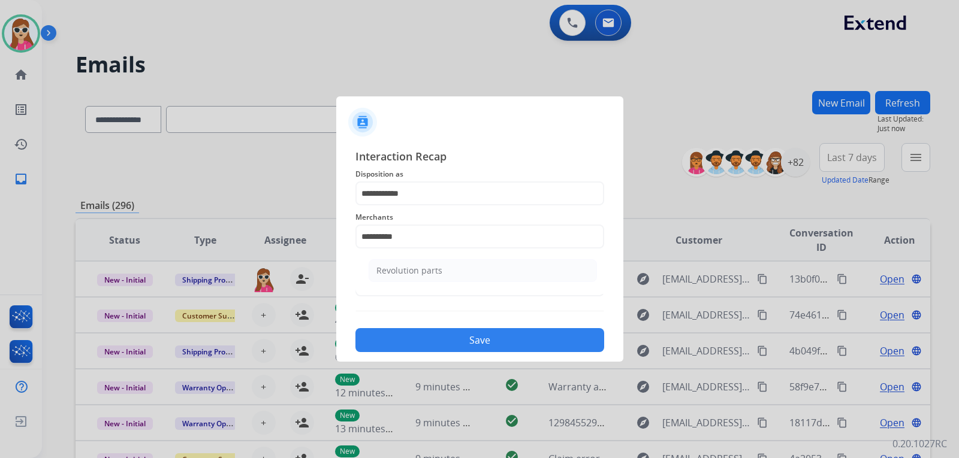
click at [413, 267] on div "Revolution parts" at bounding box center [409, 271] width 66 height 12
type input "**********"
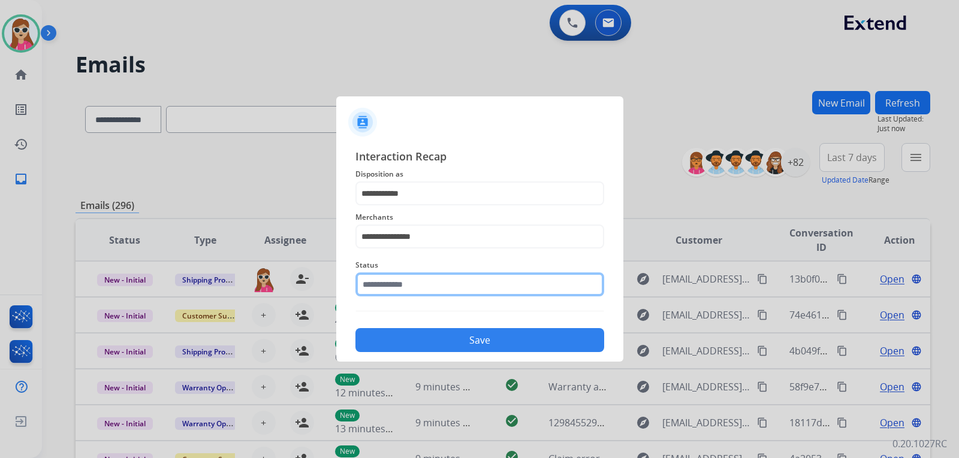
click at [414, 286] on input "text" at bounding box center [479, 285] width 249 height 24
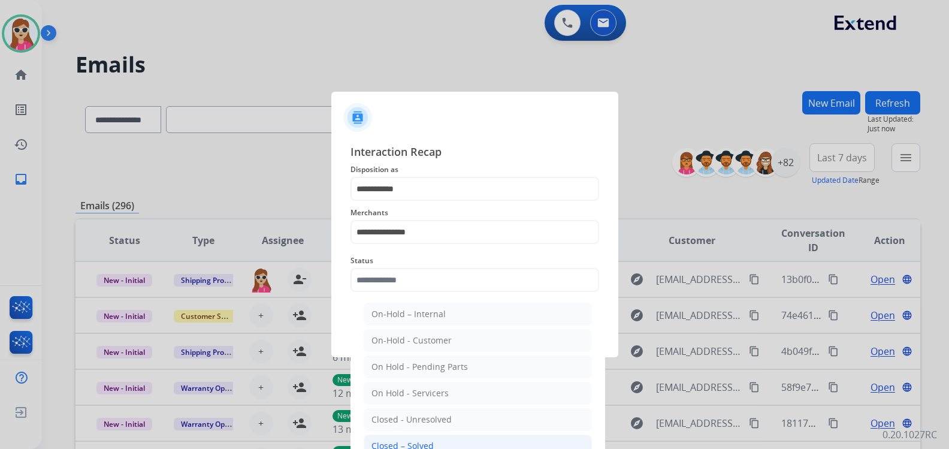
click at [424, 445] on div "Closed – Solved" at bounding box center [402, 446] width 62 height 12
type input "**********"
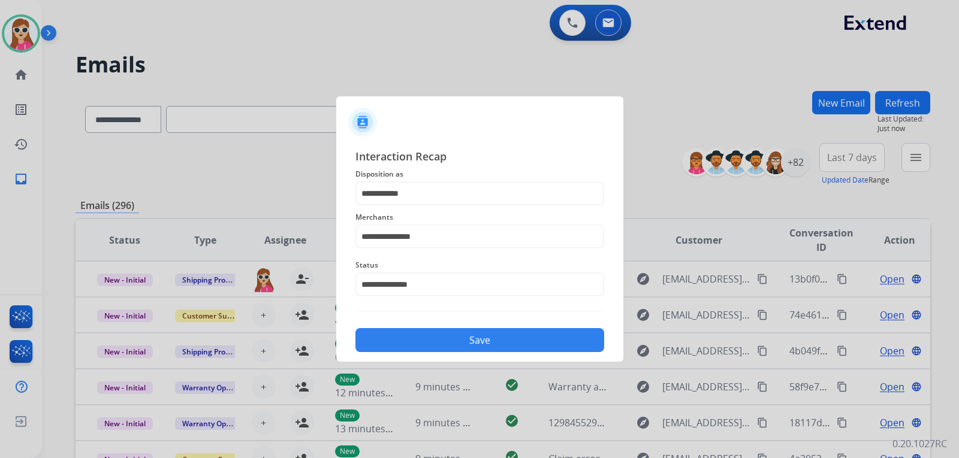
click at [471, 341] on button "Save" at bounding box center [479, 340] width 249 height 24
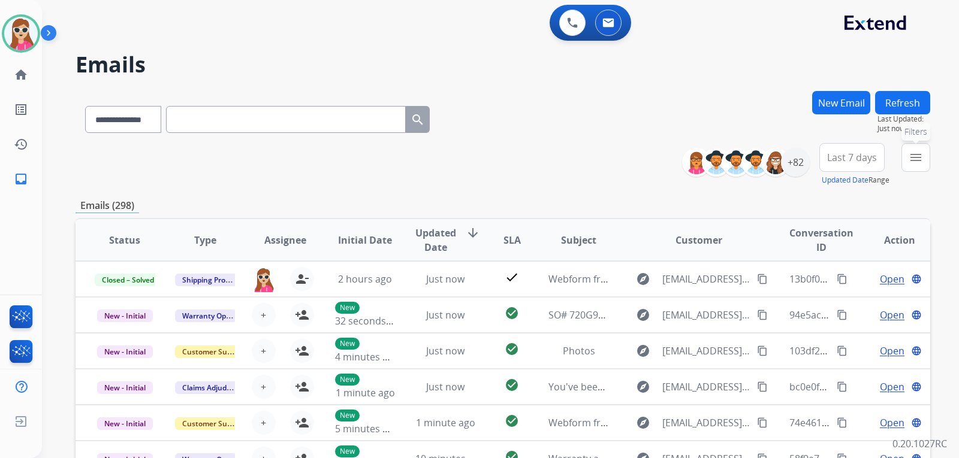
click at [907, 153] on button "menu Filters" at bounding box center [915, 157] width 29 height 29
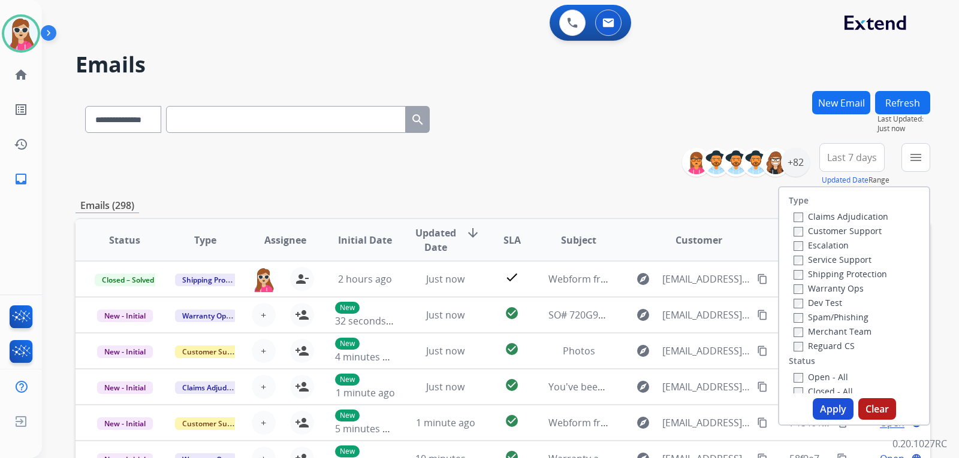
click at [848, 230] on label "Customer Support" at bounding box center [837, 230] width 88 height 11
click at [850, 271] on label "Shipping Protection" at bounding box center [839, 273] width 93 height 11
click at [820, 341] on label "Reguard CS" at bounding box center [823, 345] width 61 height 11
click at [824, 378] on label "Open - All" at bounding box center [820, 376] width 55 height 11
click at [821, 413] on button "Apply" at bounding box center [832, 409] width 41 height 22
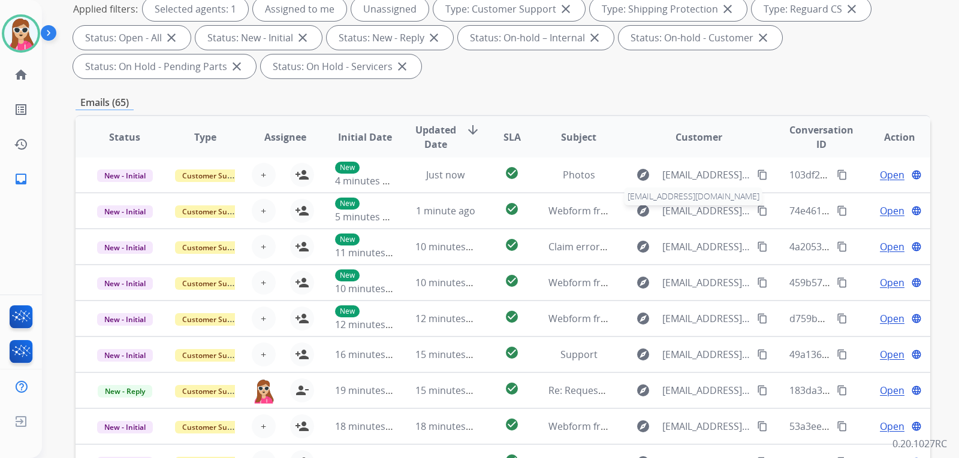
scroll to position [10, 0]
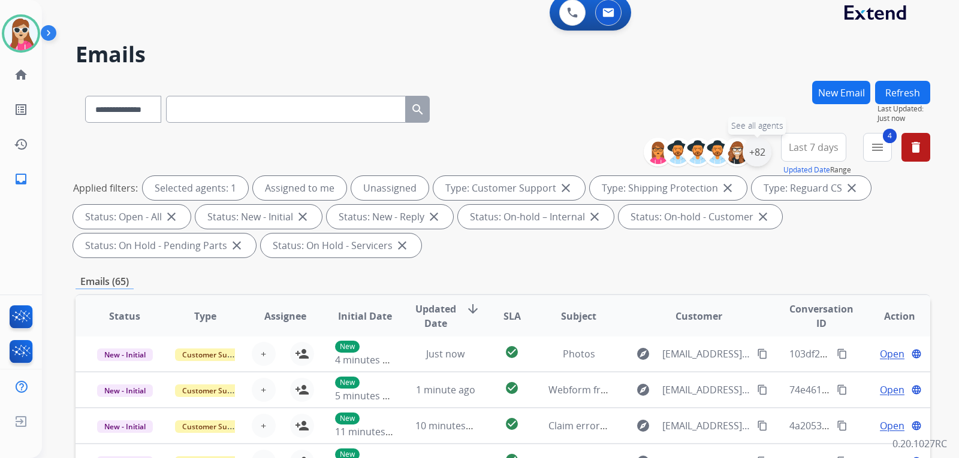
click at [760, 160] on div "+82" at bounding box center [756, 152] width 29 height 29
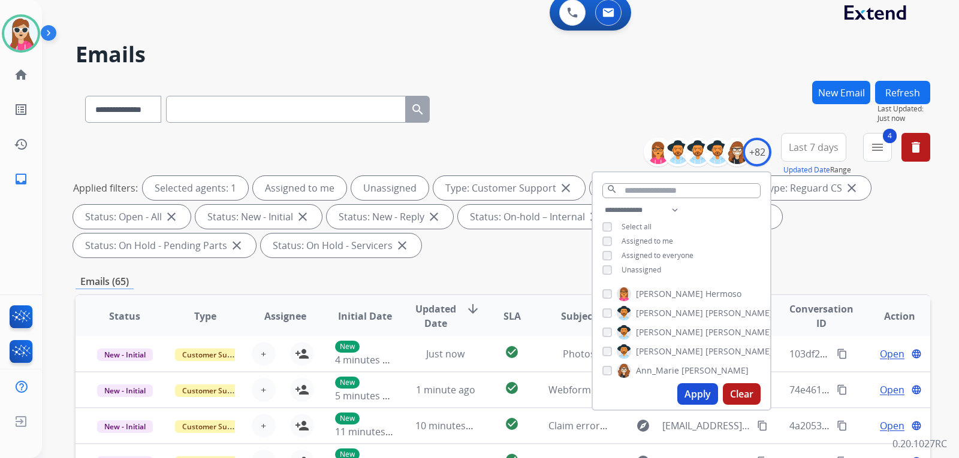
click at [657, 265] on span "Unassigned" at bounding box center [641, 270] width 40 height 10
click at [679, 389] on button "Apply" at bounding box center [697, 394] width 41 height 22
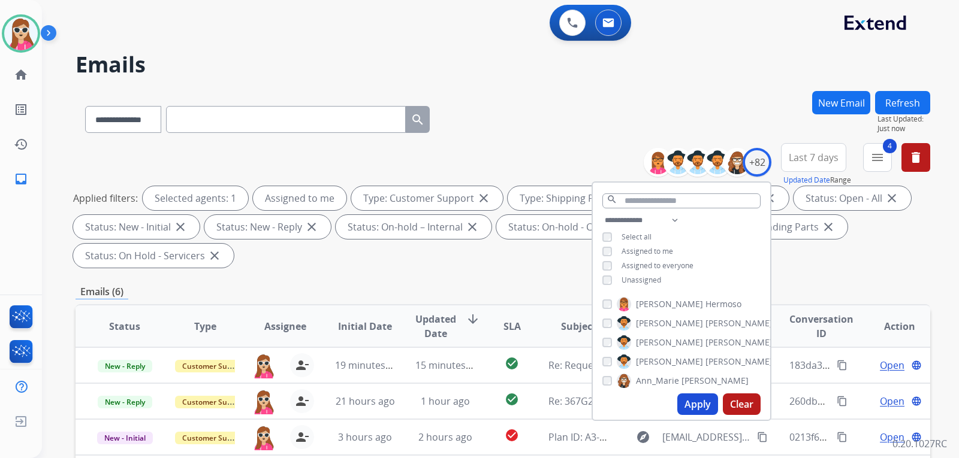
scroll to position [0, 0]
click at [688, 409] on button "Apply" at bounding box center [697, 405] width 41 height 22
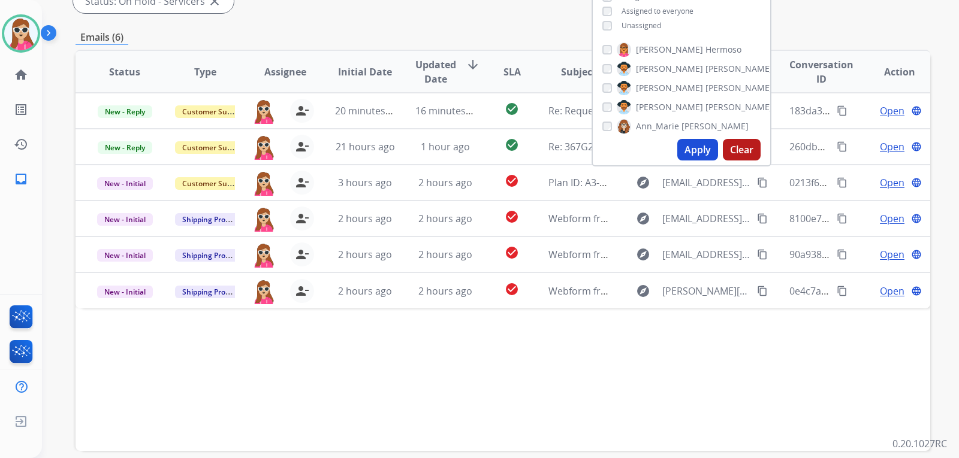
scroll to position [310, 0]
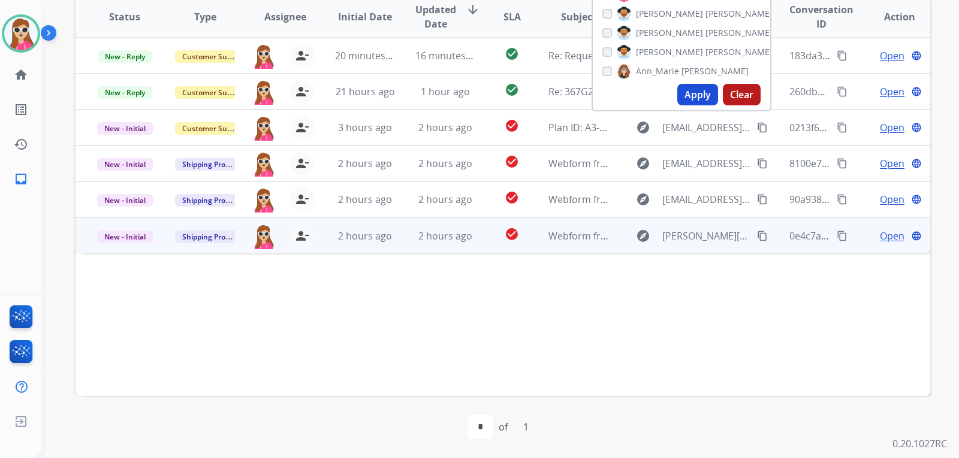
click at [615, 247] on td "explore chris.moreno01@gmail.com content_copy" at bounding box center [689, 235] width 160 height 36
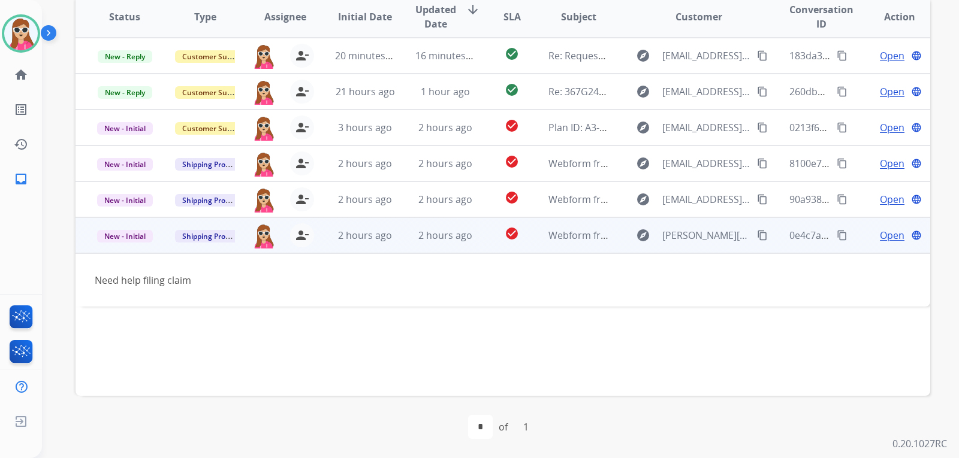
click at [879, 232] on span "Open" at bounding box center [891, 235] width 25 height 14
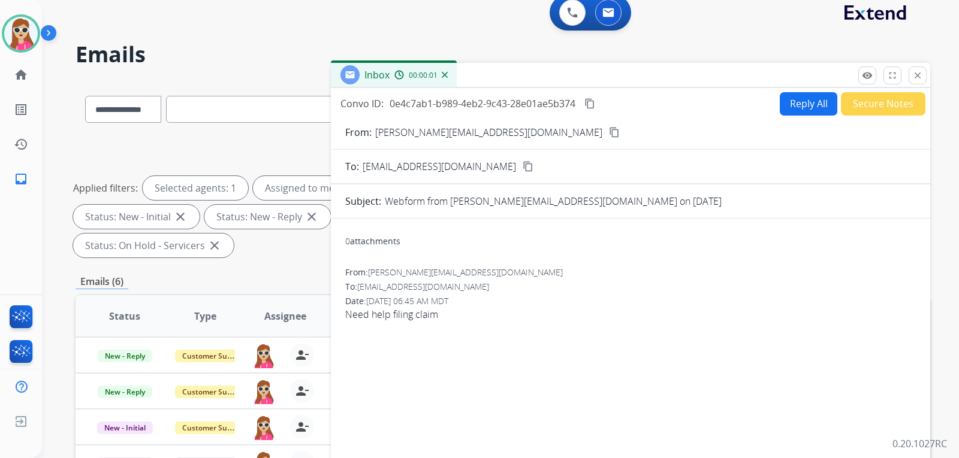
scroll to position [0, 0]
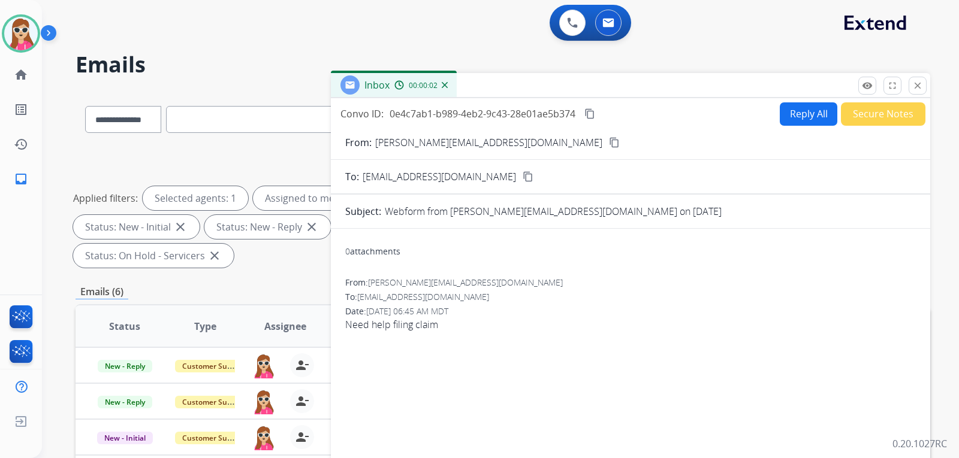
click at [794, 114] on button "Reply All" at bounding box center [808, 113] width 58 height 23
select select "**********"
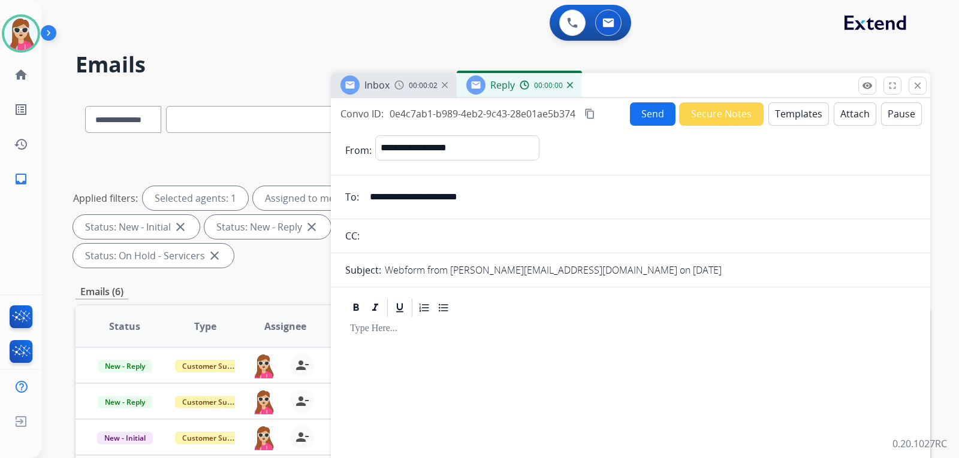
click at [794, 117] on button "Templates" at bounding box center [798, 113] width 61 height 23
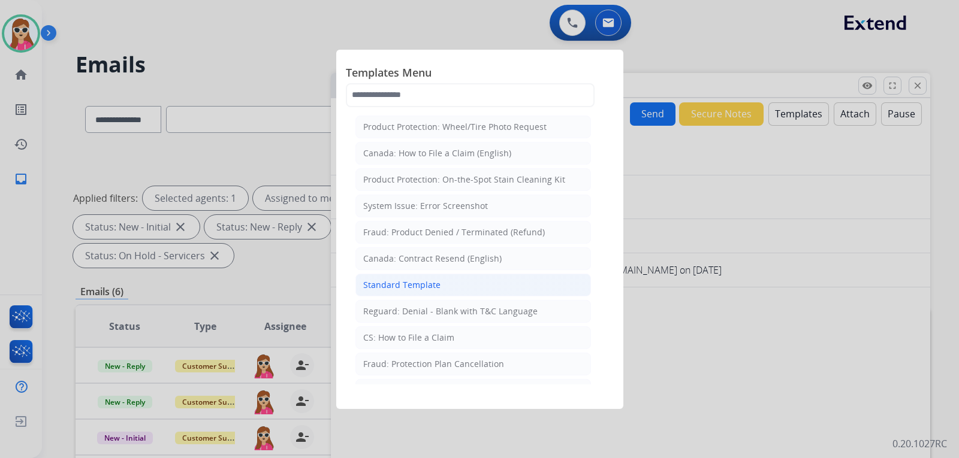
click at [461, 277] on li "Standard Template" at bounding box center [472, 285] width 235 height 23
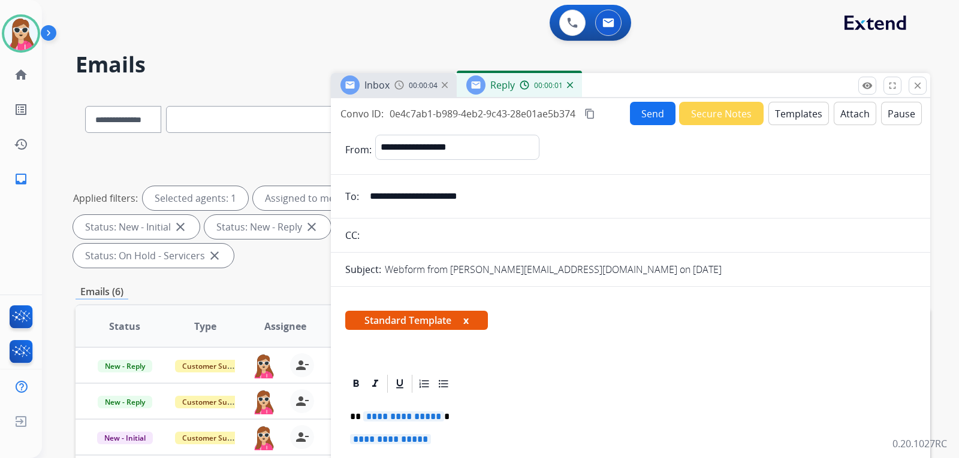
scroll to position [198, 0]
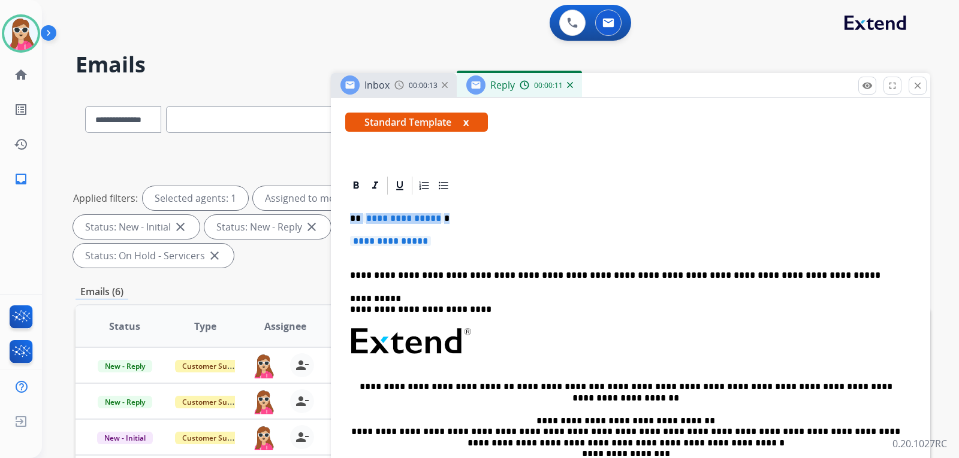
drag, startPoint x: 440, startPoint y: 250, endPoint x: 350, endPoint y: 223, distance: 94.4
click at [350, 223] on div "**********" at bounding box center [630, 370] width 570 height 347
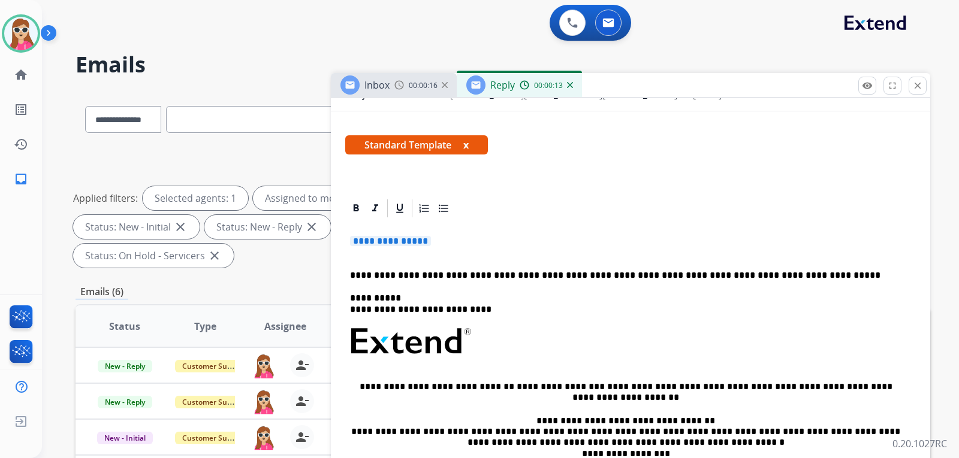
drag, startPoint x: 448, startPoint y: 242, endPoint x: 429, endPoint y: 246, distance: 19.0
click at [429, 246] on p "**********" at bounding box center [630, 247] width 561 height 22
click at [437, 244] on p "**********" at bounding box center [630, 247] width 561 height 22
click at [431, 241] on span "**********" at bounding box center [390, 241] width 81 height 10
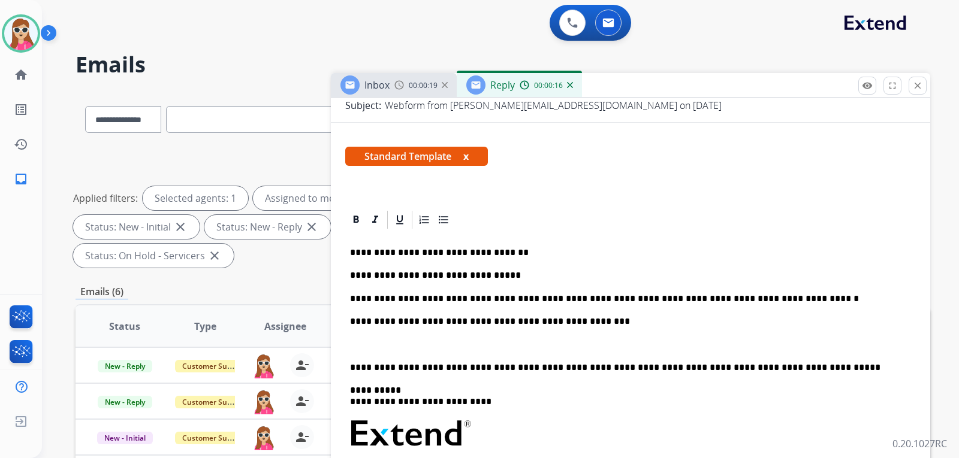
scroll to position [198, 0]
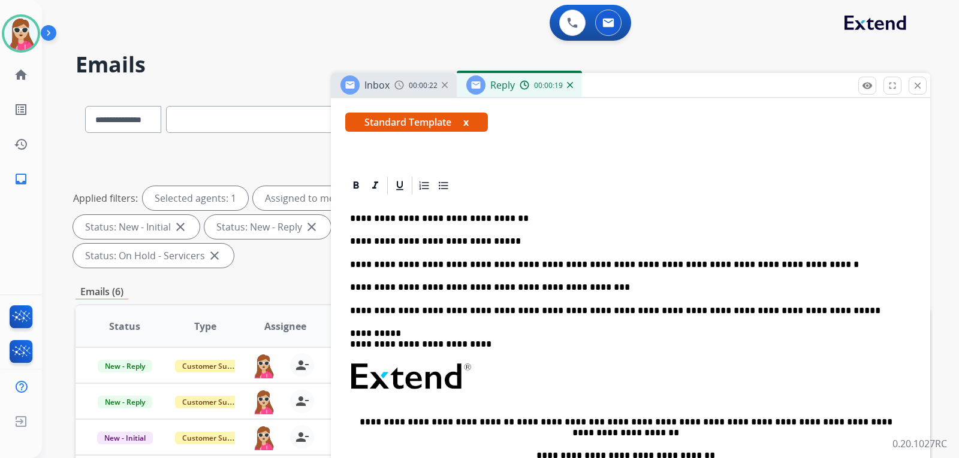
click at [345, 221] on div "**********" at bounding box center [630, 388] width 570 height 382
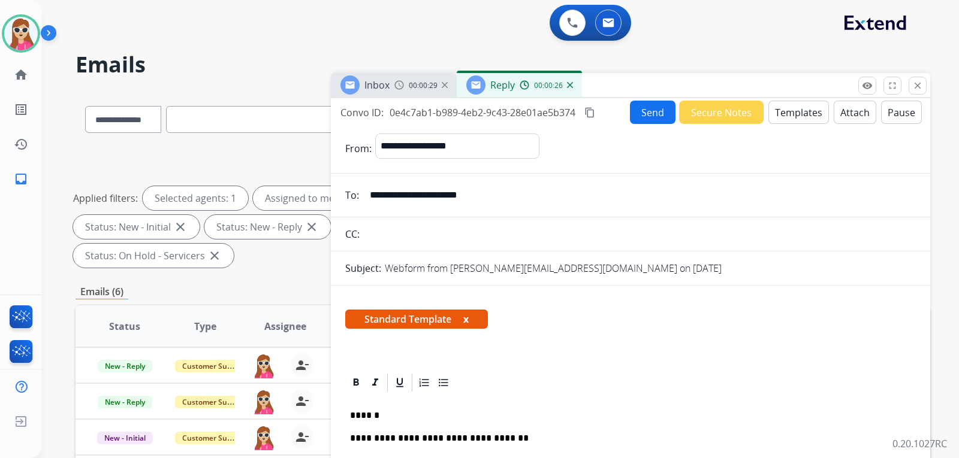
scroll to position [0, 0]
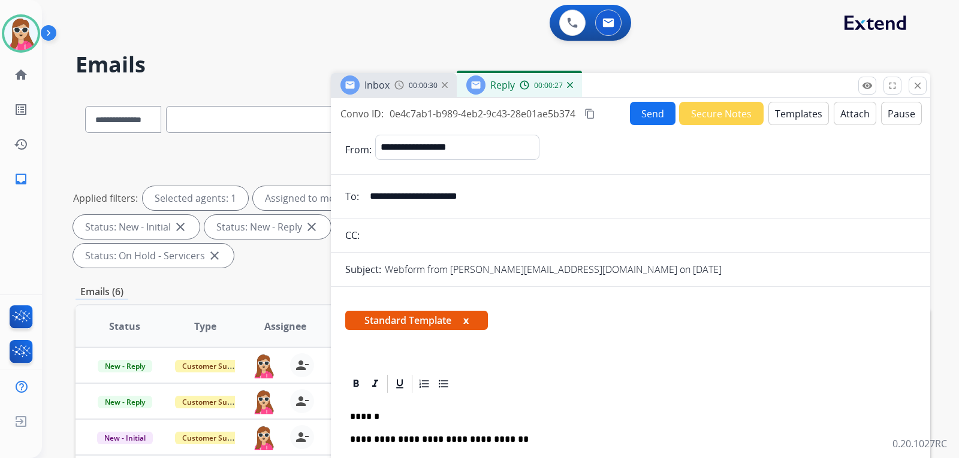
click at [644, 117] on button "Send" at bounding box center [653, 113] width 46 height 23
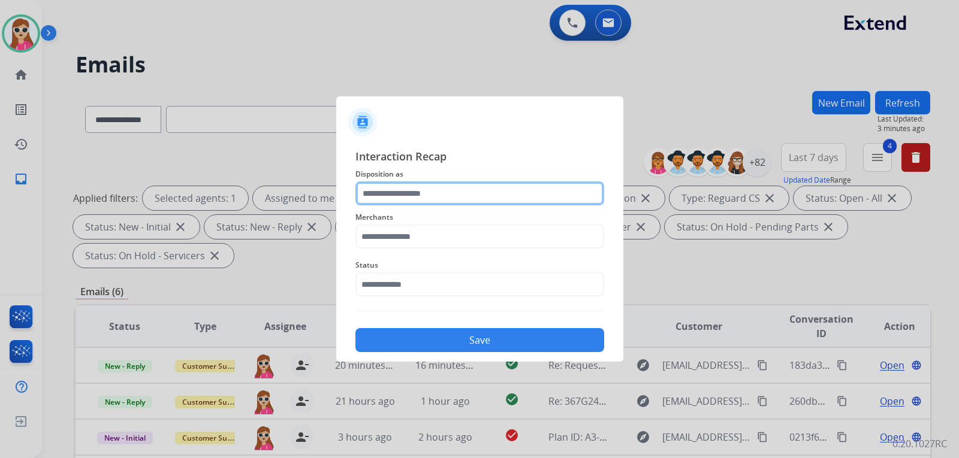
click at [373, 190] on input "text" at bounding box center [479, 194] width 249 height 24
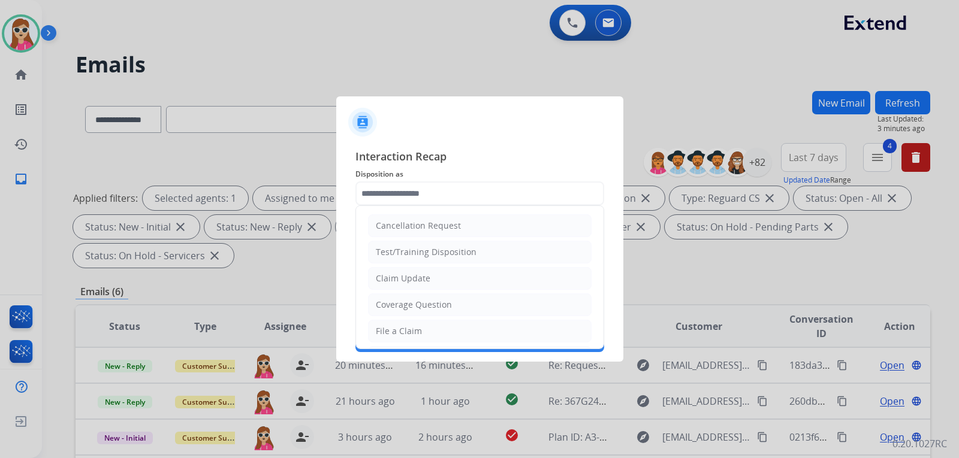
click at [416, 276] on div "Claim Update" at bounding box center [403, 279] width 55 height 12
type input "**********"
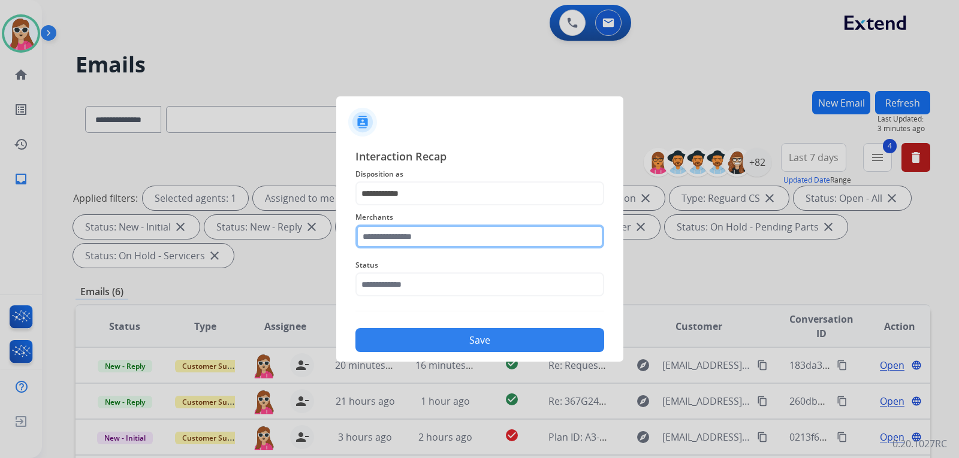
click at [457, 237] on input "text" at bounding box center [479, 237] width 249 height 24
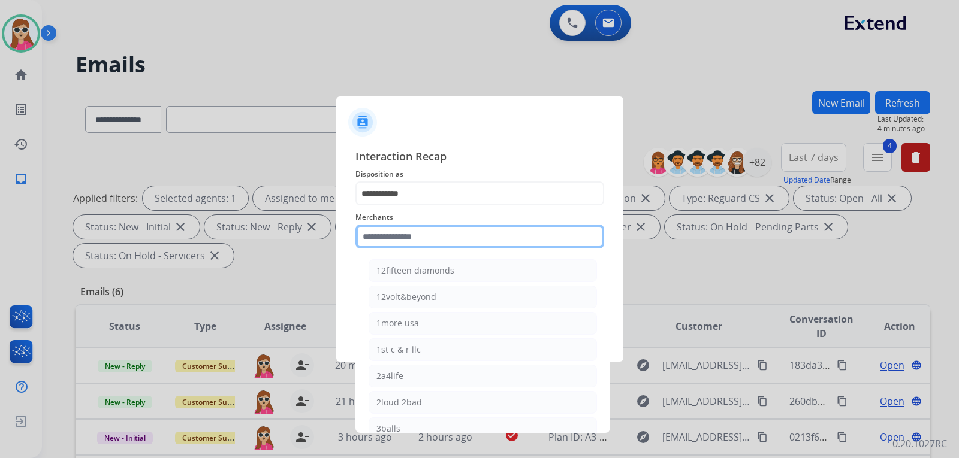
click at [425, 241] on input "text" at bounding box center [479, 237] width 249 height 24
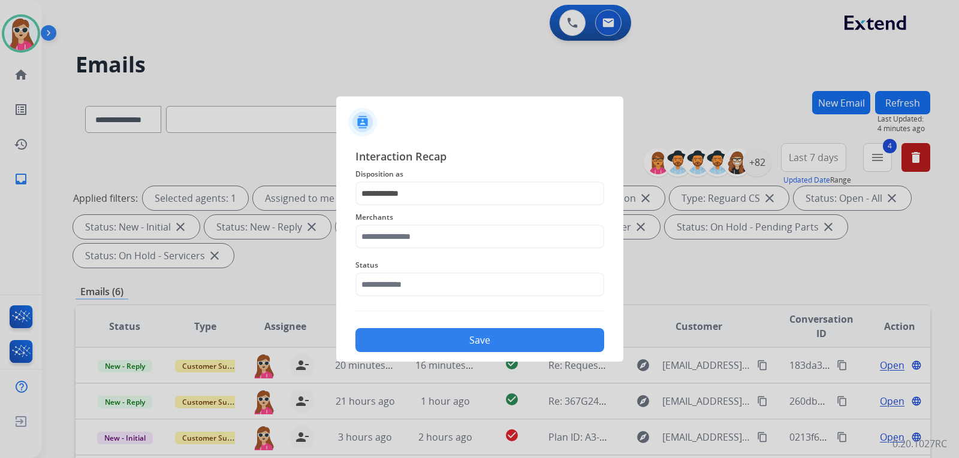
click at [424, 224] on span "Merchants" at bounding box center [479, 217] width 249 height 14
click at [404, 250] on div "Merchants" at bounding box center [479, 229] width 249 height 48
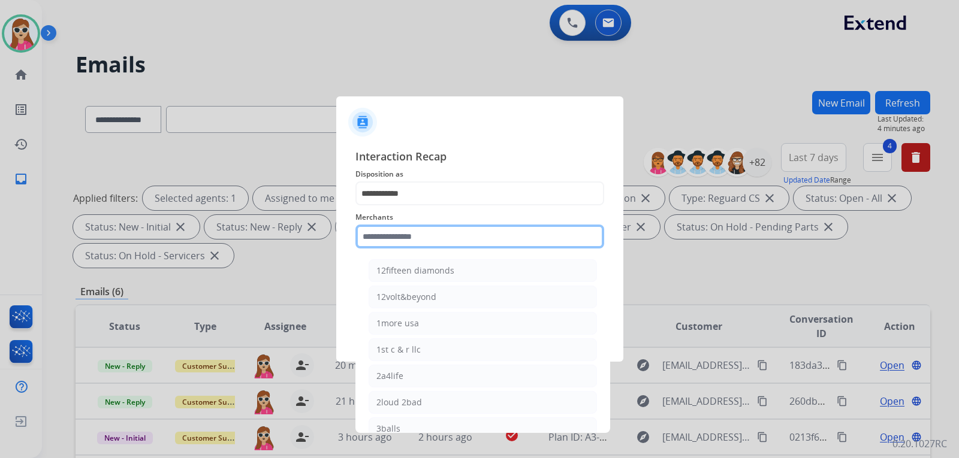
click at [406, 235] on input "text" at bounding box center [479, 237] width 249 height 24
click at [412, 235] on input "text" at bounding box center [479, 237] width 249 height 24
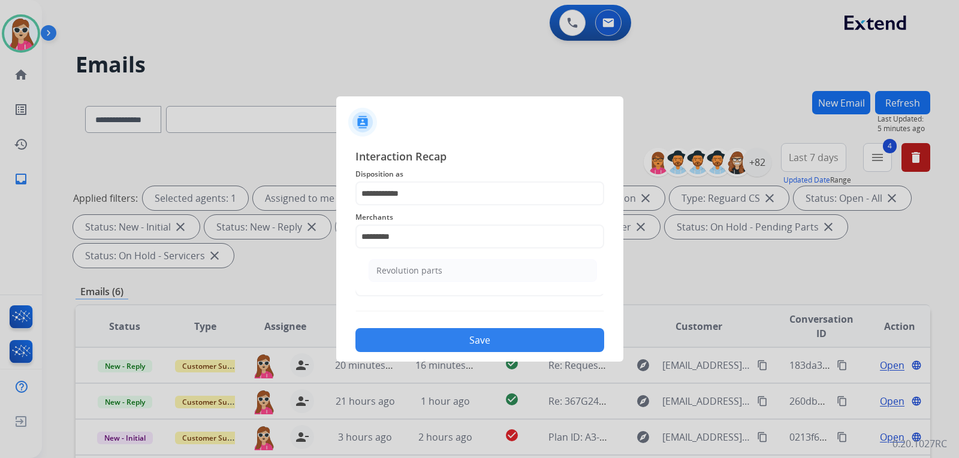
click at [477, 274] on li "Revolution parts" at bounding box center [482, 270] width 228 height 23
type input "**********"
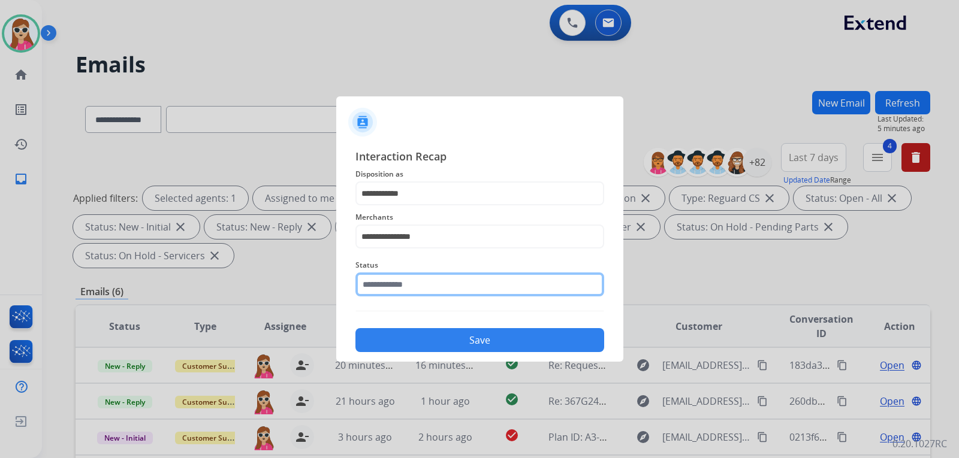
click at [460, 292] on div "Status" at bounding box center [479, 277] width 249 height 48
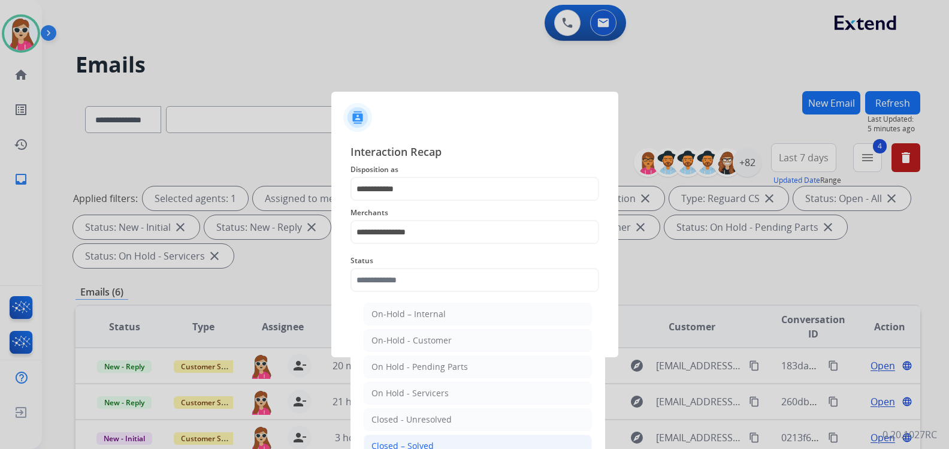
click at [436, 438] on li "Closed – Solved" at bounding box center [478, 445] width 228 height 23
type input "**********"
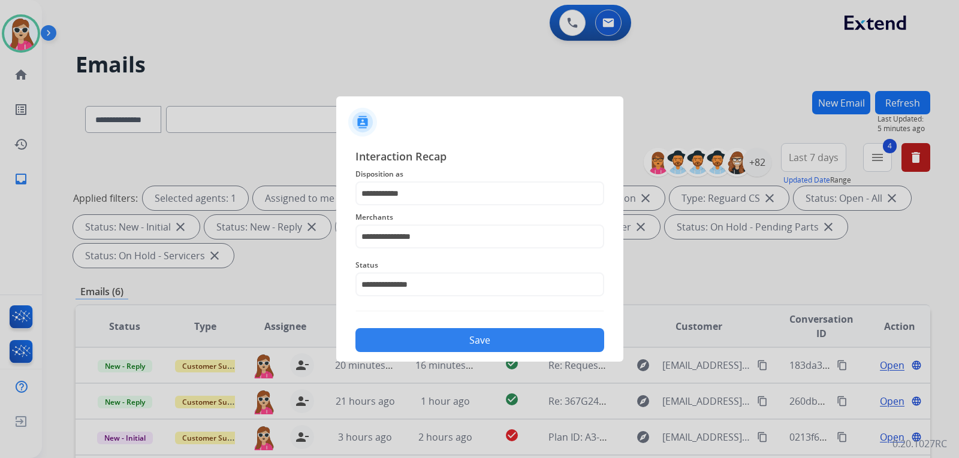
click at [458, 341] on button "Save" at bounding box center [479, 340] width 249 height 24
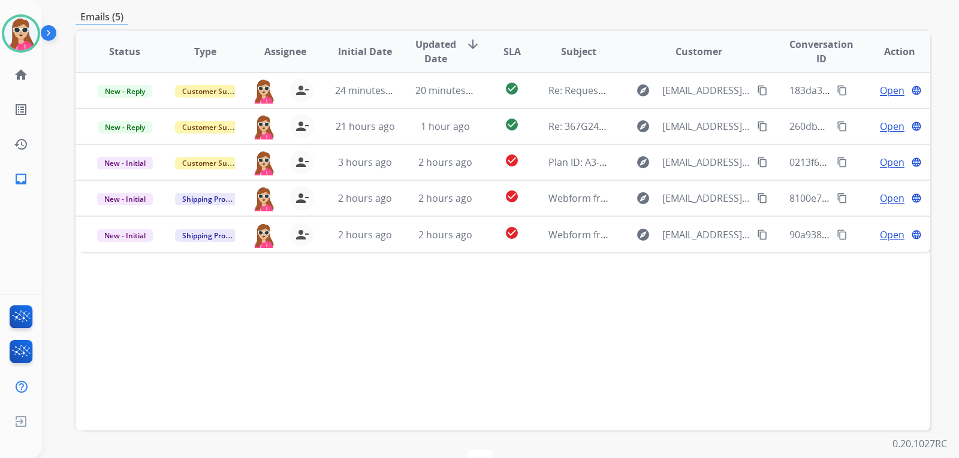
scroll to position [310, 0]
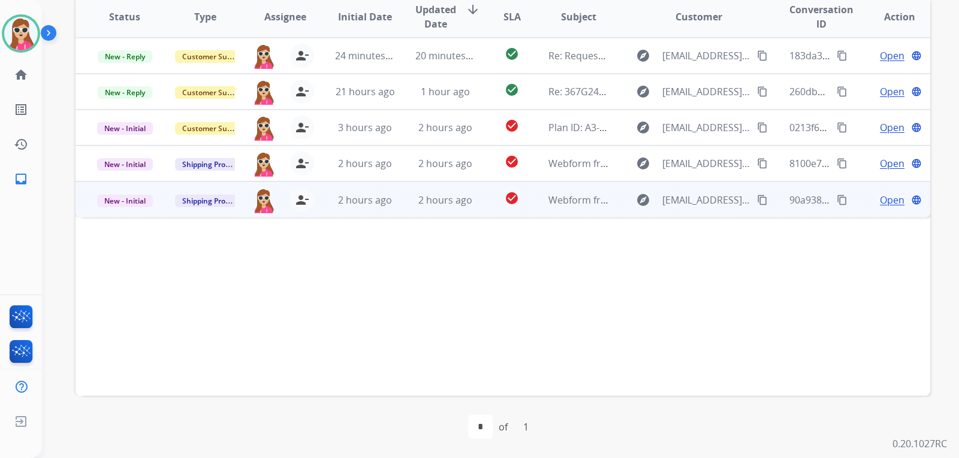
click at [889, 198] on span "Open" at bounding box center [891, 200] width 25 height 14
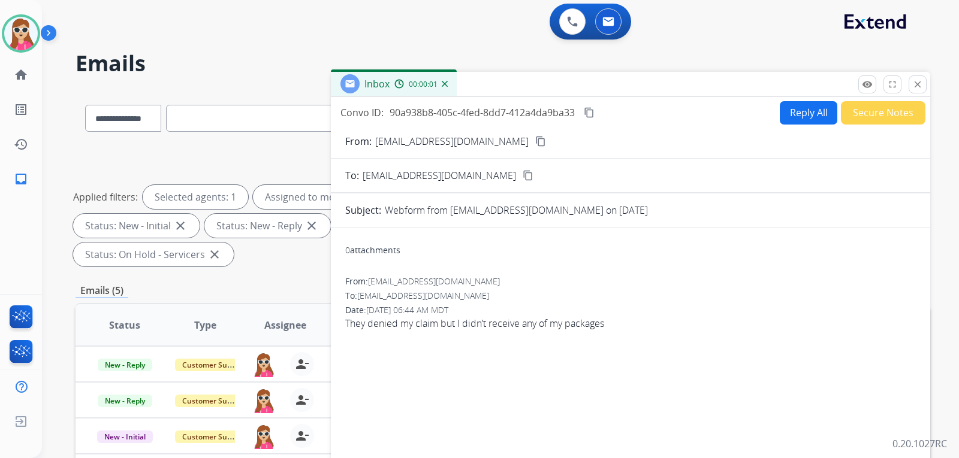
scroll to position [0, 0]
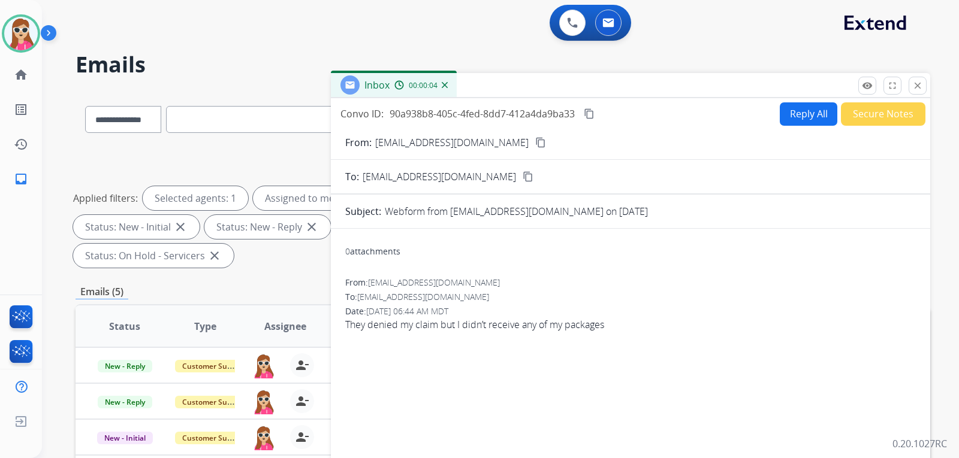
click at [533, 135] on button "content_copy" at bounding box center [540, 142] width 14 height 14
click at [806, 116] on button "Reply All" at bounding box center [808, 113] width 58 height 23
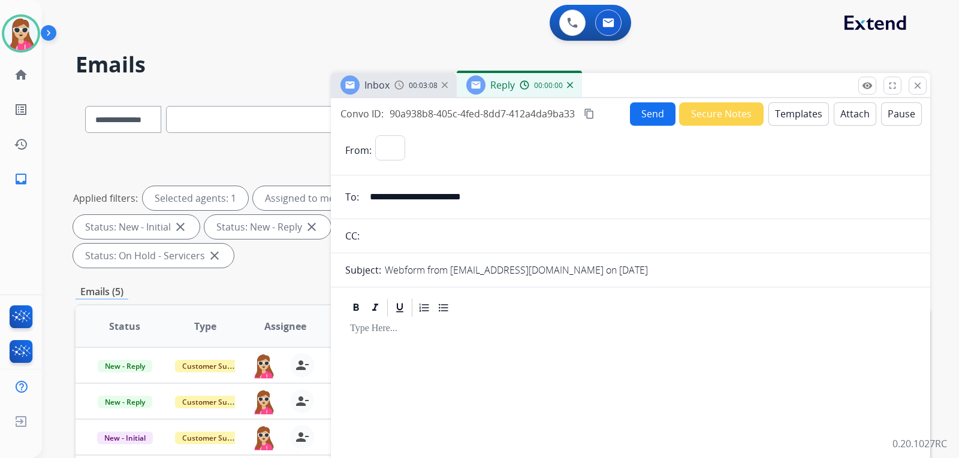
select select "**********"
click at [787, 112] on button "Templates" at bounding box center [798, 113] width 61 height 23
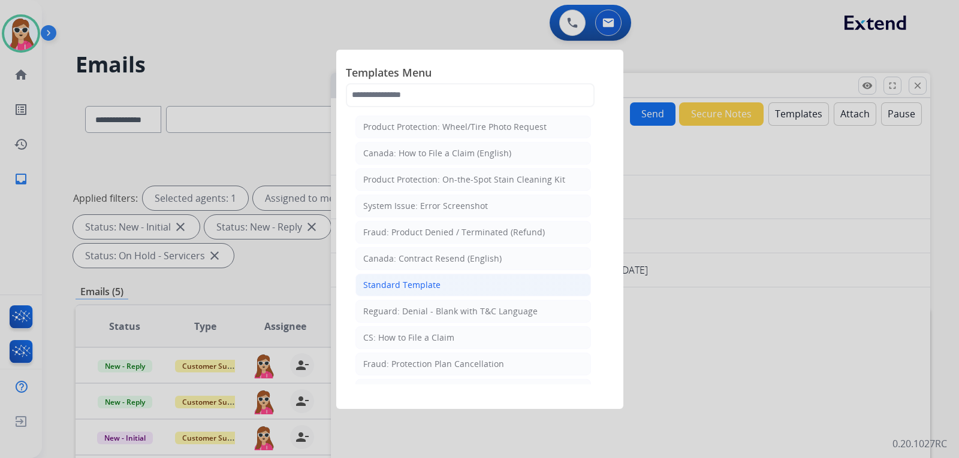
click at [463, 288] on li "Standard Template" at bounding box center [472, 285] width 235 height 23
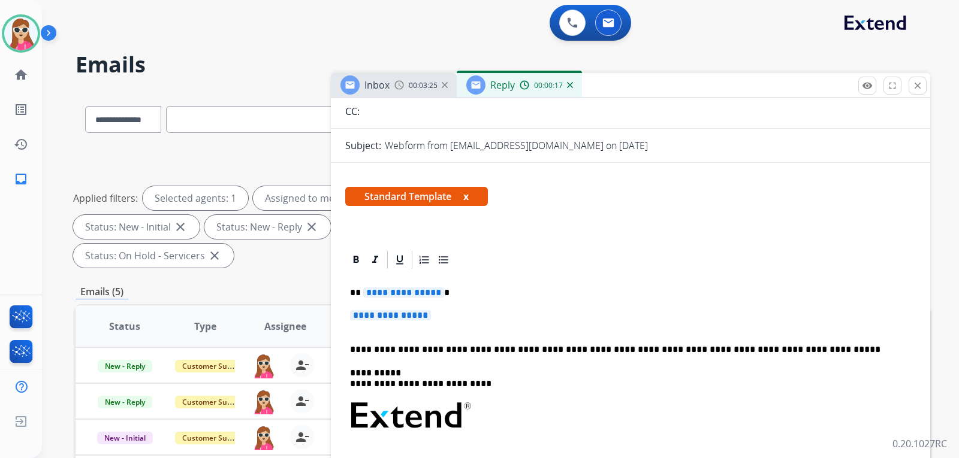
scroll to position [180, 0]
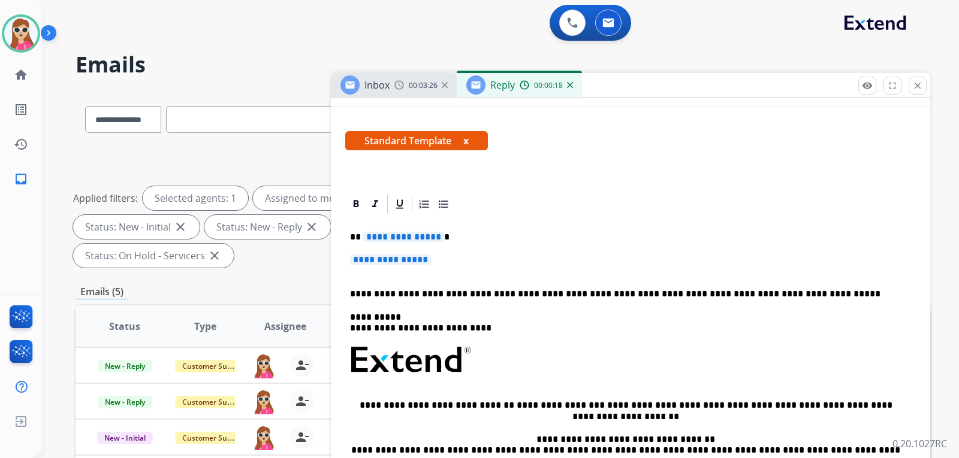
click at [418, 241] on span "**********" at bounding box center [403, 237] width 81 height 10
click at [404, 266] on p "**********" at bounding box center [630, 266] width 561 height 22
click at [403, 259] on span "**********" at bounding box center [390, 260] width 81 height 10
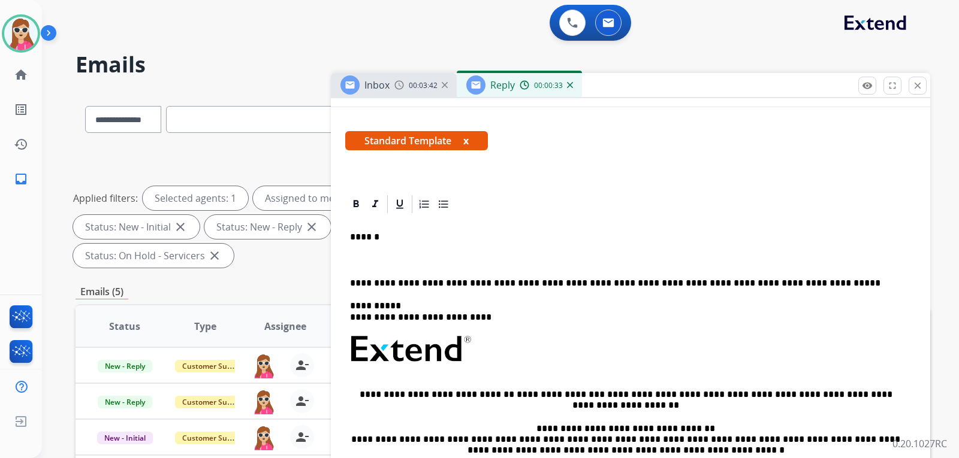
click at [397, 251] on div "**********" at bounding box center [630, 382] width 570 height 335
click at [349, 260] on div "**********" at bounding box center [630, 382] width 570 height 335
click at [498, 261] on p "**********" at bounding box center [625, 260] width 551 height 11
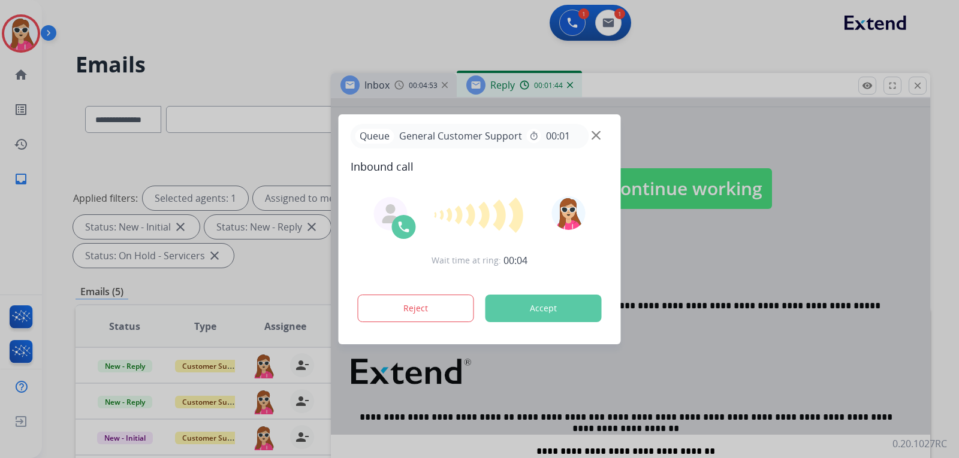
click at [545, 316] on button "Accept" at bounding box center [543, 309] width 116 height 28
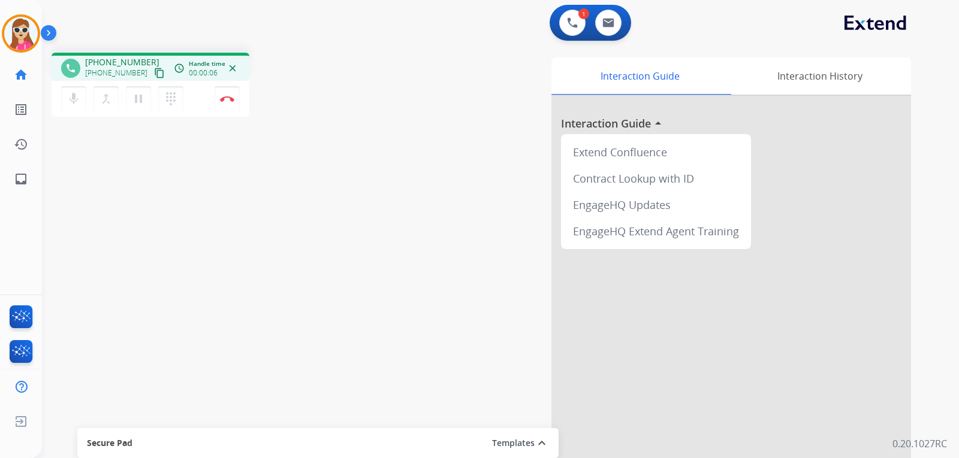
click at [154, 68] on mat-icon "content_copy" at bounding box center [159, 73] width 11 height 11
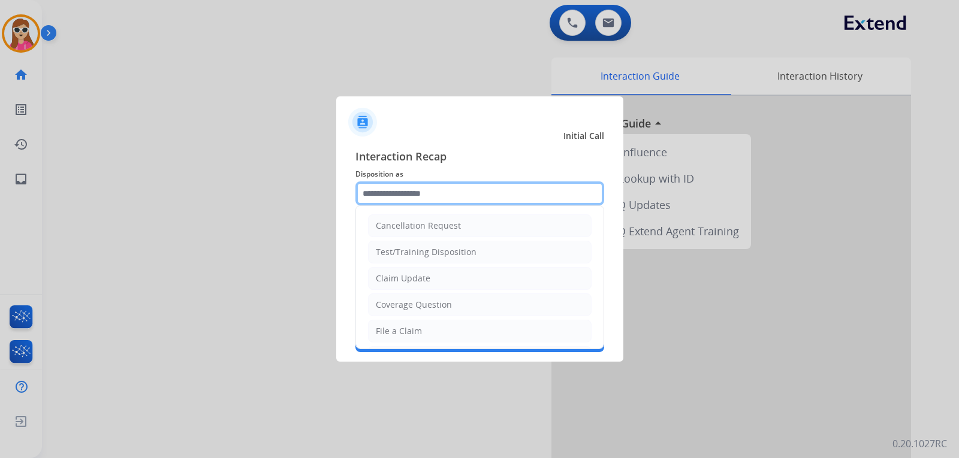
click at [488, 202] on input "text" at bounding box center [479, 194] width 249 height 24
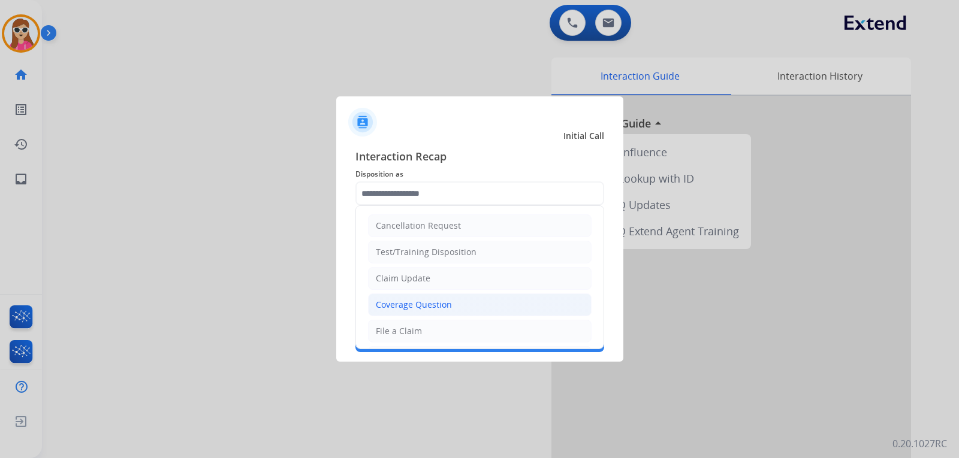
click at [441, 313] on li "Coverage Question" at bounding box center [479, 305] width 223 height 23
type input "**********"
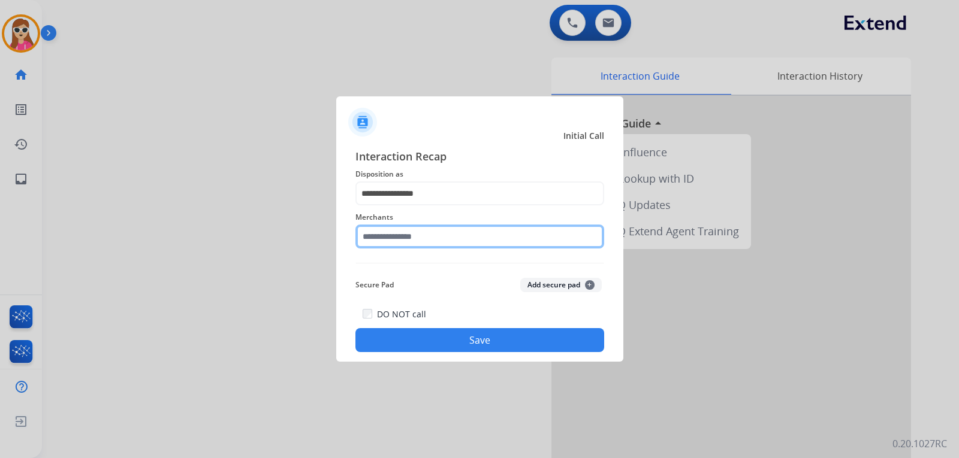
click at [457, 233] on input "text" at bounding box center [479, 237] width 249 height 24
click at [477, 237] on input "text" at bounding box center [479, 237] width 249 height 24
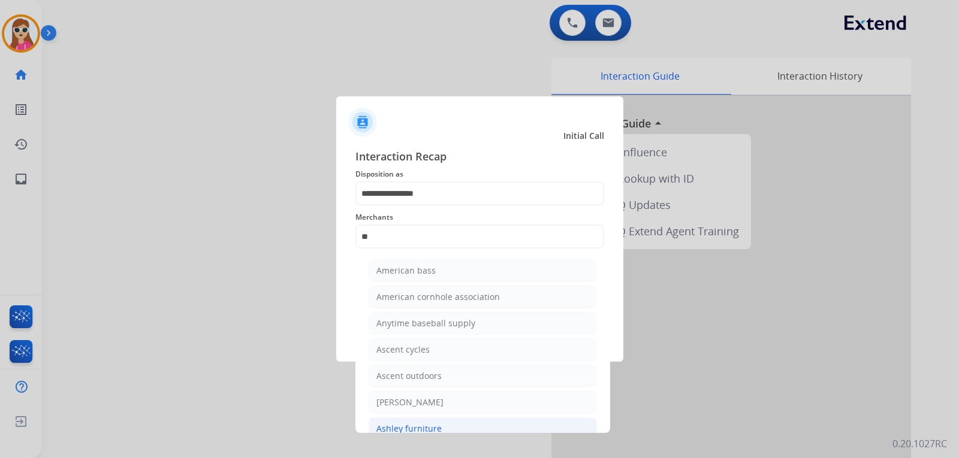
click at [420, 433] on div "Ashley furniture" at bounding box center [408, 429] width 65 height 12
type input "**********"
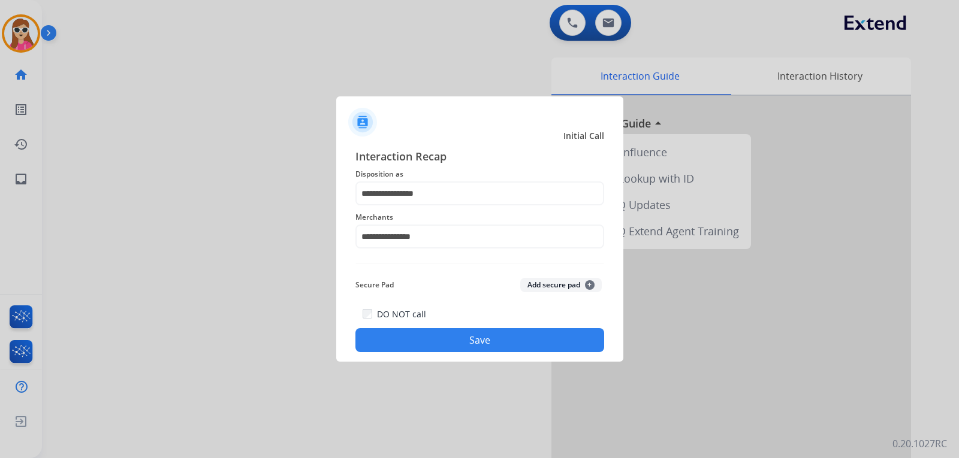
click at [460, 344] on button "Save" at bounding box center [479, 340] width 249 height 24
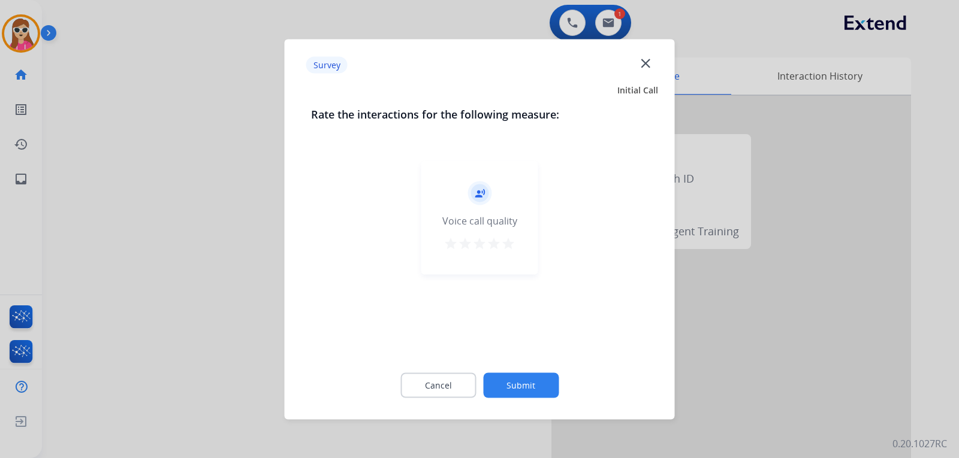
click at [512, 250] on mat-icon "star" at bounding box center [508, 243] width 14 height 14
click at [539, 388] on button "Submit" at bounding box center [520, 385] width 75 height 25
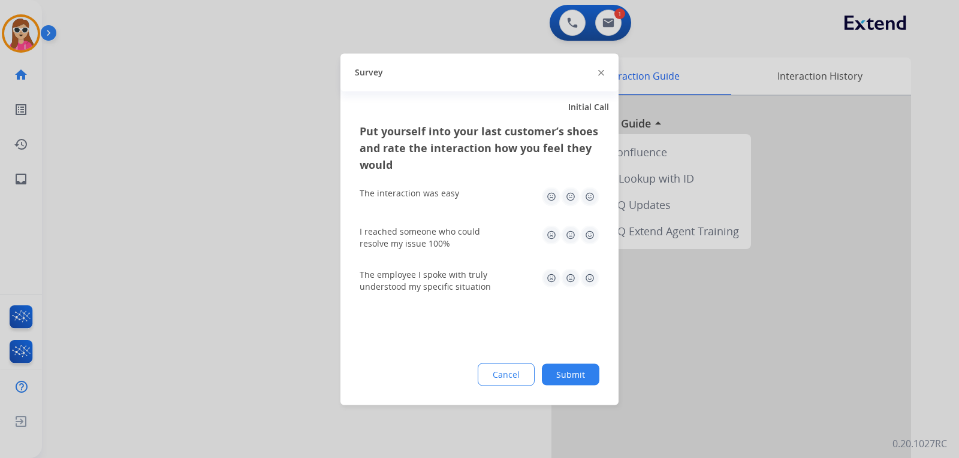
click at [590, 276] on img at bounding box center [589, 277] width 19 height 19
click at [587, 238] on img at bounding box center [589, 234] width 19 height 19
click at [588, 195] on img at bounding box center [589, 196] width 19 height 19
click at [582, 373] on button "Submit" at bounding box center [571, 375] width 58 height 22
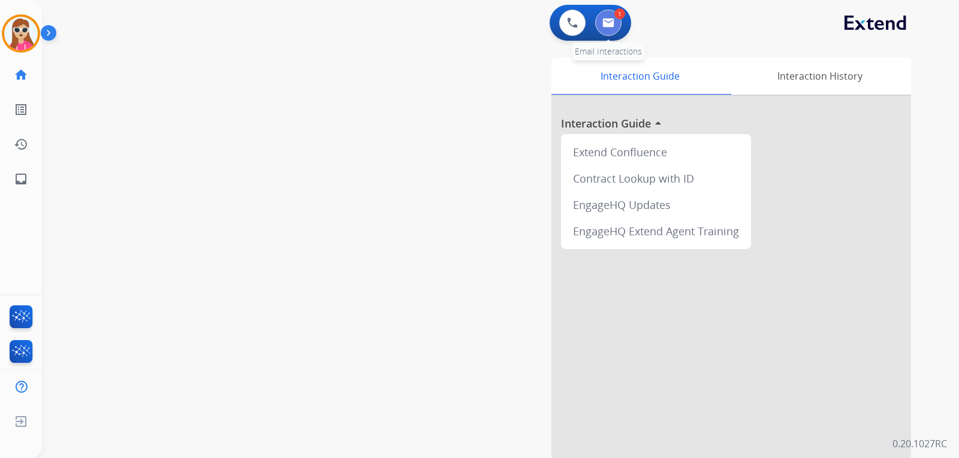
click at [598, 29] on button at bounding box center [608, 23] width 26 height 26
select select "**********"
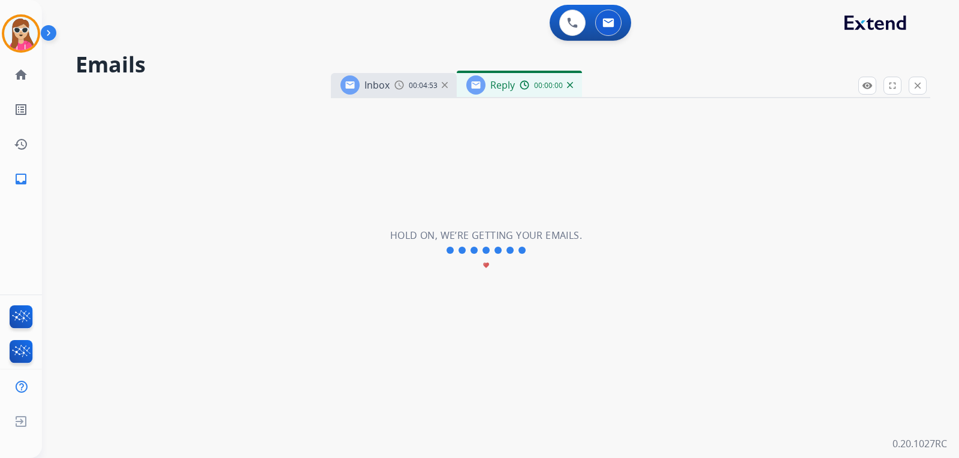
select select "**********"
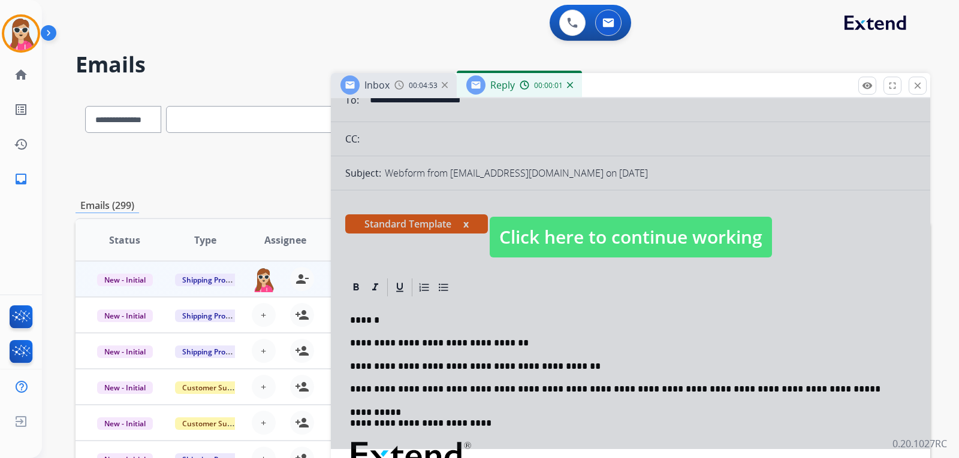
scroll to position [180, 0]
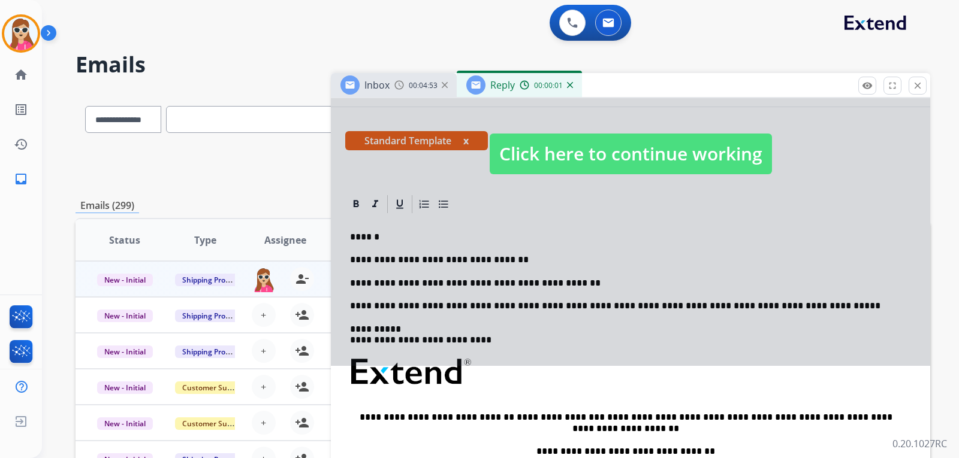
click at [551, 157] on span "Click here to continue working" at bounding box center [630, 154] width 282 height 41
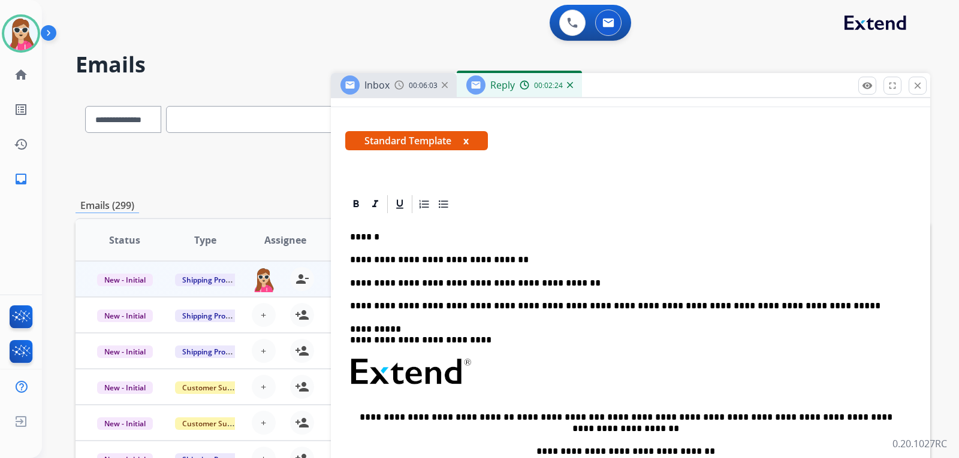
click at [575, 279] on p "**********" at bounding box center [625, 283] width 551 height 11
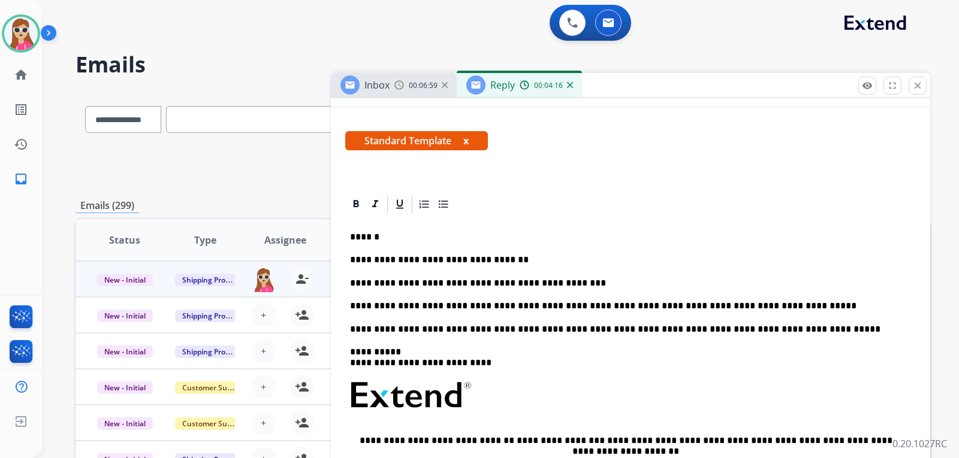
drag, startPoint x: 729, startPoint y: 310, endPoint x: 744, endPoint y: 82, distance: 228.8
click at [745, 74] on div "**********" at bounding box center [486, 272] width 888 height 458
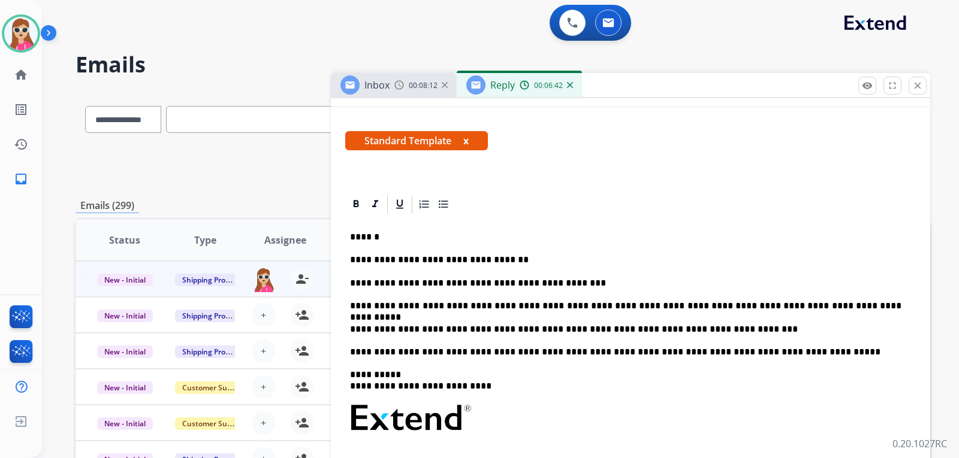
drag, startPoint x: 518, startPoint y: 333, endPoint x: 538, endPoint y: 347, distance: 25.3
click at [540, 362] on div "**********" at bounding box center [630, 417] width 570 height 405
click at [716, 337] on div "**********" at bounding box center [630, 417] width 570 height 405
click at [712, 335] on div "**********" at bounding box center [630, 417] width 570 height 405
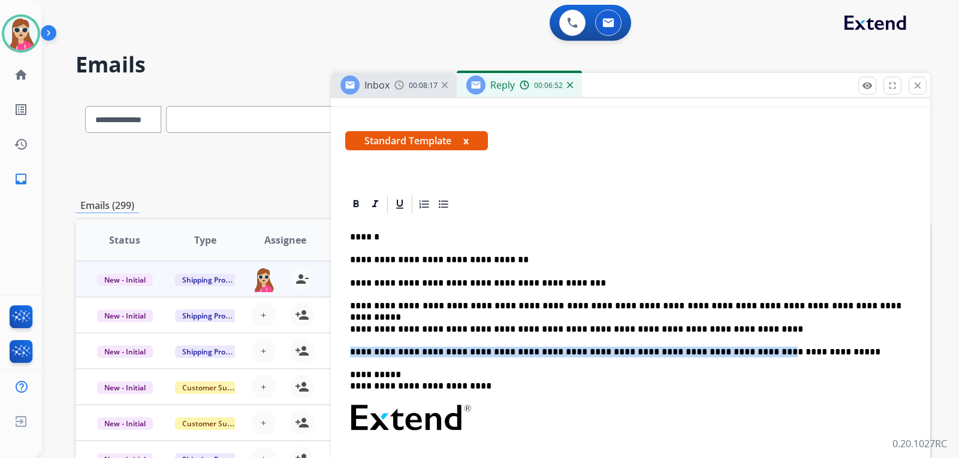
click at [711, 327] on p "**********" at bounding box center [625, 329] width 551 height 11
click at [711, 330] on p "**********" at bounding box center [625, 329] width 551 height 11
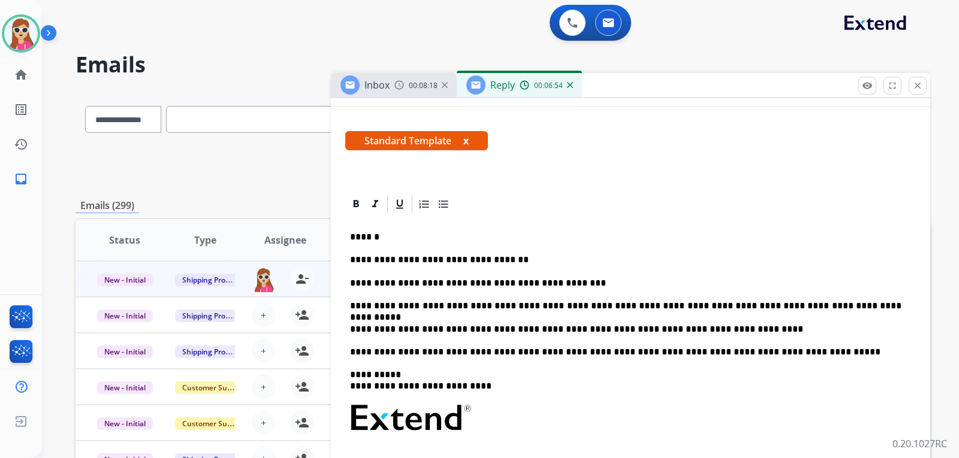
click at [707, 330] on p "**********" at bounding box center [625, 329] width 551 height 11
click at [726, 331] on p "**********" at bounding box center [625, 329] width 551 height 11
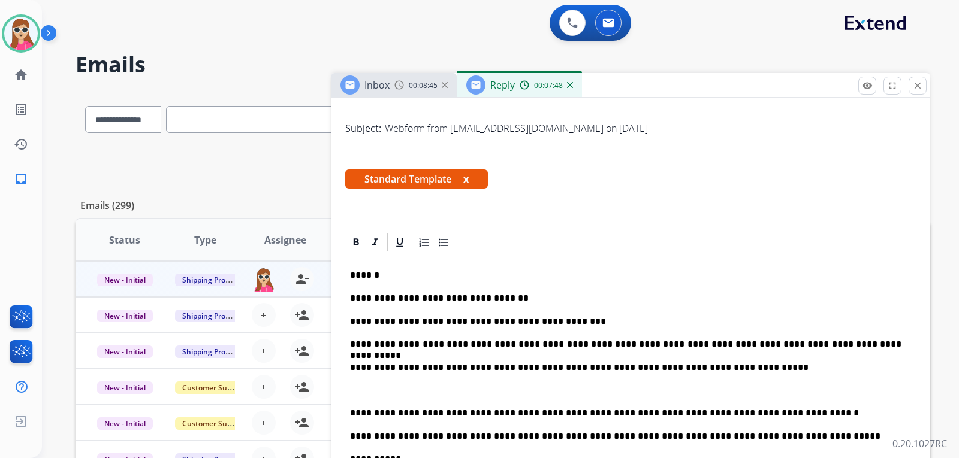
scroll to position [120, 0]
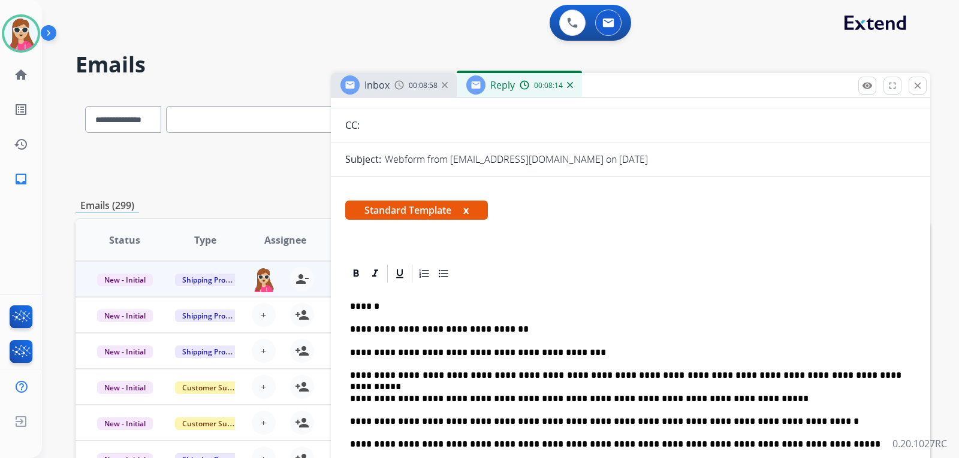
scroll to position [0, 0]
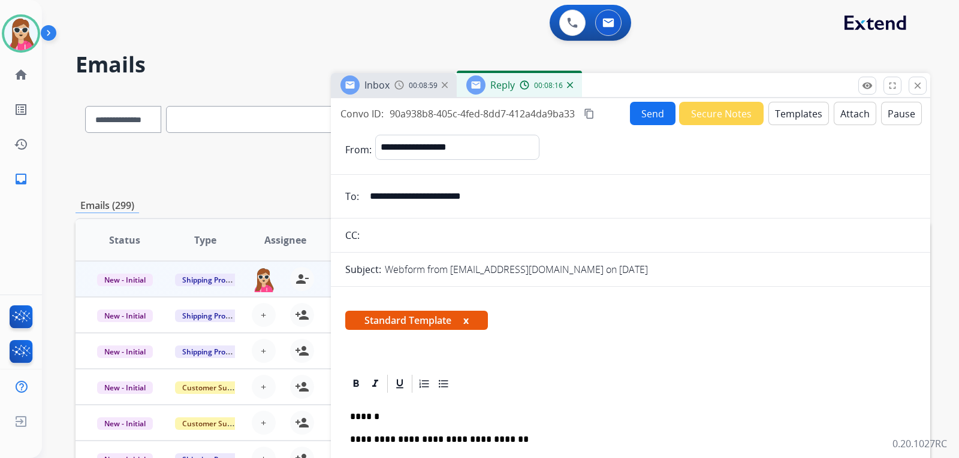
click at [651, 117] on button "Send" at bounding box center [653, 113] width 46 height 23
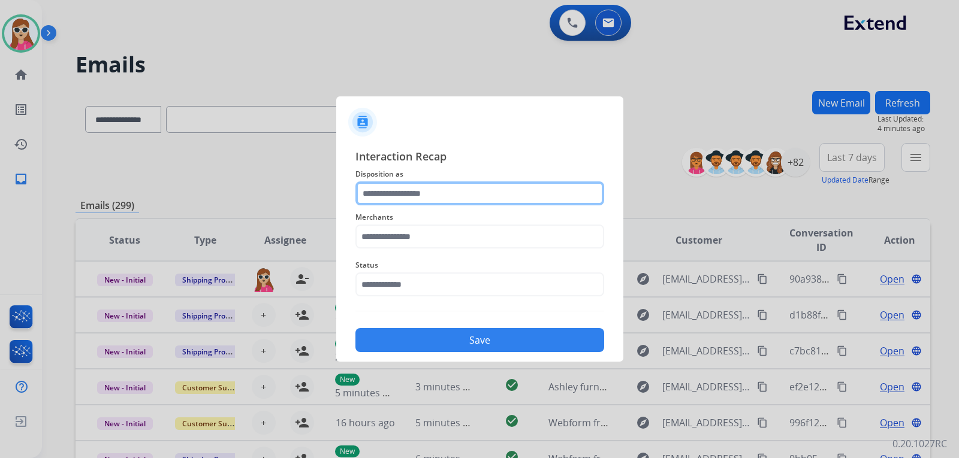
click at [440, 201] on input "text" at bounding box center [479, 194] width 249 height 24
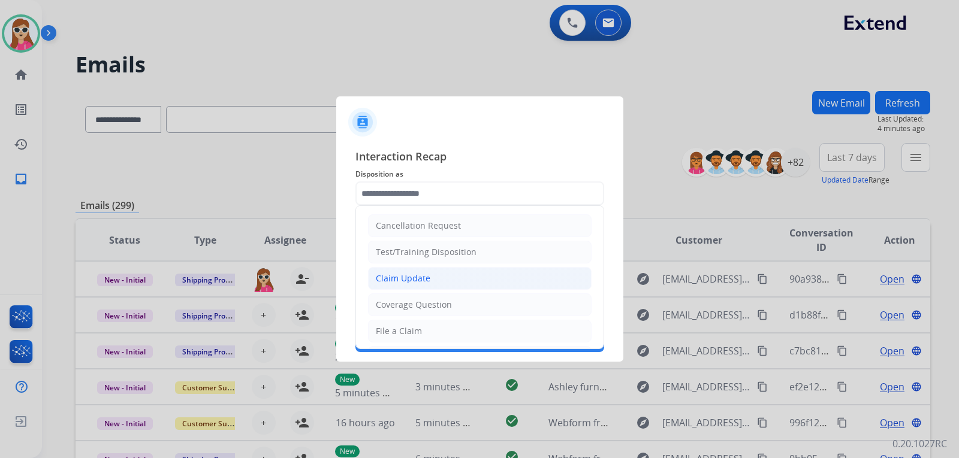
click at [408, 276] on div "Claim Update" at bounding box center [403, 279] width 55 height 12
type input "**********"
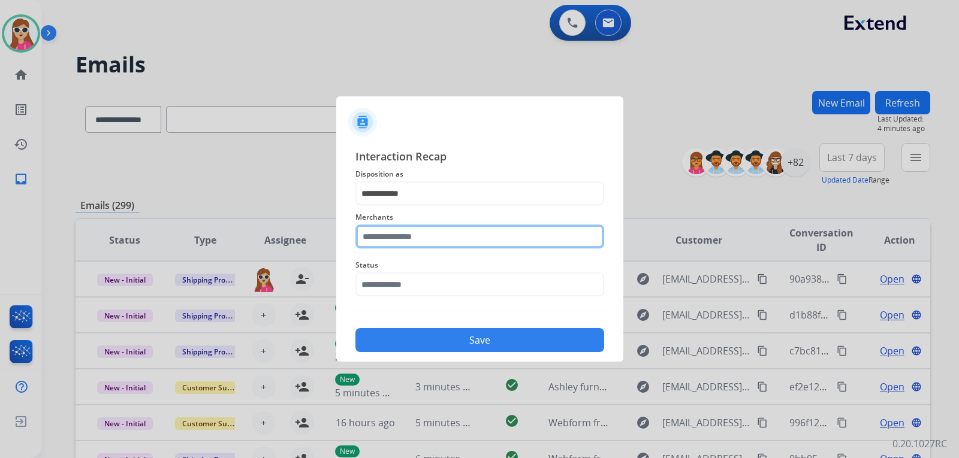
click at [395, 240] on input "text" at bounding box center [479, 237] width 249 height 24
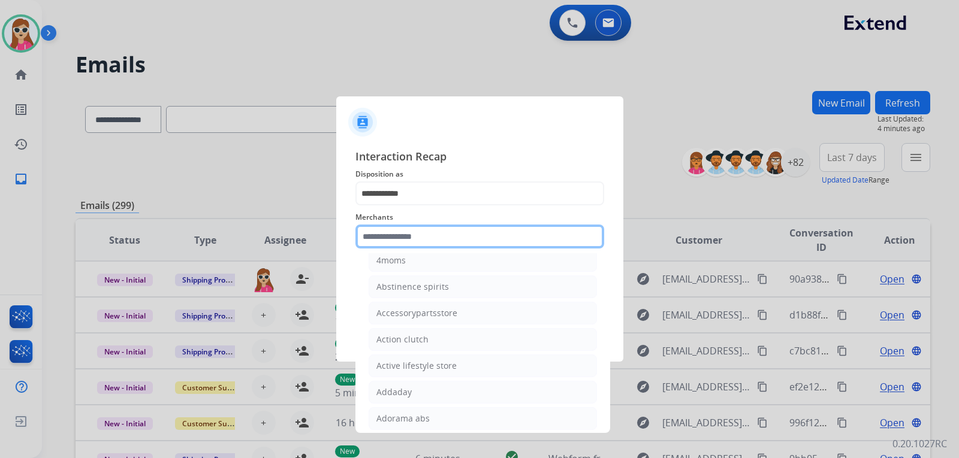
scroll to position [240, 0]
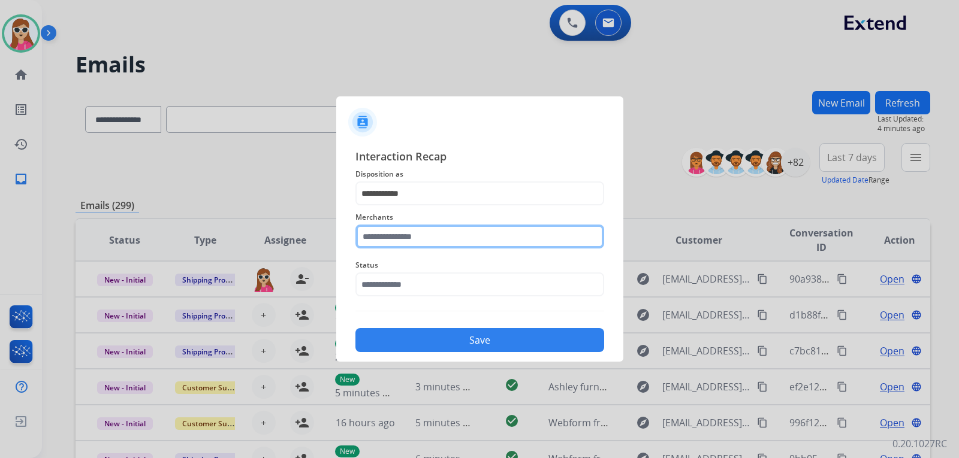
click at [454, 246] on input "text" at bounding box center [479, 237] width 249 height 24
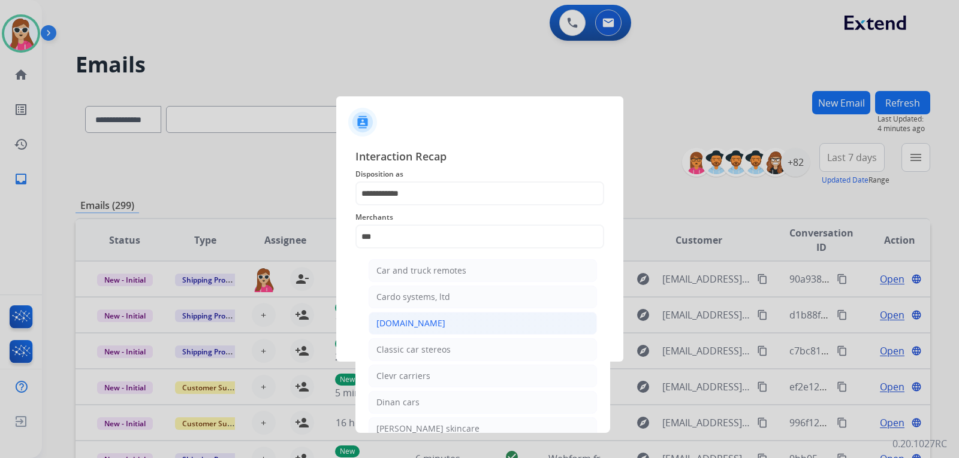
click at [403, 331] on li "[DOMAIN_NAME]" at bounding box center [482, 323] width 228 height 23
type input "**********"
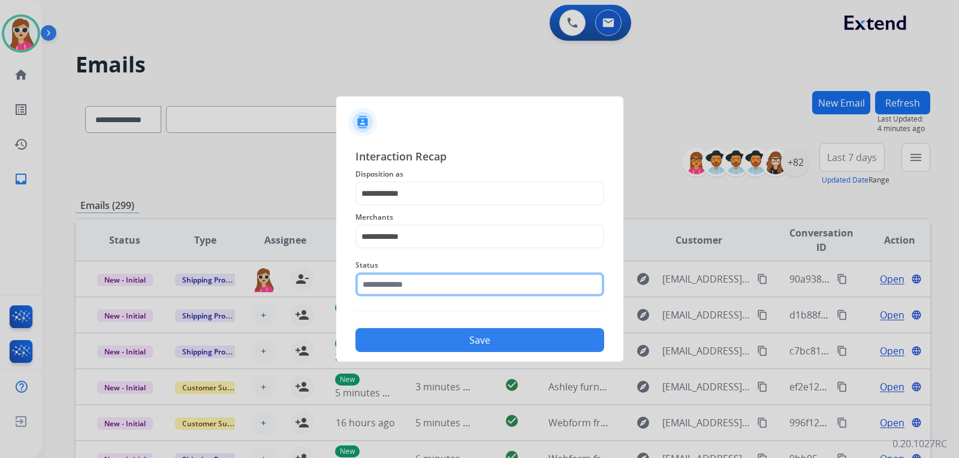
click at [415, 281] on input "text" at bounding box center [479, 285] width 249 height 24
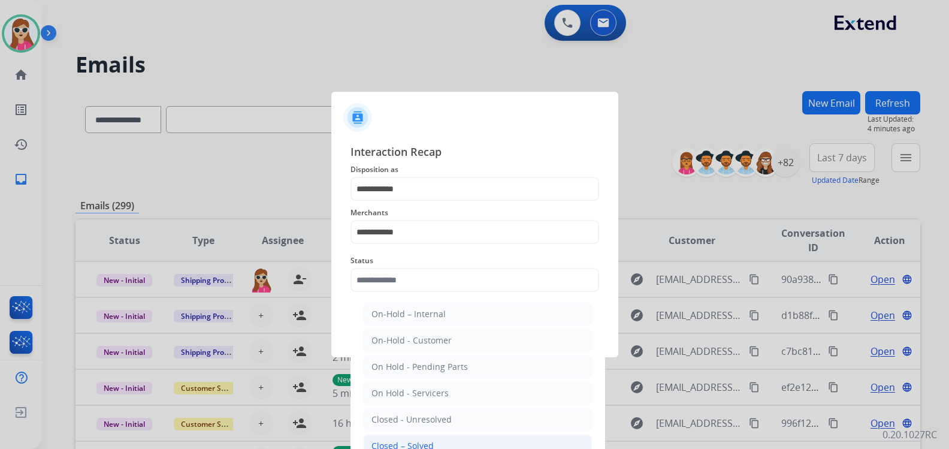
click at [447, 437] on li "Closed – Solved" at bounding box center [478, 445] width 228 height 23
type input "**********"
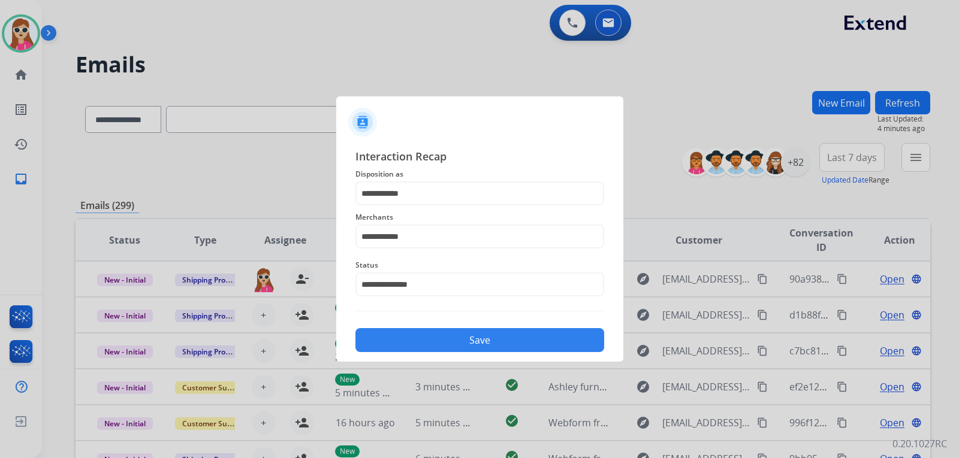
click at [457, 347] on button "Save" at bounding box center [479, 340] width 249 height 24
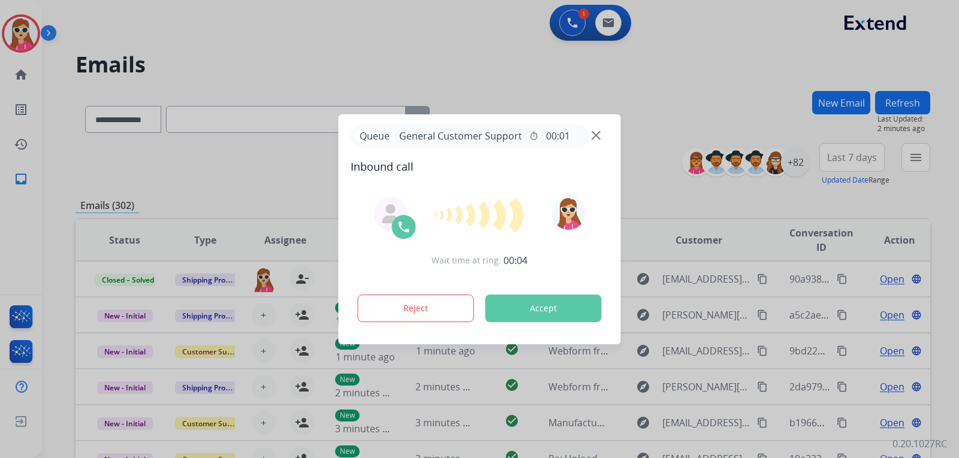
click at [536, 300] on button "Accept" at bounding box center [543, 309] width 116 height 28
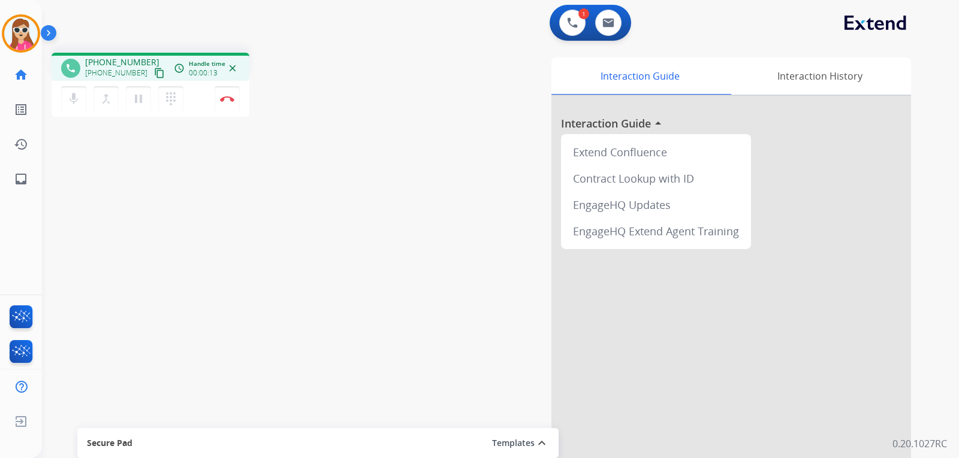
drag, startPoint x: 142, startPoint y: 72, endPoint x: 154, endPoint y: 73, distance: 12.0
click at [154, 72] on mat-icon "content_copy" at bounding box center [159, 73] width 11 height 11
click at [234, 105] on button "Disconnect" at bounding box center [226, 98] width 25 height 25
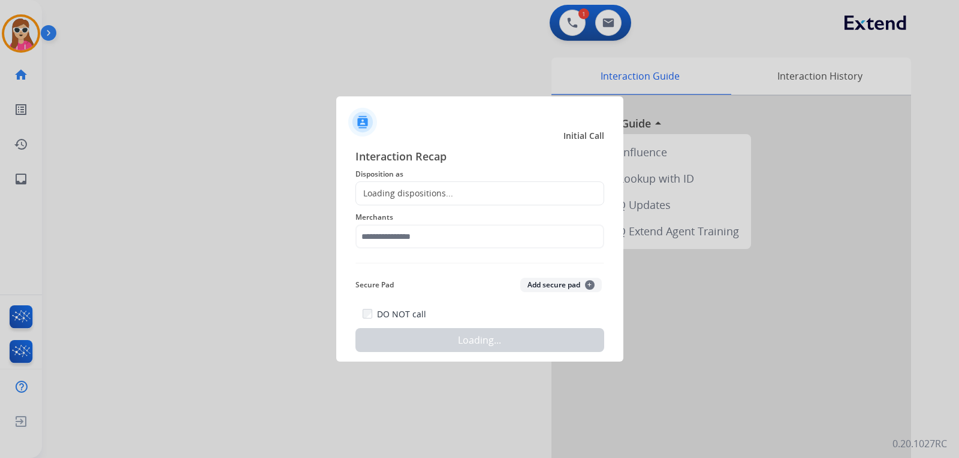
click at [386, 202] on div "Loading dispositions..." at bounding box center [479, 194] width 249 height 24
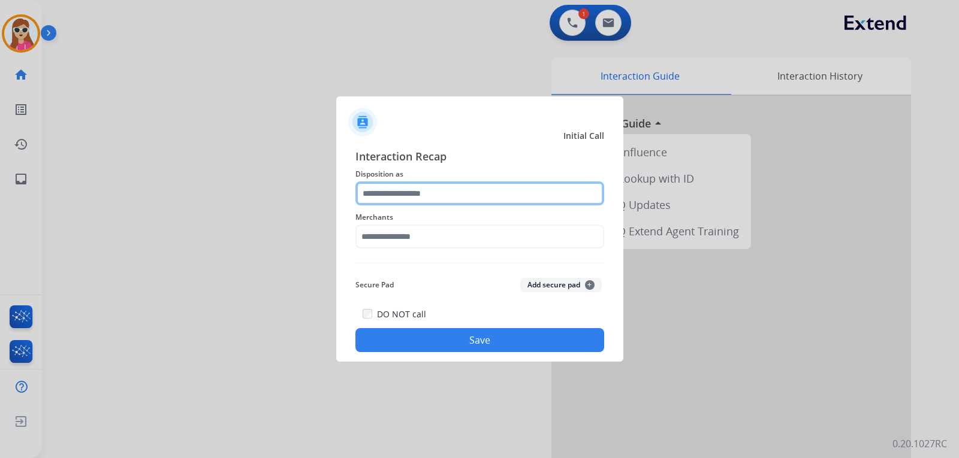
click at [386, 197] on input "text" at bounding box center [479, 194] width 249 height 24
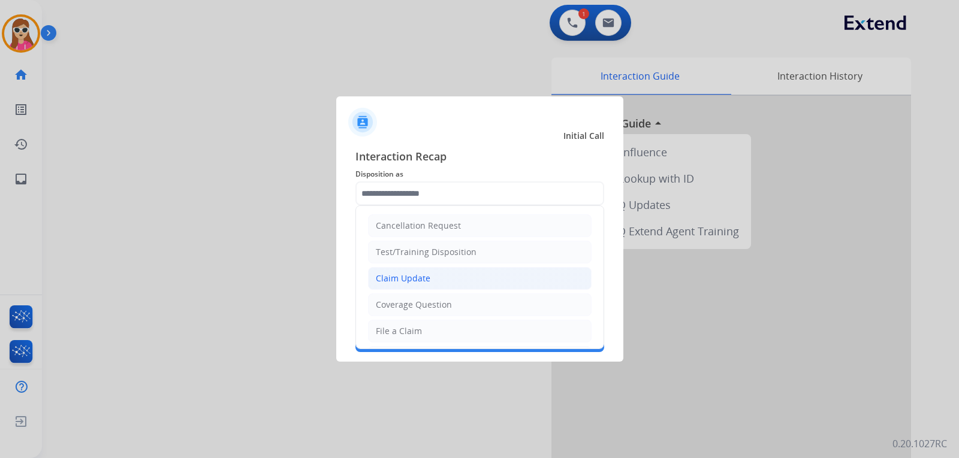
click at [415, 279] on div "Claim Update" at bounding box center [403, 279] width 55 height 12
type input "**********"
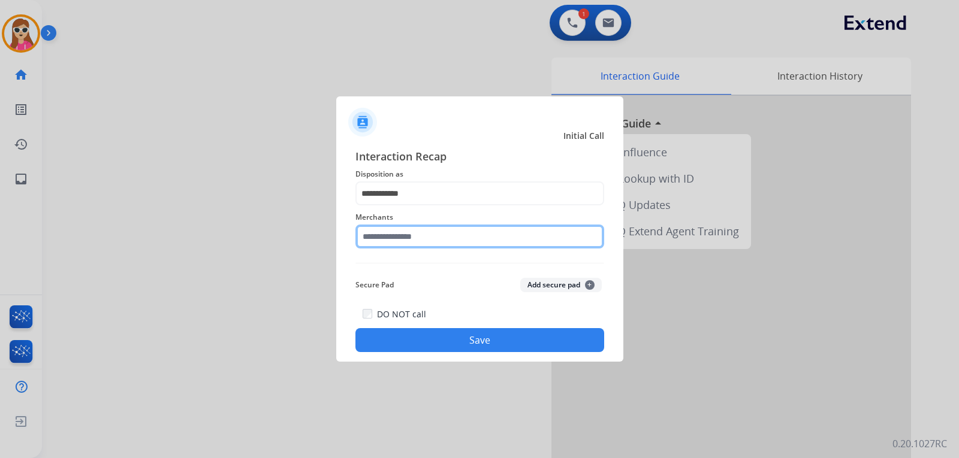
click at [420, 226] on input "text" at bounding box center [479, 237] width 249 height 24
type input "*"
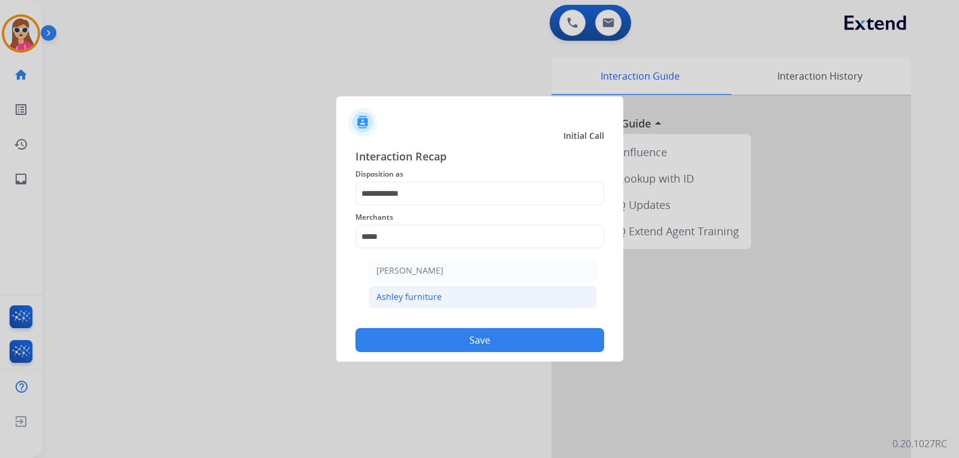
click at [408, 300] on div "Ashley furniture" at bounding box center [408, 297] width 65 height 12
type input "**********"
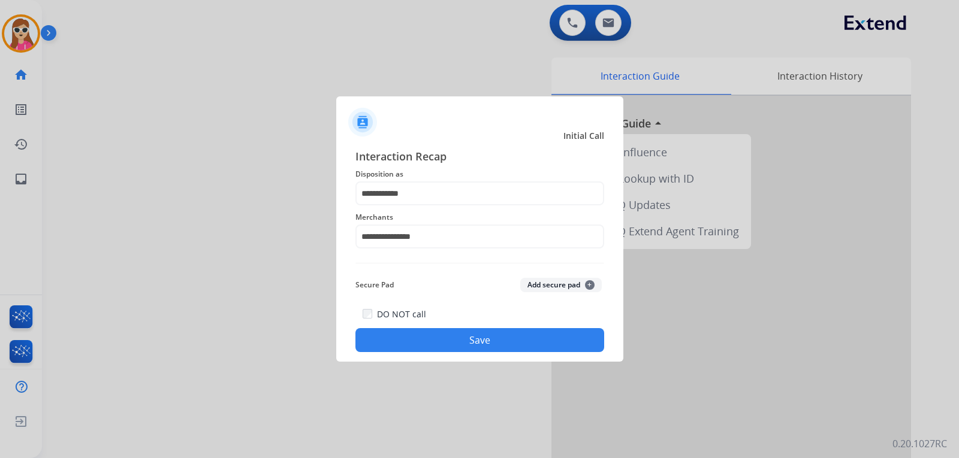
click at [439, 337] on button "Save" at bounding box center [479, 340] width 249 height 24
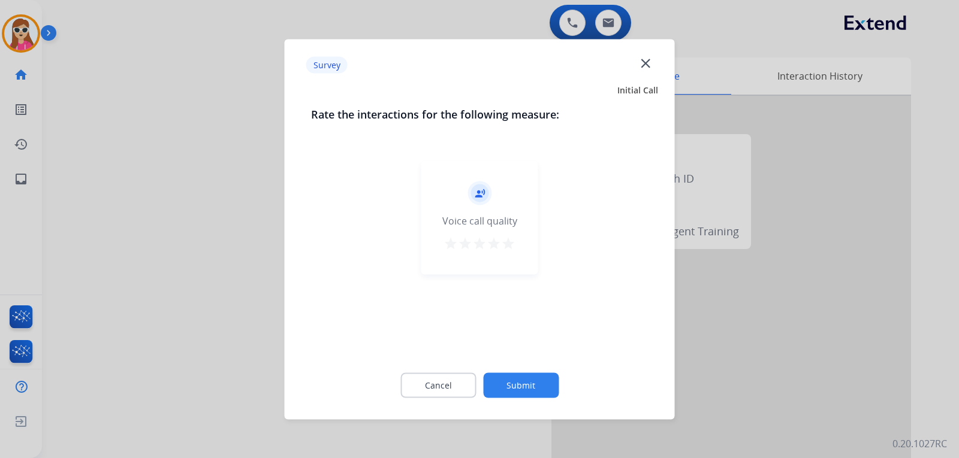
click at [518, 247] on div "record_voice_over Voice call quality star star star star star" at bounding box center [479, 218] width 117 height 114
drag, startPoint x: 503, startPoint y: 232, endPoint x: 510, endPoint y: 242, distance: 12.0
click at [510, 242] on div "record_voice_over Voice call quality star star star star star" at bounding box center [479, 218] width 117 height 114
click at [510, 242] on mat-icon "star" at bounding box center [508, 243] width 14 height 14
click at [536, 391] on button "Submit" at bounding box center [520, 385] width 75 height 25
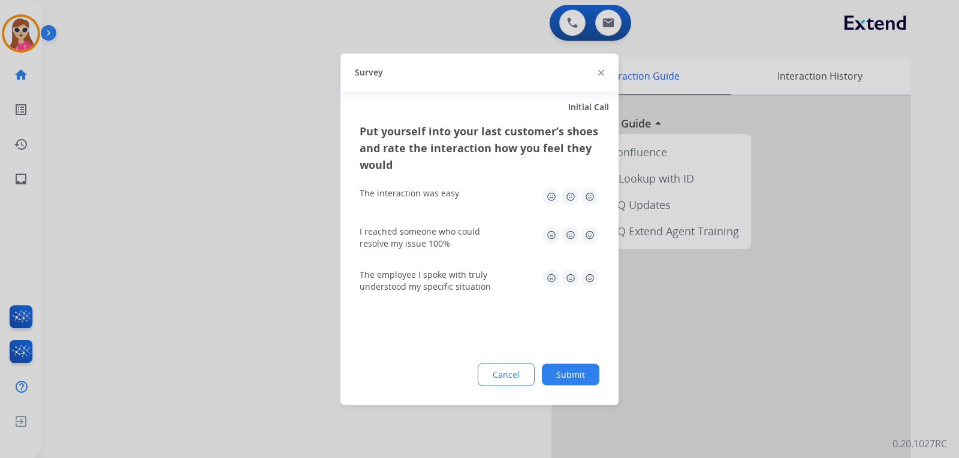
click at [593, 274] on img at bounding box center [589, 277] width 19 height 19
click at [593, 236] on img at bounding box center [589, 234] width 19 height 19
click at [594, 201] on img at bounding box center [589, 196] width 19 height 19
click at [585, 369] on button "Submit" at bounding box center [571, 375] width 58 height 22
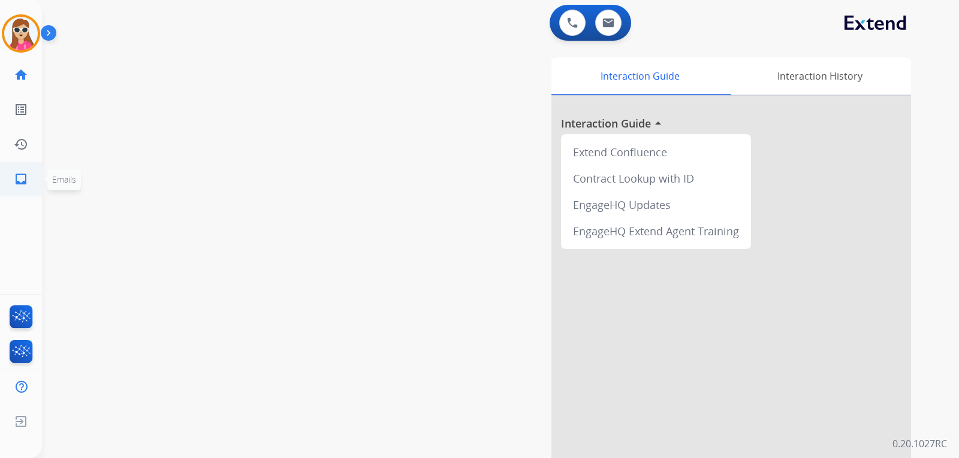
click at [20, 184] on mat-icon "inbox" at bounding box center [21, 179] width 14 height 14
select select "**********"
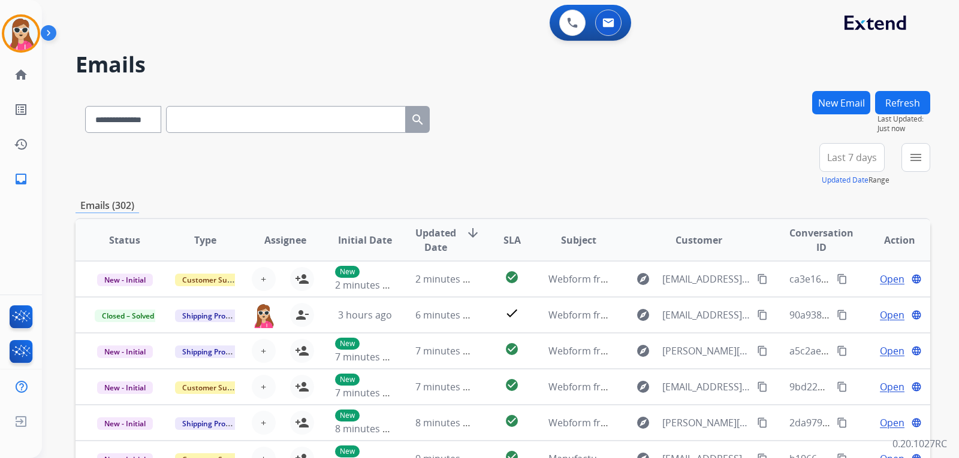
scroll to position [1, 0]
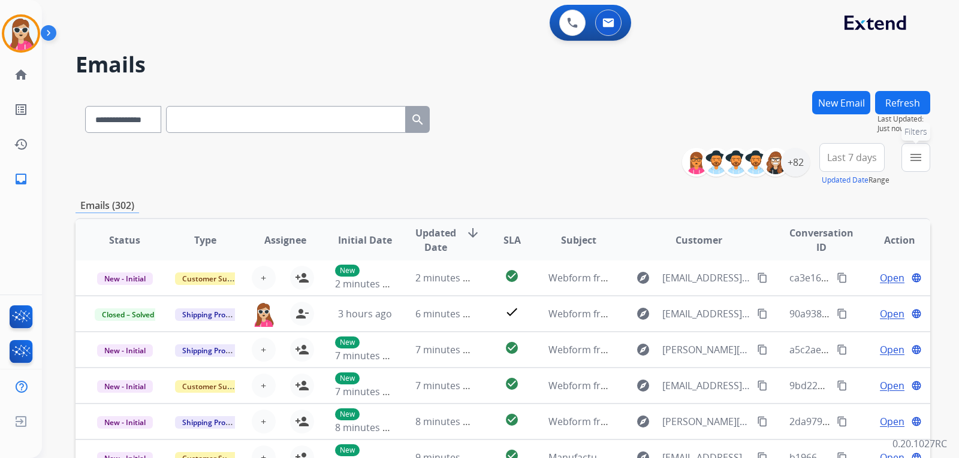
click at [918, 159] on mat-icon "menu" at bounding box center [915, 157] width 14 height 14
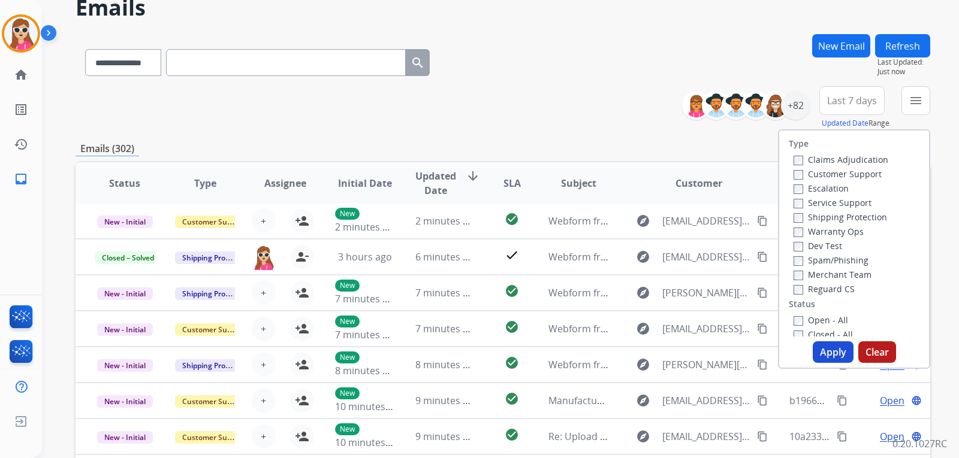
scroll to position [60, 0]
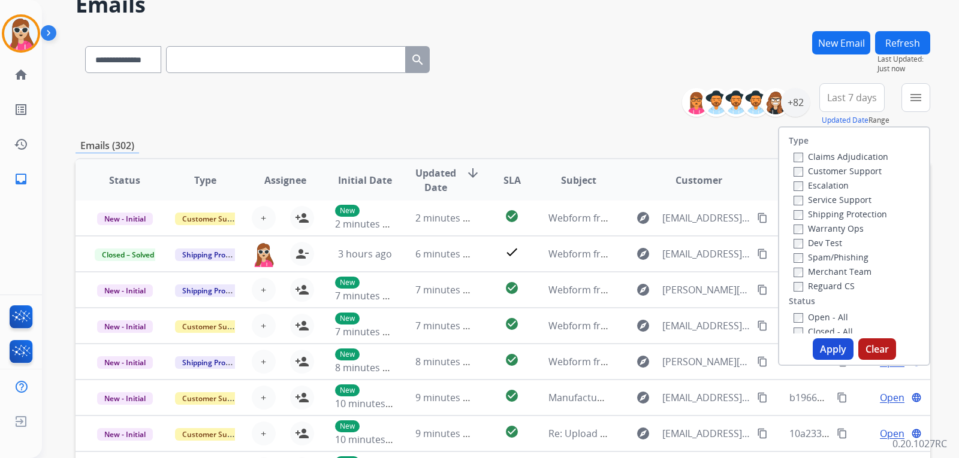
click at [853, 170] on label "Customer Support" at bounding box center [837, 170] width 88 height 11
click at [845, 211] on label "Shipping Protection" at bounding box center [839, 213] width 93 height 11
click at [837, 283] on label "Reguard CS" at bounding box center [823, 285] width 61 height 11
click at [813, 319] on label "Open - All" at bounding box center [820, 317] width 55 height 11
click at [817, 356] on button "Apply" at bounding box center [832, 349] width 41 height 22
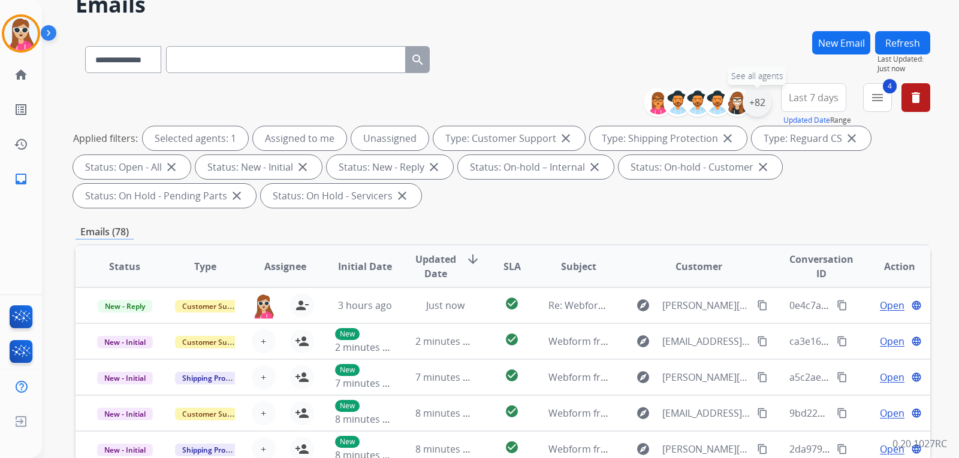
click at [766, 101] on div "+82" at bounding box center [756, 102] width 29 height 29
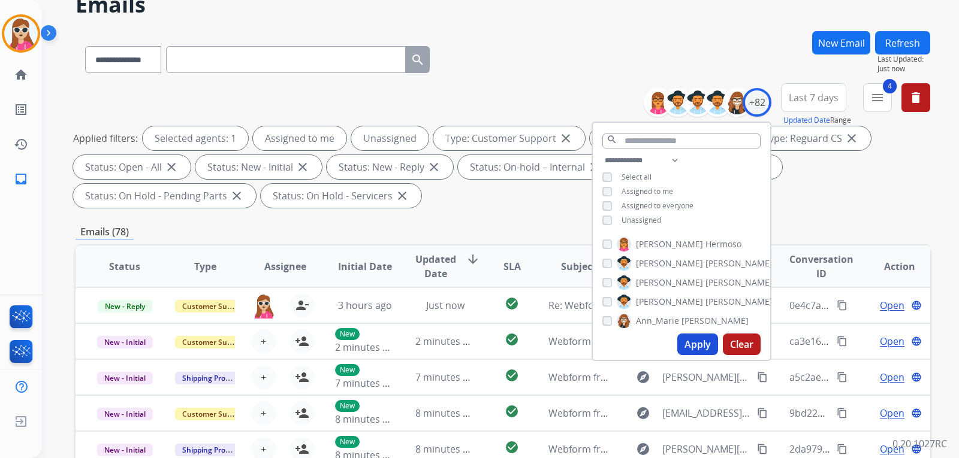
click at [652, 218] on span "Unassigned" at bounding box center [641, 220] width 40 height 10
click at [685, 345] on button "Apply" at bounding box center [697, 345] width 41 height 22
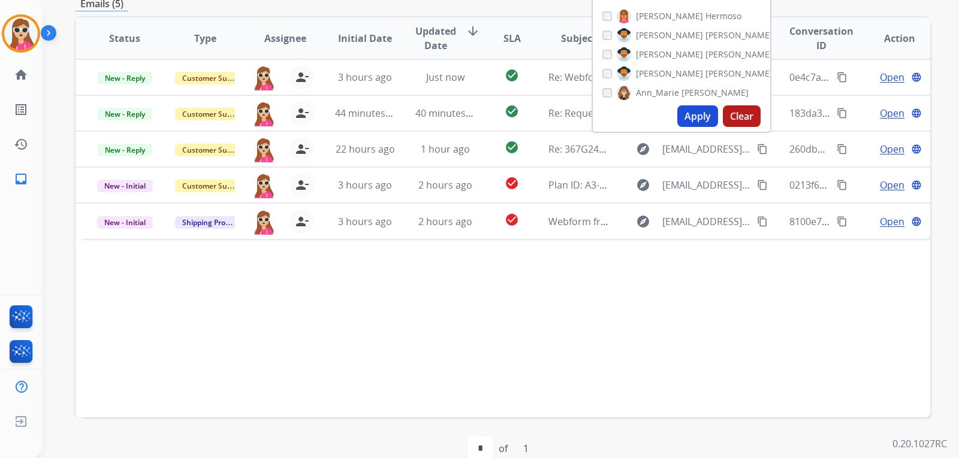
scroll to position [300, 0]
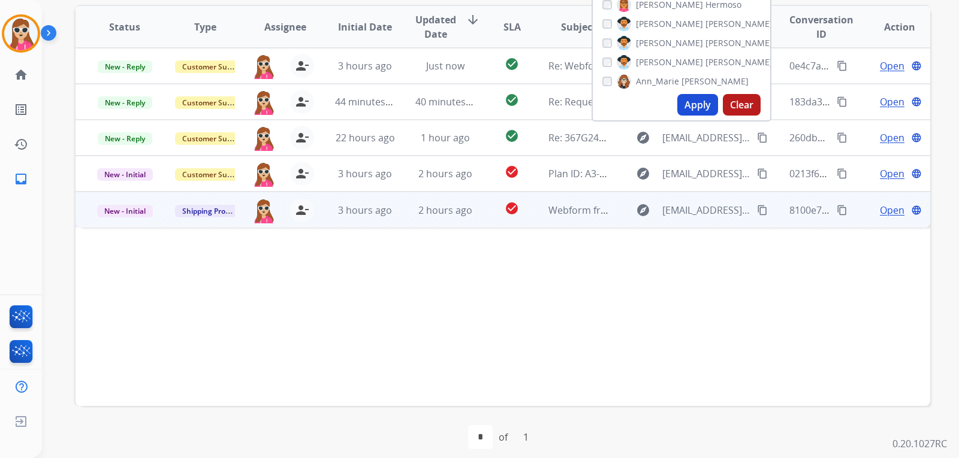
click at [881, 216] on span "Open" at bounding box center [891, 210] width 25 height 14
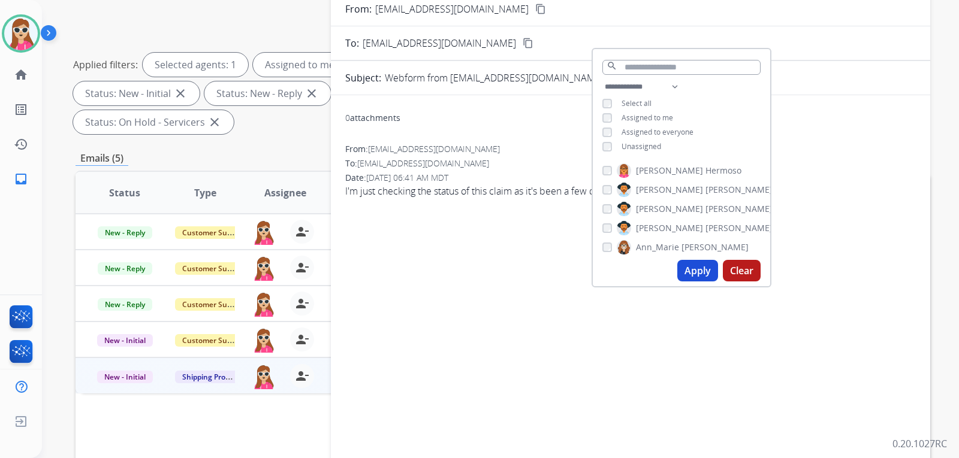
scroll to position [120, 0]
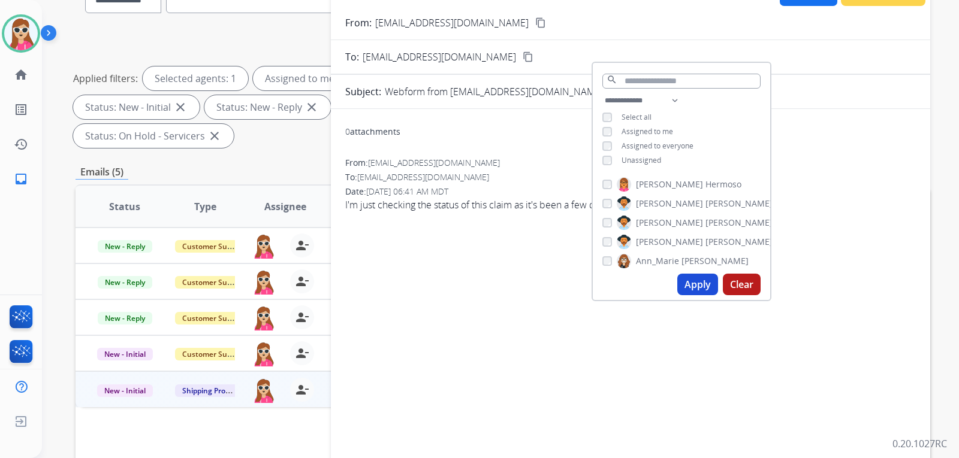
click at [829, 253] on div "0 attachments From: arlimborough@gmail.com To: support@extend.com Date: 09/16/2…" at bounding box center [630, 300] width 599 height 362
click at [825, 246] on div "0 attachments From: arlimborough@gmail.com To: support@extend.com Date: 09/16/2…" at bounding box center [630, 300] width 599 height 362
click at [699, 356] on div "0 attachments From: arlimborough@gmail.com To: support@extend.com Date: 09/16/2…" at bounding box center [630, 300] width 599 height 362
click at [537, 339] on div "0 attachments From: arlimborough@gmail.com To: support@extend.com Date: 09/16/2…" at bounding box center [630, 300] width 599 height 362
click at [784, 389] on div "0 attachments From: arlimborough@gmail.com To: support@extend.com Date: 09/16/2…" at bounding box center [630, 300] width 599 height 362
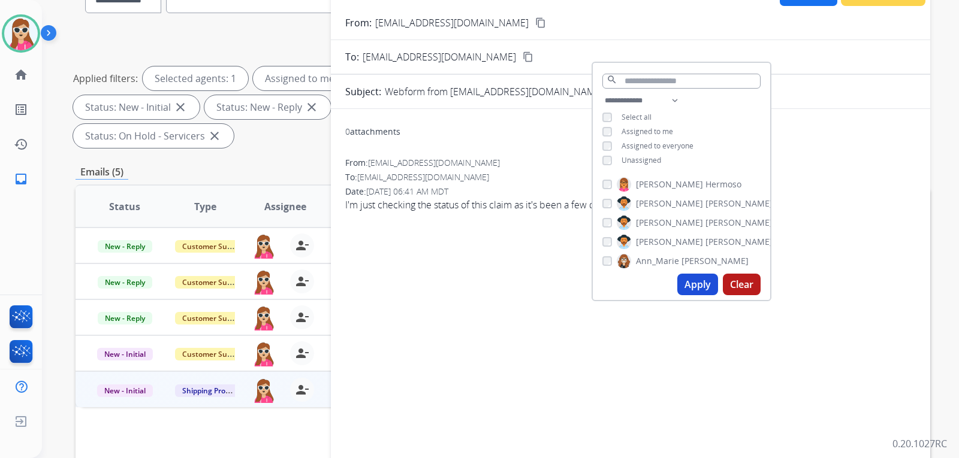
click at [878, 116] on div "0 attachments From: arlimborough@gmail.com To: support@extend.com Date: 09/16/2…" at bounding box center [630, 299] width 599 height 381
click at [819, 107] on form "From: arlimborough@gmail.com content_copy To: support@extend.com content_copy S…" at bounding box center [630, 248] width 599 height 484
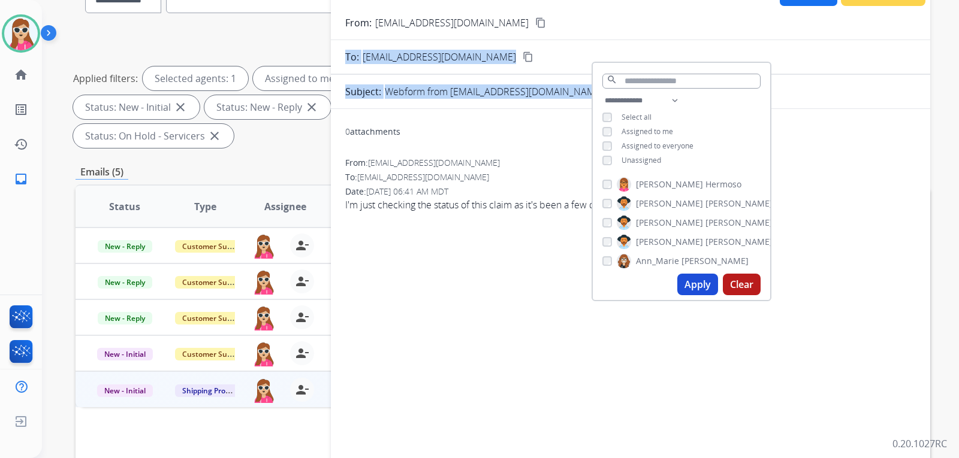
click at [791, 81] on form "From: arlimborough@gmail.com content_copy To: support@extend.com content_copy S…" at bounding box center [630, 248] width 599 height 484
click at [769, 172] on div "**********" at bounding box center [681, 182] width 180 height 240
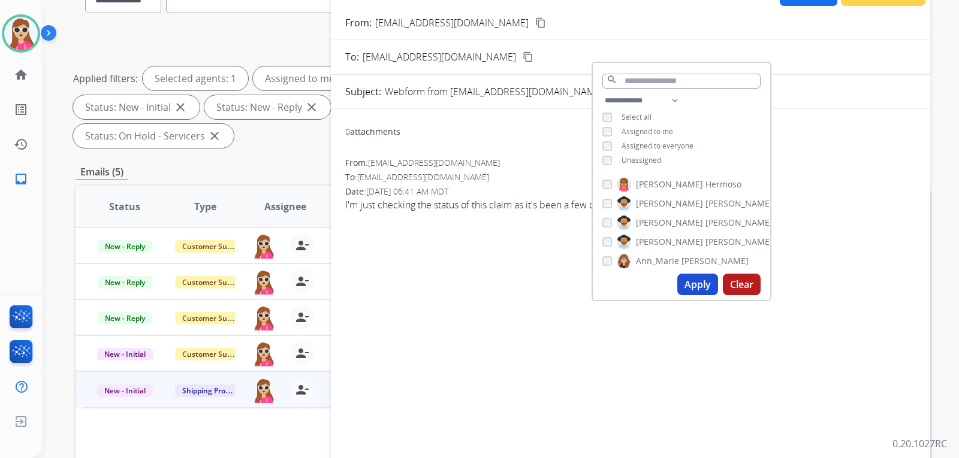
click at [388, 281] on div "0 attachments From: arlimborough@gmail.com To: support@extend.com Date: 09/16/2…" at bounding box center [630, 300] width 599 height 362
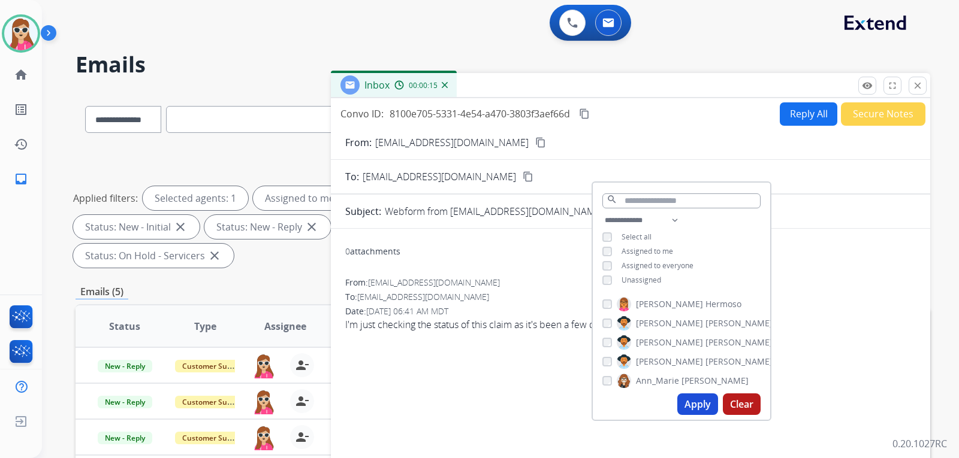
click at [263, 274] on div "**********" at bounding box center [502, 429] width 854 height 677
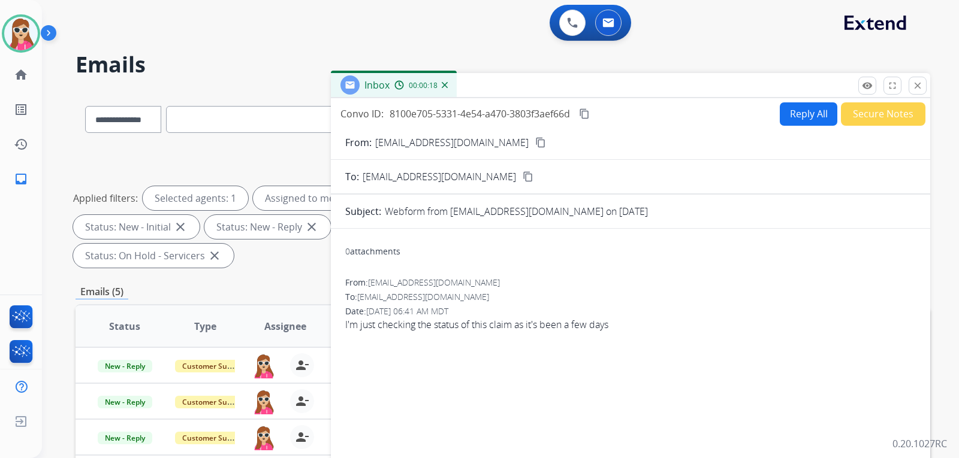
click at [535, 143] on mat-icon "content_copy" at bounding box center [540, 142] width 11 height 11
click at [564, 278] on div "From: arlimborough@gmail.com" at bounding box center [630, 283] width 570 height 12
click at [552, 322] on span "I'm just checking the status of this claim as it's been a few days" at bounding box center [630, 325] width 570 height 14
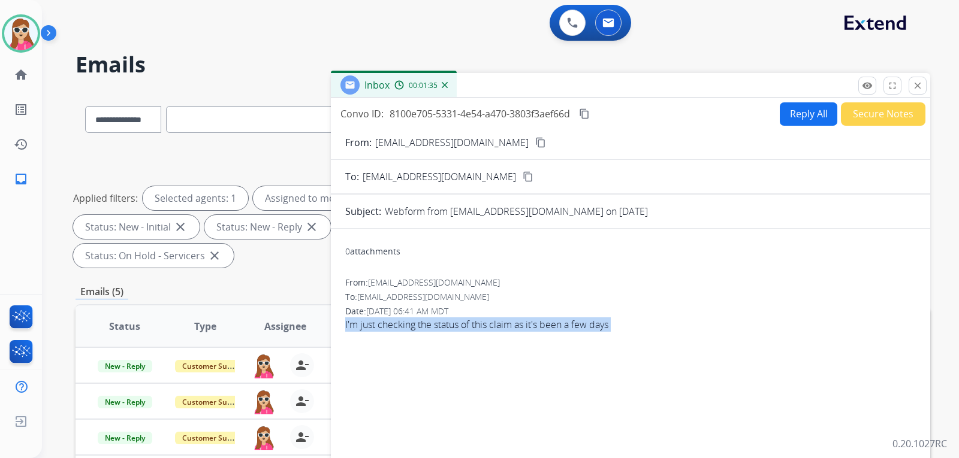
click at [552, 322] on span "I'm just checking the status of this claim as it's been a few days" at bounding box center [630, 325] width 570 height 14
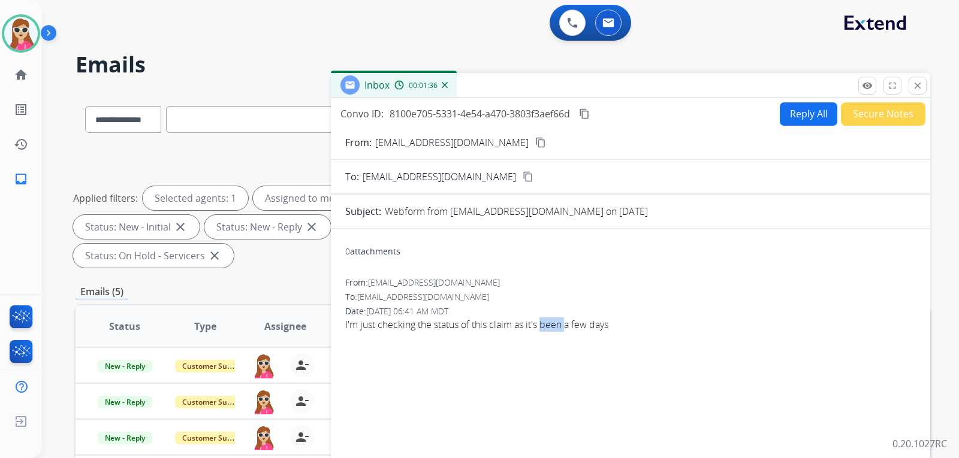
click at [552, 322] on span "I'm just checking the status of this claim as it's been a few days" at bounding box center [630, 325] width 570 height 14
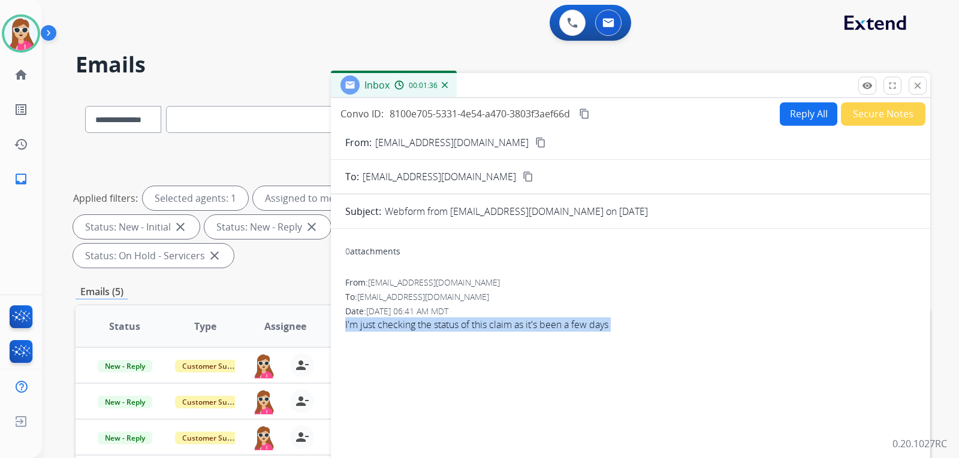
click at [552, 322] on span "I'm just checking the status of this claim as it's been a few days" at bounding box center [630, 325] width 570 height 14
click at [779, 123] on button "Reply All" at bounding box center [808, 113] width 58 height 23
select select "**********"
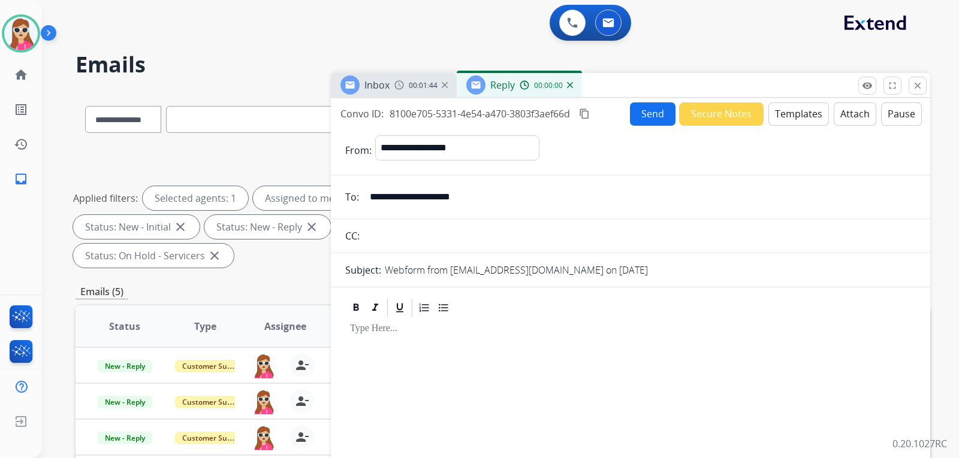
click at [563, 327] on p at bounding box center [630, 329] width 561 height 11
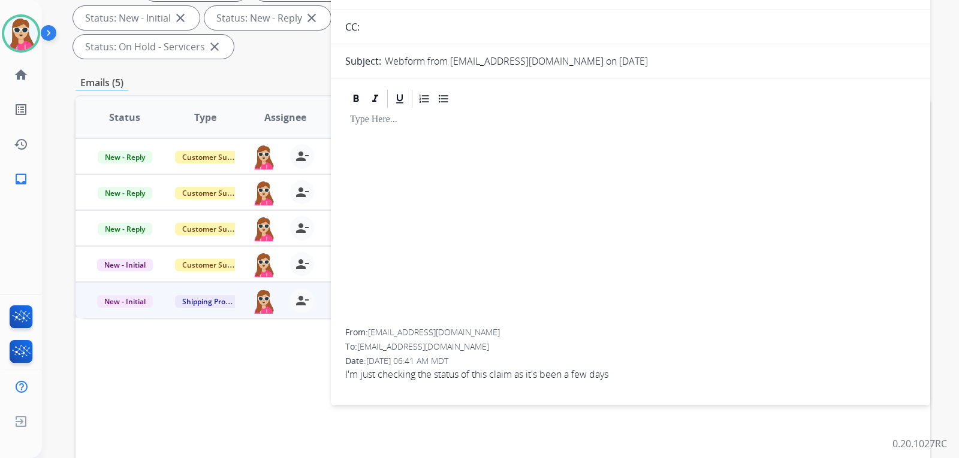
scroll to position [10, 0]
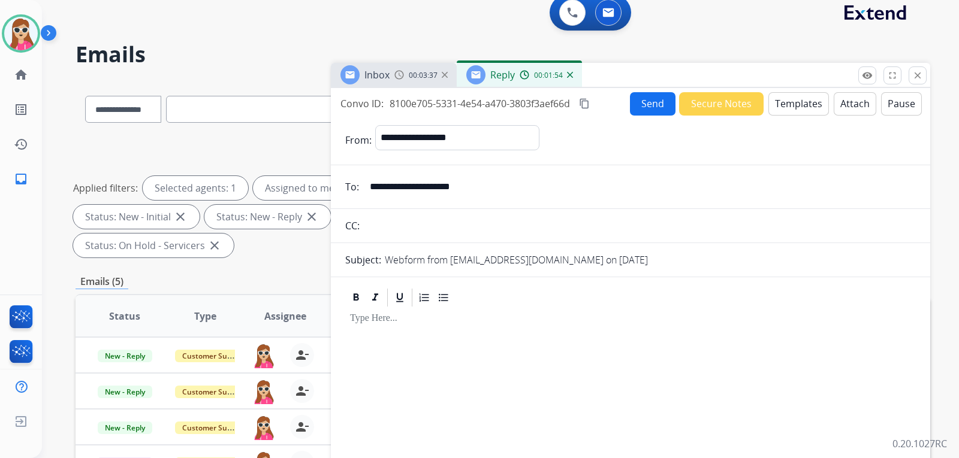
click at [790, 102] on button "Templates" at bounding box center [798, 103] width 61 height 23
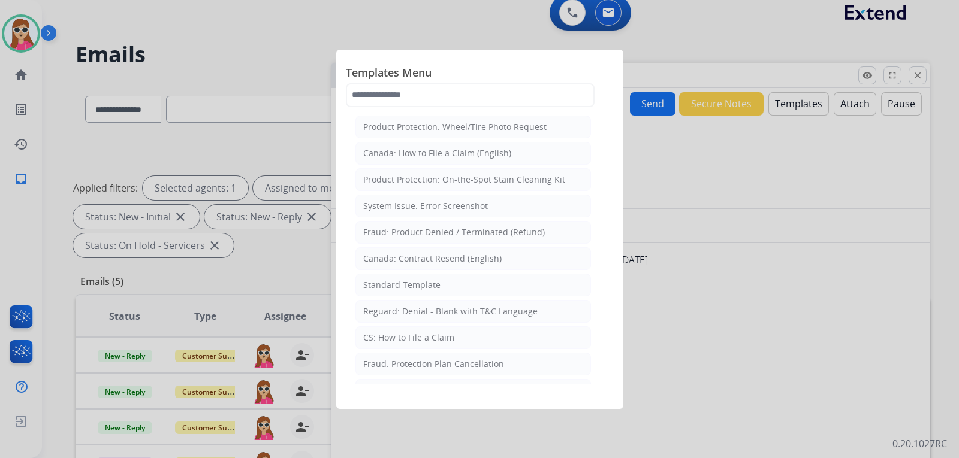
click at [481, 284] on li "Standard Template" at bounding box center [472, 285] width 235 height 23
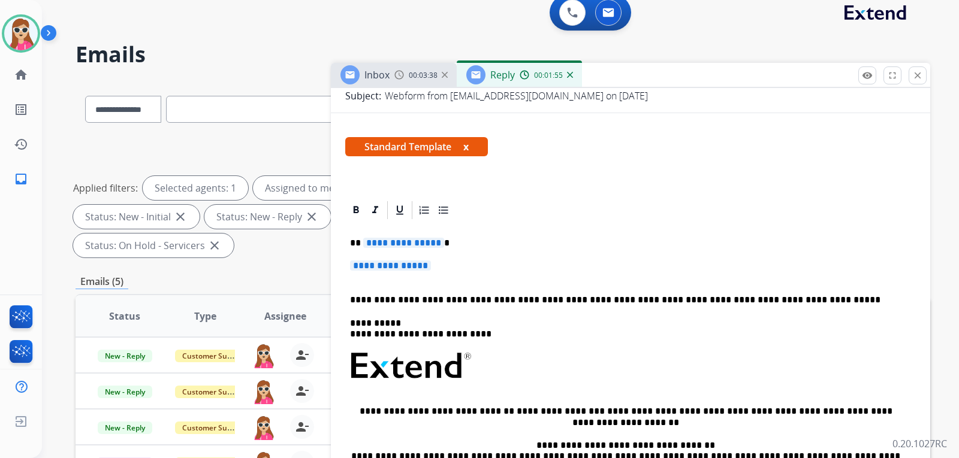
scroll to position [198, 0]
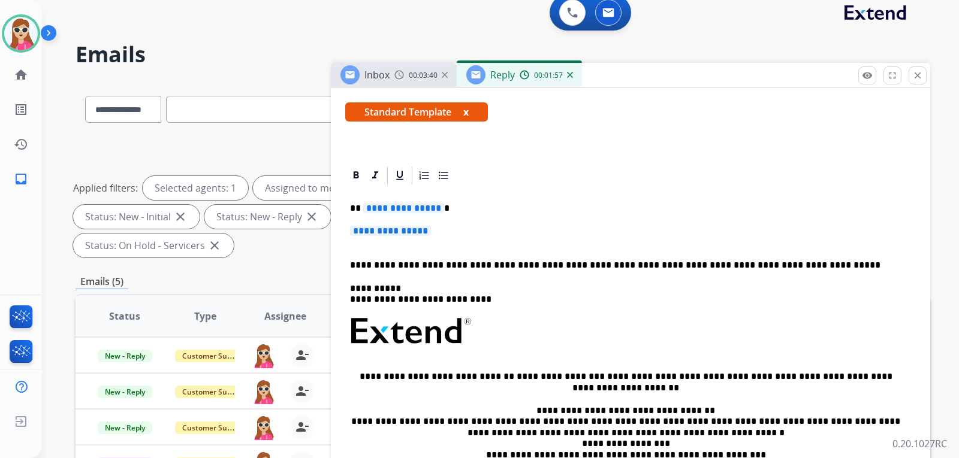
drag, startPoint x: 344, startPoint y: 205, endPoint x: 432, endPoint y: 243, distance: 95.6
click at [424, 244] on div "**********" at bounding box center [630, 380] width 599 height 431
drag, startPoint x: 438, startPoint y: 228, endPoint x: 394, endPoint y: 206, distance: 49.6
click at [394, 206] on div "**********" at bounding box center [630, 359] width 570 height 347
click at [349, 213] on div "**********" at bounding box center [630, 359] width 570 height 347
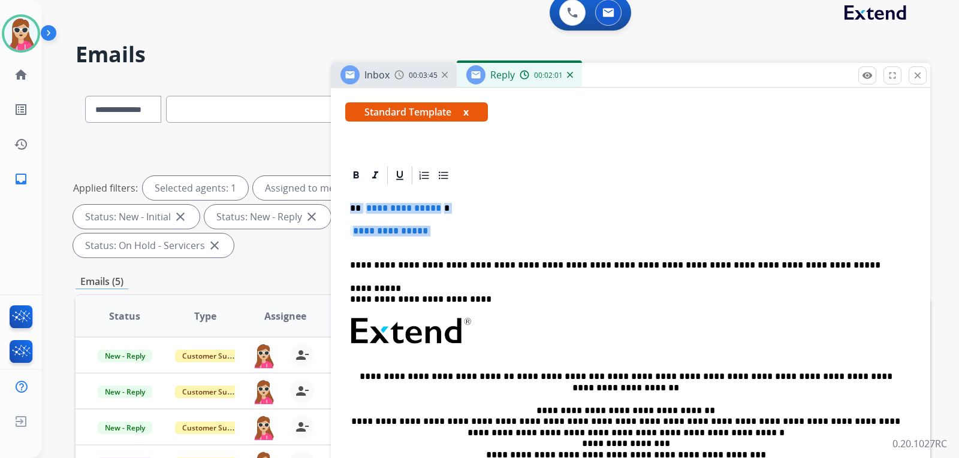
drag, startPoint x: 349, startPoint y: 208, endPoint x: 425, endPoint y: 241, distance: 82.1
click at [425, 241] on div "**********" at bounding box center [630, 359] width 570 height 347
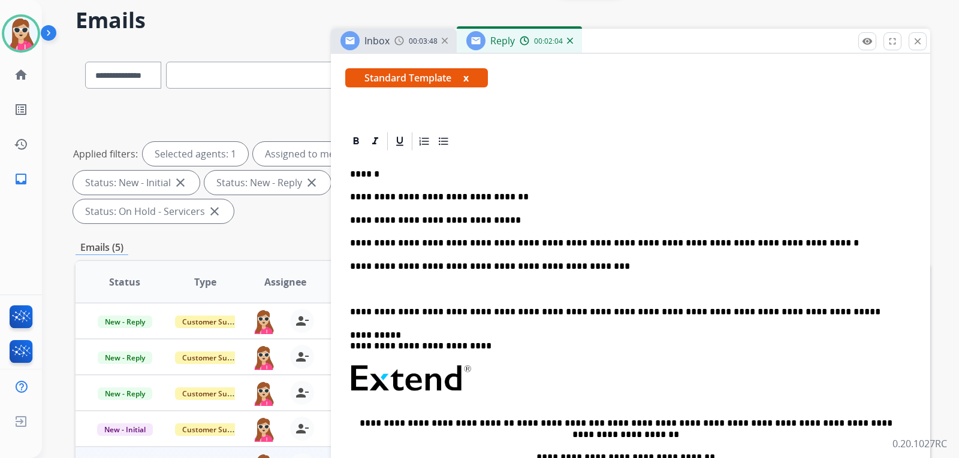
scroll to position [10, 0]
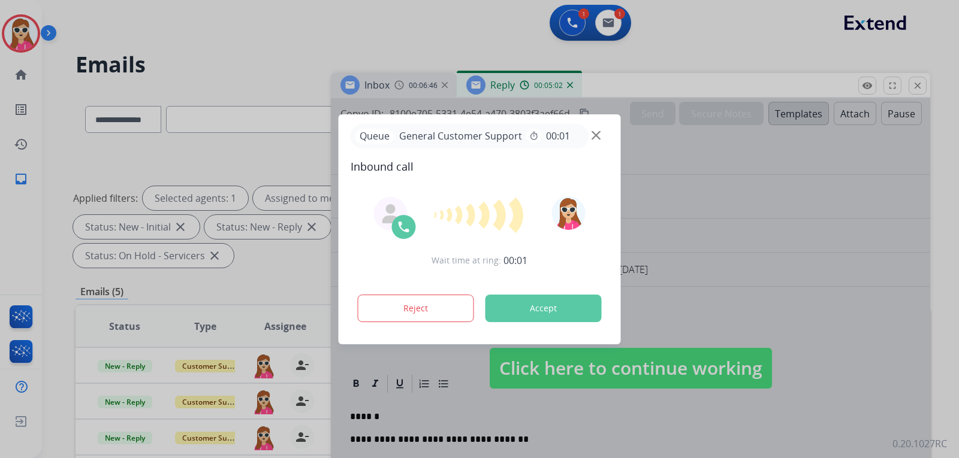
select select "**********"
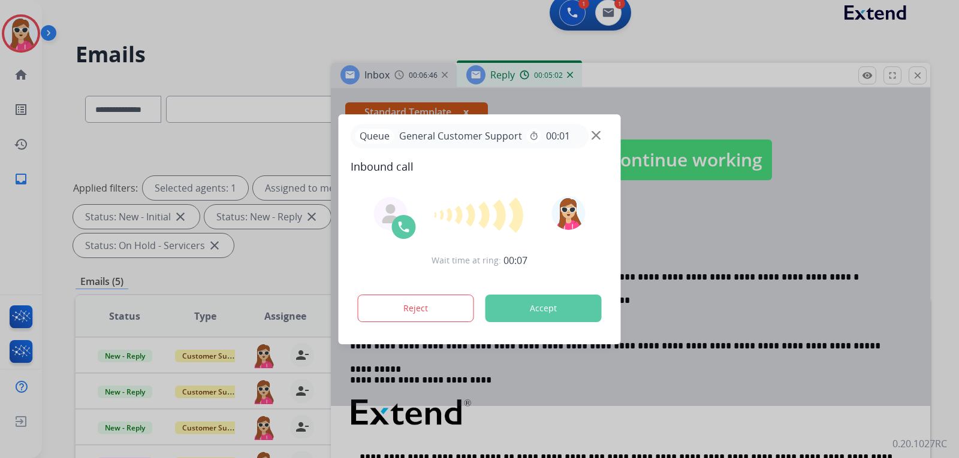
click at [579, 303] on button "Accept" at bounding box center [543, 309] width 116 height 28
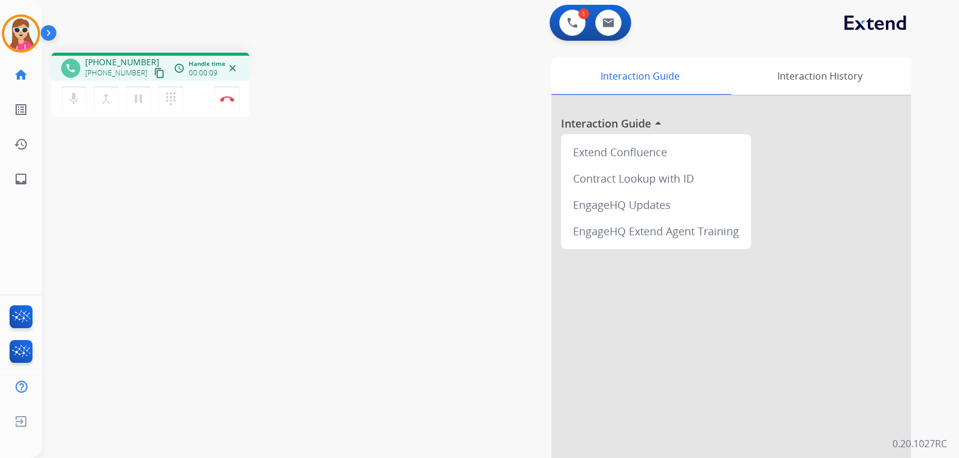
click at [154, 76] on mat-icon "content_copy" at bounding box center [159, 73] width 11 height 11
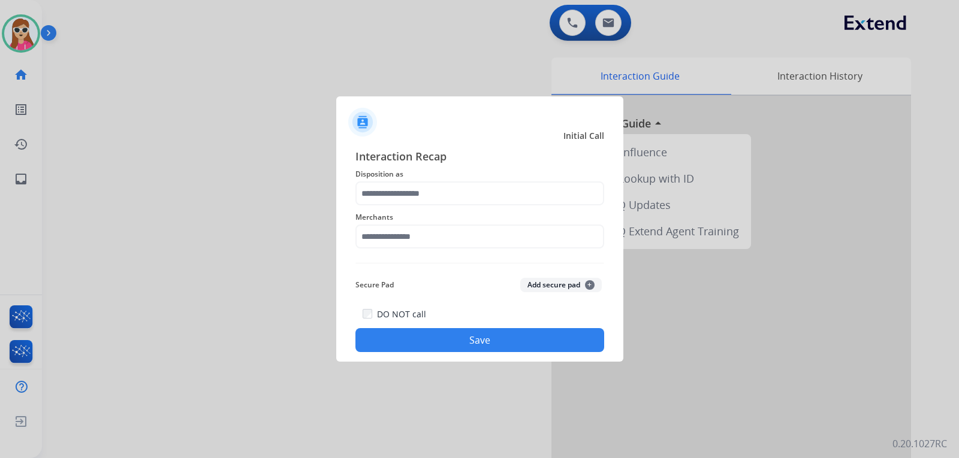
click at [442, 206] on div "Merchants" at bounding box center [479, 229] width 249 height 48
click at [442, 189] on input "text" at bounding box center [479, 194] width 249 height 24
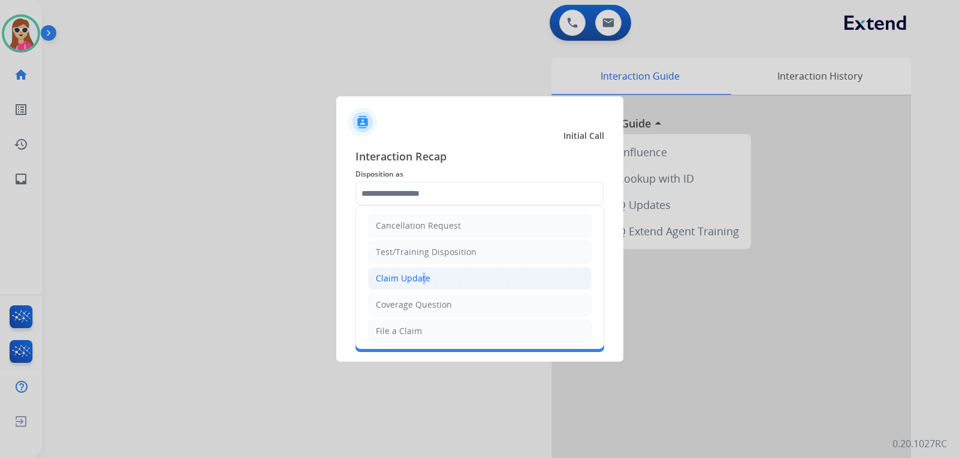
click at [419, 276] on div "Claim Update" at bounding box center [403, 279] width 55 height 12
type input "**********"
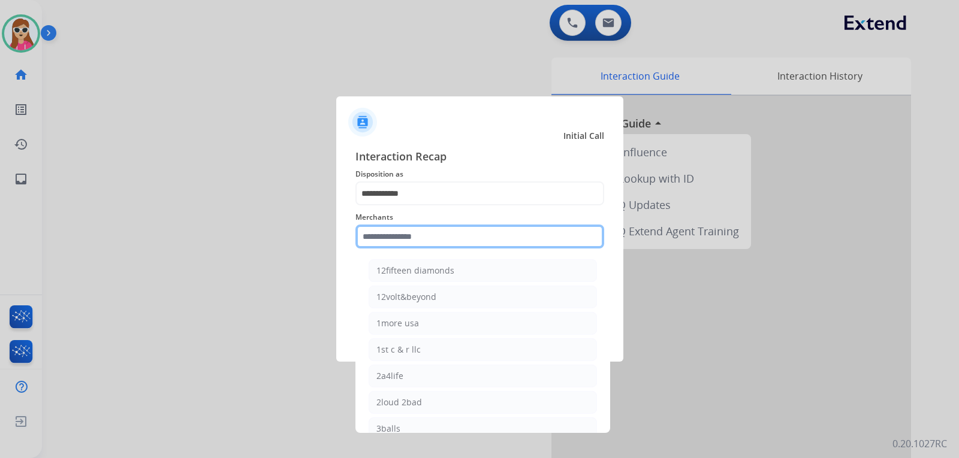
drag, startPoint x: 381, startPoint y: 237, endPoint x: 126, endPoint y: 210, distance: 256.0
click at [380, 237] on input "text" at bounding box center [479, 237] width 249 height 24
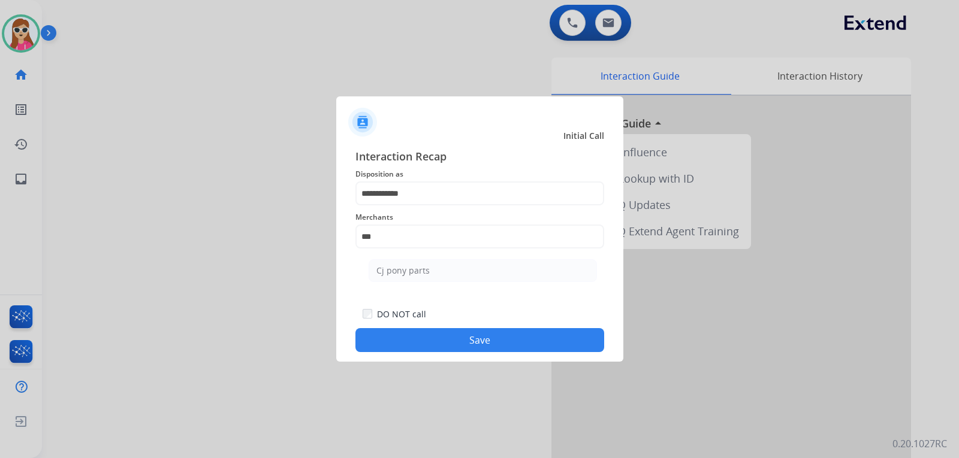
drag, startPoint x: 448, startPoint y: 278, endPoint x: 453, endPoint y: 293, distance: 15.7
click at [449, 277] on li "Cj pony parts" at bounding box center [482, 270] width 228 height 23
type input "**********"
click at [471, 333] on button "Save" at bounding box center [479, 340] width 249 height 24
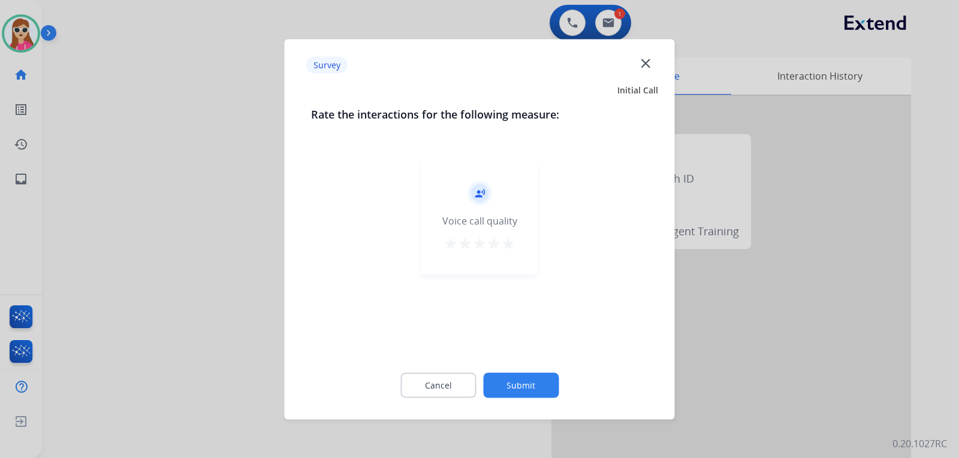
click at [512, 228] on div "record_voice_over Voice call quality star star star star star" at bounding box center [479, 218] width 117 height 114
click at [507, 243] on mat-icon "star" at bounding box center [508, 243] width 14 height 14
click at [497, 377] on button "Submit" at bounding box center [520, 385] width 75 height 25
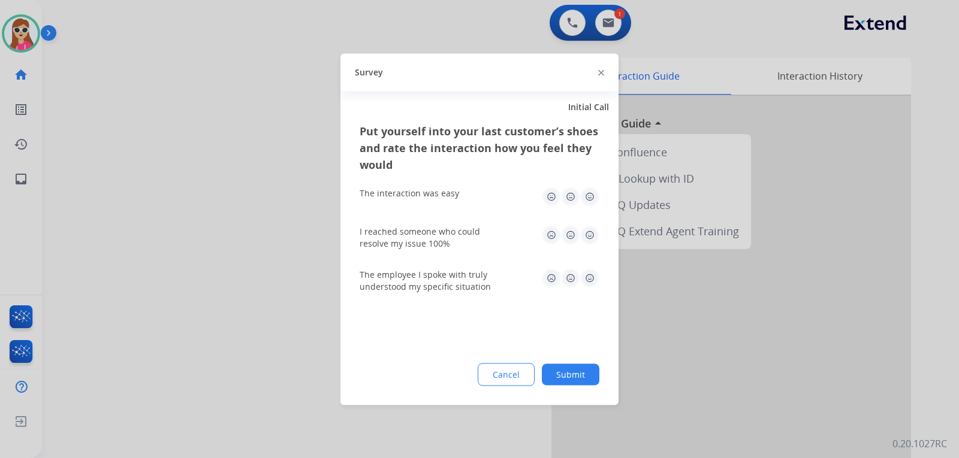
click at [596, 195] on img at bounding box center [589, 196] width 19 height 19
click at [593, 234] on img at bounding box center [589, 234] width 19 height 19
click at [592, 274] on img at bounding box center [589, 277] width 19 height 19
click at [572, 374] on button "Submit" at bounding box center [571, 375] width 58 height 22
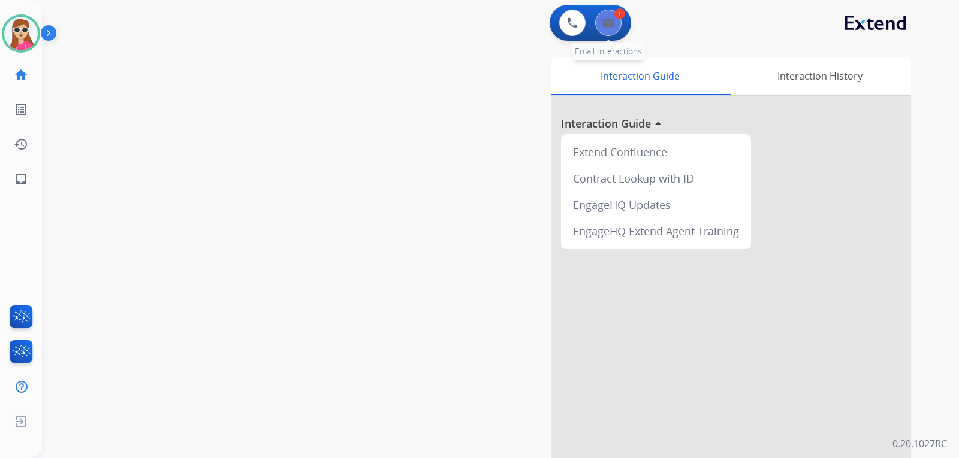
click at [615, 27] on button at bounding box center [608, 23] width 26 height 26
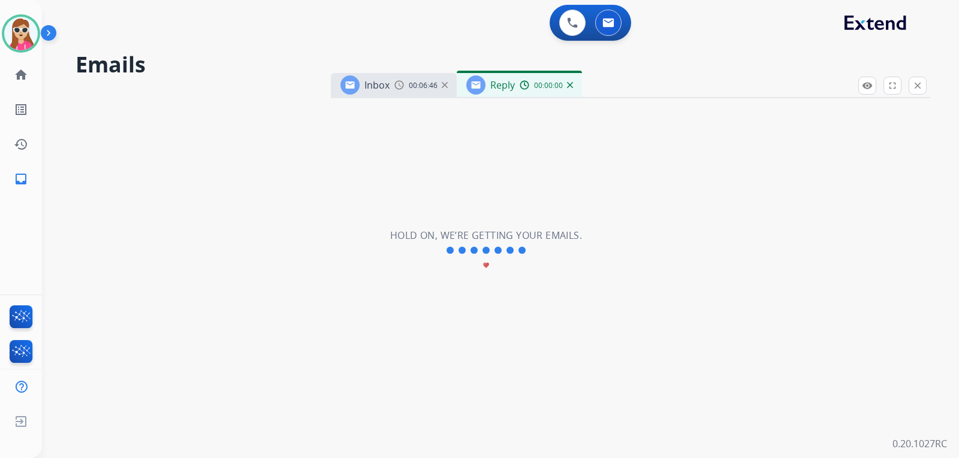
select select "**********"
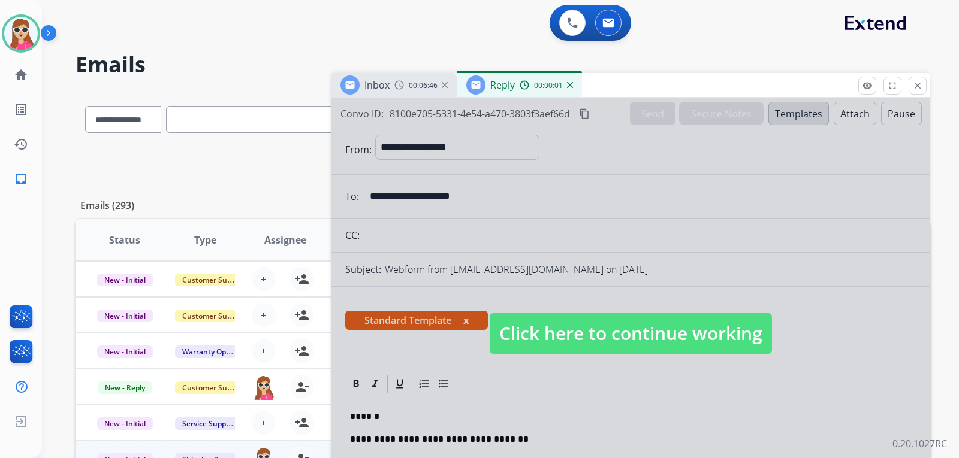
click at [556, 341] on span "Click here to continue working" at bounding box center [630, 333] width 282 height 41
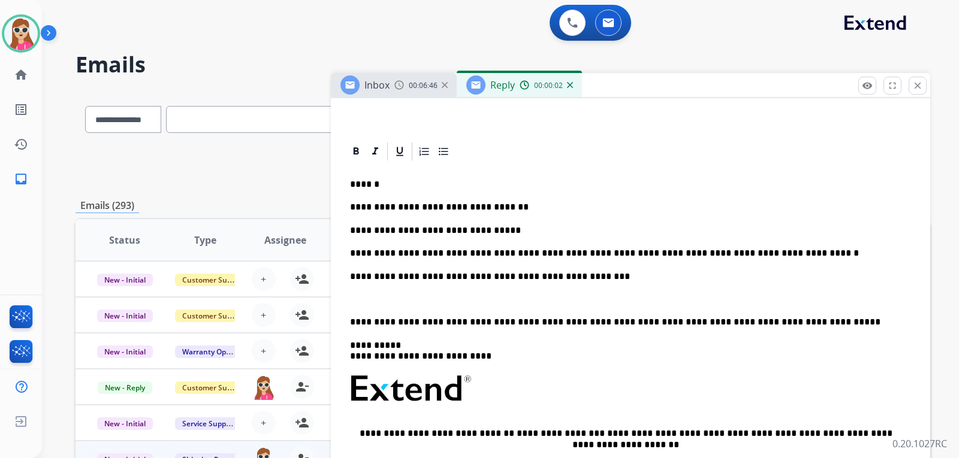
scroll to position [240, 0]
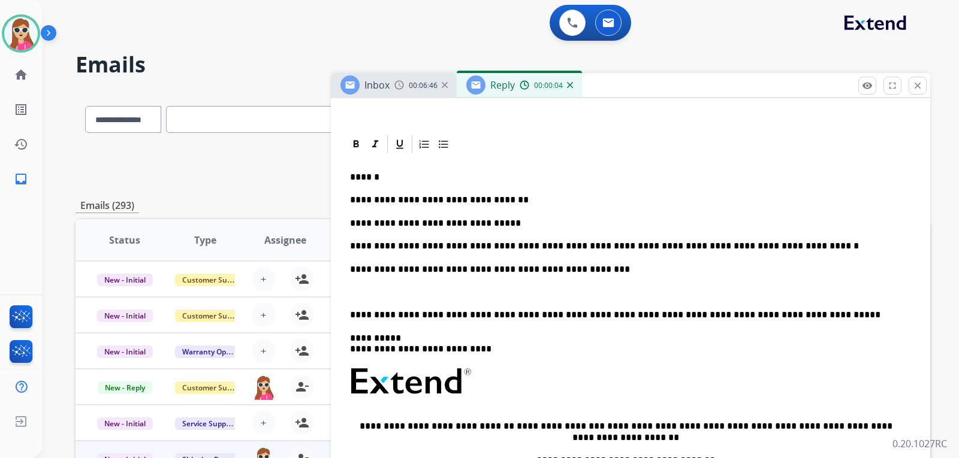
click at [498, 208] on div "**********" at bounding box center [630, 369] width 570 height 428
click at [507, 195] on p "**********" at bounding box center [625, 200] width 551 height 11
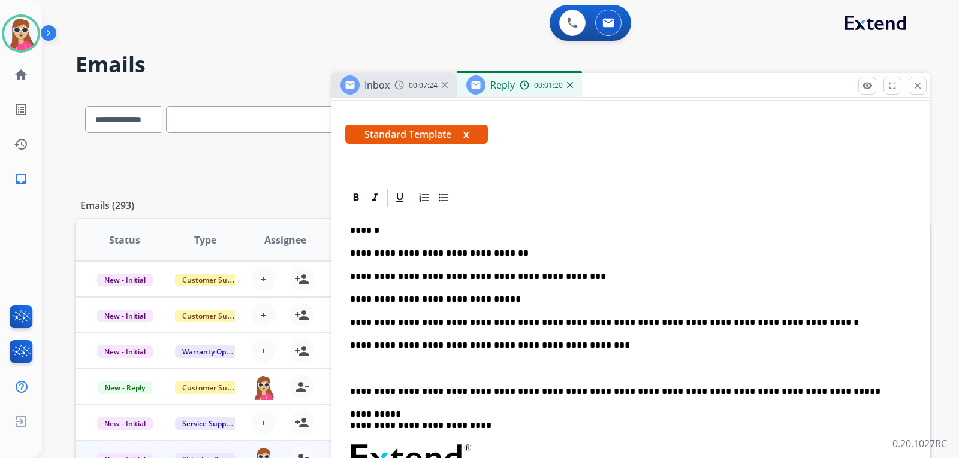
scroll to position [0, 0]
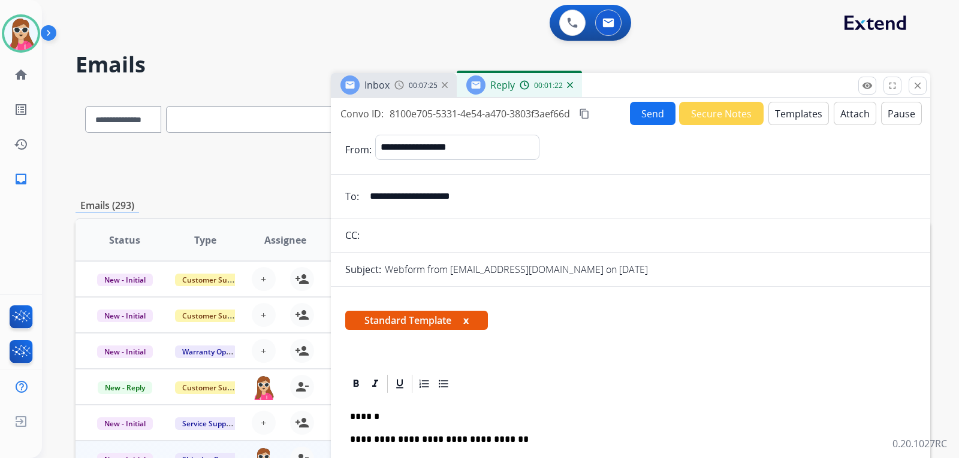
click at [634, 119] on button "Send" at bounding box center [653, 113] width 46 height 23
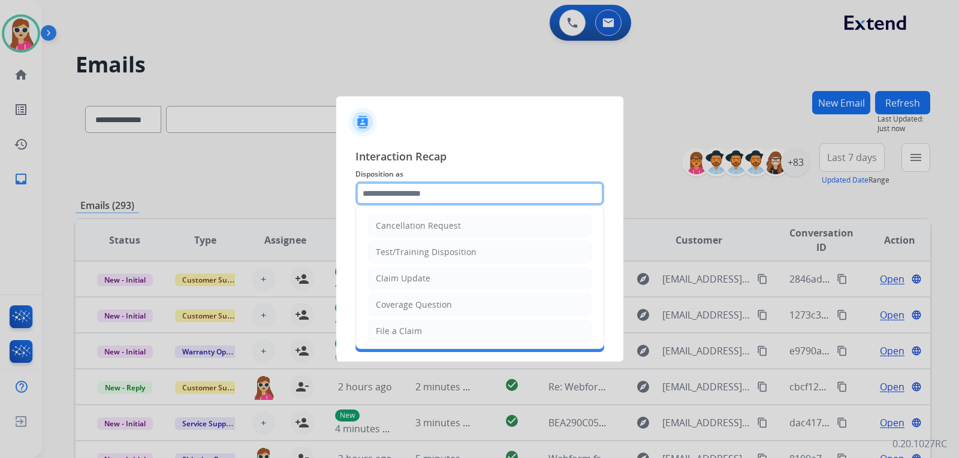
click at [495, 204] on input "text" at bounding box center [479, 194] width 249 height 24
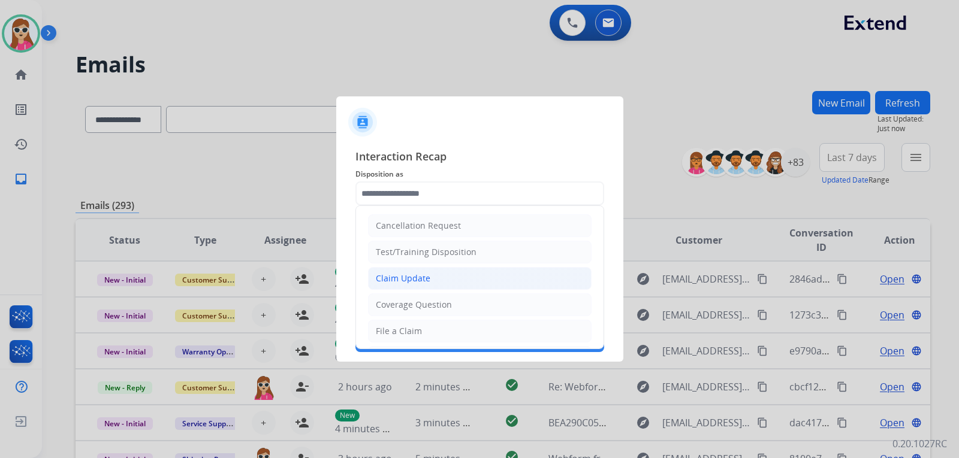
click at [458, 278] on li "Claim Update" at bounding box center [479, 278] width 223 height 23
type input "**********"
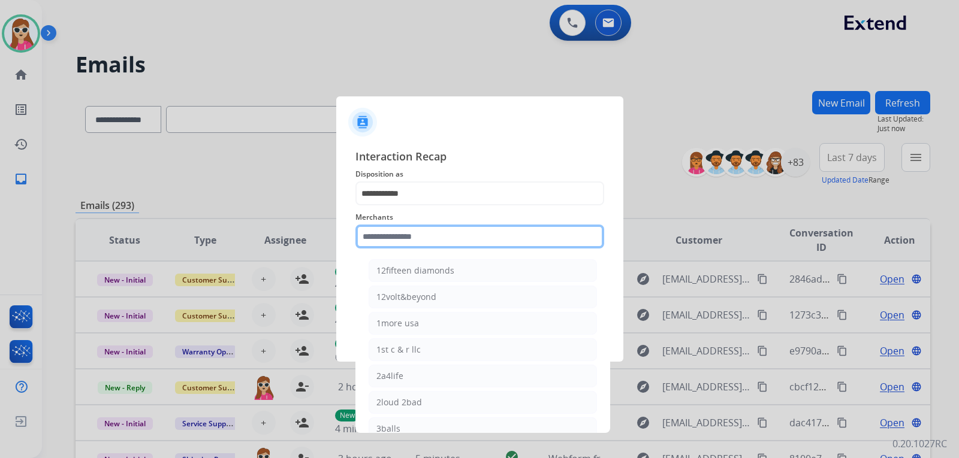
click at [457, 238] on input "text" at bounding box center [479, 237] width 249 height 24
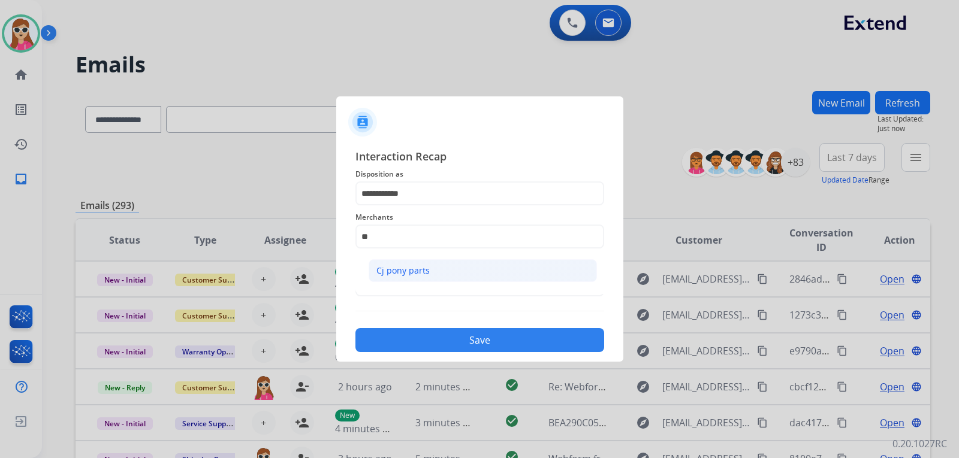
click at [437, 266] on li "Cj pony parts" at bounding box center [482, 270] width 228 height 23
type input "**********"
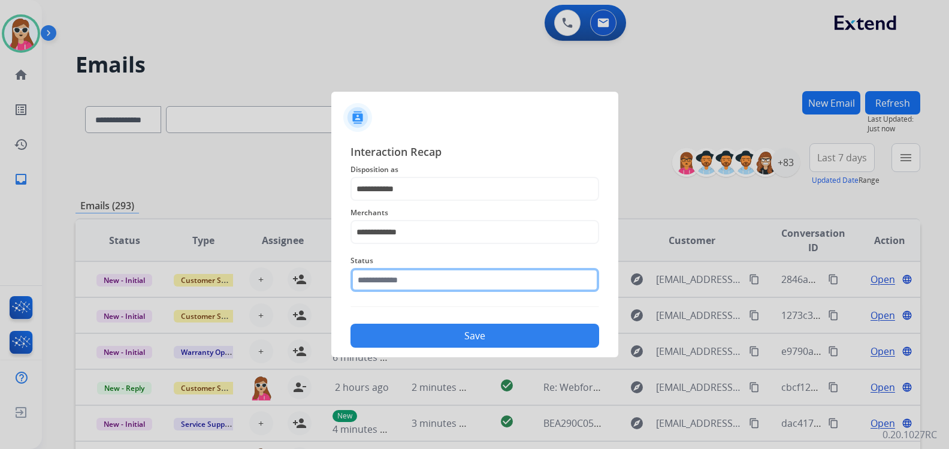
click at [448, 294] on div "Status" at bounding box center [474, 273] width 249 height 48
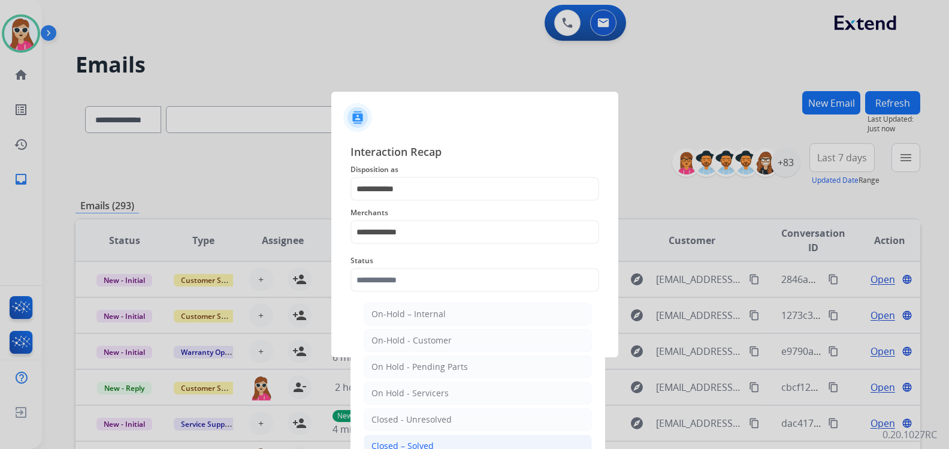
click at [433, 441] on li "Closed – Solved" at bounding box center [478, 445] width 228 height 23
type input "**********"
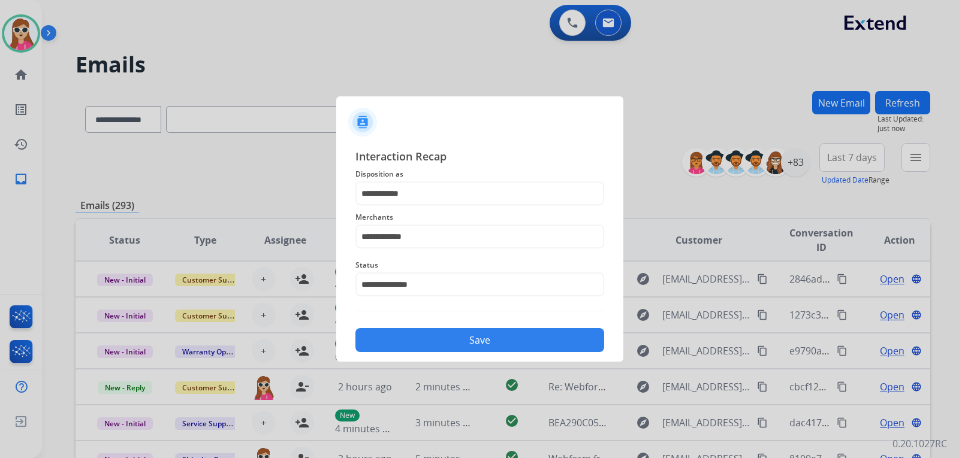
click at [455, 349] on button "Save" at bounding box center [479, 340] width 249 height 24
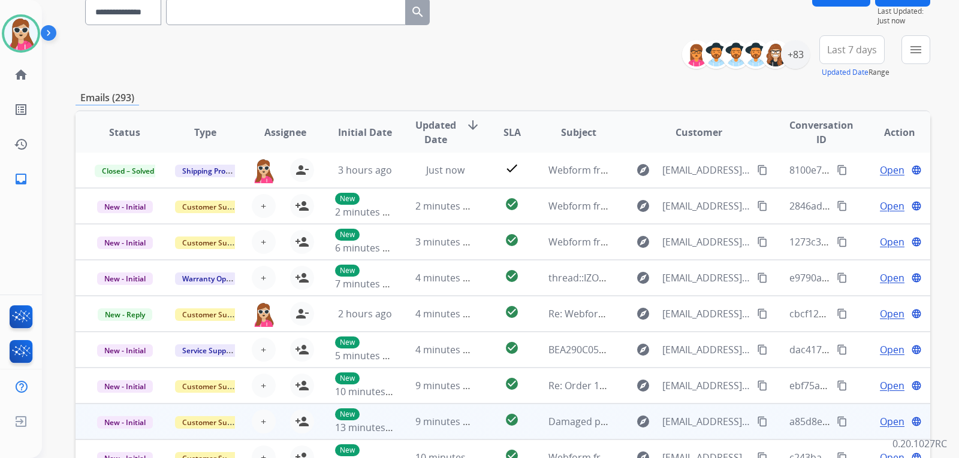
scroll to position [180, 0]
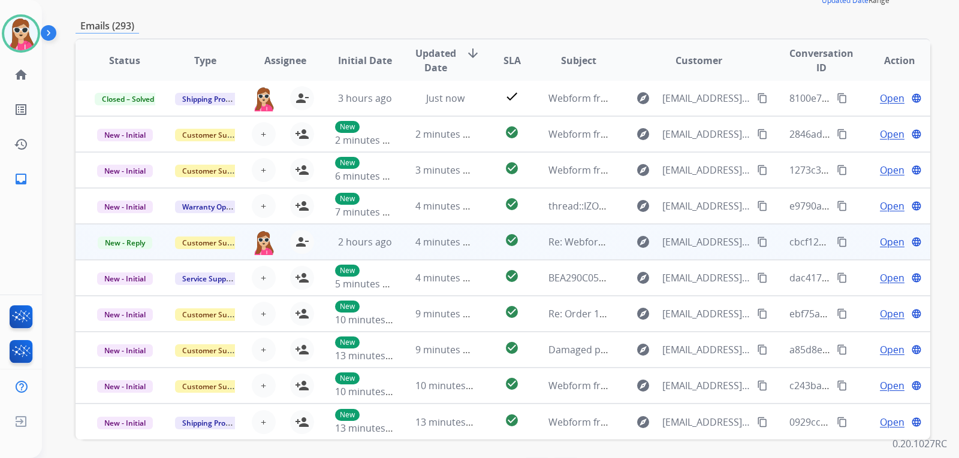
click at [477, 241] on td "check_circle" at bounding box center [502, 242] width 53 height 36
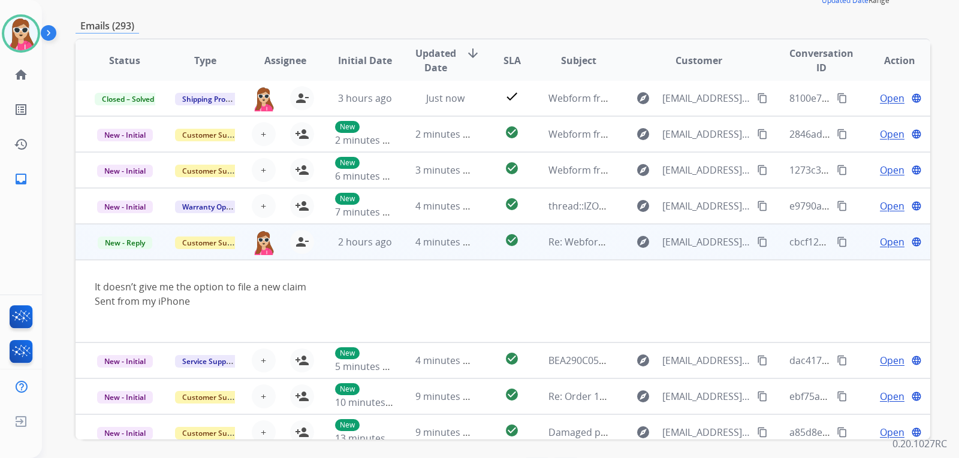
scroll to position [84, 0]
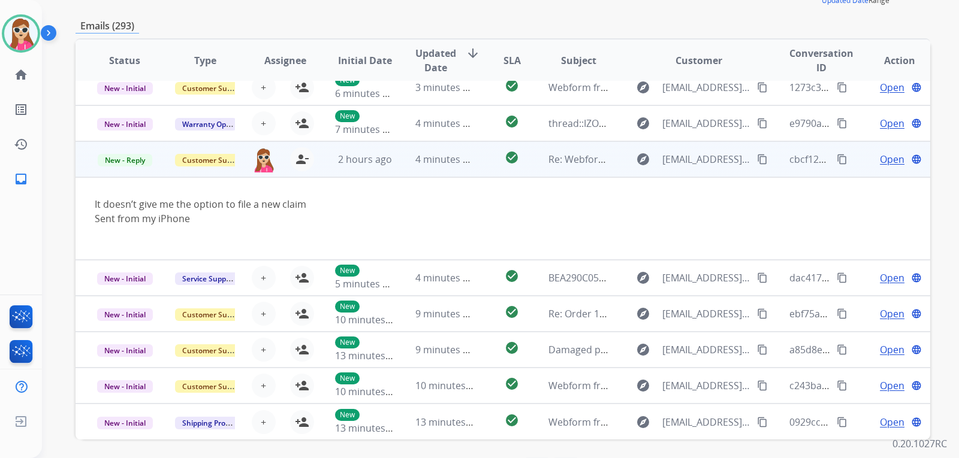
click at [708, 214] on div "Sent from my iPhone" at bounding box center [423, 218] width 656 height 14
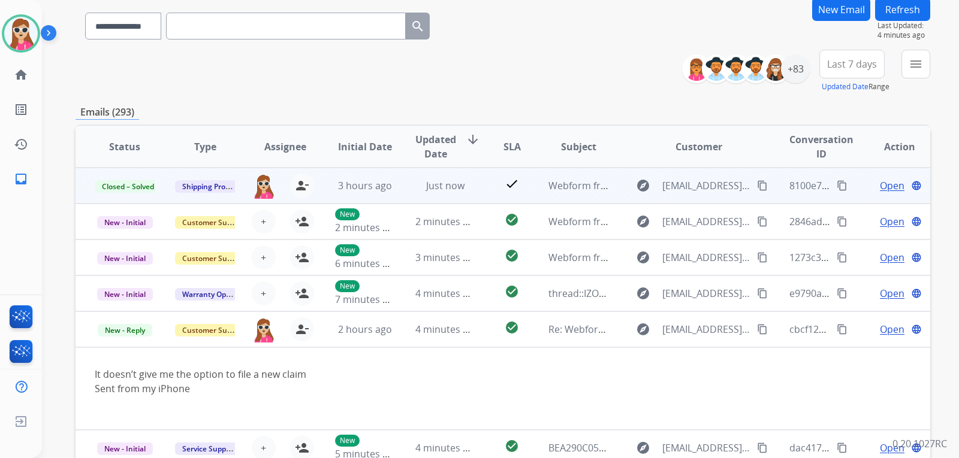
scroll to position [44, 0]
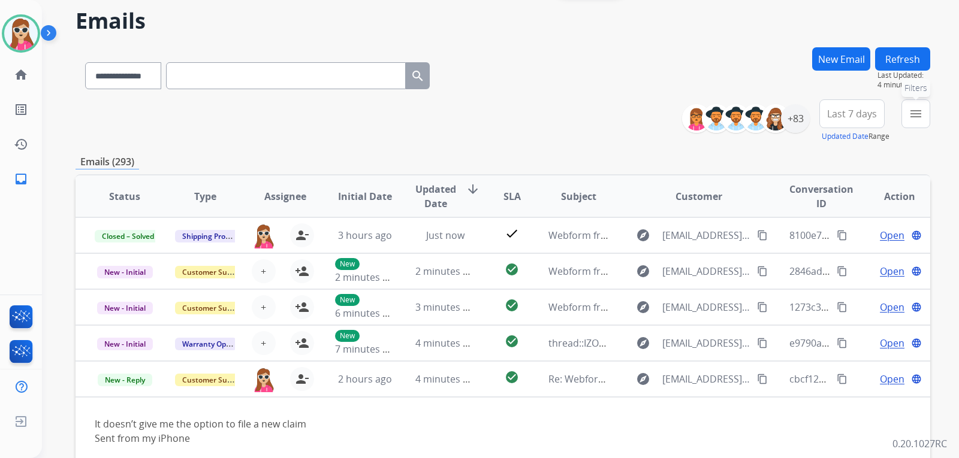
click at [920, 114] on mat-icon "menu" at bounding box center [915, 114] width 14 height 14
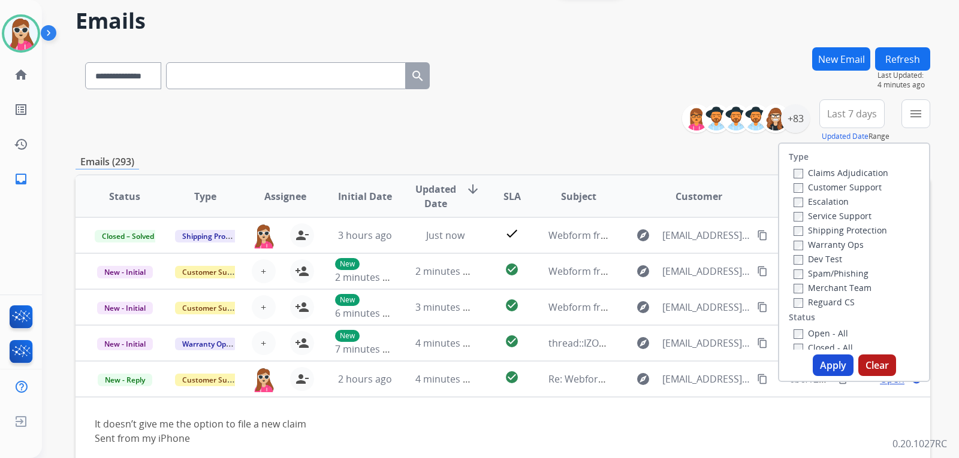
click at [870, 183] on label "Customer Support" at bounding box center [837, 187] width 88 height 11
click at [863, 223] on div "Shipping Protection" at bounding box center [840, 230] width 95 height 14
click at [863, 228] on label "Shipping Protection" at bounding box center [839, 230] width 93 height 11
click at [841, 301] on label "Reguard CS" at bounding box center [823, 302] width 61 height 11
click at [833, 331] on label "Open - All" at bounding box center [820, 333] width 55 height 11
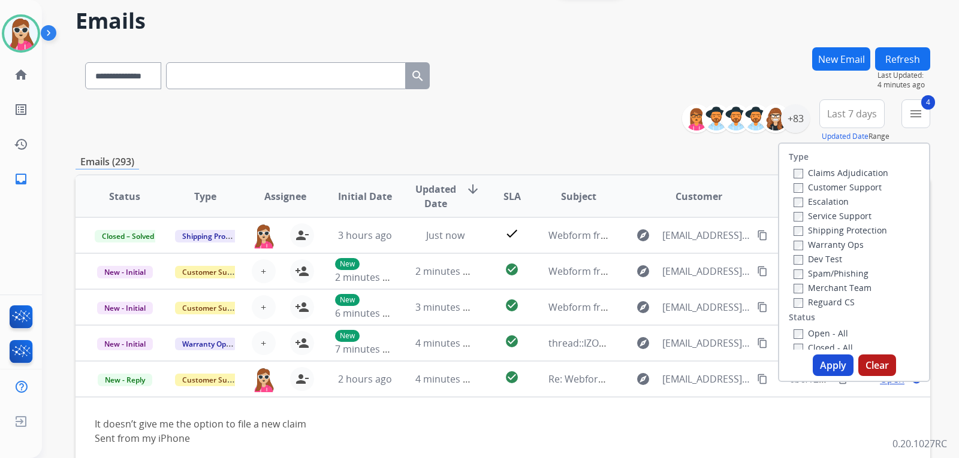
click at [833, 368] on button "Apply" at bounding box center [832, 366] width 41 height 22
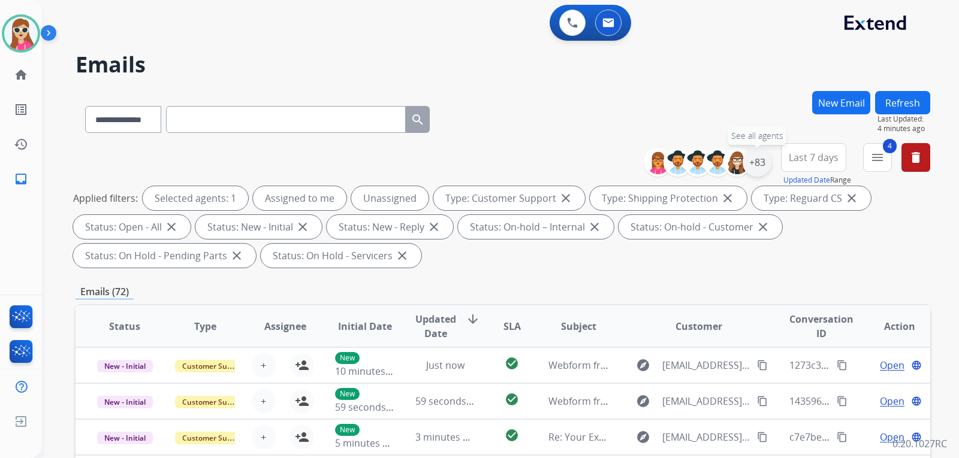
click at [752, 170] on div "+83" at bounding box center [756, 162] width 29 height 29
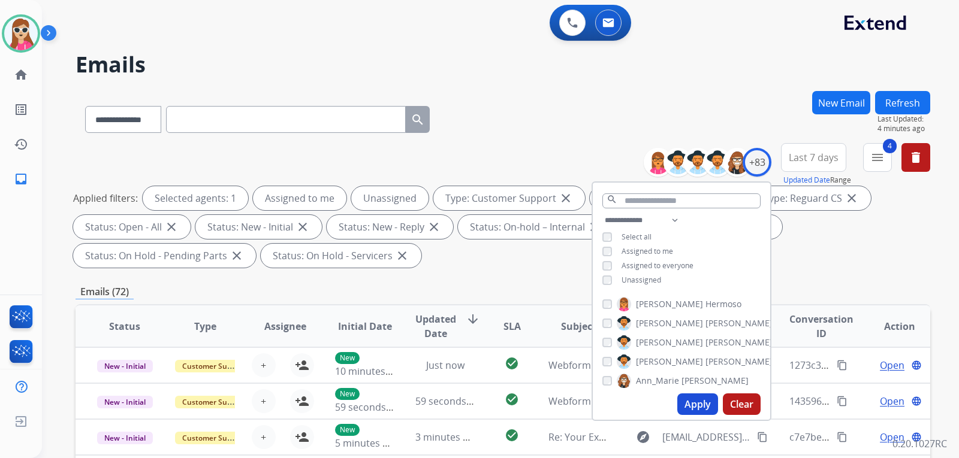
click at [651, 276] on span "Unassigned" at bounding box center [641, 280] width 40 height 10
click at [693, 406] on button "Apply" at bounding box center [697, 405] width 41 height 22
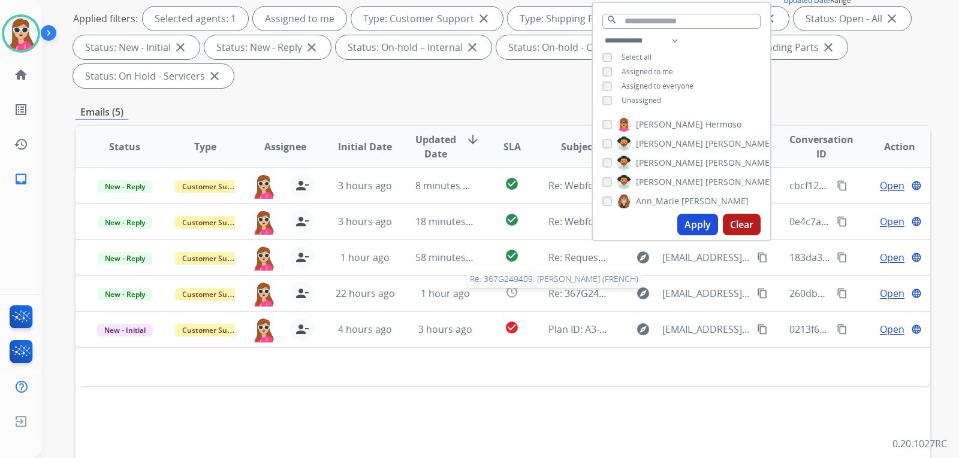
scroll to position [240, 0]
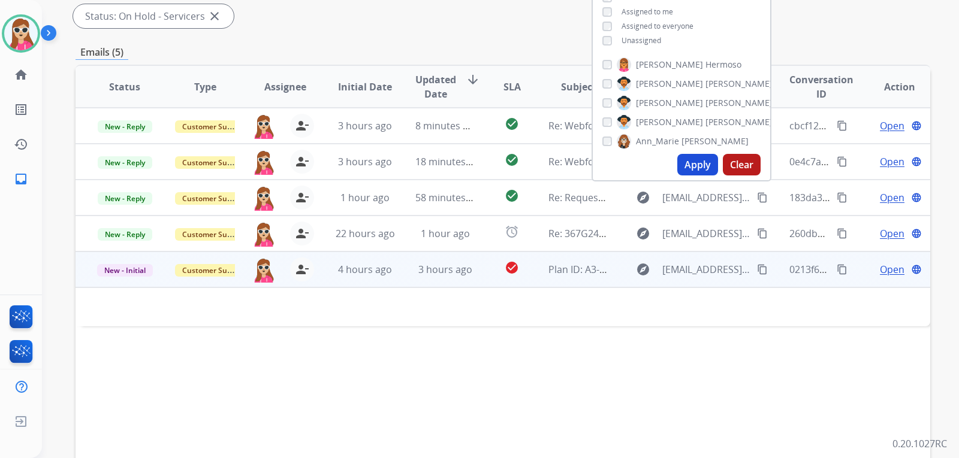
click at [757, 269] on mat-icon "content_copy" at bounding box center [762, 269] width 11 height 11
click at [891, 267] on span "Open" at bounding box center [891, 269] width 25 height 14
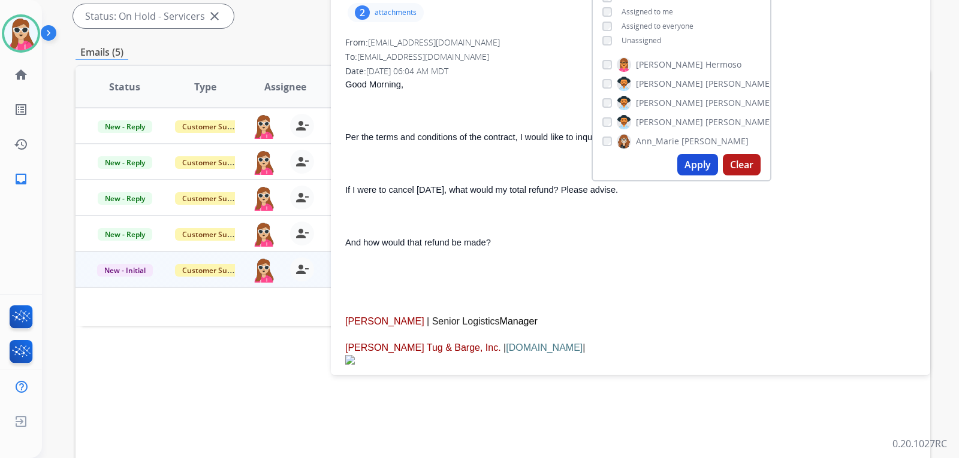
click at [621, 258] on div "Good Morning, Per the terms and conditions of the contract, I would like to inq…" at bounding box center [630, 363] width 570 height 572
click at [666, 270] on p at bounding box center [630, 269] width 570 height 14
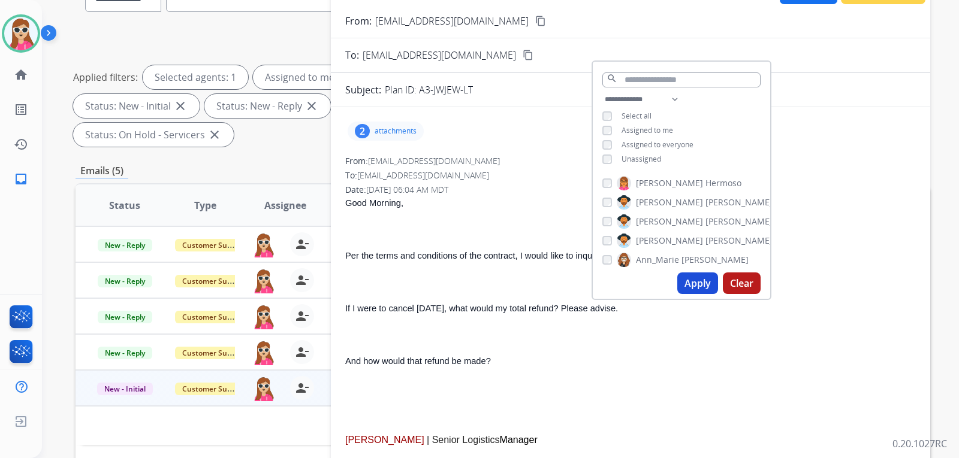
scroll to position [60, 0]
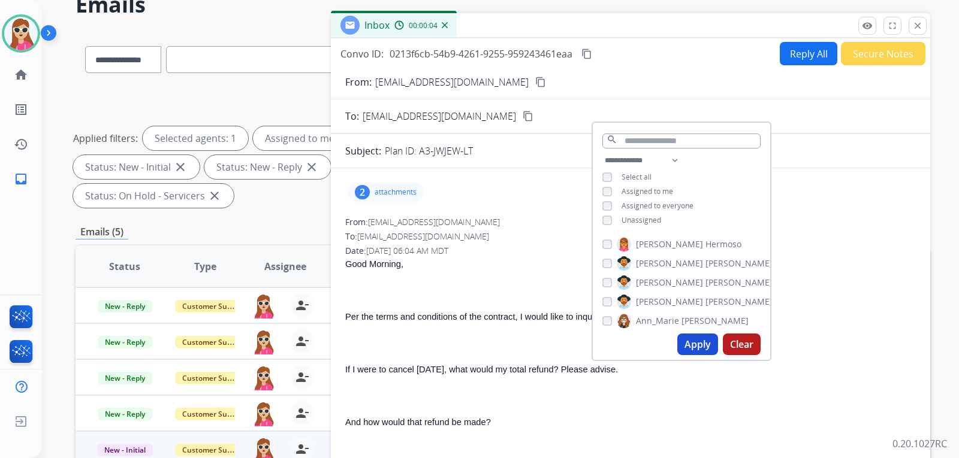
click at [284, 224] on div "**********" at bounding box center [502, 369] width 854 height 677
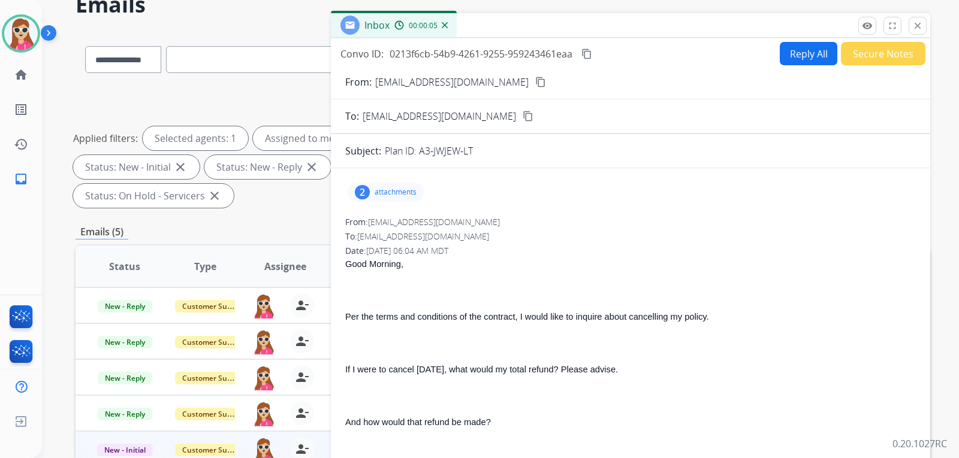
click at [409, 192] on p "attachments" at bounding box center [395, 193] width 42 height 10
click at [603, 262] on p "Good Morning," at bounding box center [630, 264] width 570 height 14
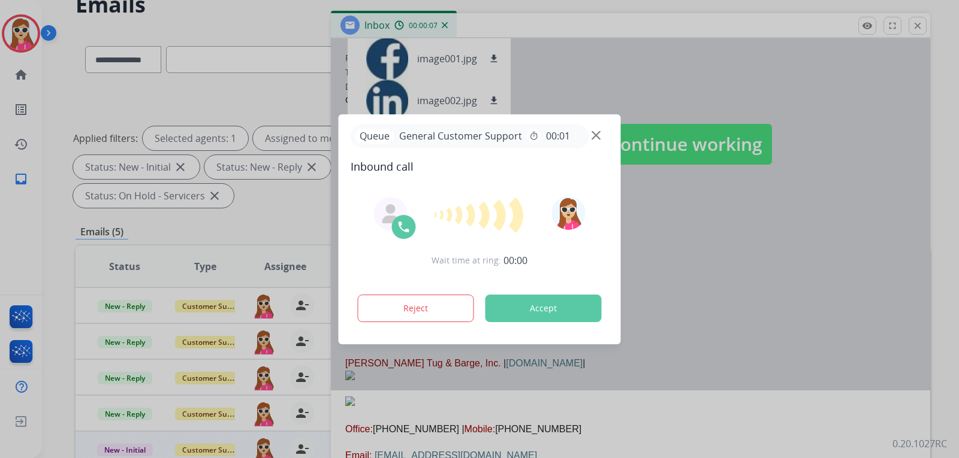
scroll to position [295, 0]
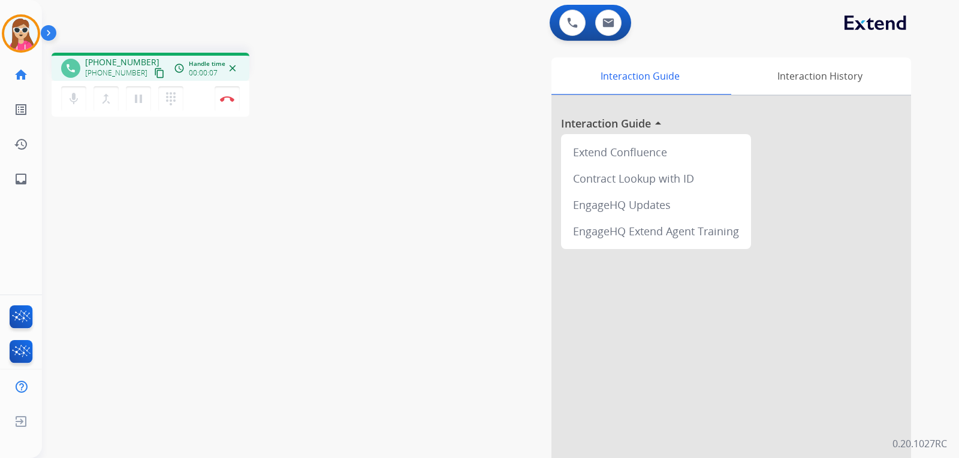
click at [154, 74] on mat-icon "content_copy" at bounding box center [159, 73] width 11 height 11
click at [176, 103] on mat-icon "dialpad" at bounding box center [171, 99] width 14 height 14
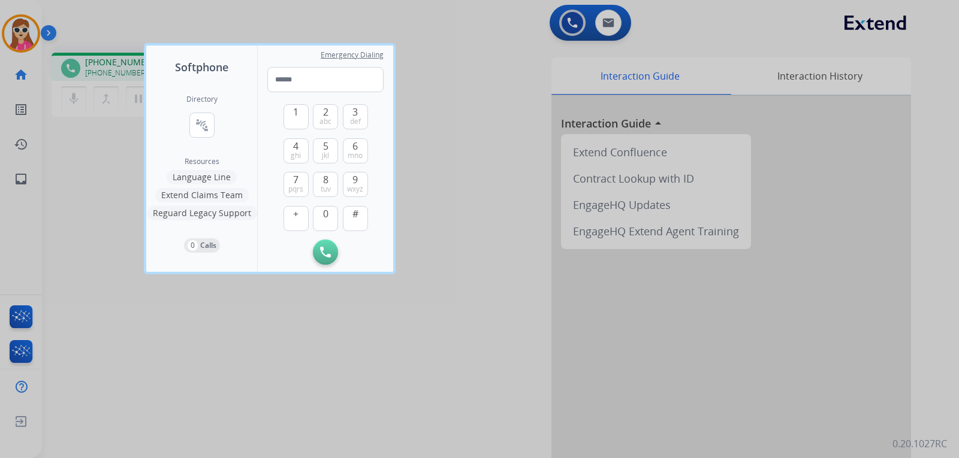
click at [315, 315] on div at bounding box center [479, 229] width 959 height 458
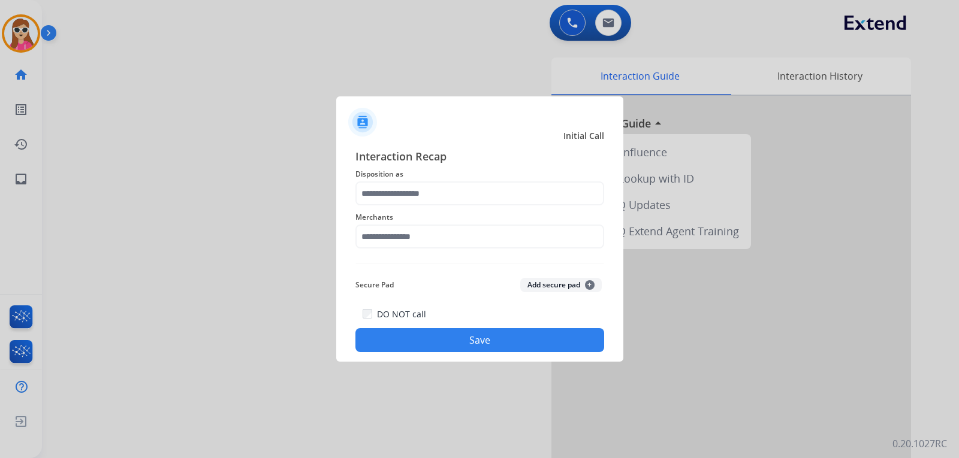
click at [431, 167] on span "Disposition as" at bounding box center [479, 174] width 249 height 14
click at [418, 197] on input "text" at bounding box center [479, 194] width 249 height 24
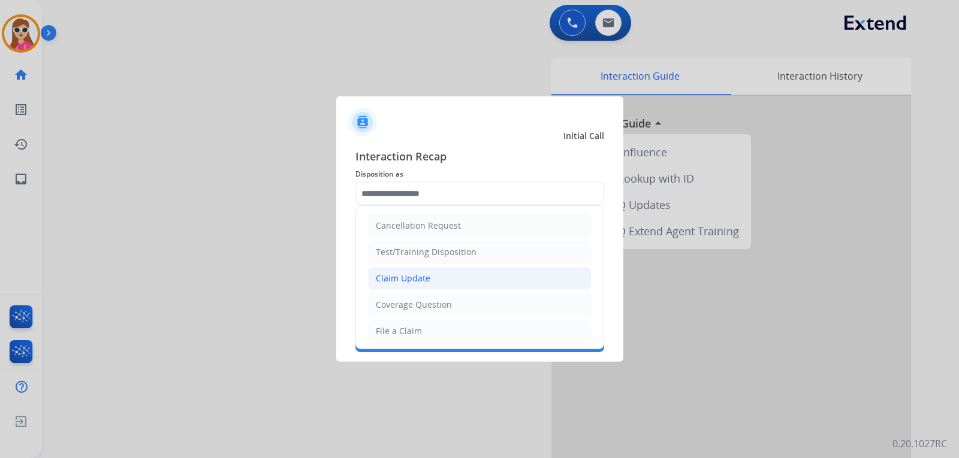
click at [404, 286] on li "Claim Update" at bounding box center [479, 278] width 223 height 23
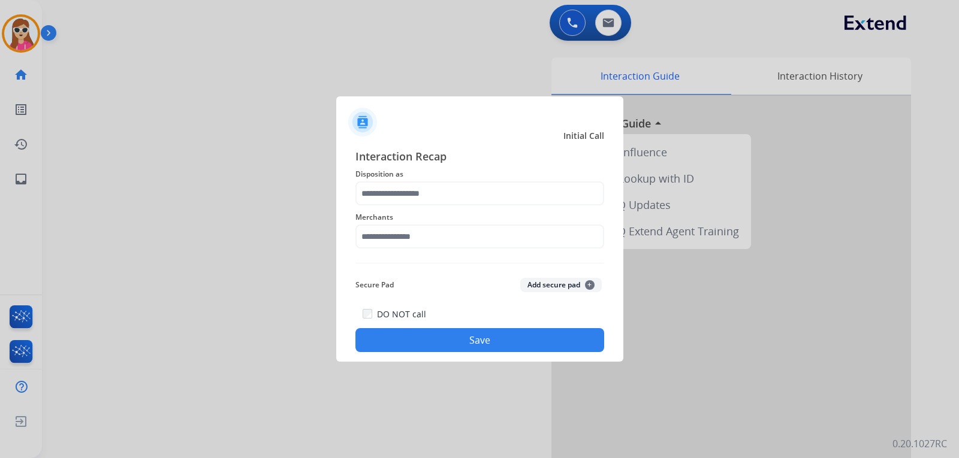
type input "**********"
click at [407, 247] on input "text" at bounding box center [479, 237] width 249 height 24
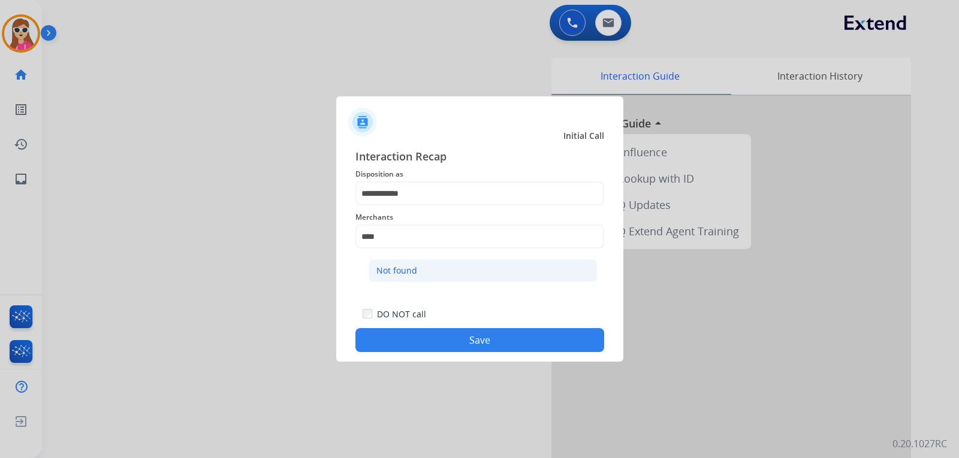
click at [392, 266] on div "Not found" at bounding box center [396, 271] width 41 height 12
type input "*********"
click at [458, 343] on button "Save" at bounding box center [479, 340] width 249 height 24
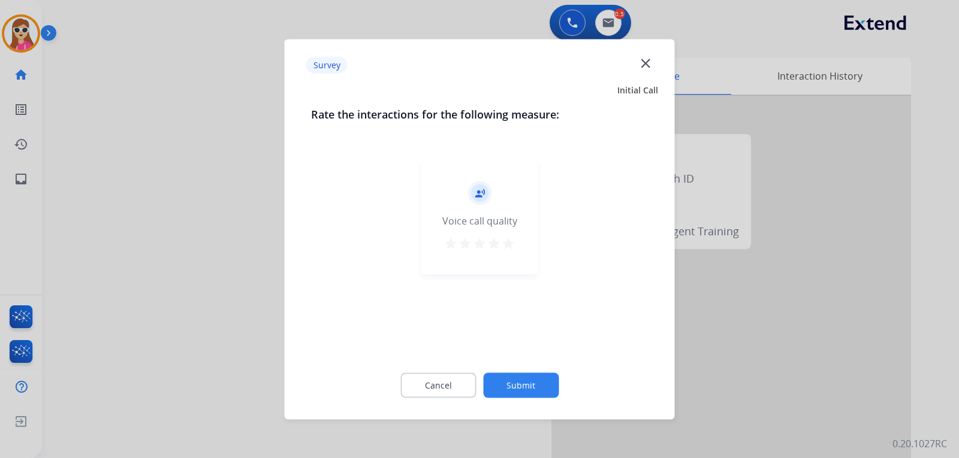
click at [500, 236] on div "star star star star star" at bounding box center [479, 245] width 72 height 18
click at [501, 236] on div "star star star star star" at bounding box center [479, 245] width 72 height 18
drag, startPoint x: 517, startPoint y: 239, endPoint x: 515, endPoint y: 255, distance: 16.3
click at [516, 239] on div "record_voice_over Voice call quality star star star star star" at bounding box center [479, 218] width 117 height 114
drag, startPoint x: 512, startPoint y: 247, endPoint x: 509, endPoint y: 289, distance: 42.1
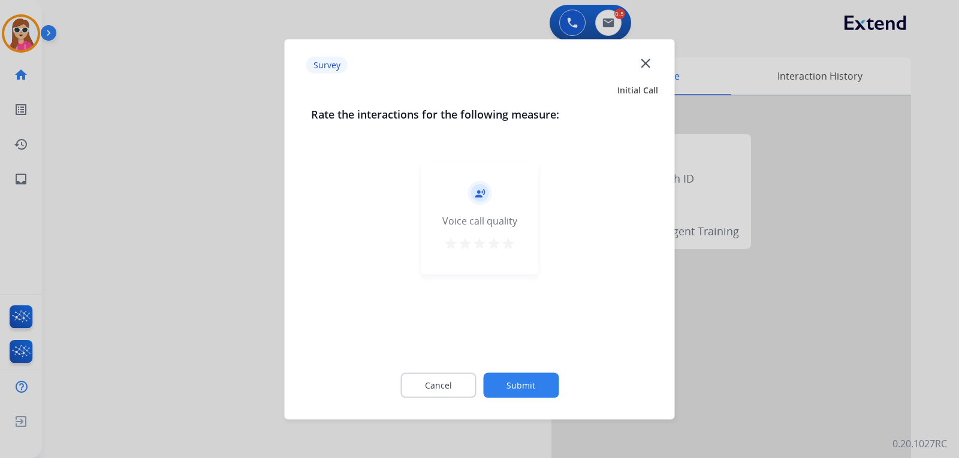
click at [510, 247] on mat-icon "star" at bounding box center [508, 243] width 14 height 14
click at [513, 389] on button "Submit" at bounding box center [520, 385] width 75 height 25
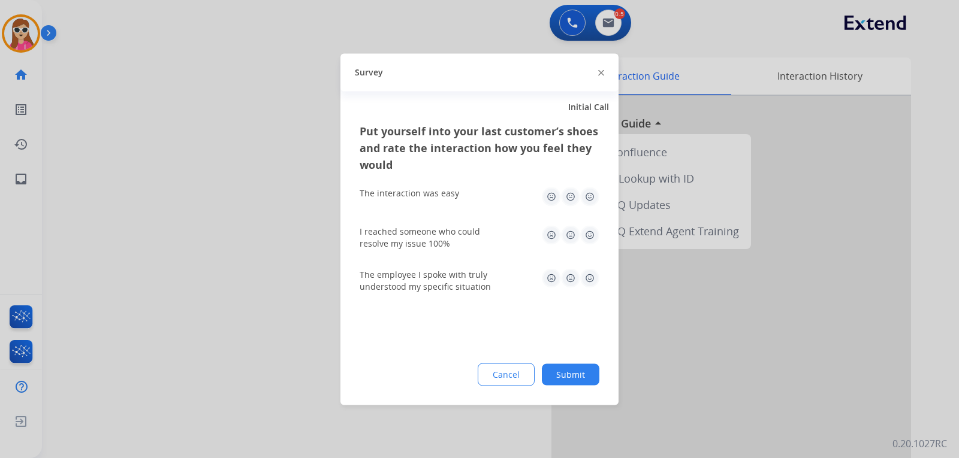
drag, startPoint x: 594, startPoint y: 191, endPoint x: 593, endPoint y: 204, distance: 13.8
click at [594, 191] on img at bounding box center [589, 196] width 19 height 19
click at [593, 227] on img at bounding box center [589, 234] width 19 height 19
click at [585, 286] on img at bounding box center [589, 277] width 19 height 19
click at [572, 386] on div "Put yourself into your last customer’s shoes and rate the interaction how you f…" at bounding box center [479, 263] width 278 height 283
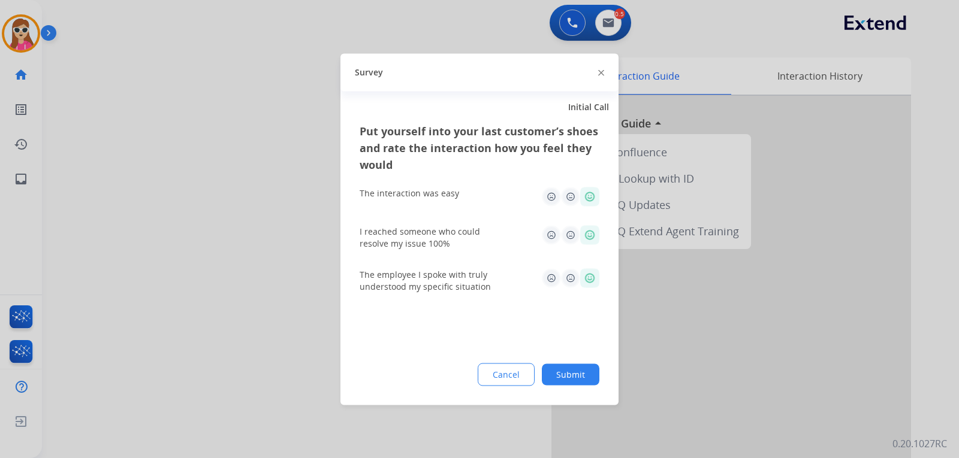
drag, startPoint x: 567, startPoint y: 388, endPoint x: 573, endPoint y: 380, distance: 10.3
click at [567, 388] on div "Put yourself into your last customer’s shoes and rate the interaction how you f…" at bounding box center [479, 263] width 278 height 283
click at [577, 376] on button "Submit" at bounding box center [571, 375] width 58 height 22
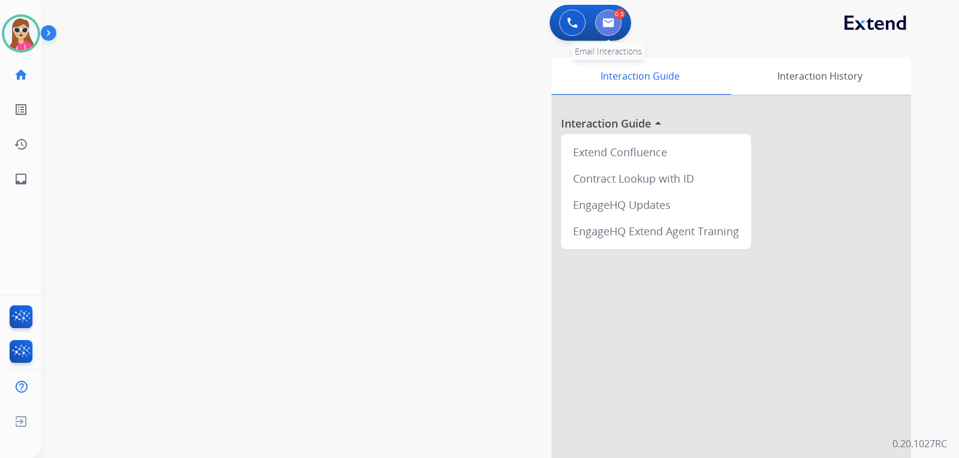
click at [615, 22] on button at bounding box center [608, 23] width 26 height 26
select select "**********"
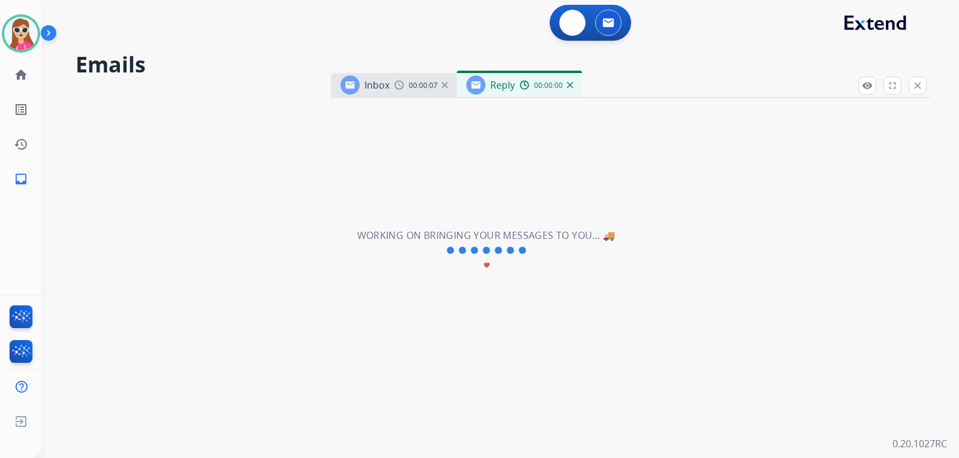
select select "**********"
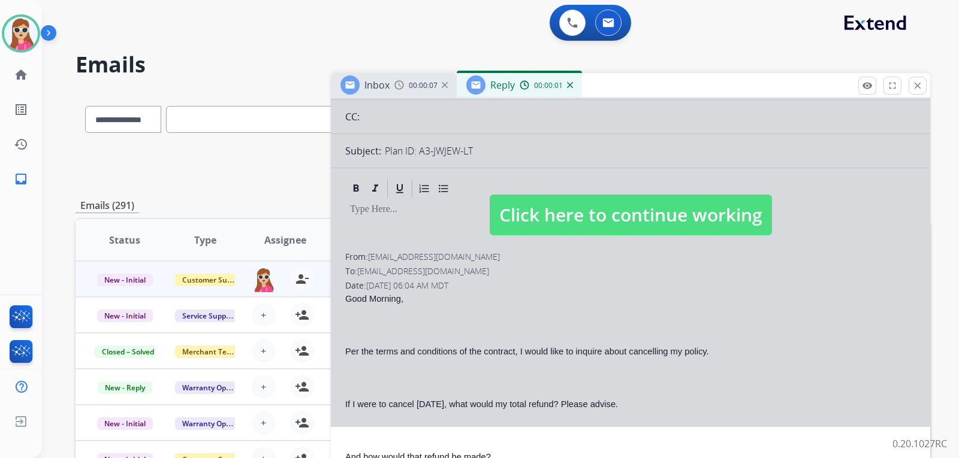
scroll to position [120, 0]
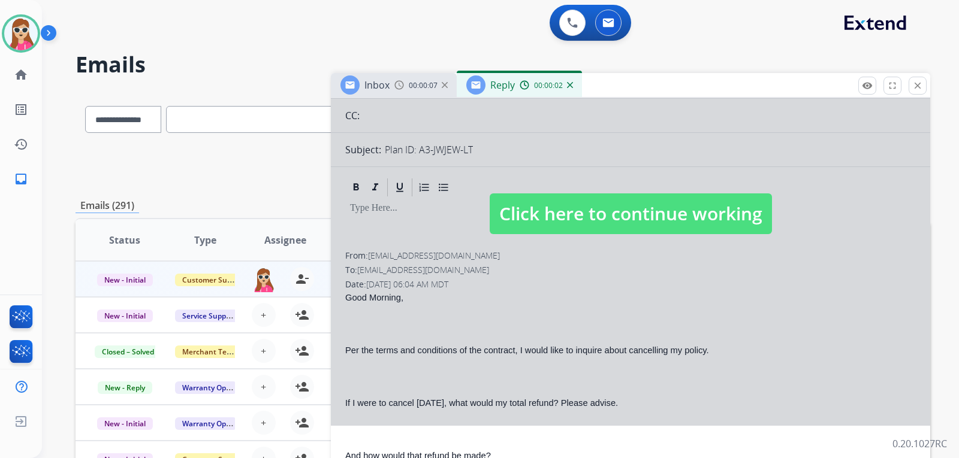
click at [607, 246] on div at bounding box center [630, 202] width 599 height 448
select select
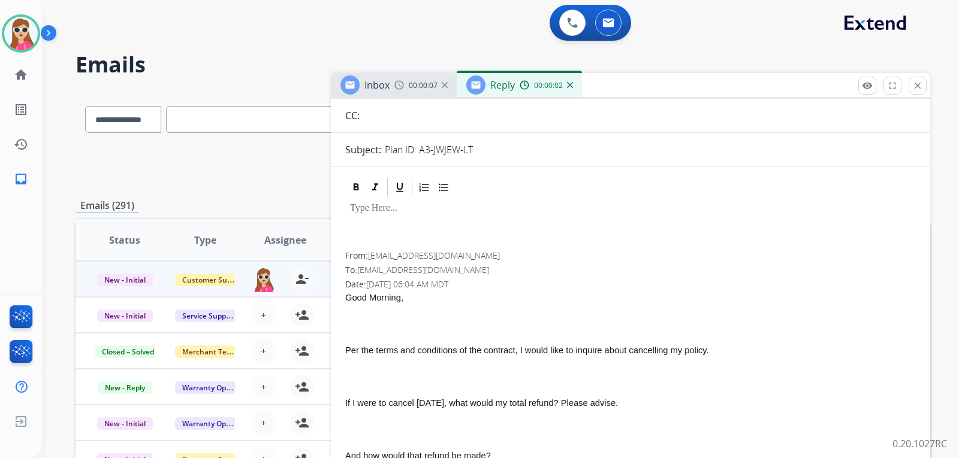
scroll to position [0, 0]
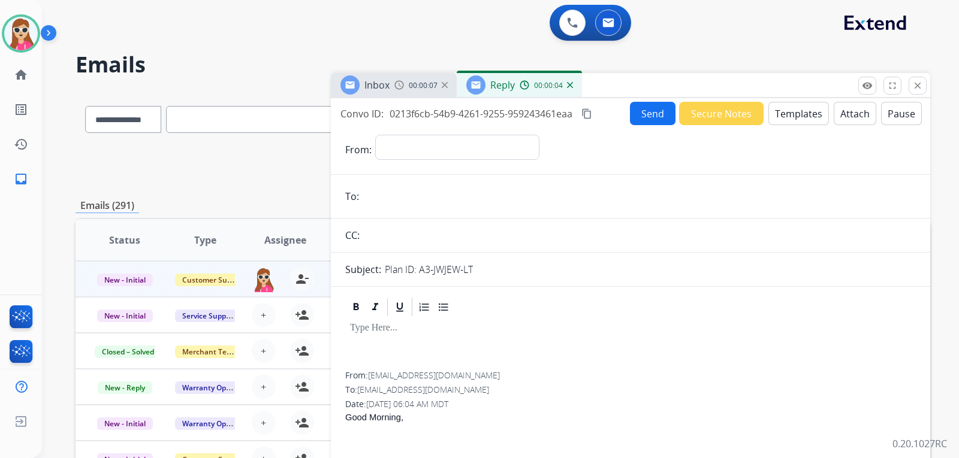
click at [775, 107] on button "Templates" at bounding box center [798, 113] width 61 height 23
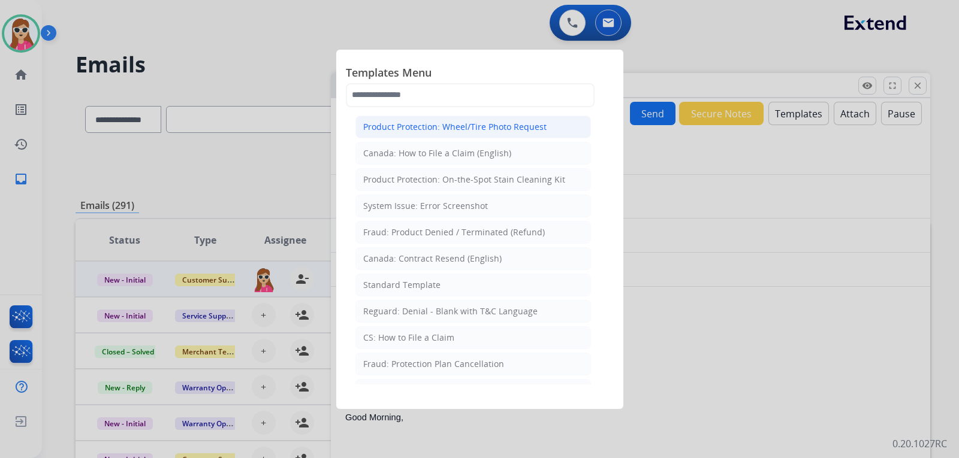
click at [485, 118] on li "Product Protection: Wheel/Tire Photo Request" at bounding box center [472, 127] width 235 height 23
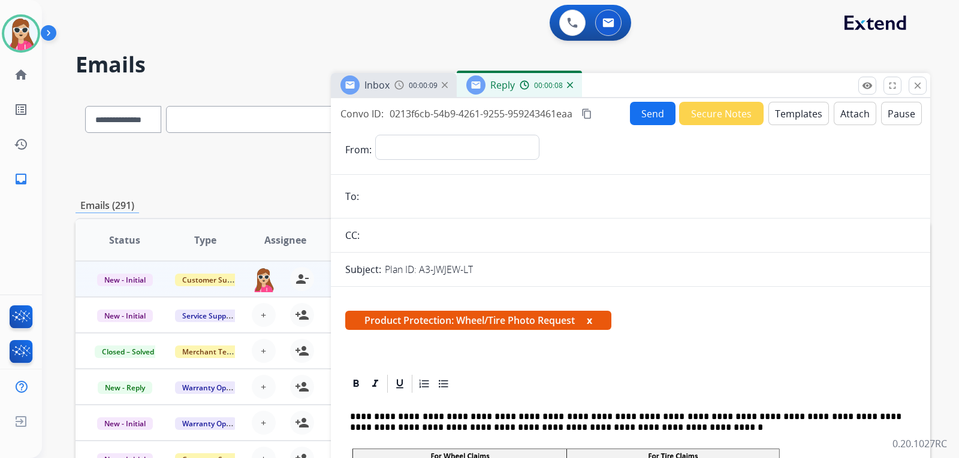
click at [498, 96] on div "Reply 00:00:08" at bounding box center [519, 85] width 125 height 24
click at [776, 111] on button "Templates" at bounding box center [798, 113] width 61 height 23
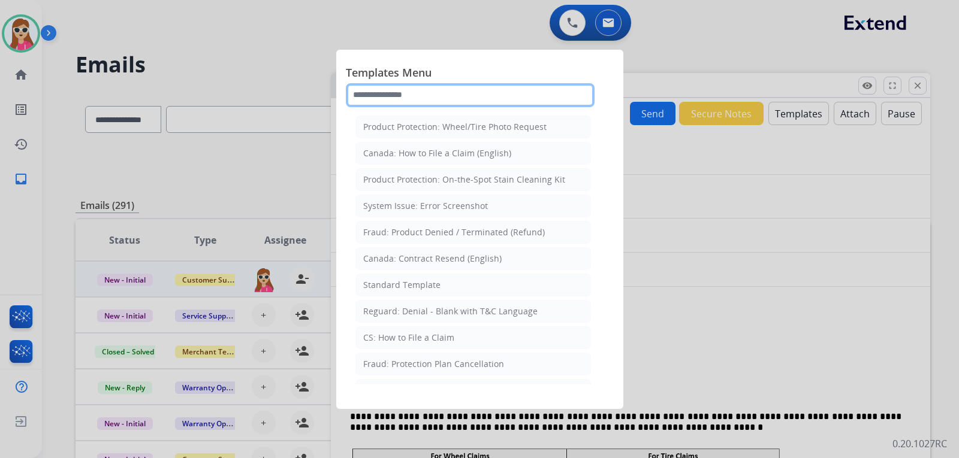
click at [428, 99] on input "text" at bounding box center [470, 95] width 249 height 24
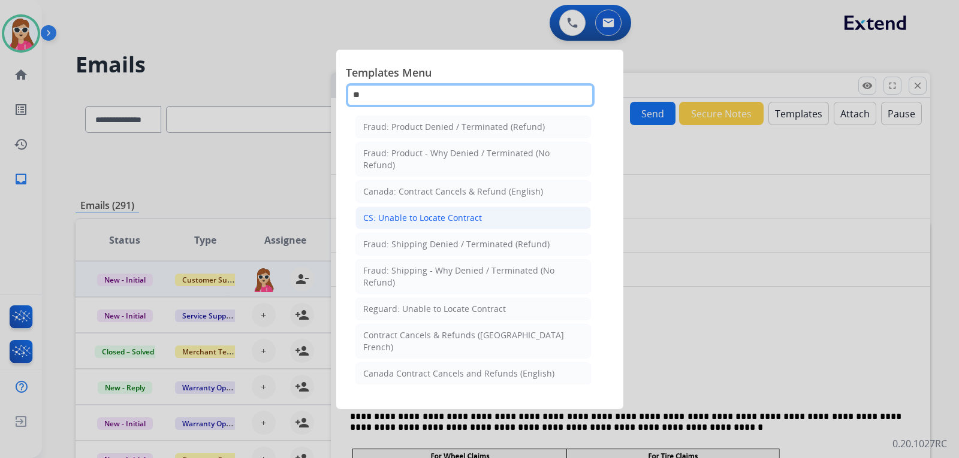
type input "**"
click at [519, 225] on li "CS: Unable to Locate Contract" at bounding box center [472, 218] width 235 height 23
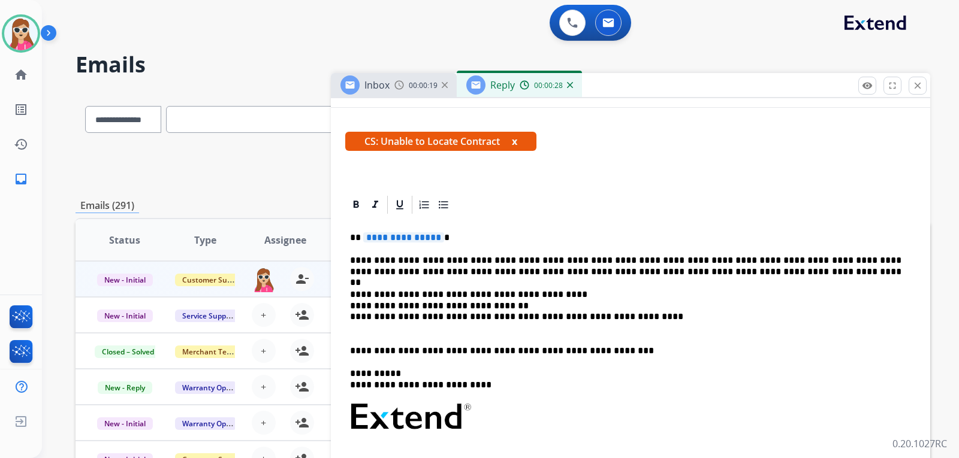
scroll to position [180, 0]
click at [424, 238] on span "**********" at bounding box center [403, 237] width 81 height 10
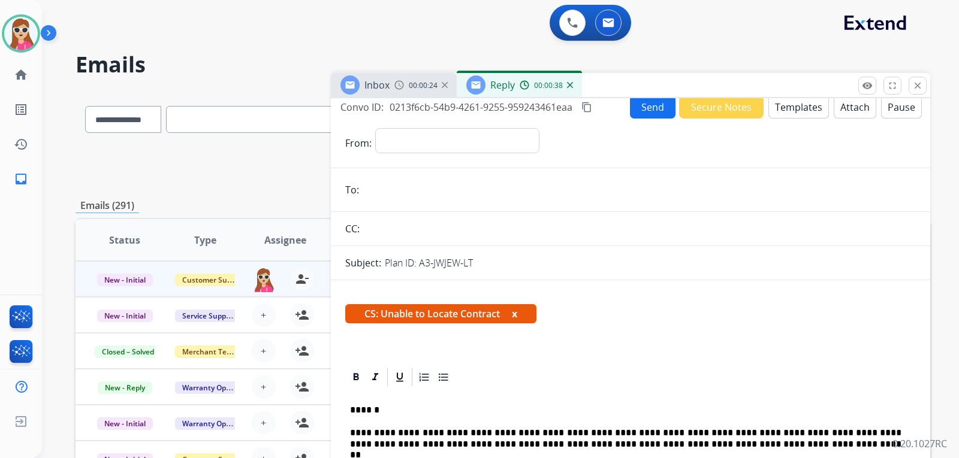
scroll to position [0, 0]
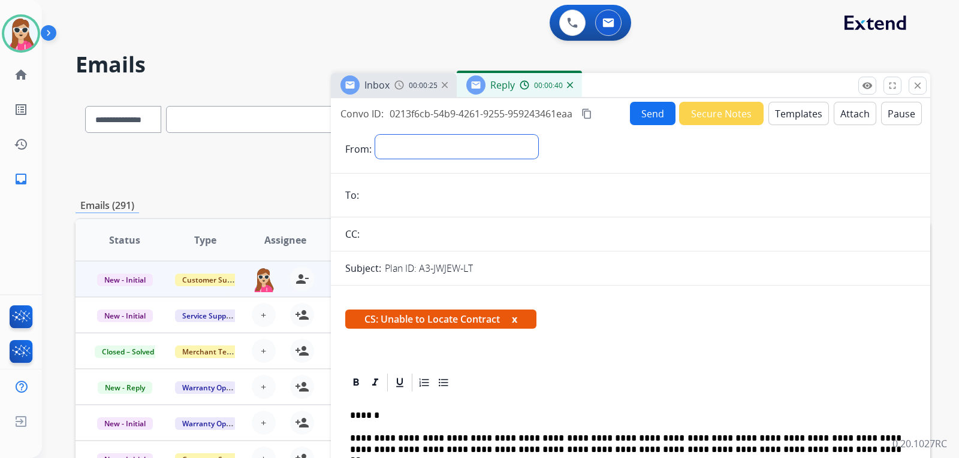
click at [538, 149] on select "**********" at bounding box center [456, 147] width 163 height 24
select select "**********"
click at [375, 135] on select "**********" at bounding box center [456, 147] width 163 height 24
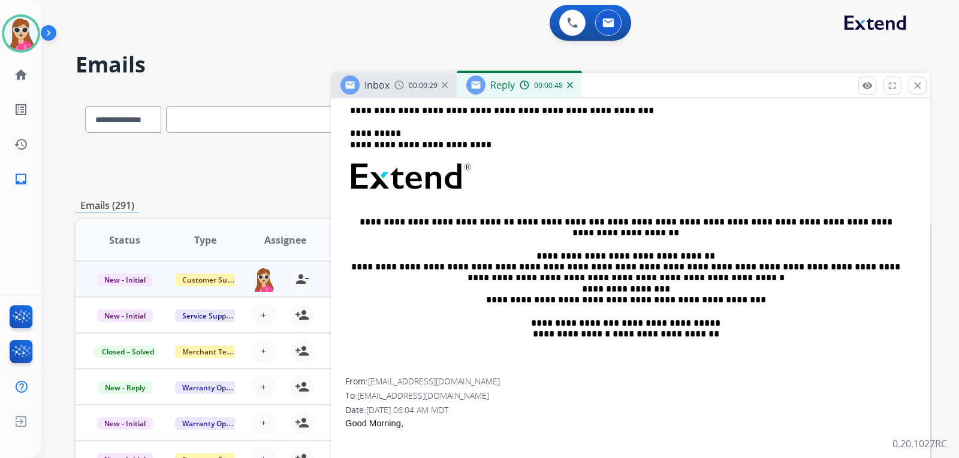
scroll to position [539, 0]
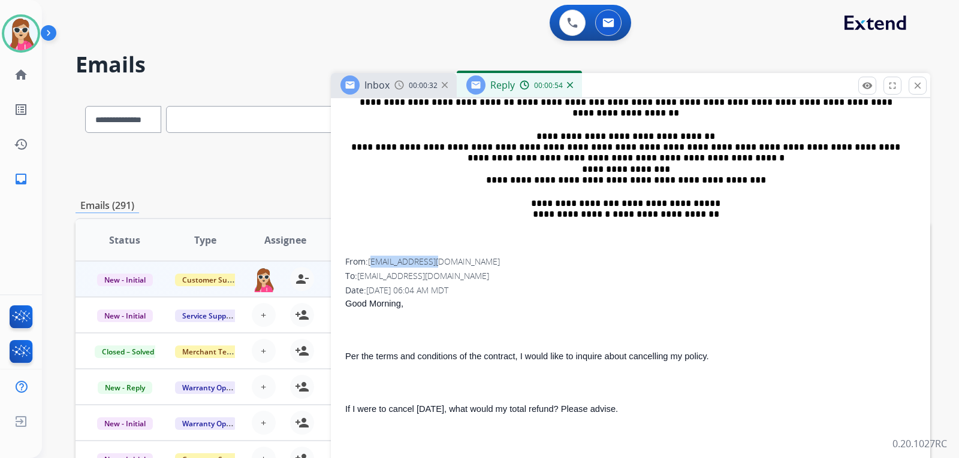
drag, startPoint x: 372, startPoint y: 259, endPoint x: 440, endPoint y: 266, distance: 68.7
click at [440, 266] on span "[EMAIL_ADDRESS][DOMAIN_NAME]" at bounding box center [434, 261] width 132 height 11
drag, startPoint x: 445, startPoint y: 261, endPoint x: 371, endPoint y: 258, distance: 73.2
click at [371, 258] on span "[EMAIL_ADDRESS][DOMAIN_NAME]" at bounding box center [434, 261] width 132 height 11
copy span "[EMAIL_ADDRESS][DOMAIN_NAME]"
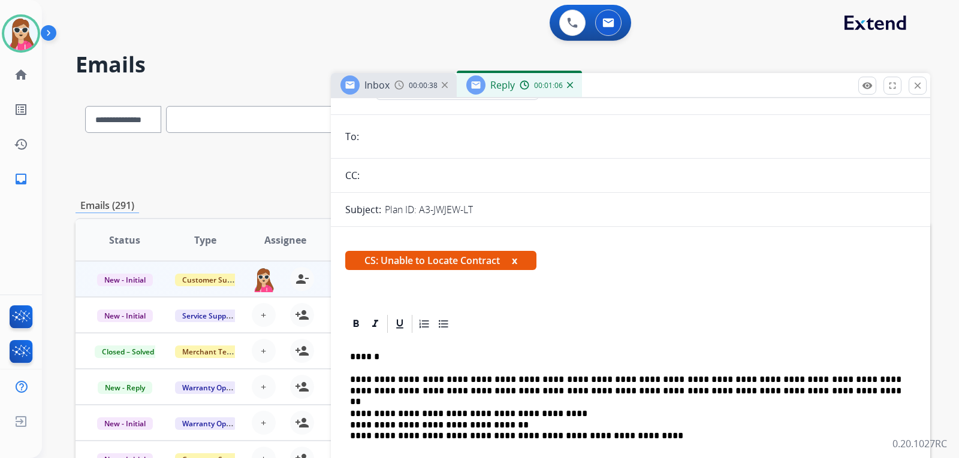
scroll to position [0, 0]
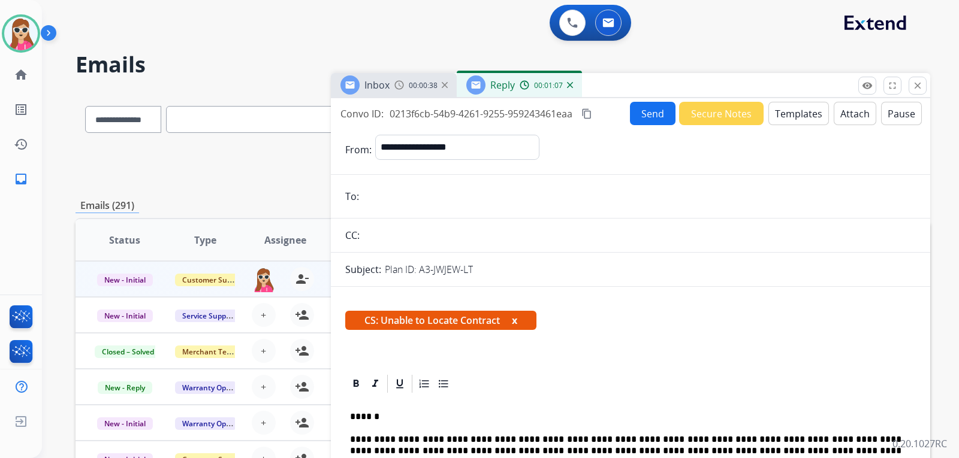
click at [423, 208] on input "email" at bounding box center [638, 197] width 553 height 24
paste input "**********"
type input "**********"
click at [634, 112] on button "Send" at bounding box center [653, 113] width 46 height 23
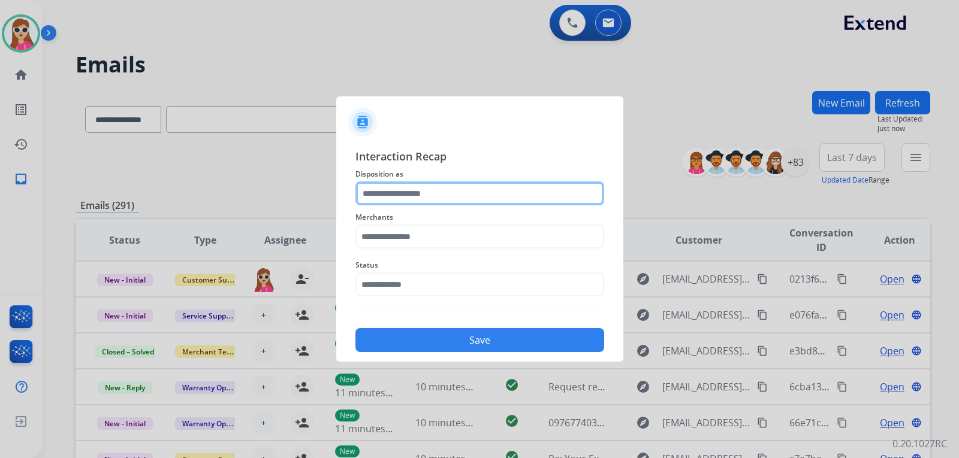
click at [508, 200] on input "text" at bounding box center [479, 194] width 249 height 24
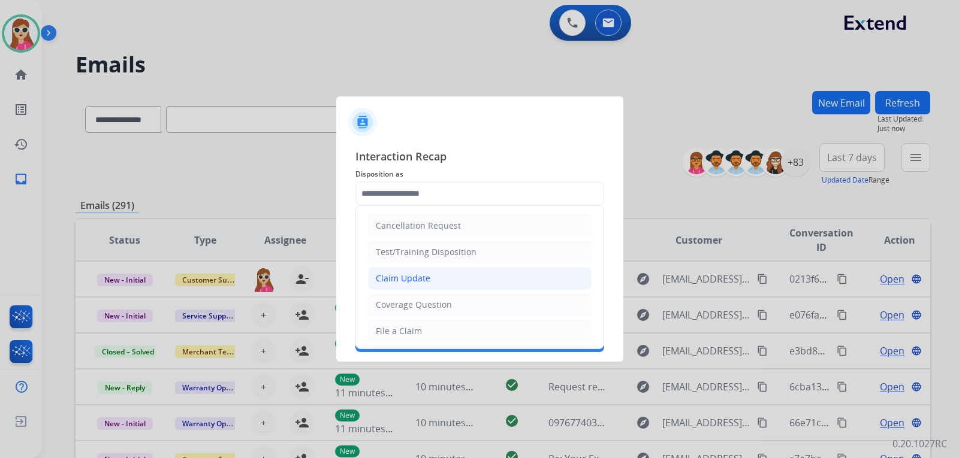
click at [495, 282] on li "Claim Update" at bounding box center [479, 278] width 223 height 23
type input "**********"
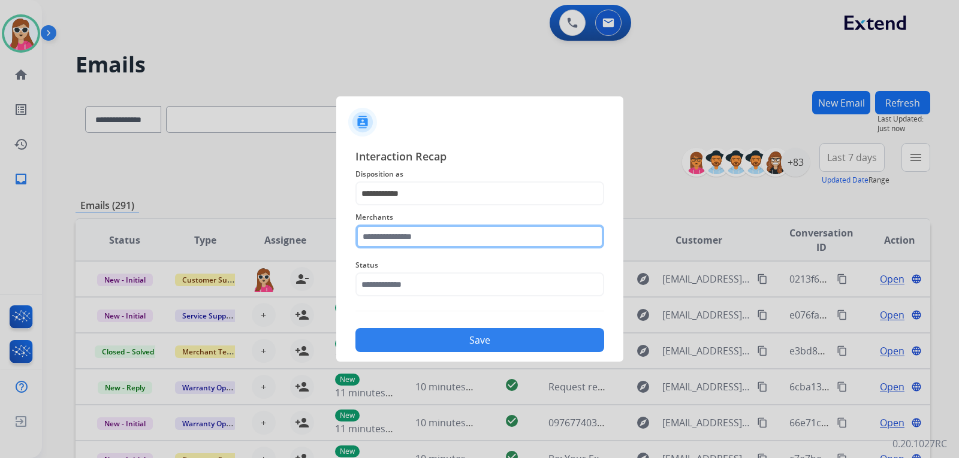
click at [485, 229] on input "text" at bounding box center [479, 237] width 249 height 24
type input "*********"
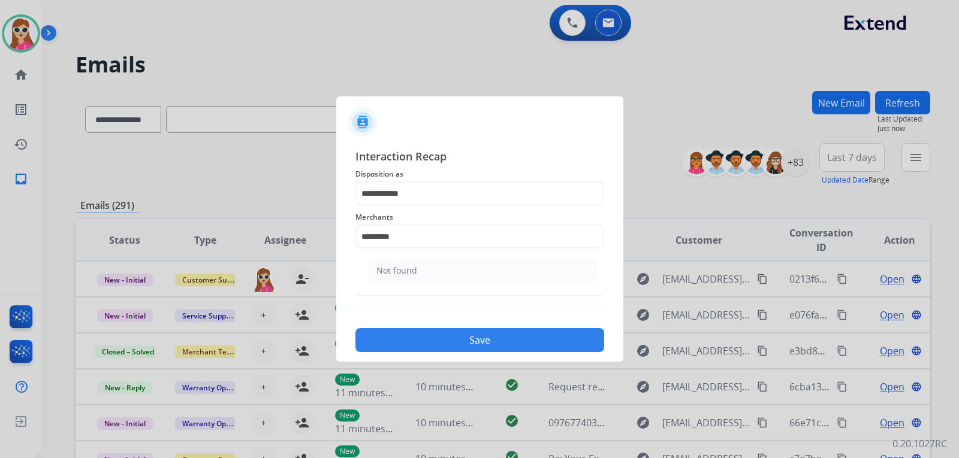
click at [429, 291] on ul "Not found" at bounding box center [482, 273] width 235 height 41
click at [437, 285] on ul "Not found" at bounding box center [482, 273] width 235 height 41
click at [441, 278] on input "text" at bounding box center [479, 285] width 249 height 24
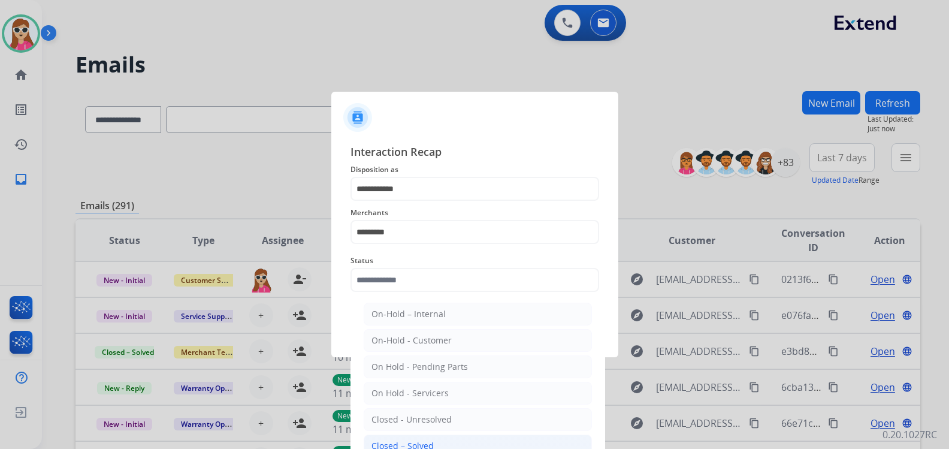
click at [454, 440] on li "Closed – Solved" at bounding box center [478, 445] width 228 height 23
type input "**********"
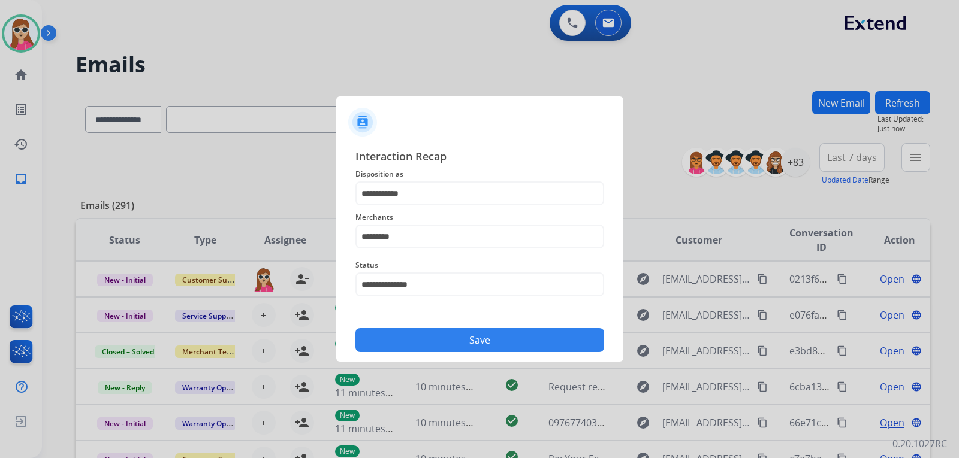
click at [492, 329] on button "Save" at bounding box center [479, 340] width 249 height 24
click at [412, 233] on input "*********" at bounding box center [479, 237] width 249 height 24
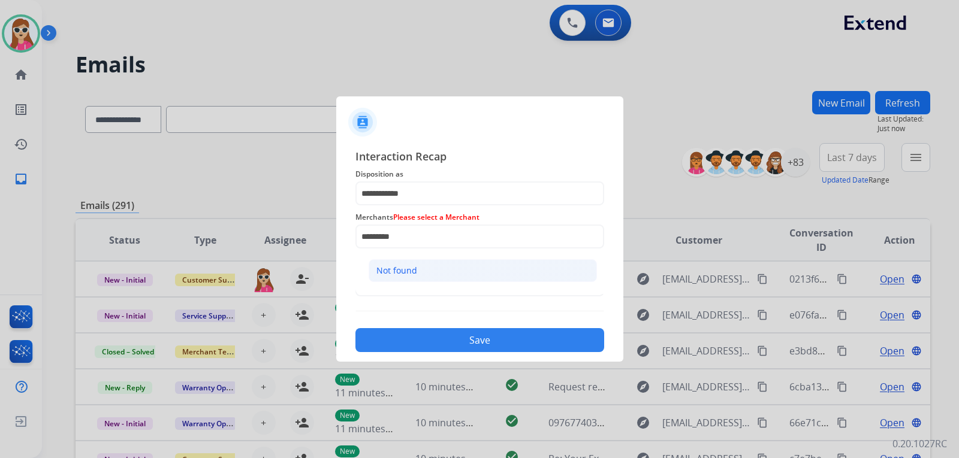
click at [422, 279] on li "Not found" at bounding box center [482, 270] width 228 height 23
type input "*********"
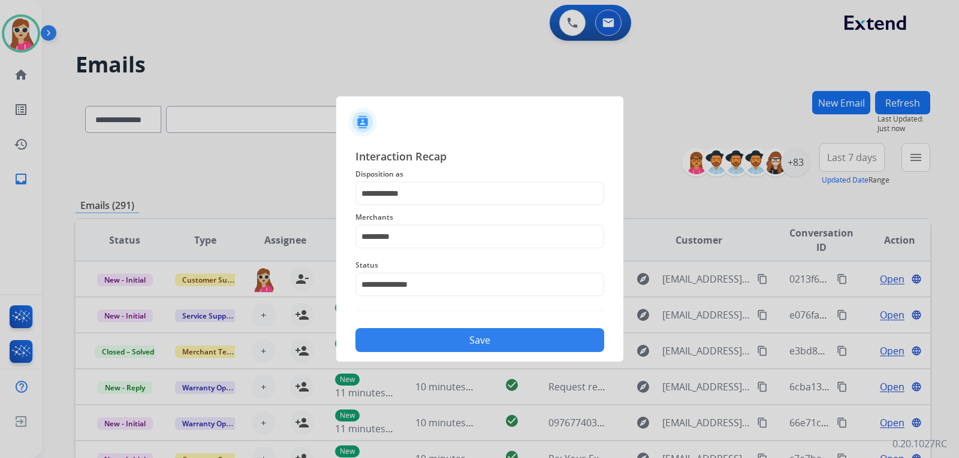
click at [444, 334] on button "Save" at bounding box center [479, 340] width 249 height 24
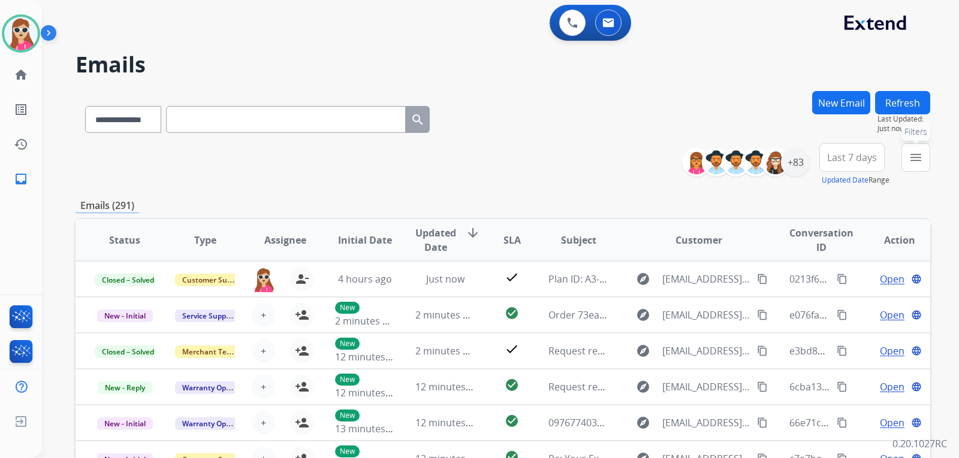
click at [927, 153] on button "menu Filters" at bounding box center [915, 157] width 29 height 29
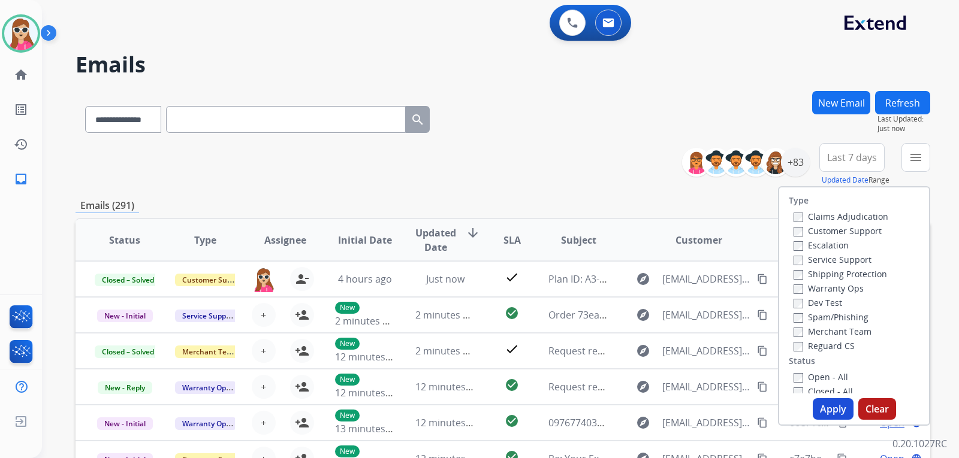
click at [820, 229] on label "Customer Support" at bounding box center [837, 230] width 88 height 11
click at [853, 275] on label "Shipping Protection" at bounding box center [839, 273] width 93 height 11
click at [835, 347] on label "Reguard CS" at bounding box center [823, 345] width 61 height 11
click at [811, 383] on div "Open - All" at bounding box center [856, 377] width 126 height 14
click at [811, 377] on label "Open - All" at bounding box center [820, 376] width 55 height 11
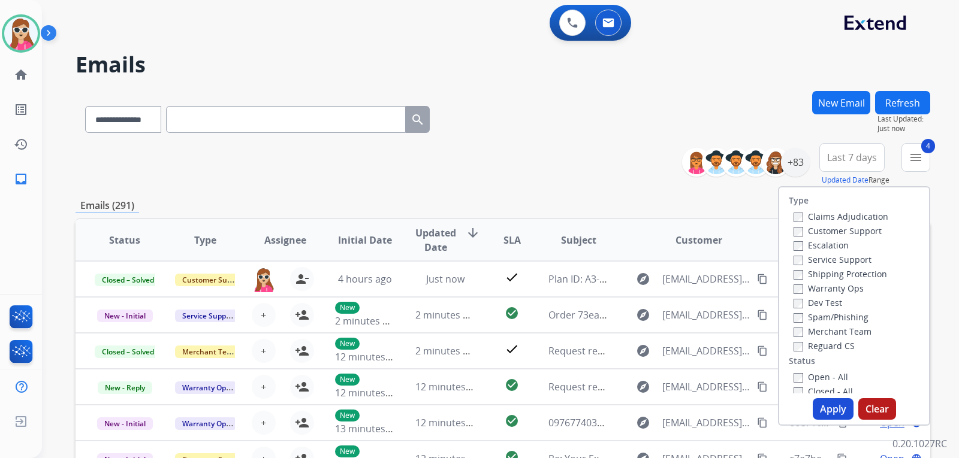
click at [812, 409] on button "Apply" at bounding box center [832, 409] width 41 height 22
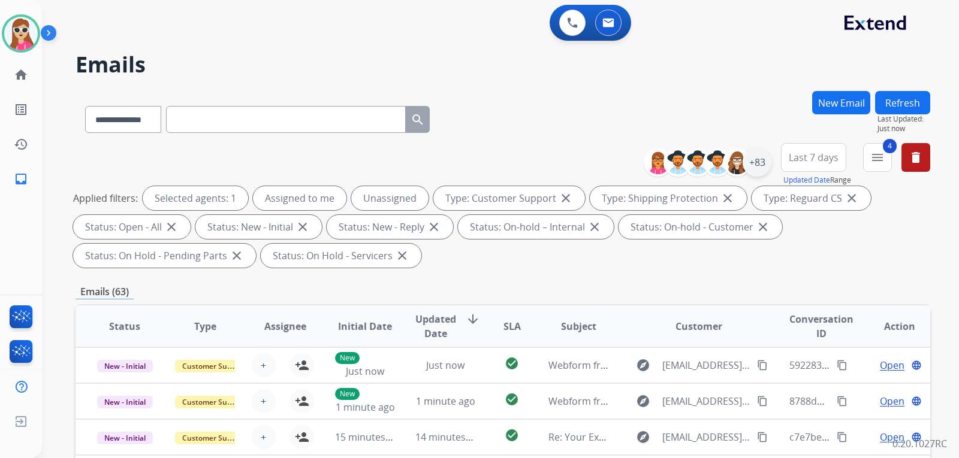
click at [759, 170] on div "+83" at bounding box center [756, 162] width 29 height 29
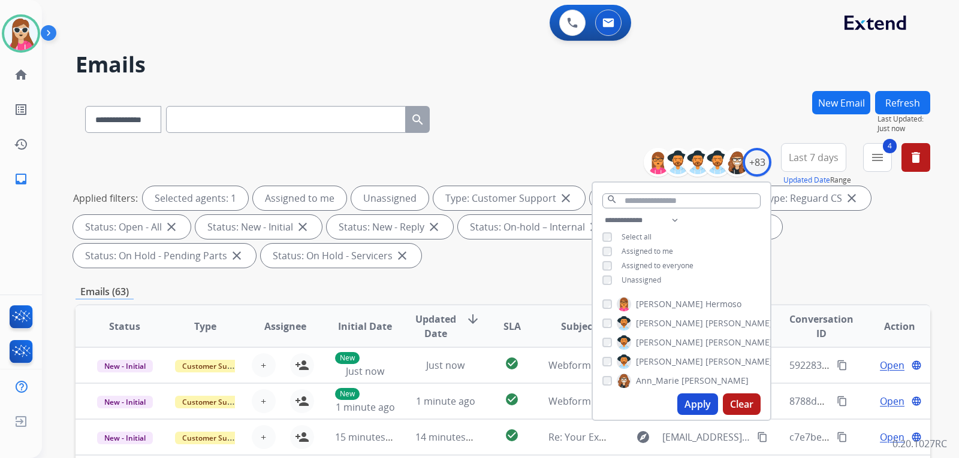
click at [642, 279] on span "Unassigned" at bounding box center [641, 280] width 40 height 10
click at [704, 398] on button "Apply" at bounding box center [697, 405] width 41 height 22
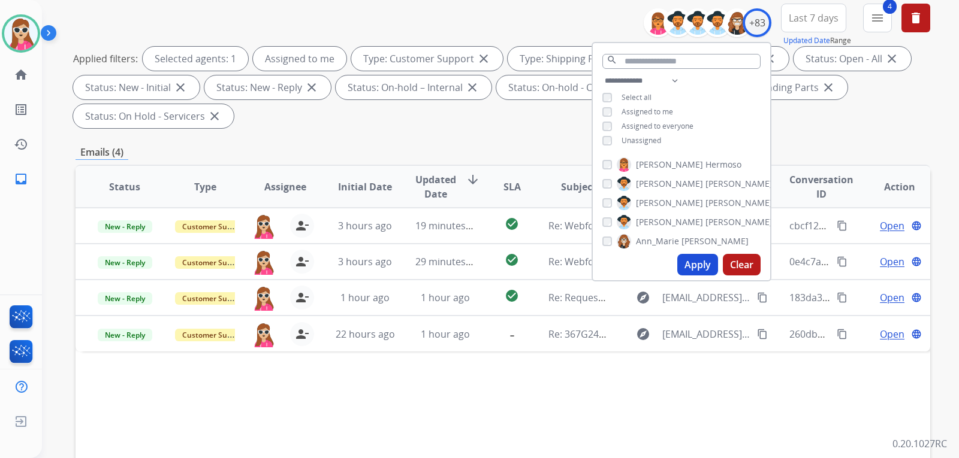
scroll to position [180, 0]
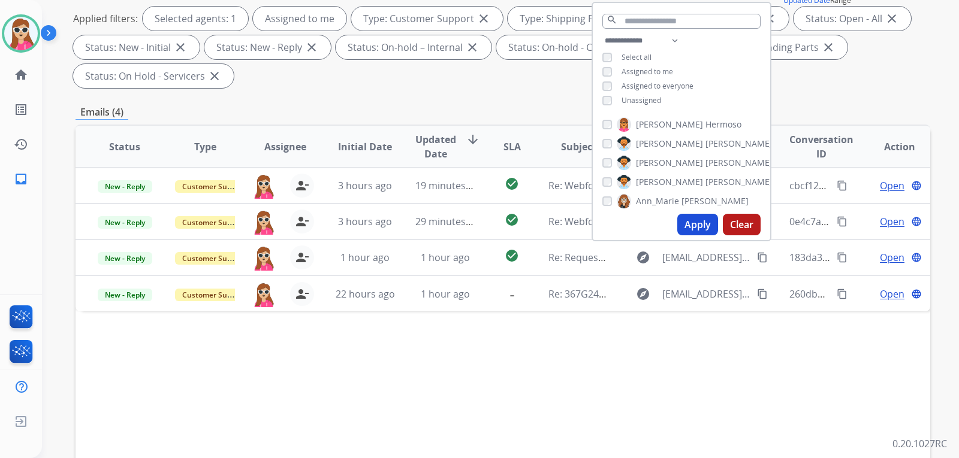
click at [682, 354] on div "Status Type Assignee Initial Date Updated Date arrow_downward SLA Subject Custo…" at bounding box center [502, 325] width 854 height 401
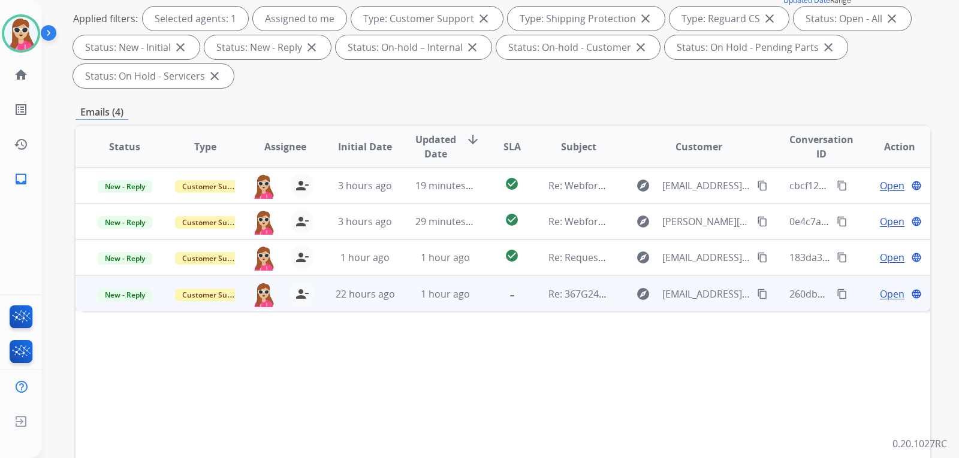
drag, startPoint x: 755, startPoint y: 302, endPoint x: 758, endPoint y: 285, distance: 17.2
click at [755, 303] on div "explore [EMAIL_ADDRESS][DOMAIN_NAME] content_copy" at bounding box center [698, 294] width 140 height 19
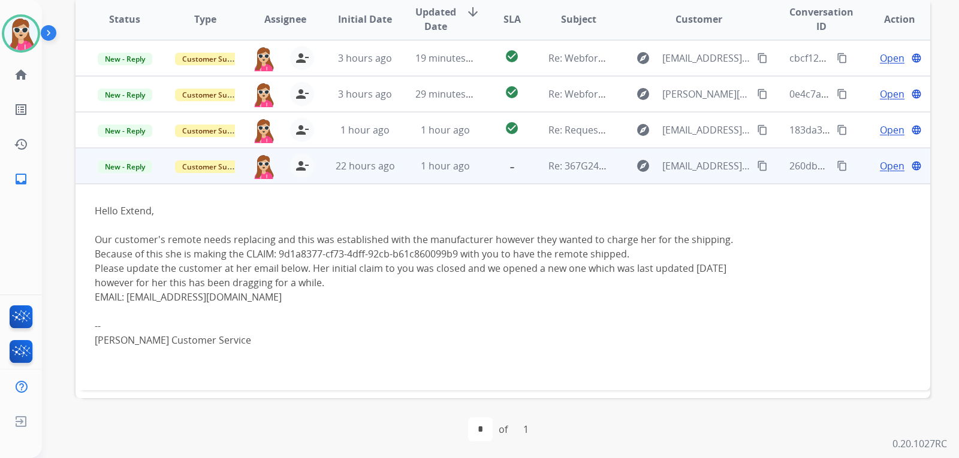
scroll to position [310, 0]
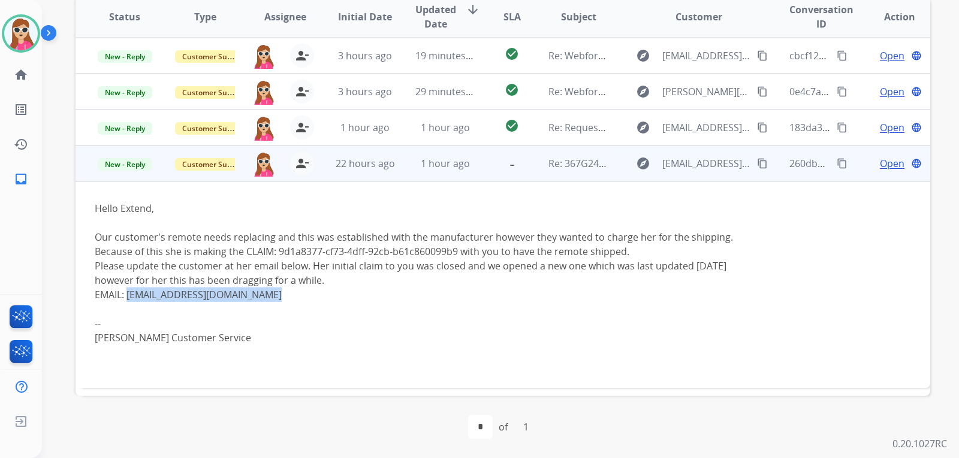
drag, startPoint x: 126, startPoint y: 294, endPoint x: 262, endPoint y: 298, distance: 136.0
click at [262, 298] on div "EMAIL: [EMAIL_ADDRESS][DOMAIN_NAME]" at bounding box center [423, 295] width 656 height 14
copy div "[EMAIL_ADDRESS][DOMAIN_NAME]"
click at [884, 161] on span "Open" at bounding box center [891, 163] width 25 height 14
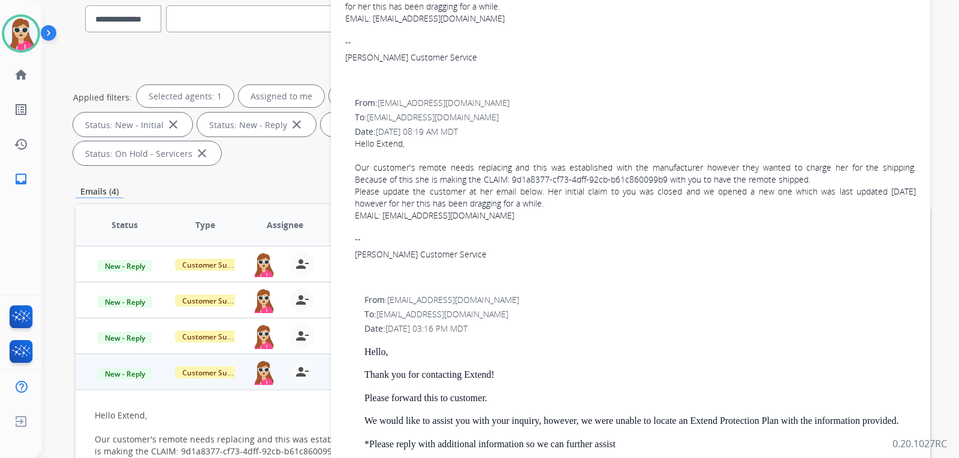
scroll to position [300, 0]
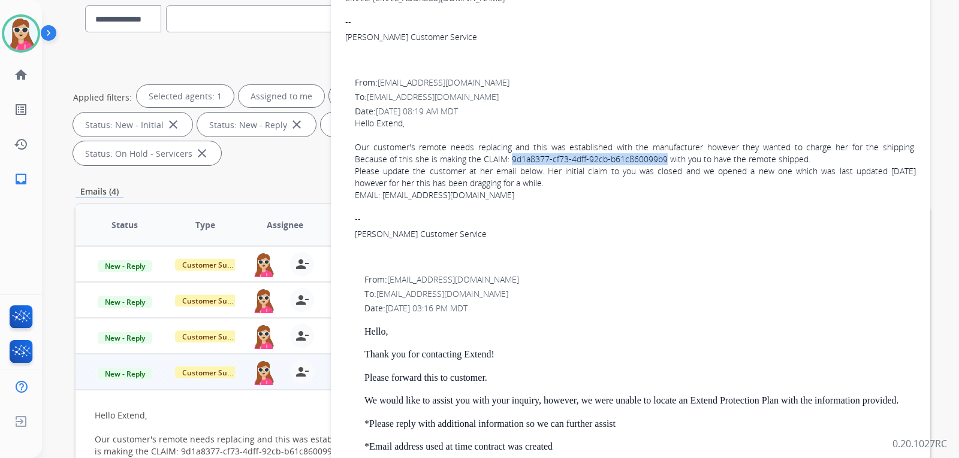
drag, startPoint x: 509, startPoint y: 159, endPoint x: 666, endPoint y: 158, distance: 156.4
click at [666, 158] on div "Our customer's remote needs replacing and this was established with the manufac…" at bounding box center [635, 153] width 561 height 24
copy div "9d1a8377-cf73-4dff-92cb-b61c860099b9"
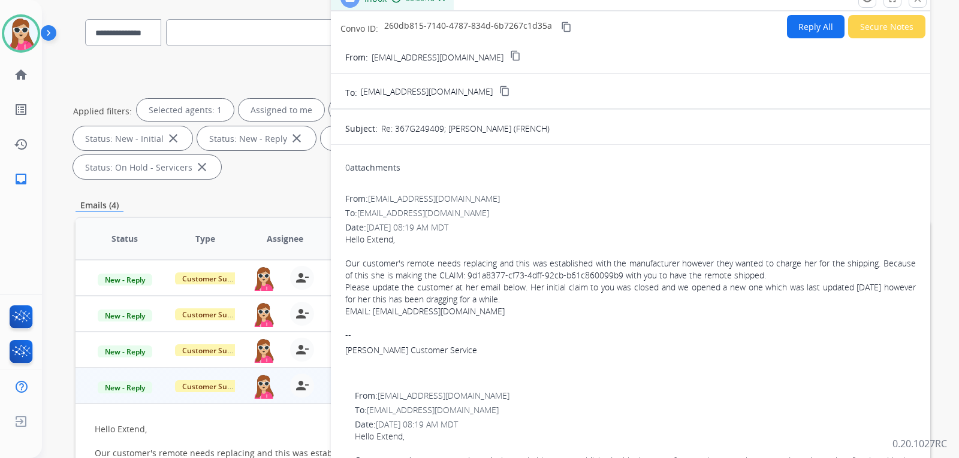
scroll to position [0, 0]
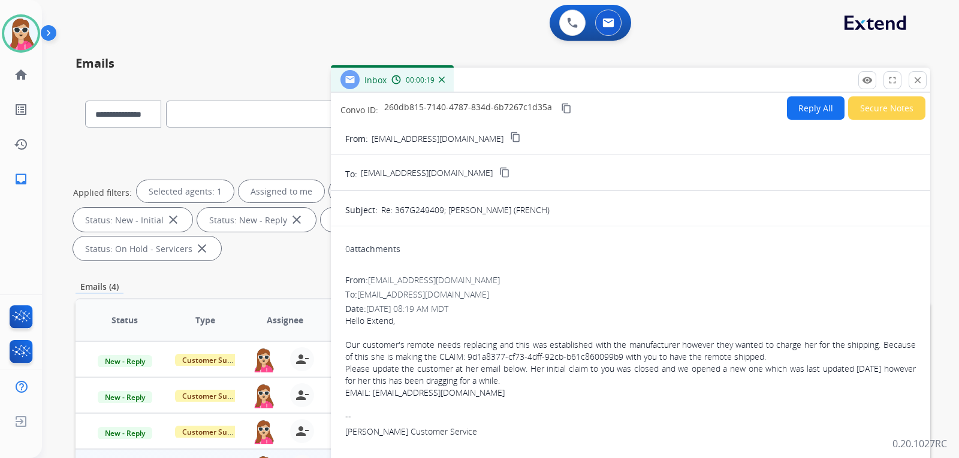
click at [808, 108] on button "Reply All" at bounding box center [816, 107] width 58 height 23
select select "**********"
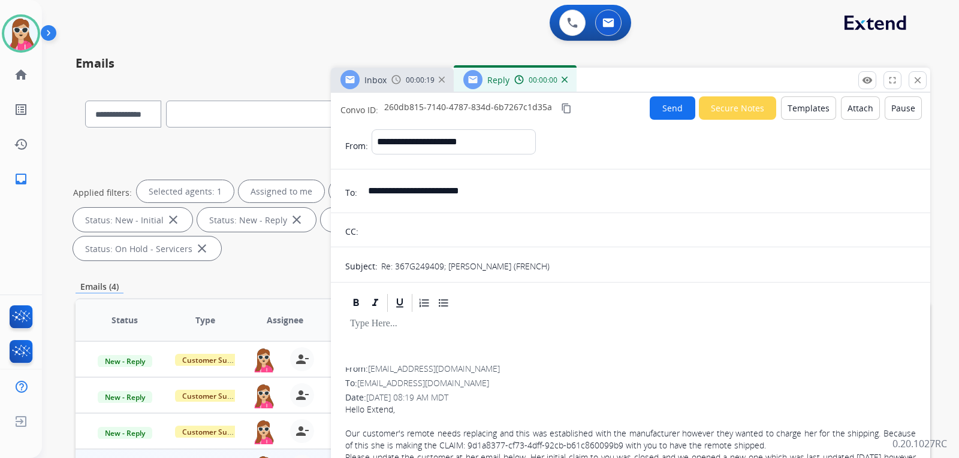
click at [808, 108] on button "Templates" at bounding box center [808, 107] width 55 height 23
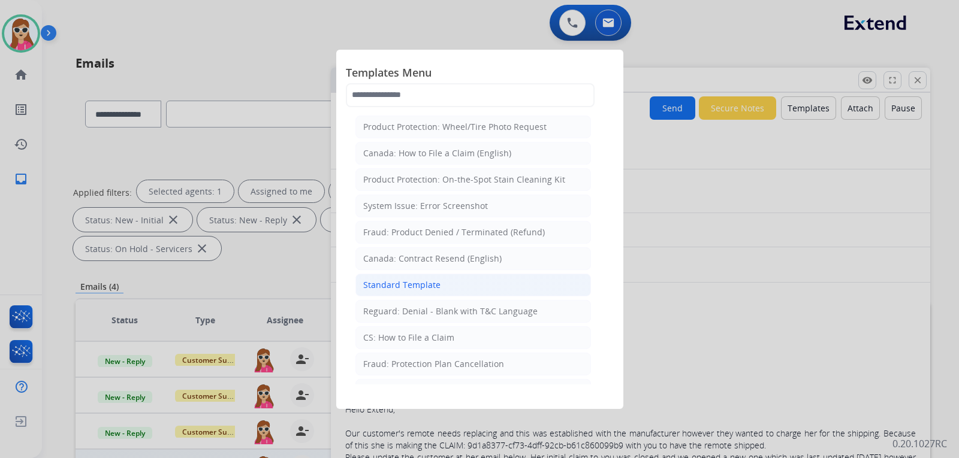
click at [383, 280] on div "Standard Template" at bounding box center [401, 285] width 77 height 12
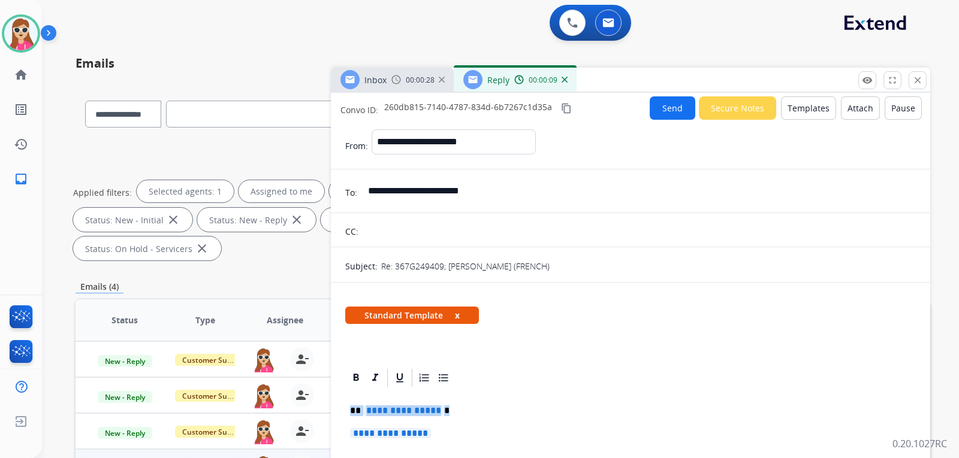
drag, startPoint x: 346, startPoint y: 407, endPoint x: 449, endPoint y: 432, distance: 106.1
click at [504, 437] on p "**********" at bounding box center [625, 433] width 551 height 11
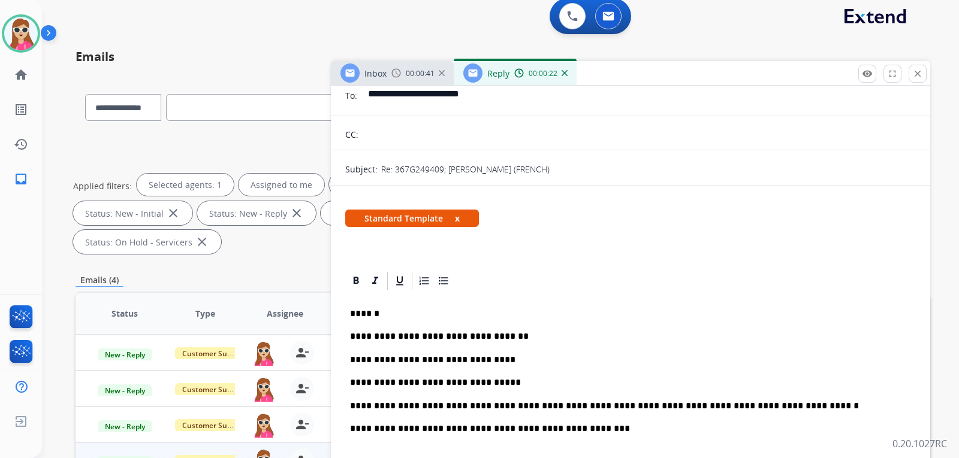
scroll to position [120, 0]
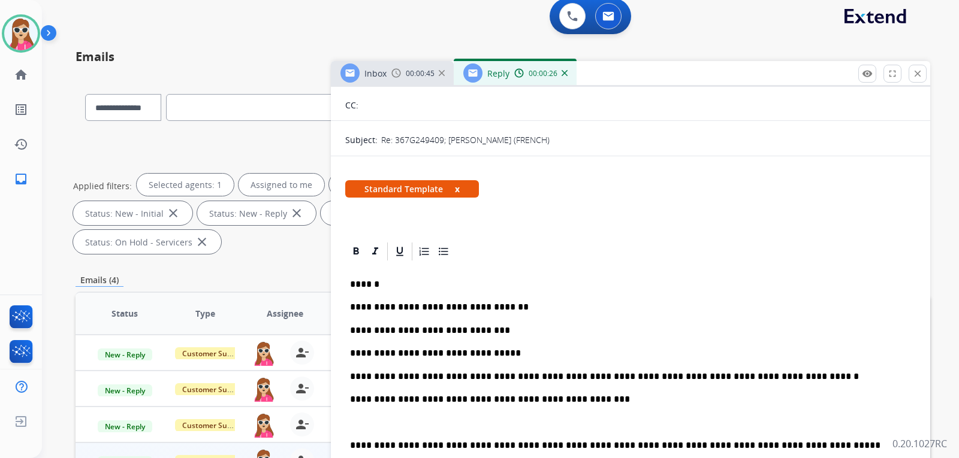
click at [365, 352] on p "**********" at bounding box center [625, 353] width 551 height 11
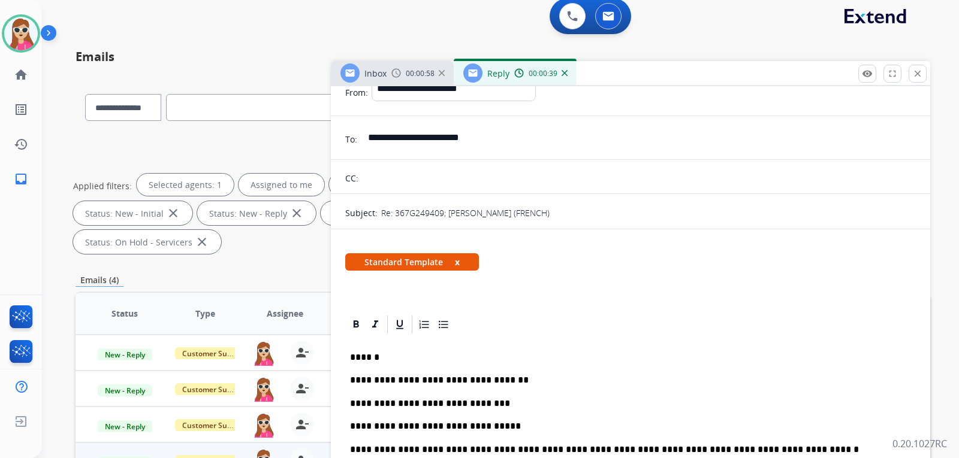
scroll to position [0, 0]
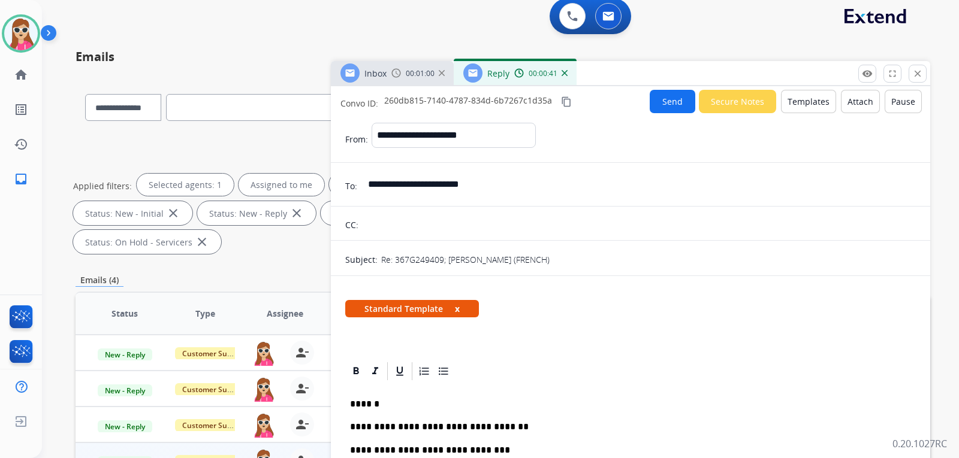
click at [655, 100] on button "Send" at bounding box center [672, 101] width 46 height 23
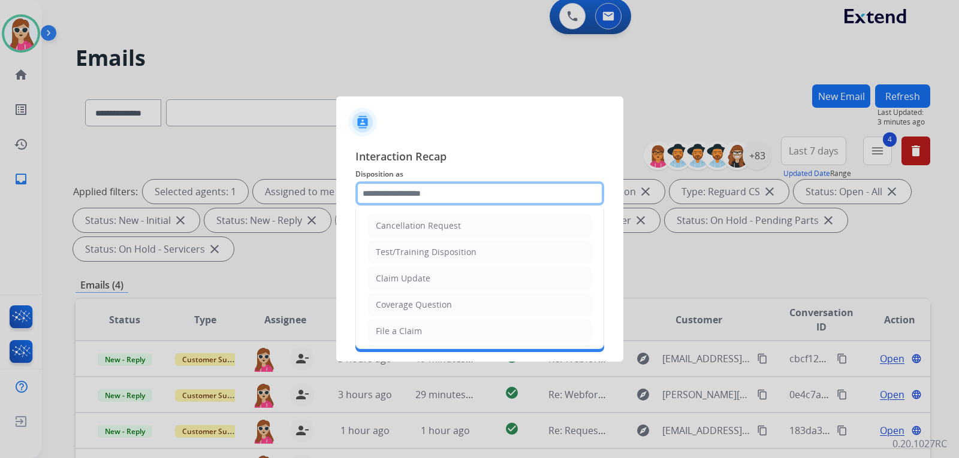
click at [482, 182] on input "text" at bounding box center [479, 194] width 249 height 24
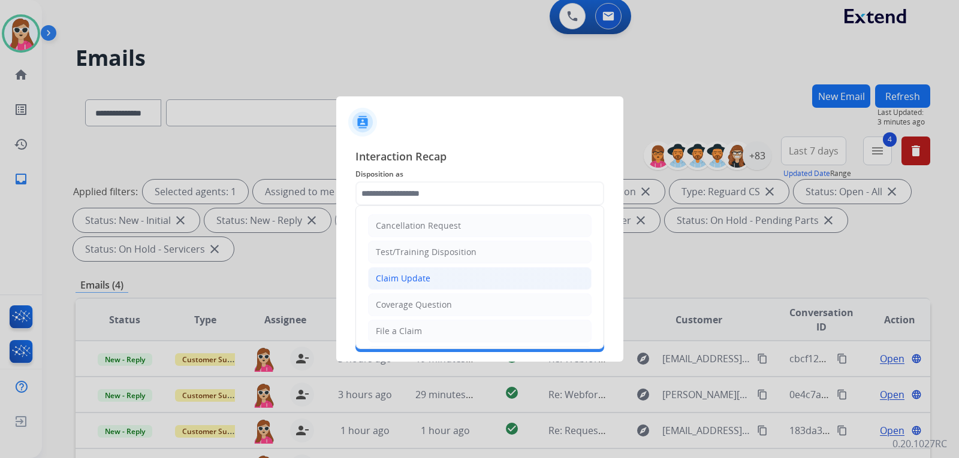
click at [471, 279] on li "Claim Update" at bounding box center [479, 278] width 223 height 23
type input "**********"
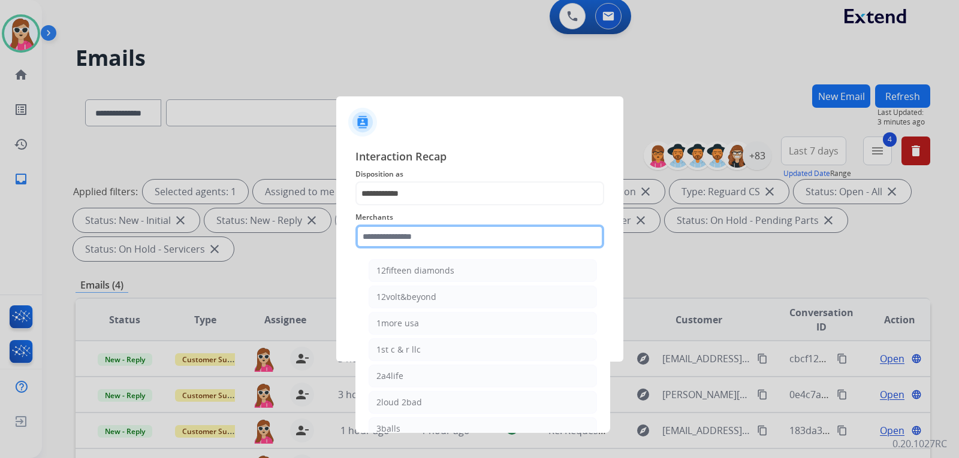
click at [472, 234] on input "text" at bounding box center [479, 237] width 249 height 24
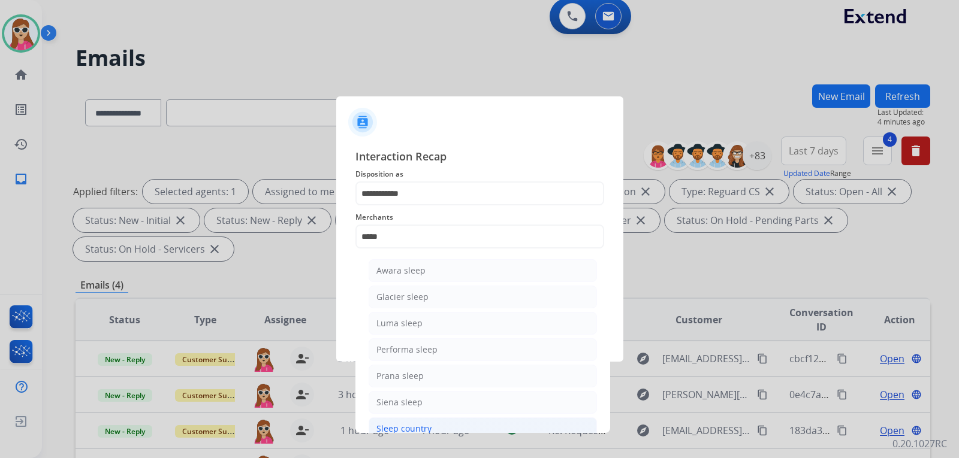
click at [426, 430] on div "Sleep country" at bounding box center [403, 429] width 55 height 12
type input "**********"
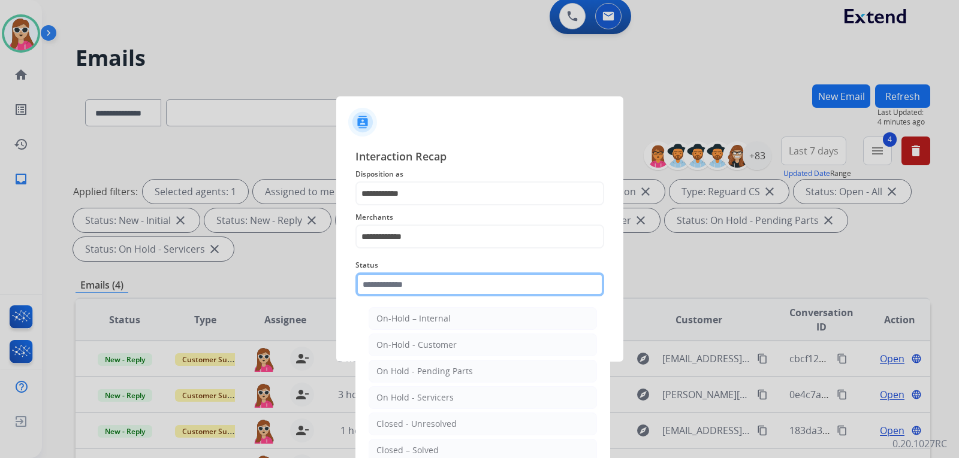
click at [467, 291] on input "text" at bounding box center [479, 285] width 249 height 24
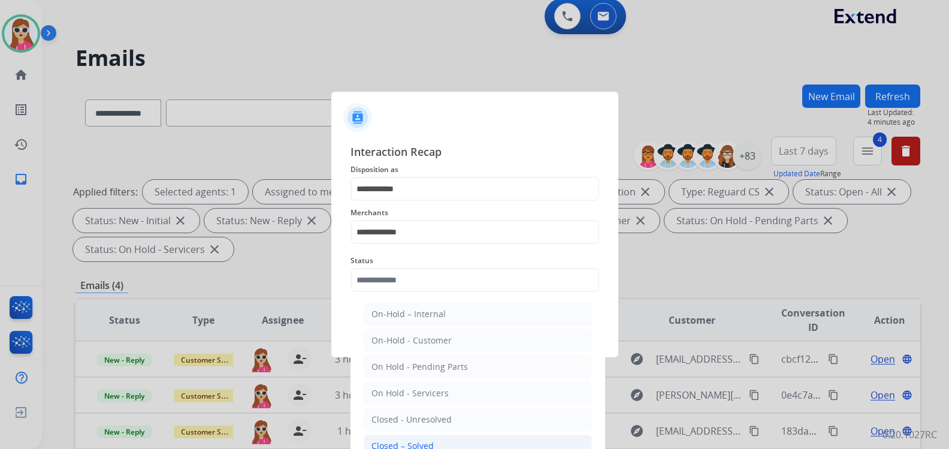
click at [428, 442] on div "Closed – Solved" at bounding box center [402, 446] width 62 height 12
type input "**********"
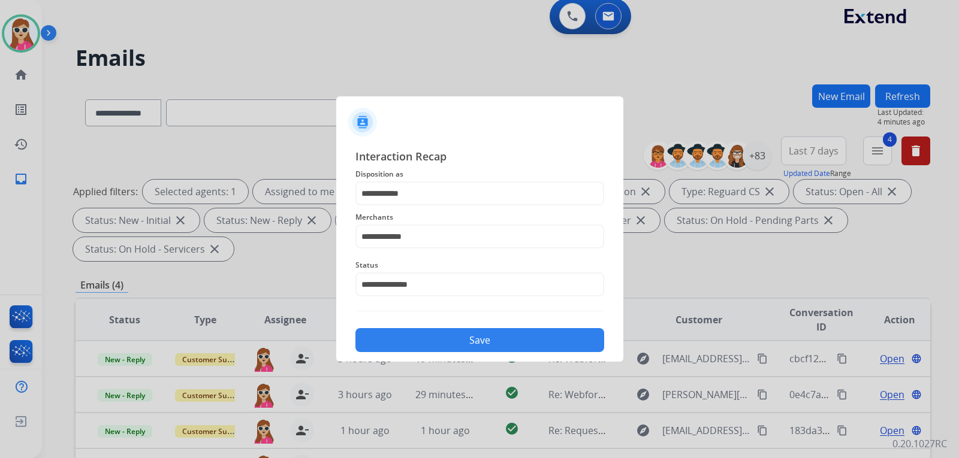
click at [466, 335] on button "Save" at bounding box center [479, 340] width 249 height 24
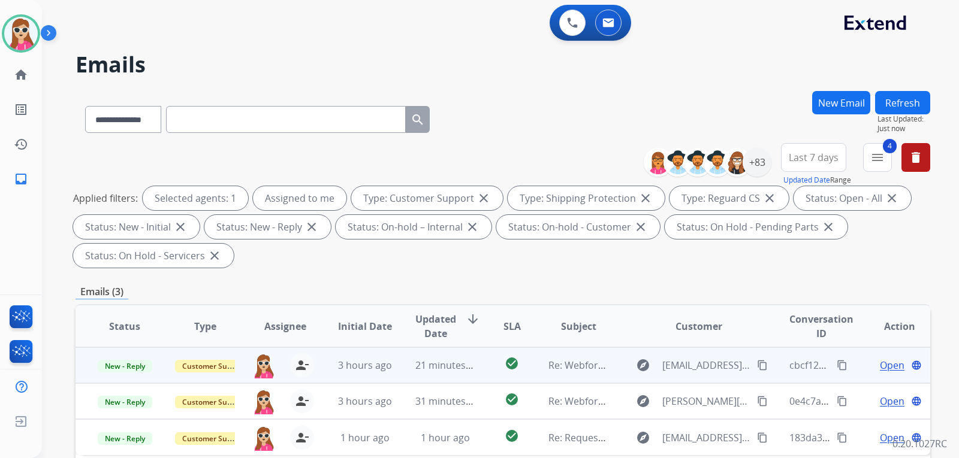
scroll to position [240, 0]
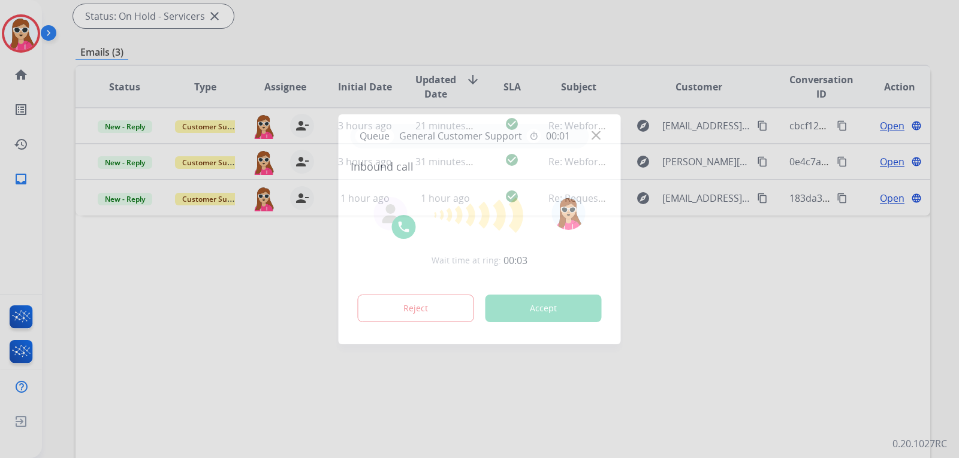
click at [650, 331] on div at bounding box center [479, 229] width 959 height 458
click at [551, 313] on button "Accept" at bounding box center [543, 309] width 116 height 28
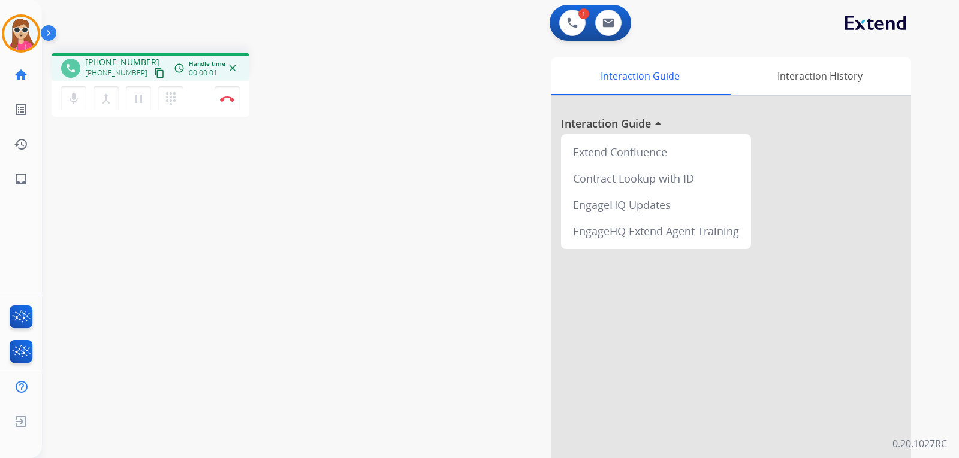
click at [143, 81] on div "mic Mute merge_type Bridge pause Hold dialpad Dialpad Disconnect" at bounding box center [151, 99] width 198 height 36
click at [154, 73] on mat-icon "content_copy" at bounding box center [159, 73] width 11 height 11
click at [31, 191] on link "inbox Emails" at bounding box center [21, 179] width 34 height 34
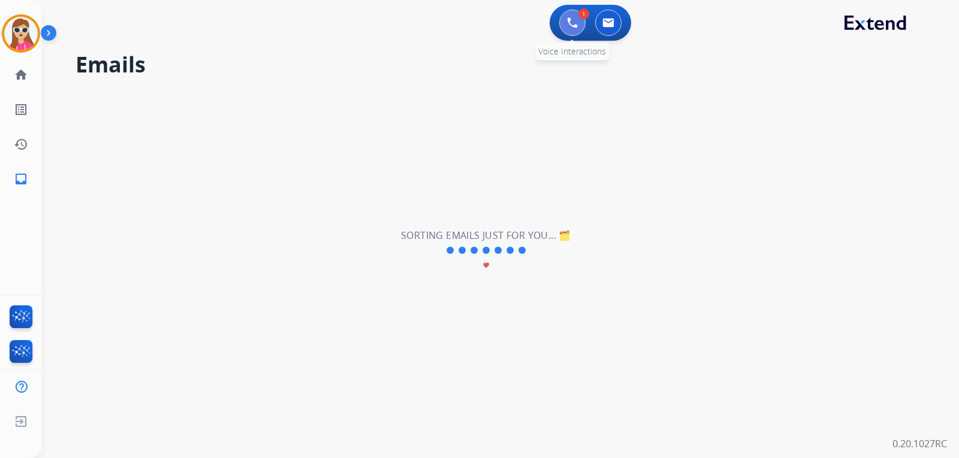
click at [570, 26] on img at bounding box center [572, 22] width 11 height 11
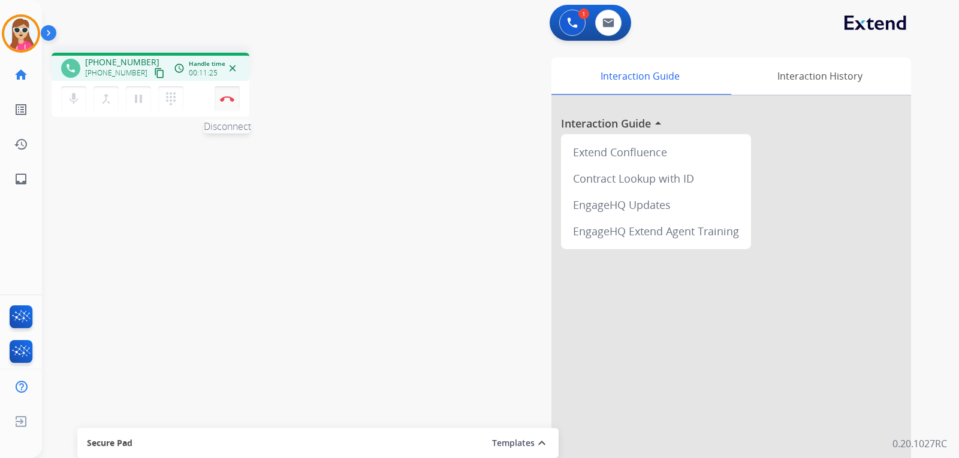
click at [232, 103] on button "Disconnect" at bounding box center [226, 98] width 25 height 25
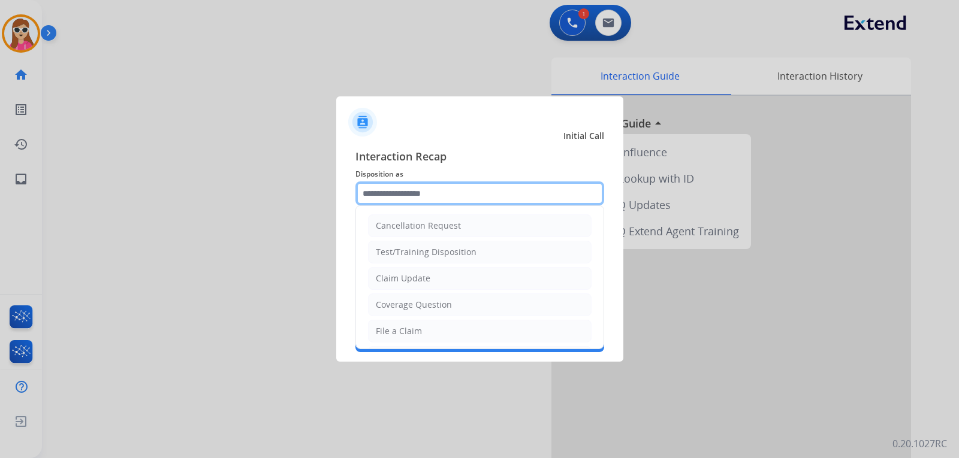
click at [371, 193] on input "text" at bounding box center [479, 194] width 249 height 24
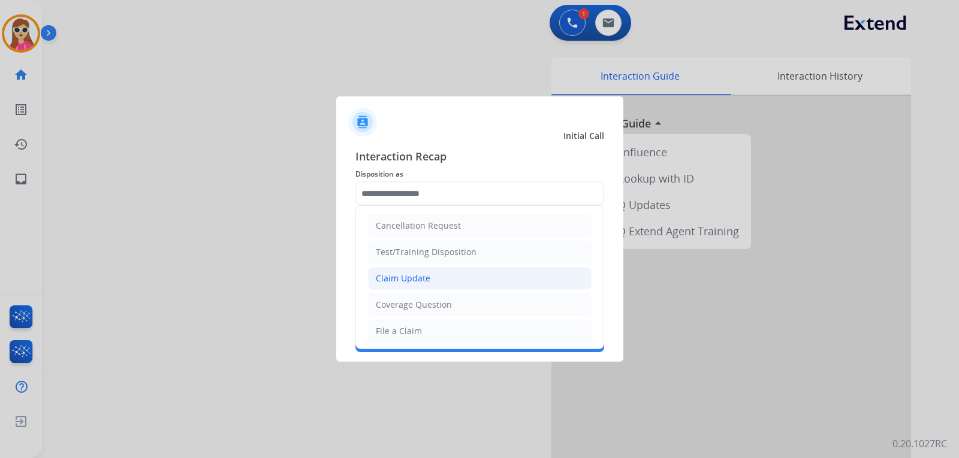
click at [407, 279] on div "Claim Update" at bounding box center [403, 279] width 55 height 12
type input "**********"
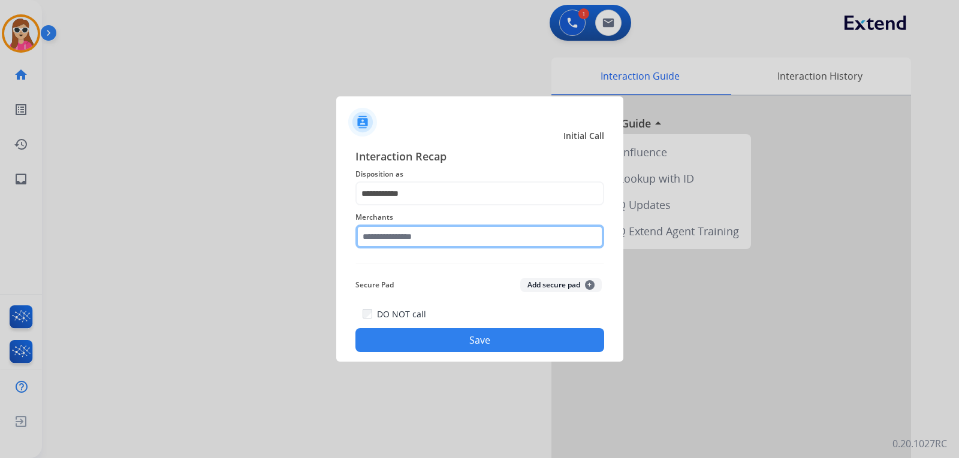
click at [407, 243] on input "text" at bounding box center [479, 237] width 249 height 24
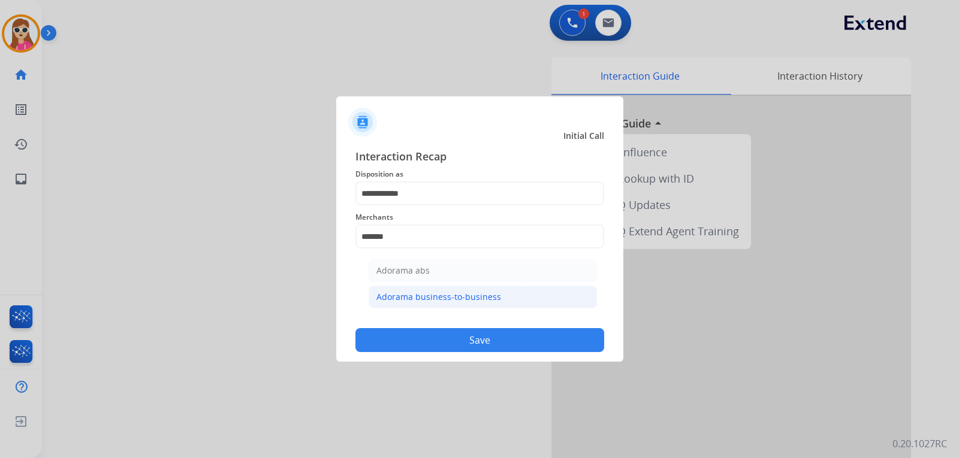
click at [517, 306] on li "Adorama business-to-business" at bounding box center [482, 297] width 228 height 23
type input "**********"
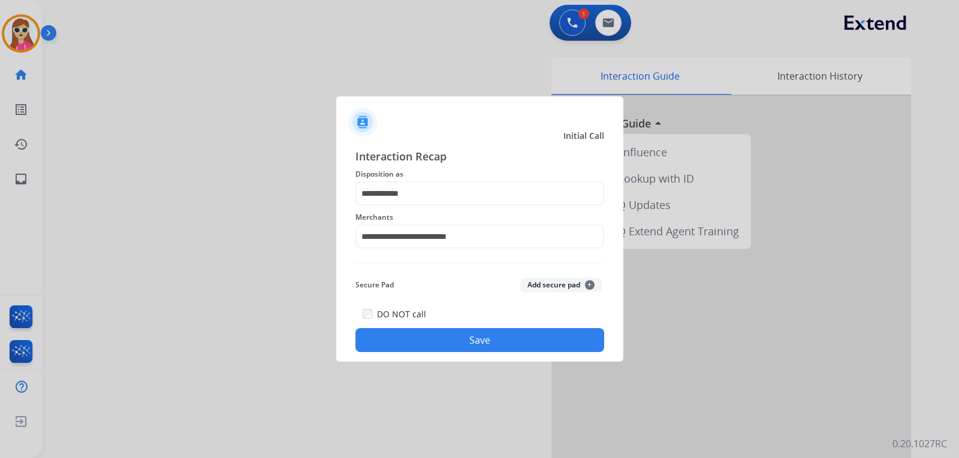
click at [522, 337] on button "Save" at bounding box center [479, 340] width 249 height 24
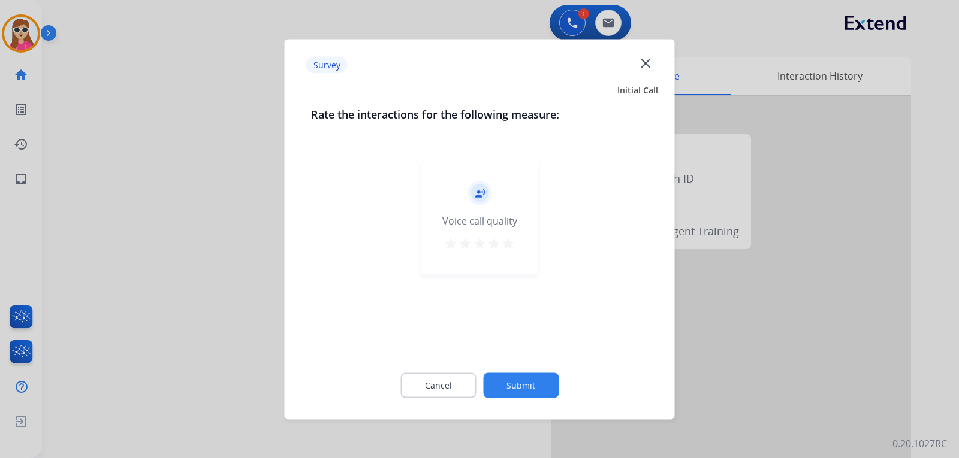
click at [506, 249] on mat-icon "star" at bounding box center [508, 243] width 14 height 14
click at [524, 383] on button "Submit" at bounding box center [520, 385] width 75 height 25
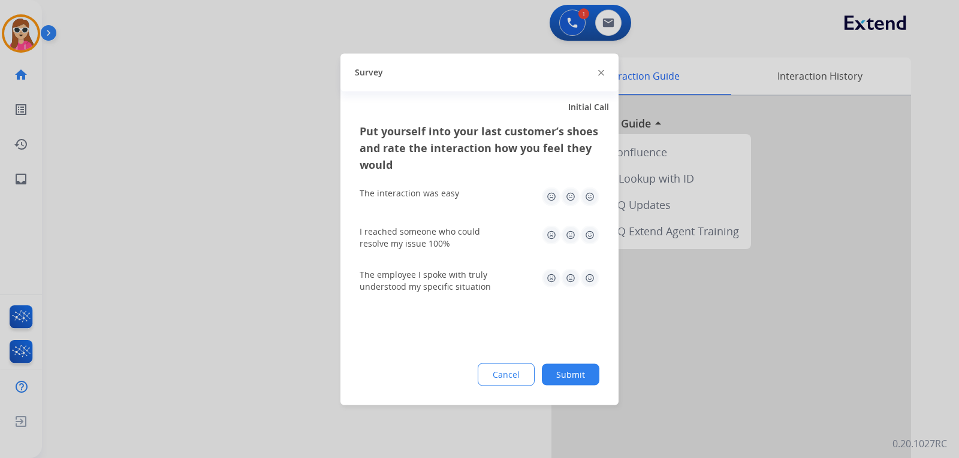
click at [593, 282] on img at bounding box center [589, 277] width 19 height 19
click at [588, 239] on img at bounding box center [589, 234] width 19 height 19
click at [584, 196] on img at bounding box center [589, 196] width 19 height 19
click at [588, 376] on button "Submit" at bounding box center [571, 375] width 58 height 22
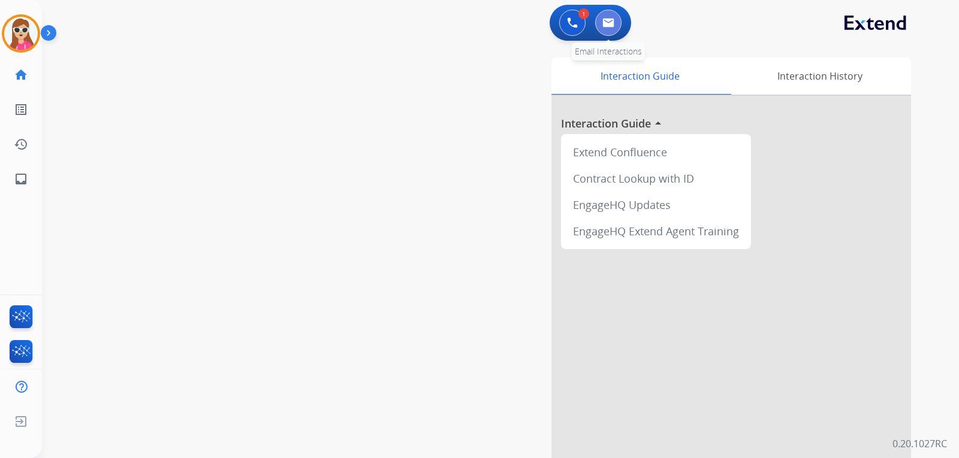
click at [613, 25] on img at bounding box center [608, 23] width 12 height 10
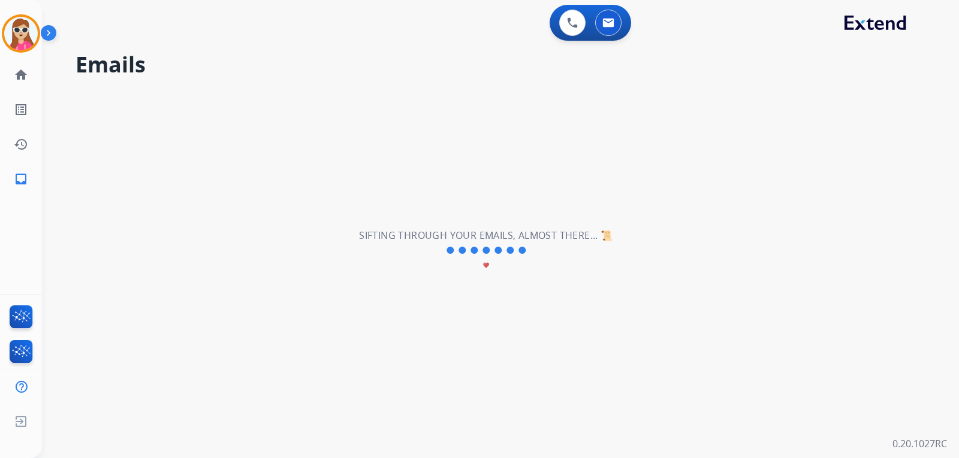
click at [555, 320] on div "**********" at bounding box center [486, 250] width 888 height 415
click at [612, 29] on button at bounding box center [608, 23] width 26 height 26
click at [595, 10] on button at bounding box center [608, 23] width 26 height 26
click at [26, 81] on mat-icon "home" at bounding box center [21, 75] width 14 height 14
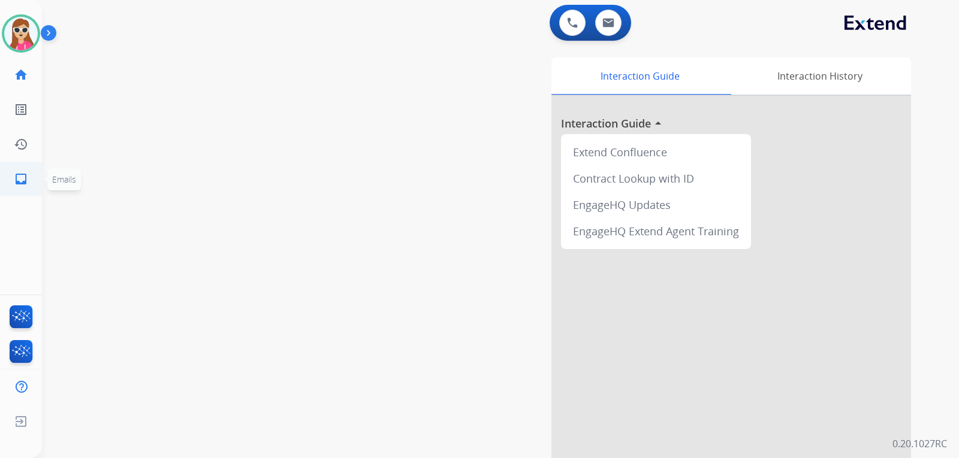
click at [34, 191] on link "inbox Emails" at bounding box center [21, 179] width 34 height 34
select select "**********"
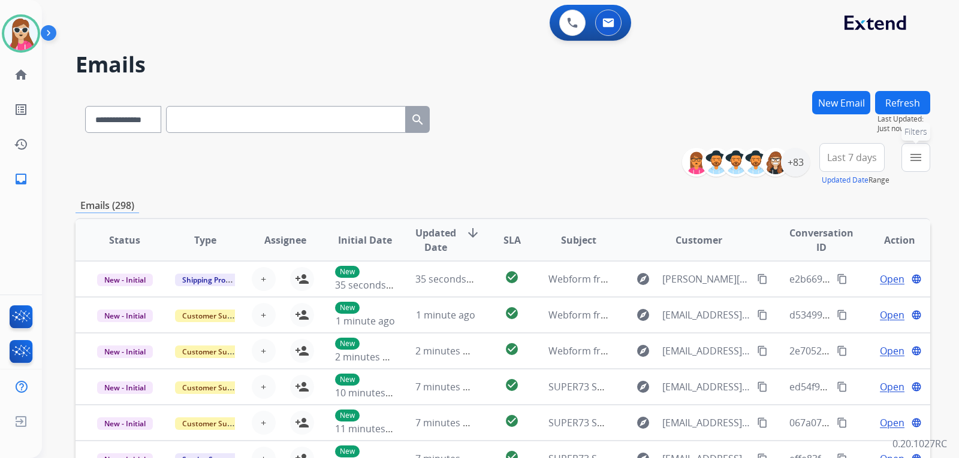
click at [906, 161] on button "menu Filters" at bounding box center [915, 157] width 29 height 29
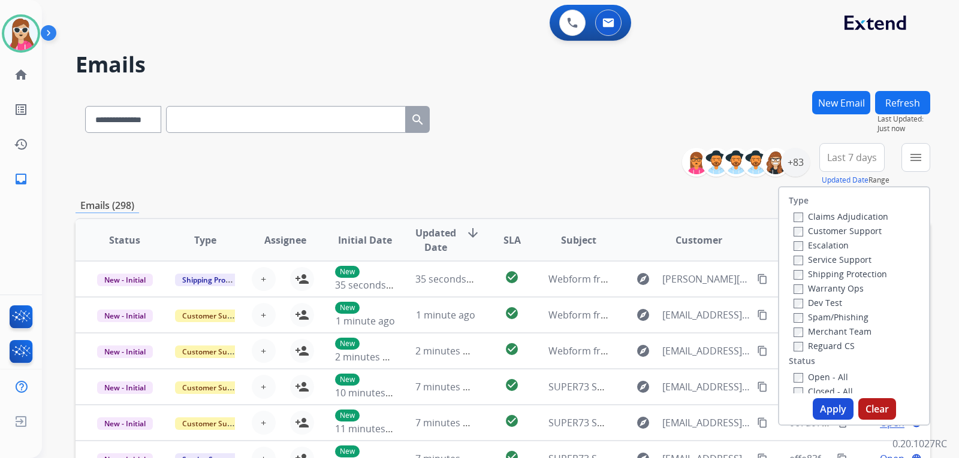
click at [844, 232] on label "Customer Support" at bounding box center [837, 230] width 88 height 11
click at [866, 276] on label "Shipping Protection" at bounding box center [839, 273] width 93 height 11
click at [838, 338] on div "Reguard CS" at bounding box center [840, 345] width 95 height 14
click at [833, 349] on label "Reguard CS" at bounding box center [823, 345] width 61 height 11
click at [830, 377] on label "Open - All" at bounding box center [820, 376] width 55 height 11
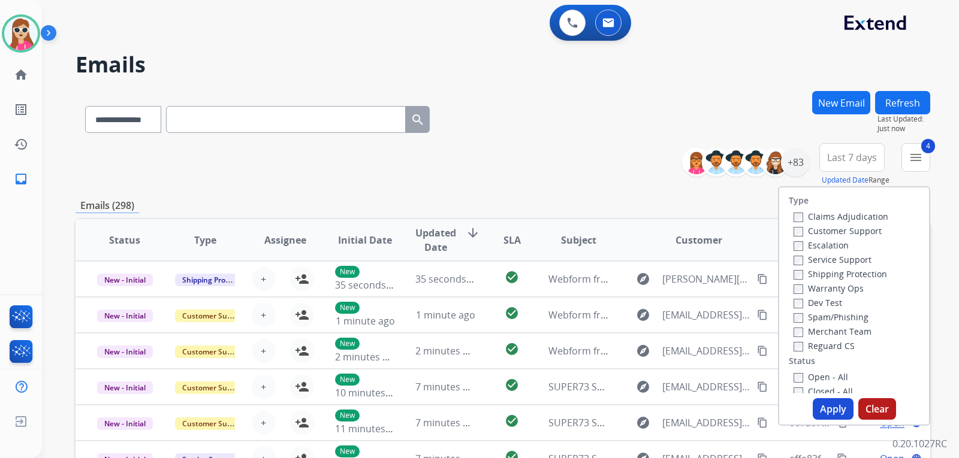
click at [824, 401] on button "Apply" at bounding box center [832, 409] width 41 height 22
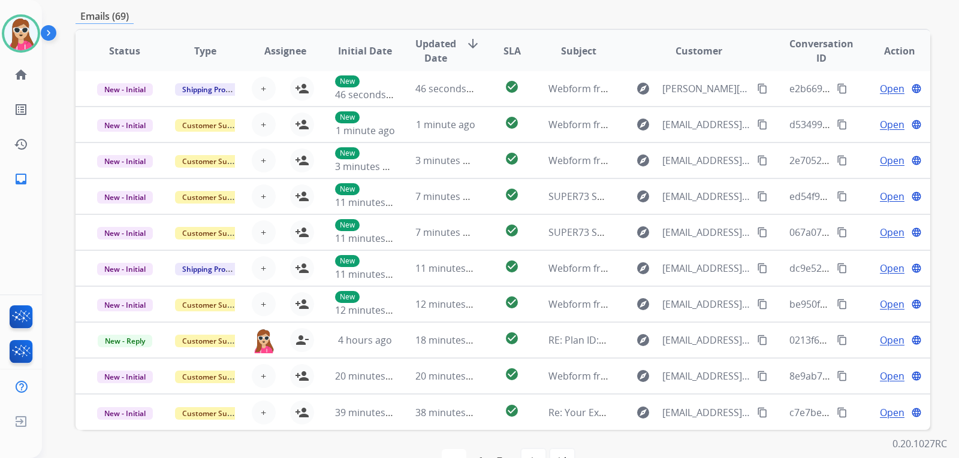
scroll to position [310, 0]
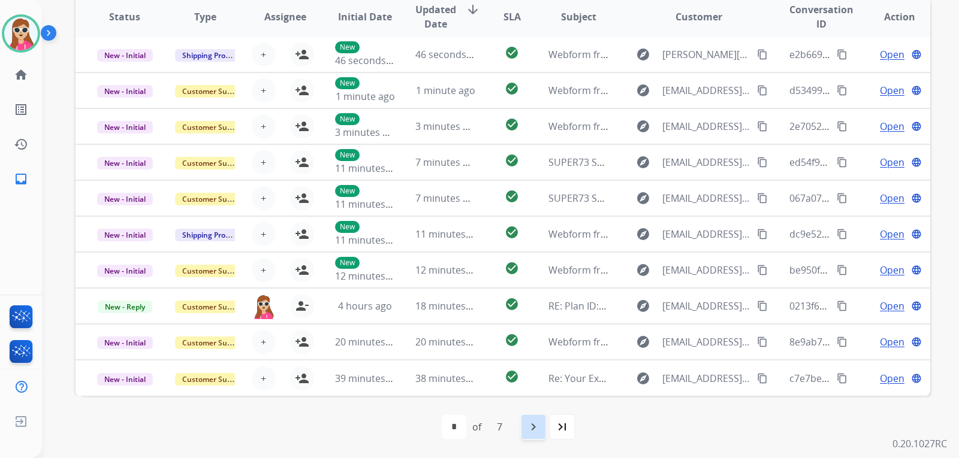
click at [528, 425] on mat-icon "navigate_next" at bounding box center [533, 427] width 14 height 14
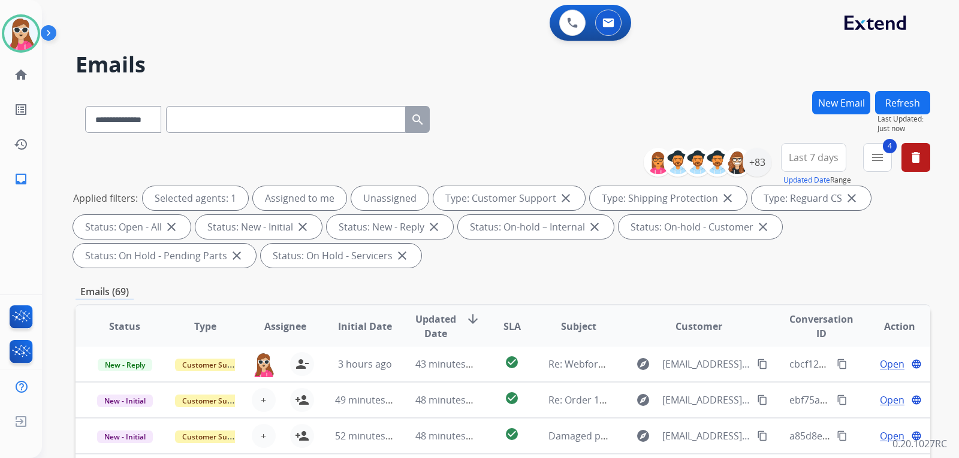
scroll to position [0, 0]
click at [767, 165] on div "+83" at bounding box center [756, 162] width 29 height 29
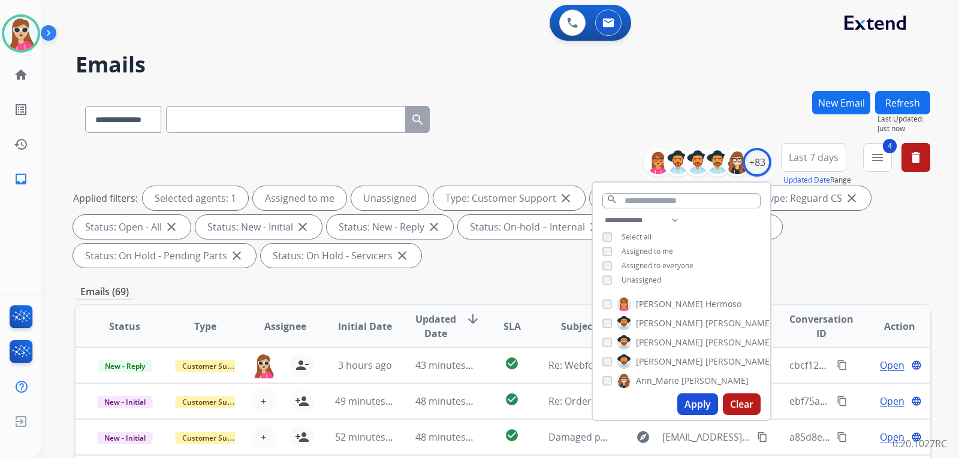
click at [640, 277] on span "Unassigned" at bounding box center [641, 280] width 40 height 10
click at [693, 400] on button "Apply" at bounding box center [697, 405] width 41 height 22
select select "*"
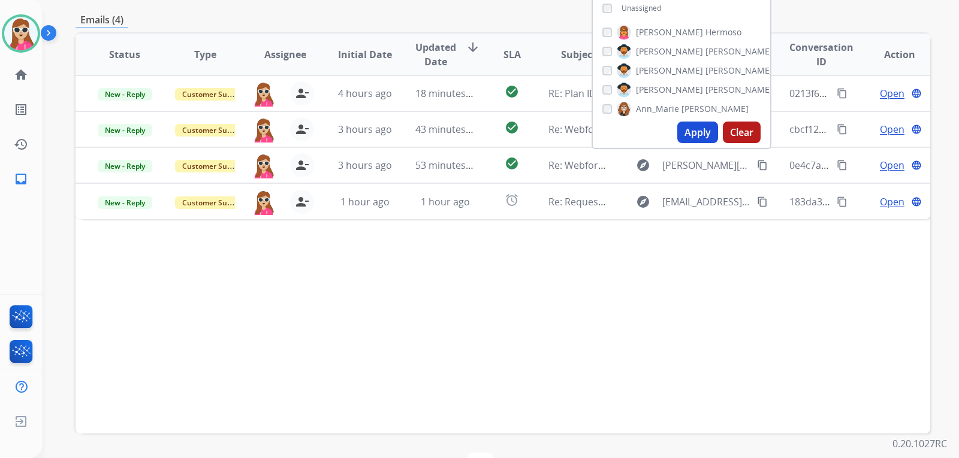
scroll to position [190, 0]
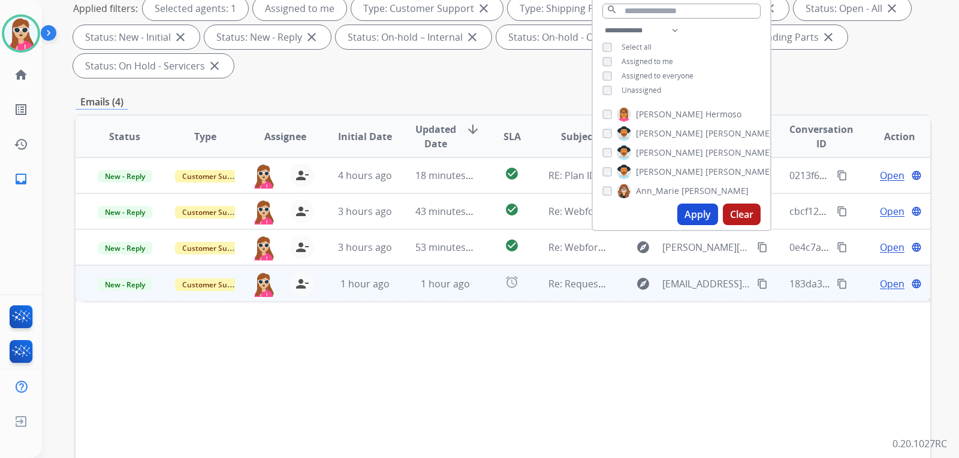
click at [887, 282] on span "Open" at bounding box center [891, 284] width 25 height 14
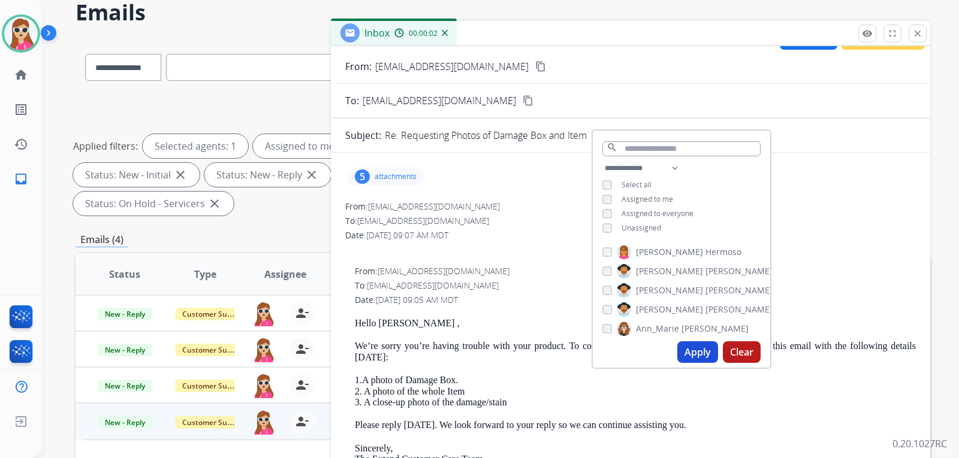
scroll to position [60, 0]
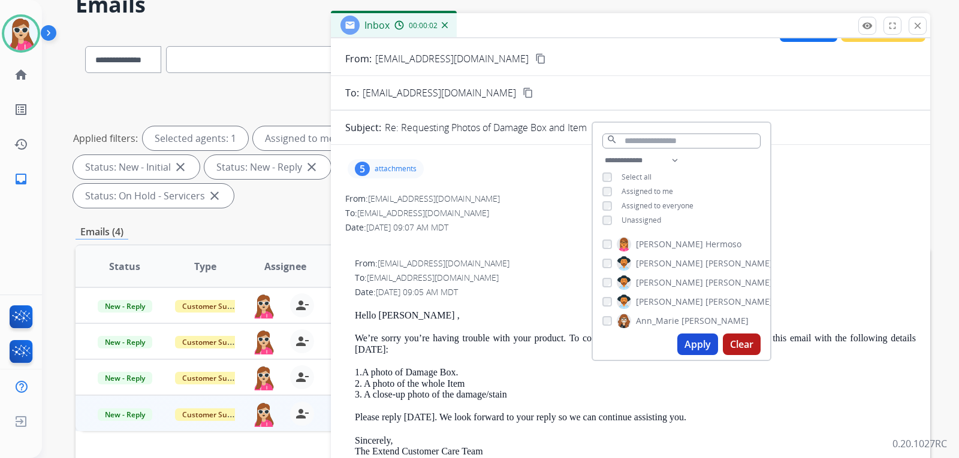
click at [757, 386] on p "1.A photo of Damage Box. 2. A photo of the whole Item 3. A close-up photo of th…" at bounding box center [635, 383] width 561 height 33
click at [759, 384] on p "1.A photo of Damage Box. 2. A photo of the whole Item 3. A close-up photo of th…" at bounding box center [635, 383] width 561 height 33
click at [819, 253] on div "From: [EMAIL_ADDRESS][DOMAIN_NAME] To: [EMAIL_ADDRESS][DOMAIN_NAME] Date: [DATE…" at bounding box center [630, 364] width 570 height 343
click at [279, 225] on div "Emails (4)" at bounding box center [502, 232] width 854 height 15
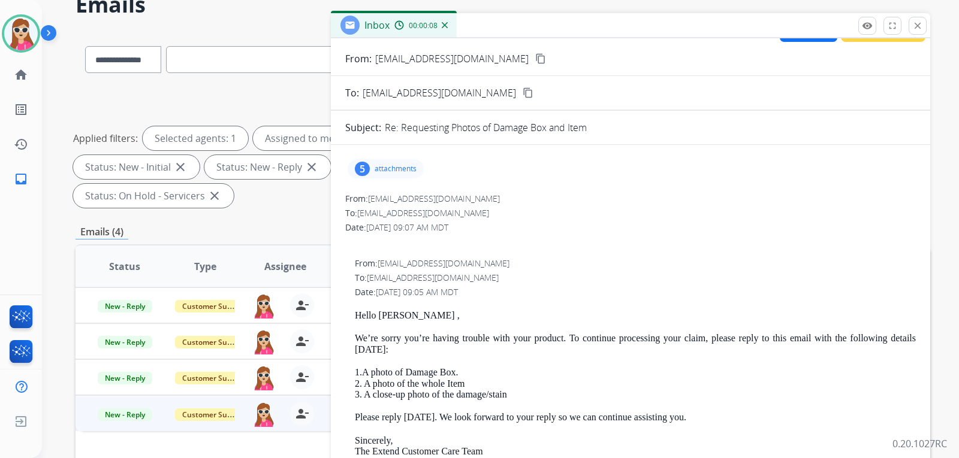
click at [384, 165] on div "5 attachments" at bounding box center [385, 168] width 76 height 19
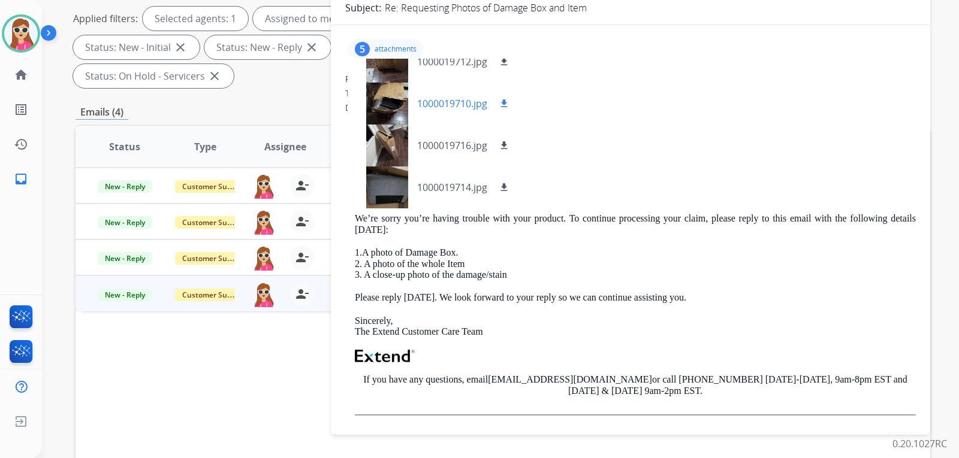
scroll to position [0, 0]
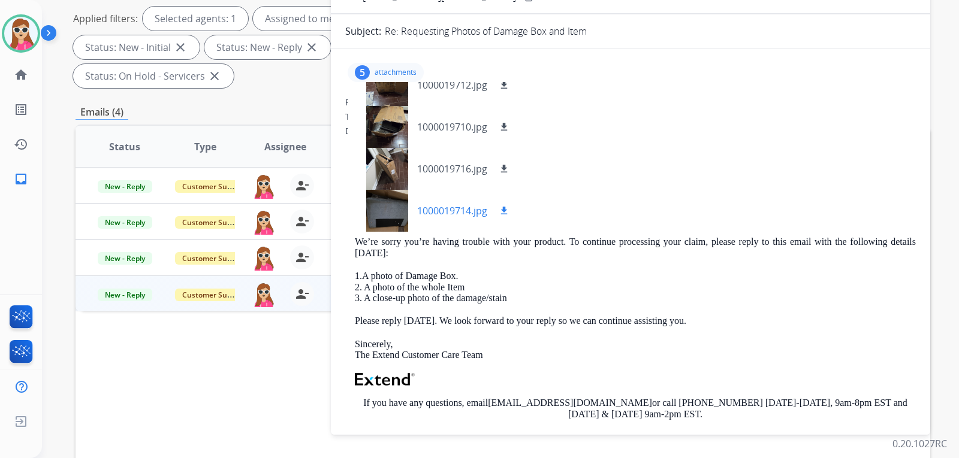
click at [501, 214] on mat-icon "download" at bounding box center [503, 210] width 11 height 11
click at [506, 173] on mat-icon "download" at bounding box center [503, 169] width 11 height 11
click at [500, 128] on mat-icon "download" at bounding box center [503, 127] width 11 height 11
click at [498, 87] on button "download" at bounding box center [504, 85] width 14 height 14
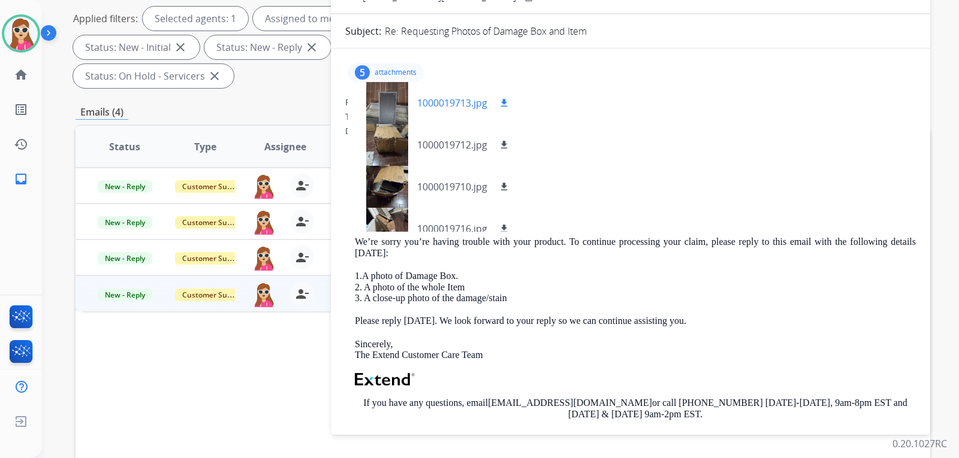
click at [503, 108] on mat-icon "download" at bounding box center [503, 103] width 11 height 11
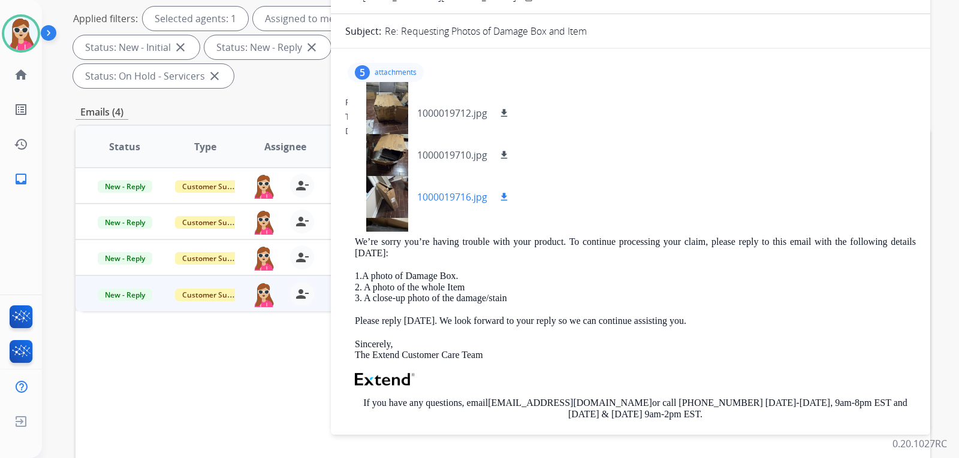
scroll to position [60, 0]
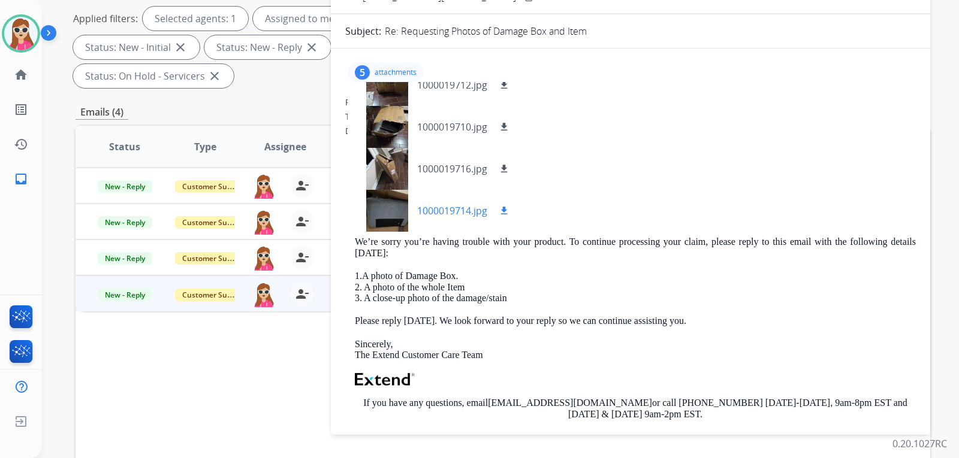
click at [377, 197] on div at bounding box center [387, 211] width 60 height 42
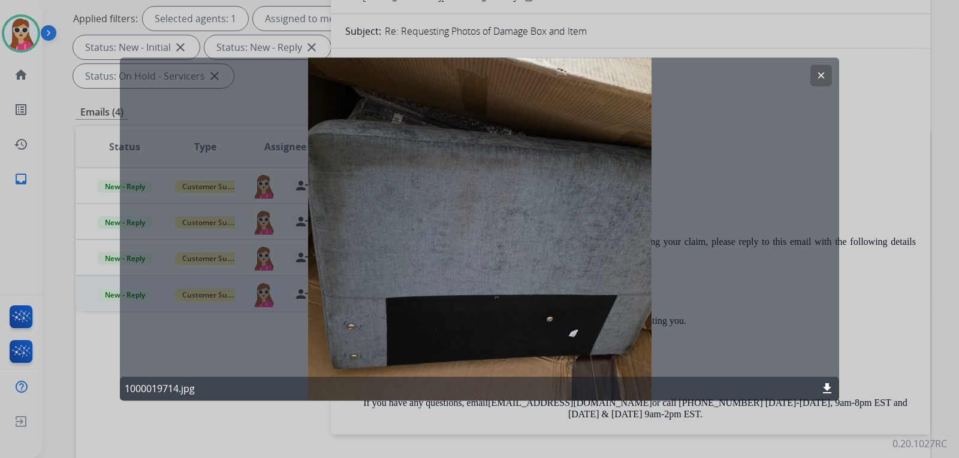
click at [816, 72] on mat-icon "clear" at bounding box center [820, 75] width 11 height 11
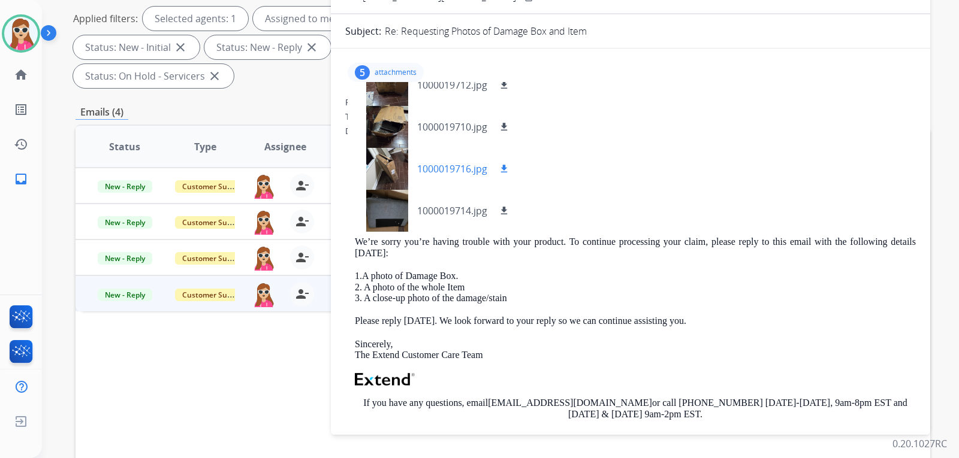
click at [404, 162] on div at bounding box center [387, 169] width 60 height 42
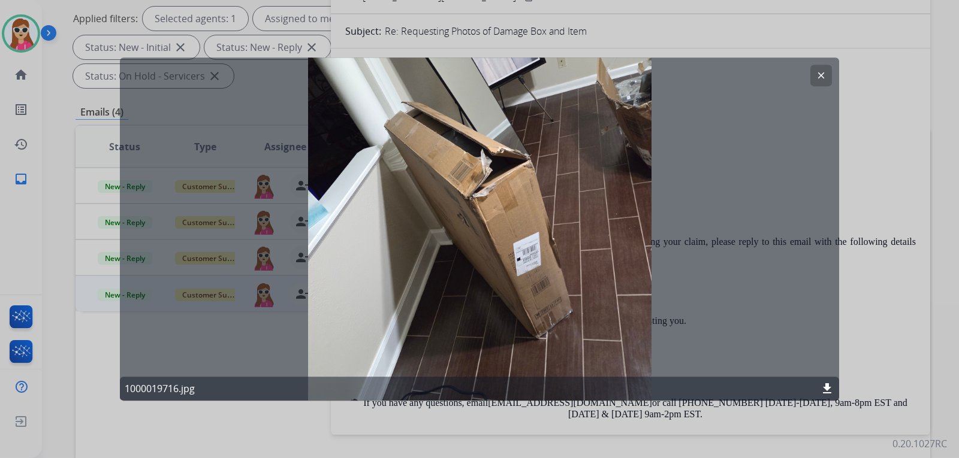
click at [824, 77] on mat-icon "clear" at bounding box center [820, 75] width 11 height 11
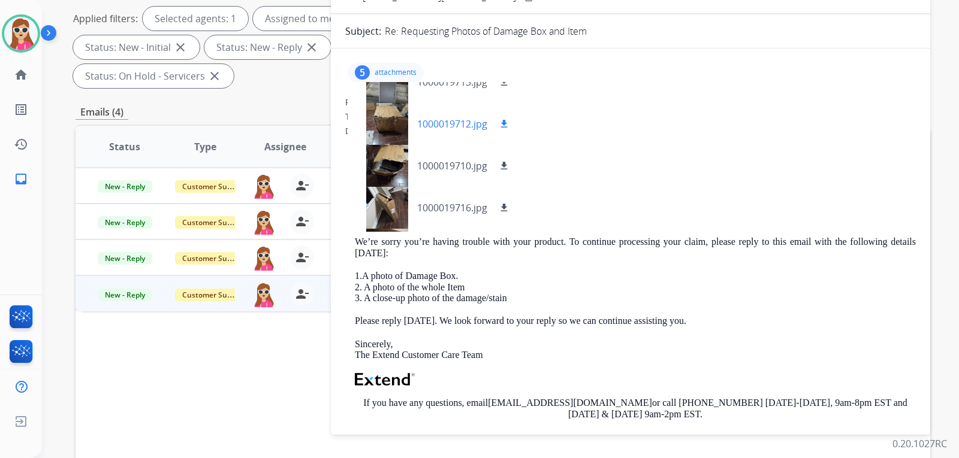
scroll to position [0, 0]
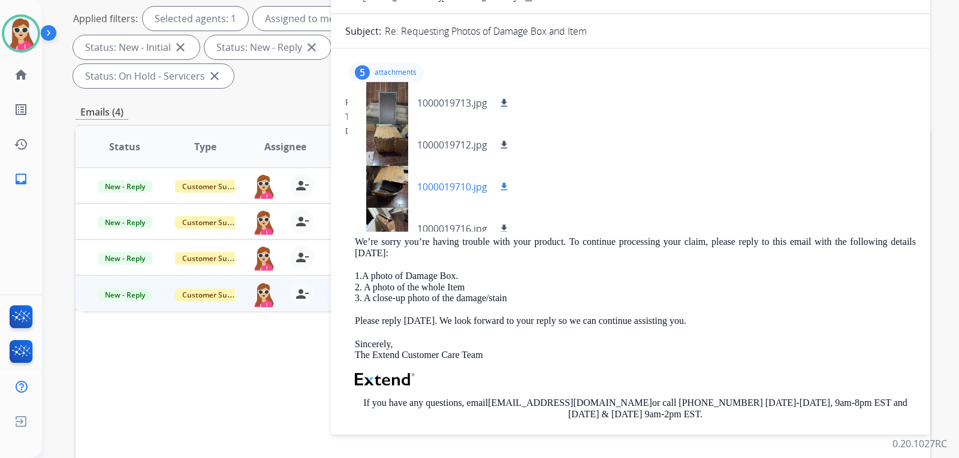
click at [388, 179] on div at bounding box center [387, 187] width 60 height 42
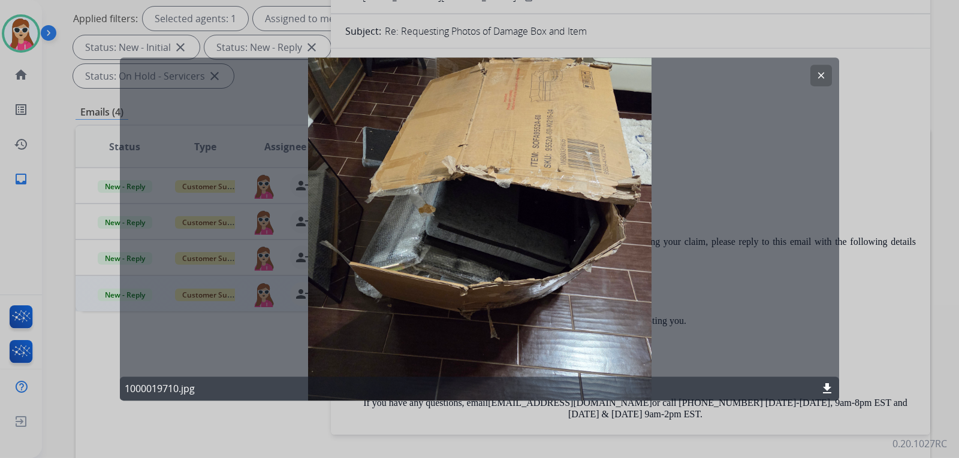
click at [826, 75] on button "clear" at bounding box center [821, 76] width 22 height 22
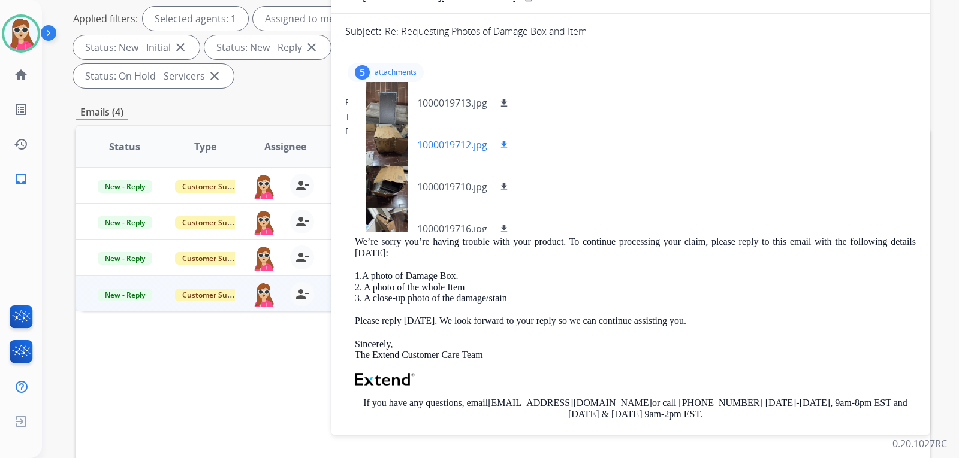
click at [407, 137] on div at bounding box center [387, 145] width 60 height 42
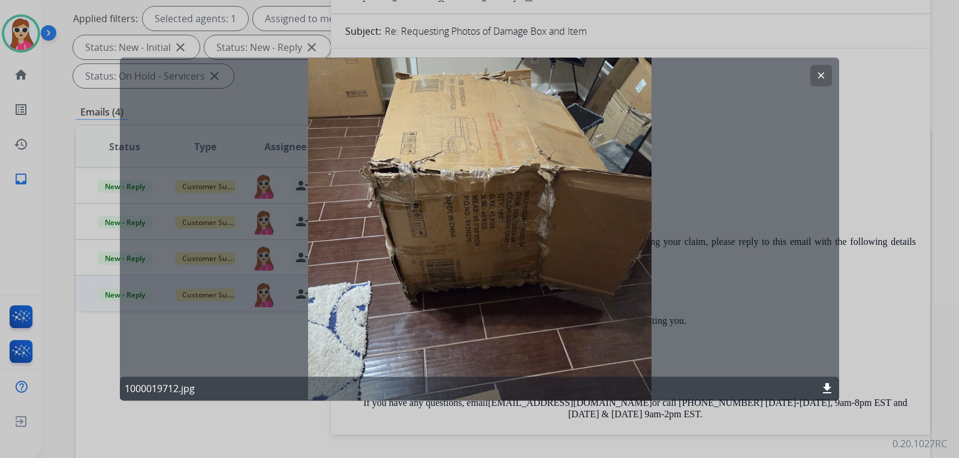
click at [823, 75] on mat-icon "clear" at bounding box center [820, 75] width 11 height 11
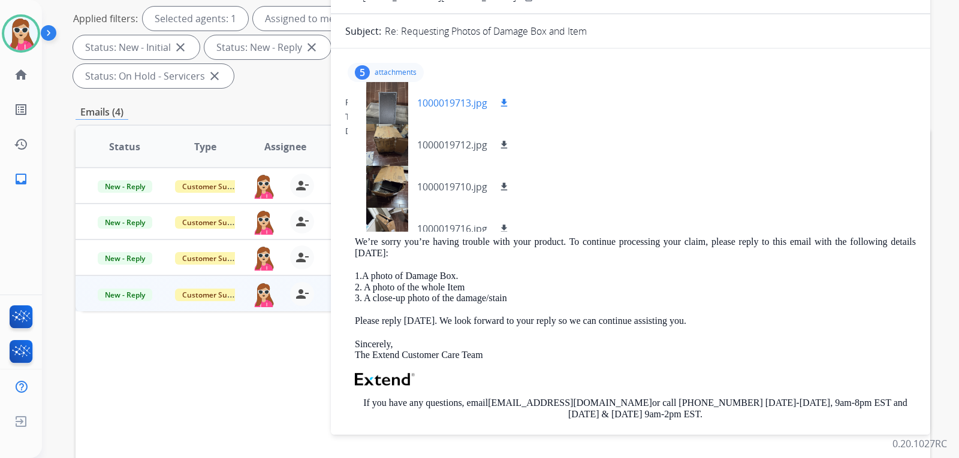
click at [398, 99] on div at bounding box center [387, 103] width 60 height 42
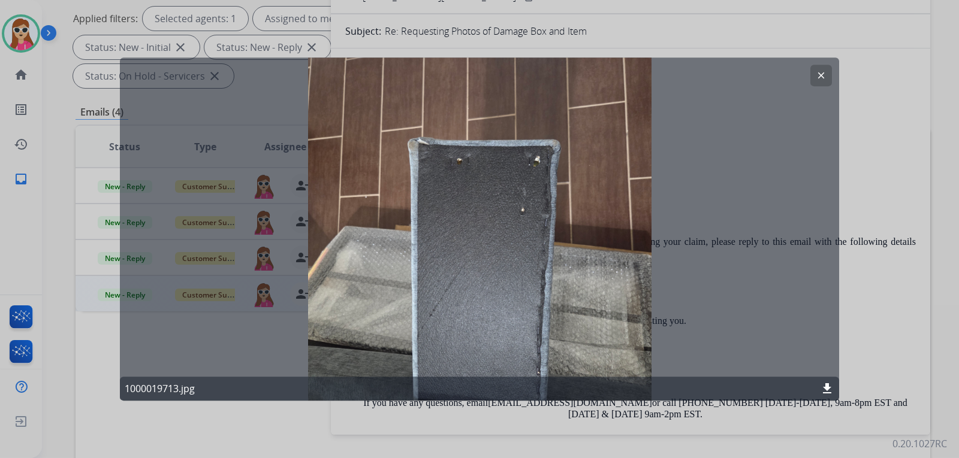
click at [823, 73] on mat-icon "clear" at bounding box center [820, 75] width 11 height 11
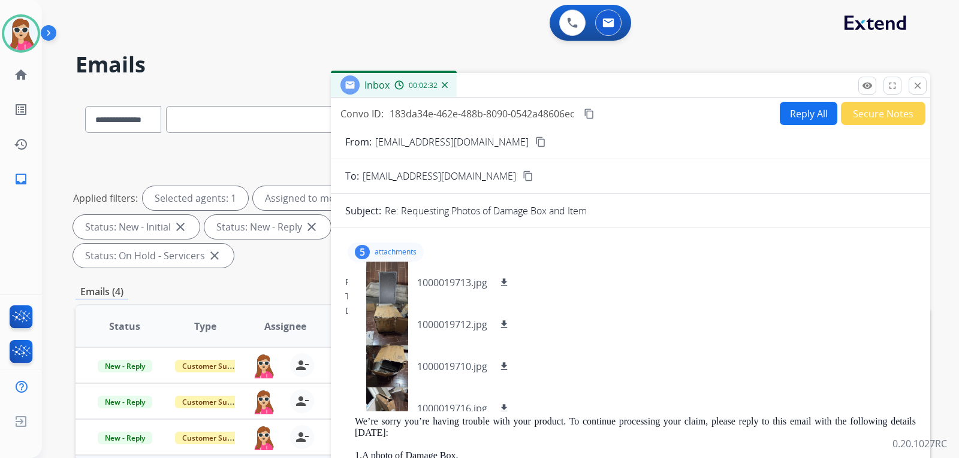
click at [700, 333] on div "From: [EMAIL_ADDRESS][DOMAIN_NAME] To: [EMAIL_ADDRESS][DOMAIN_NAME] Date: [DATE…" at bounding box center [630, 447] width 570 height 343
click at [412, 243] on div "5 attachments 1000019713.jpg download 1000019712.jpg download 1000019710.jpg do…" at bounding box center [385, 252] width 76 height 19
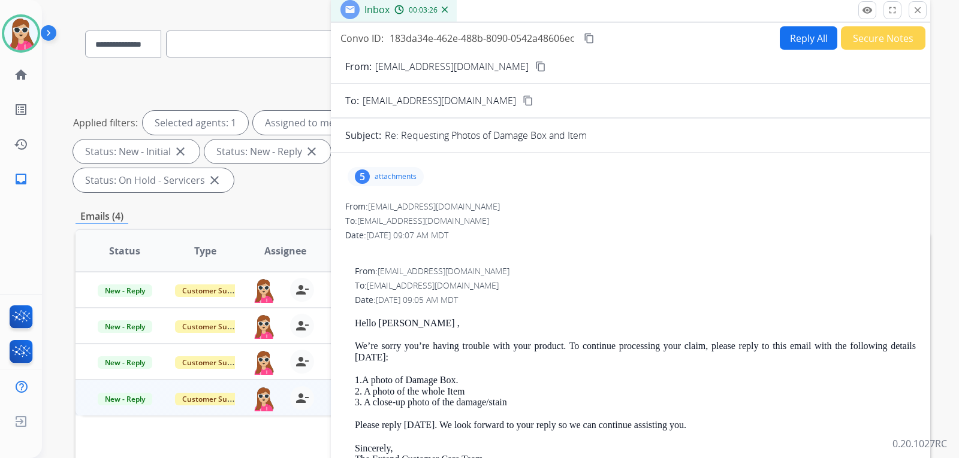
scroll to position [70, 0]
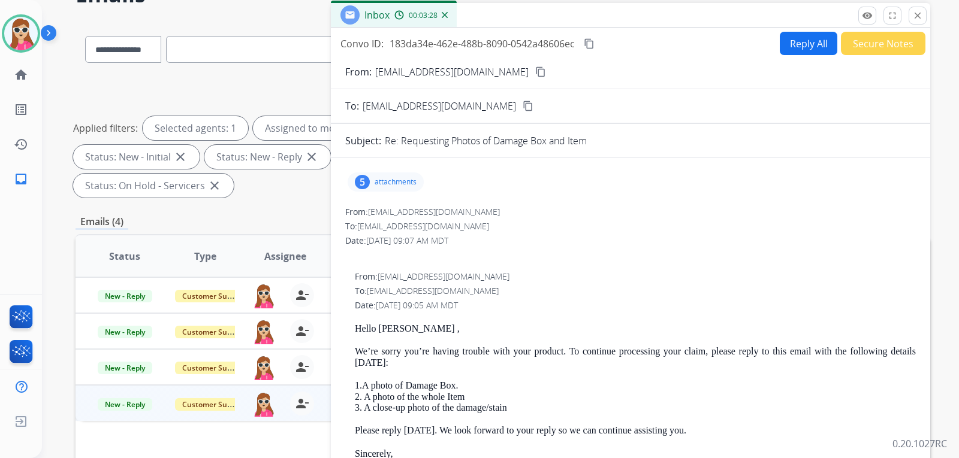
click at [386, 187] on div "5 attachments" at bounding box center [385, 182] width 76 height 19
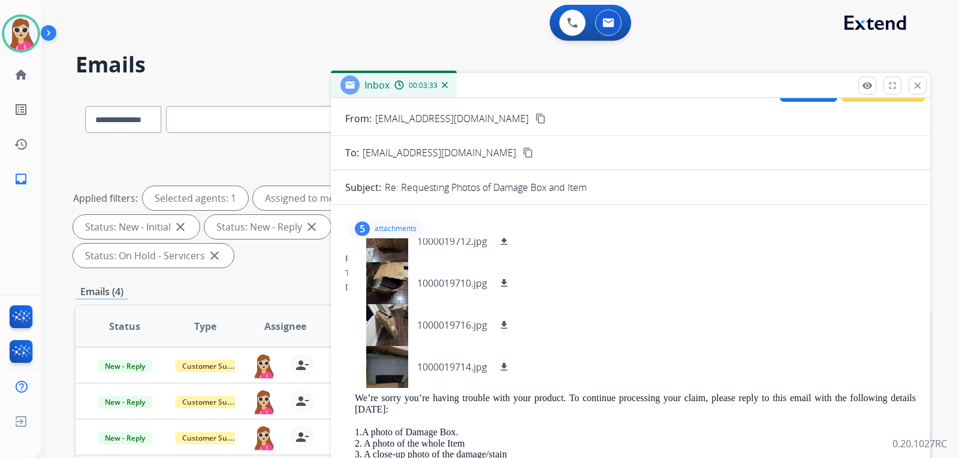
scroll to position [0, 0]
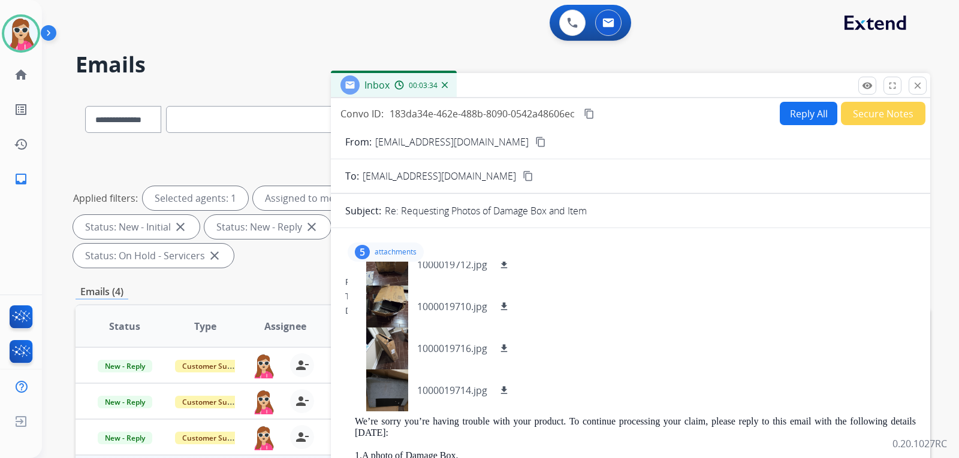
click at [644, 276] on div "5 attachments 1000019713.jpg download 1000019712.jpg download 1000019710.jpg do…" at bounding box center [630, 433] width 599 height 391
click at [626, 264] on div "5 attachments 1000019713.jpg download 1000019712.jpg download 1000019710.jpg do…" at bounding box center [630, 252] width 570 height 29
click at [911, 88] on button "close Close" at bounding box center [917, 86] width 18 height 18
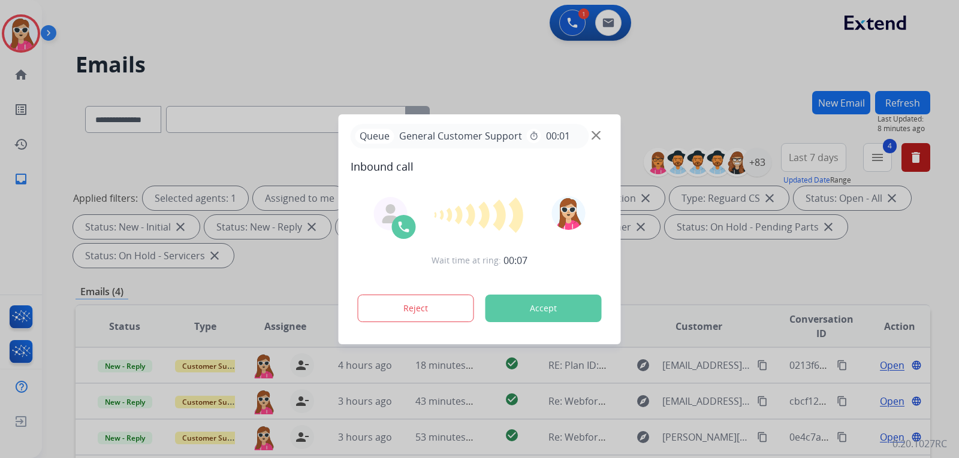
click at [540, 309] on button "Accept" at bounding box center [543, 309] width 116 height 28
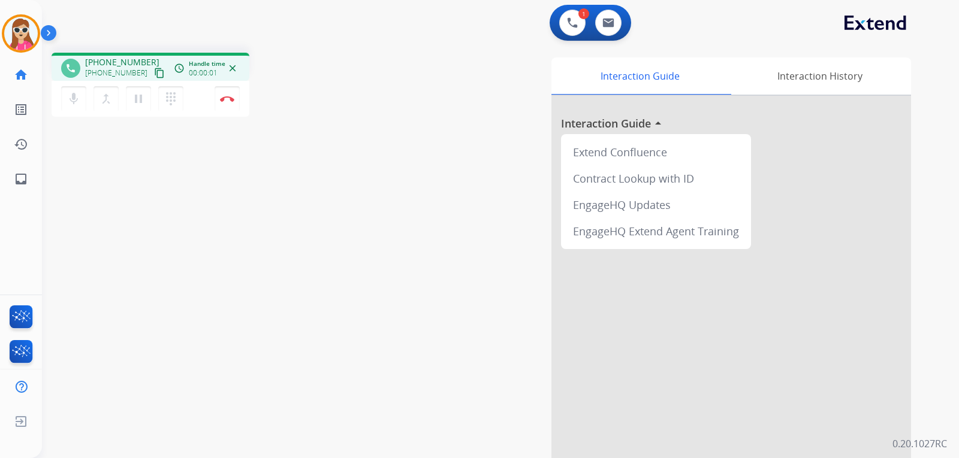
click at [142, 82] on div "mic Mute merge_type Bridge pause Hold dialpad Dialpad Disconnect" at bounding box center [151, 99] width 198 height 36
click at [154, 74] on mat-icon "content_copy" at bounding box center [159, 73] width 11 height 11
click at [152, 67] on button "content_copy" at bounding box center [159, 73] width 14 height 14
click at [154, 74] on mat-icon "content_copy" at bounding box center [159, 73] width 11 height 11
click at [232, 101] on img at bounding box center [227, 99] width 14 height 6
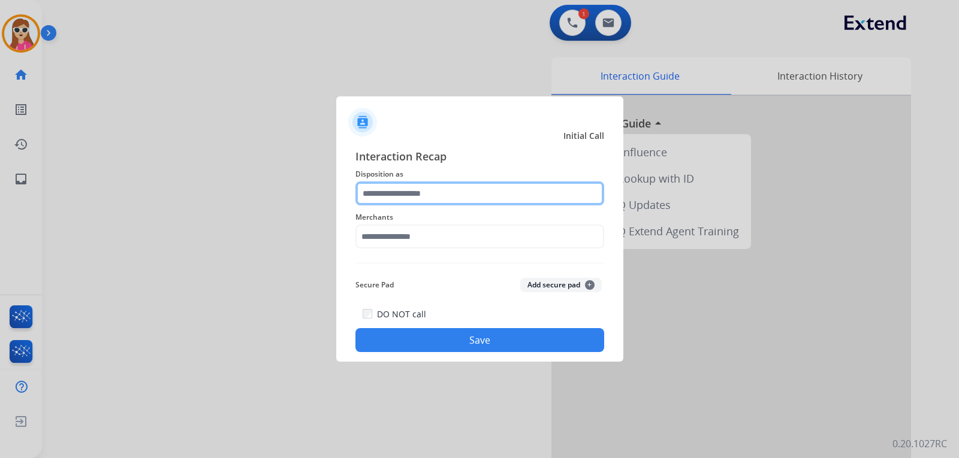
click at [407, 186] on input "text" at bounding box center [479, 194] width 249 height 24
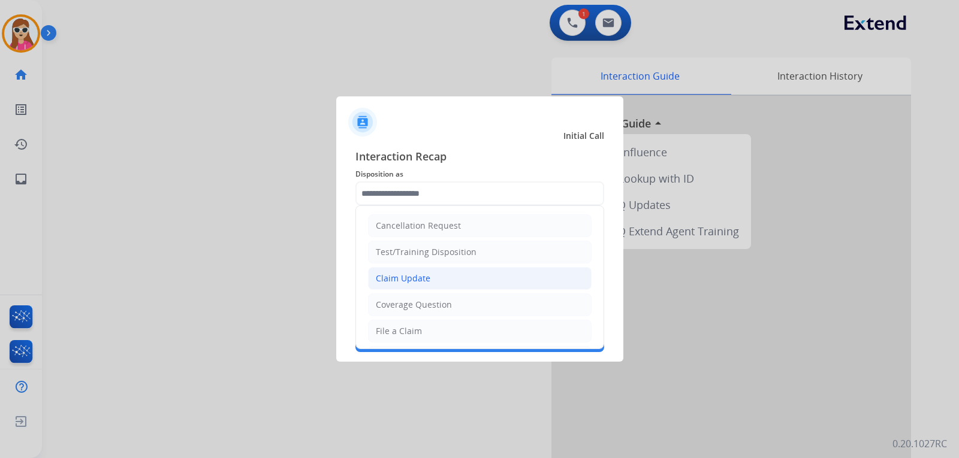
click at [403, 282] on div "Claim Update" at bounding box center [403, 279] width 55 height 12
type input "**********"
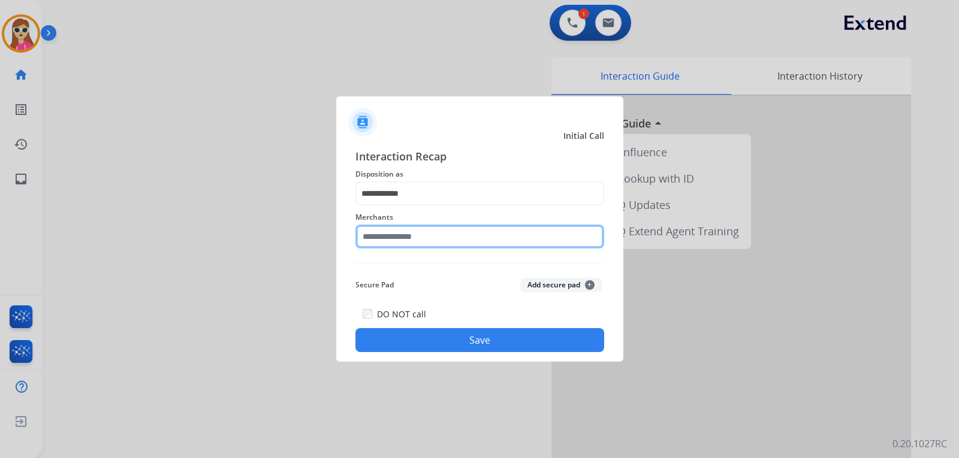
click at [431, 237] on input "text" at bounding box center [479, 237] width 249 height 24
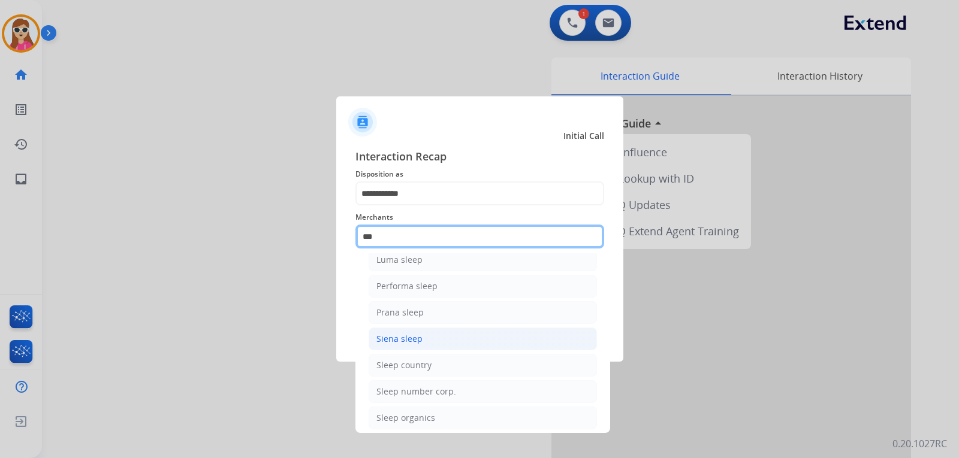
scroll to position [98, 0]
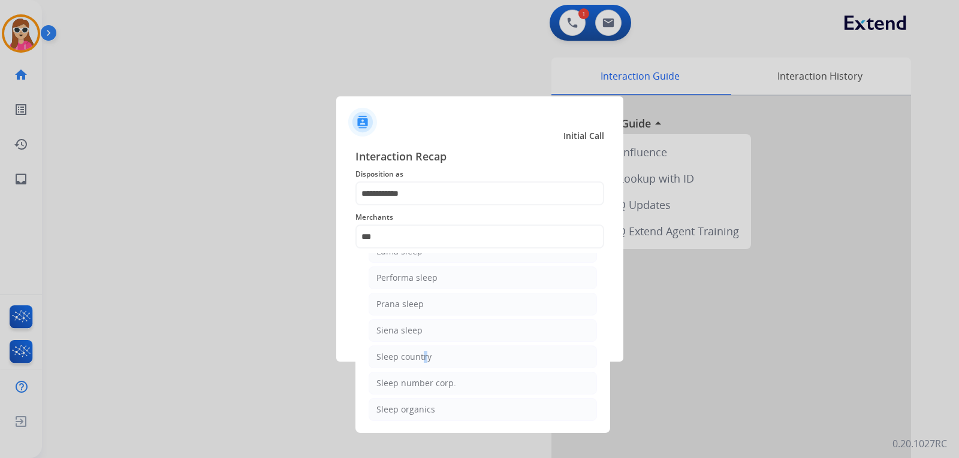
click at [421, 358] on div "Sleep country" at bounding box center [403, 357] width 55 height 12
type input "**********"
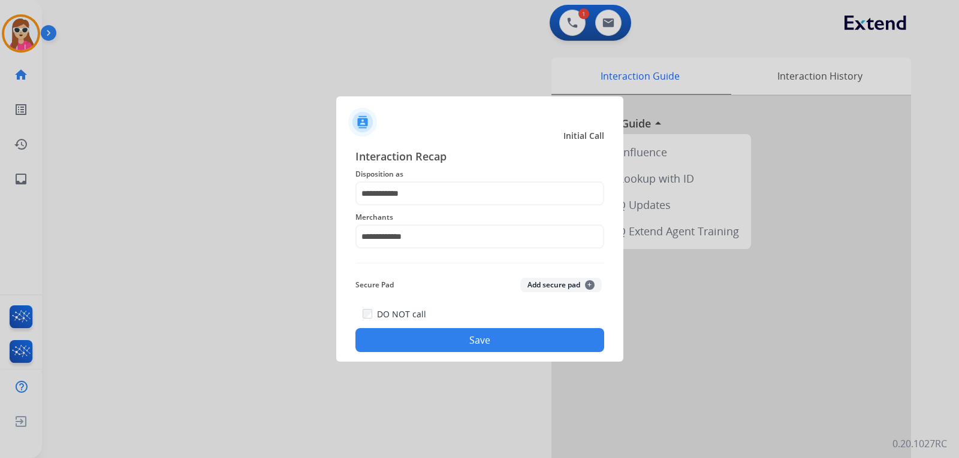
click at [451, 343] on button "Save" at bounding box center [479, 340] width 249 height 24
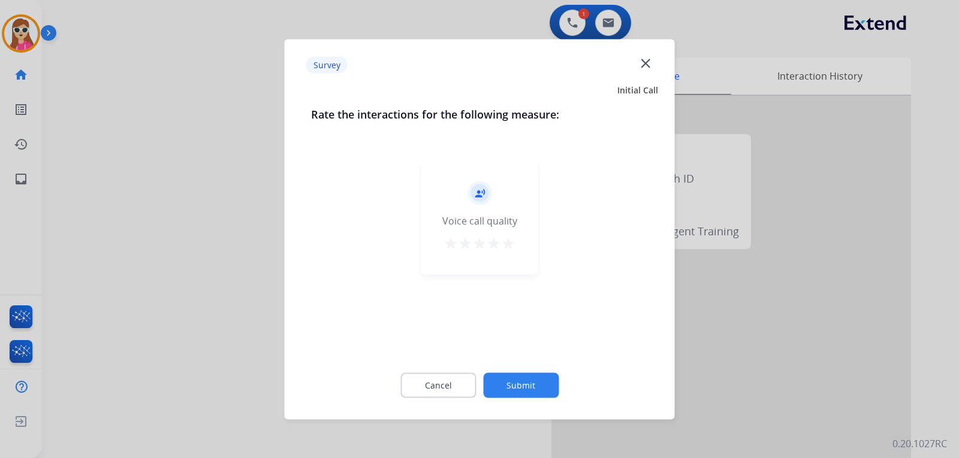
click at [502, 243] on mat-icon "star" at bounding box center [508, 243] width 14 height 14
click at [515, 388] on button "Submit" at bounding box center [520, 385] width 75 height 25
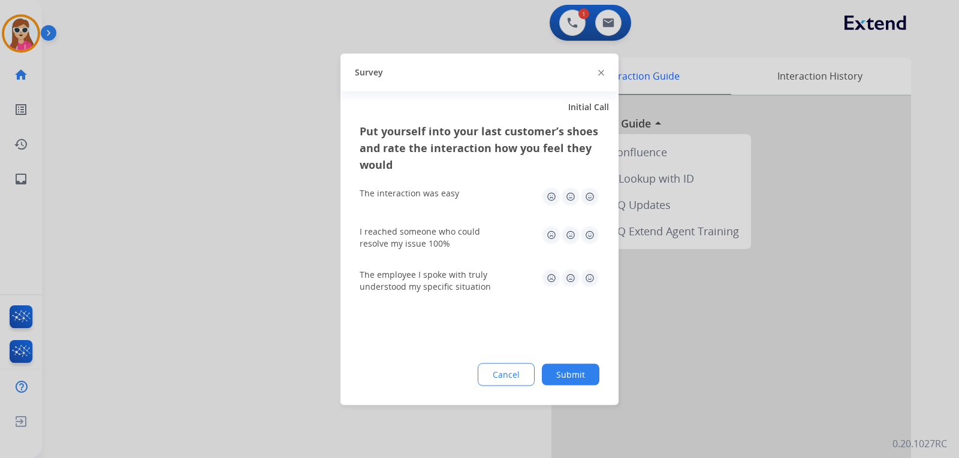
click at [583, 279] on img at bounding box center [589, 277] width 19 height 19
click at [584, 229] on img at bounding box center [589, 234] width 19 height 19
click at [596, 202] on img at bounding box center [589, 196] width 19 height 19
click at [584, 368] on button "Submit" at bounding box center [571, 375] width 58 height 22
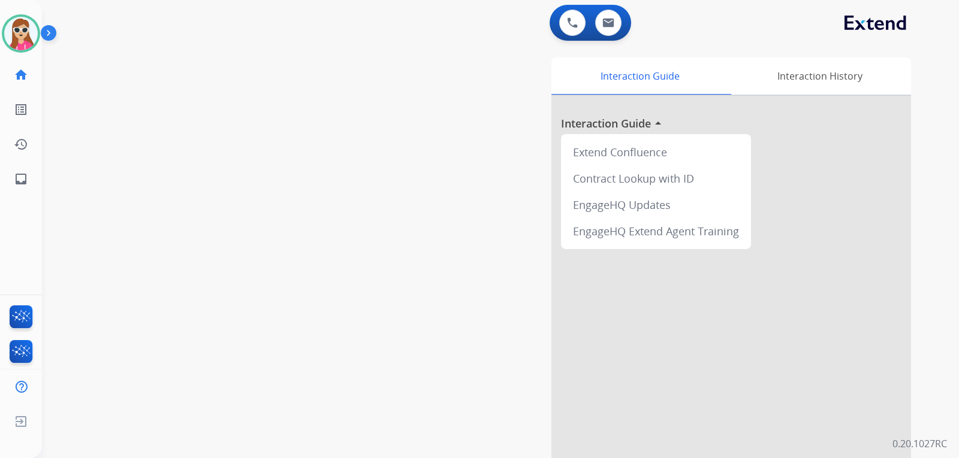
click at [639, 326] on div at bounding box center [730, 319] width 359 height 447
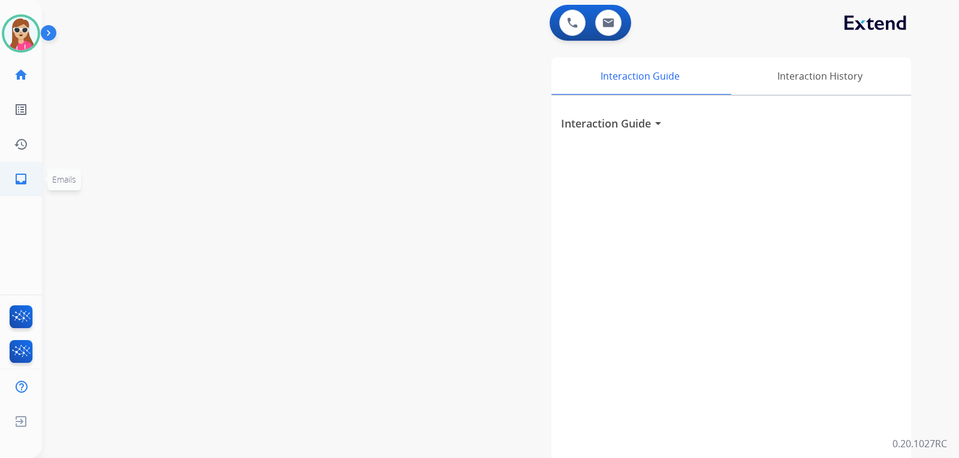
click at [31, 178] on link "inbox Emails" at bounding box center [21, 179] width 34 height 34
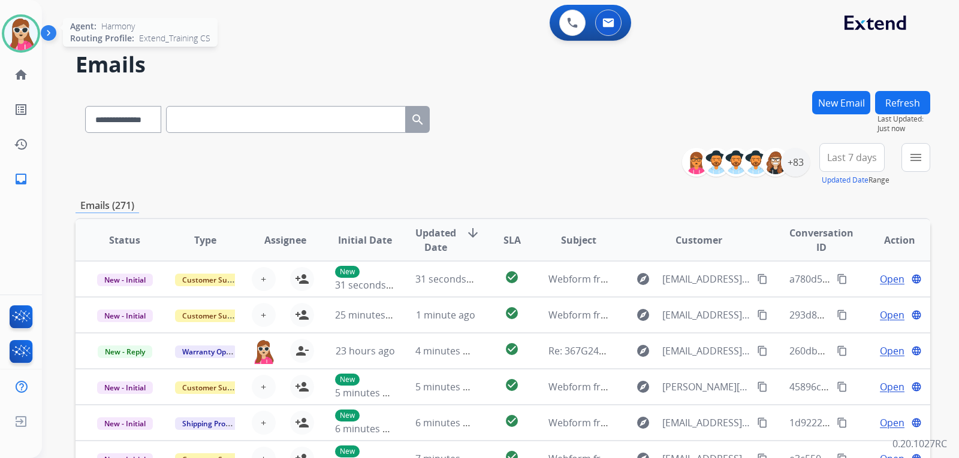
click at [37, 45] on div "Agent: Harmony Routing Profile: Extend_Training CS" at bounding box center [21, 33] width 38 height 38
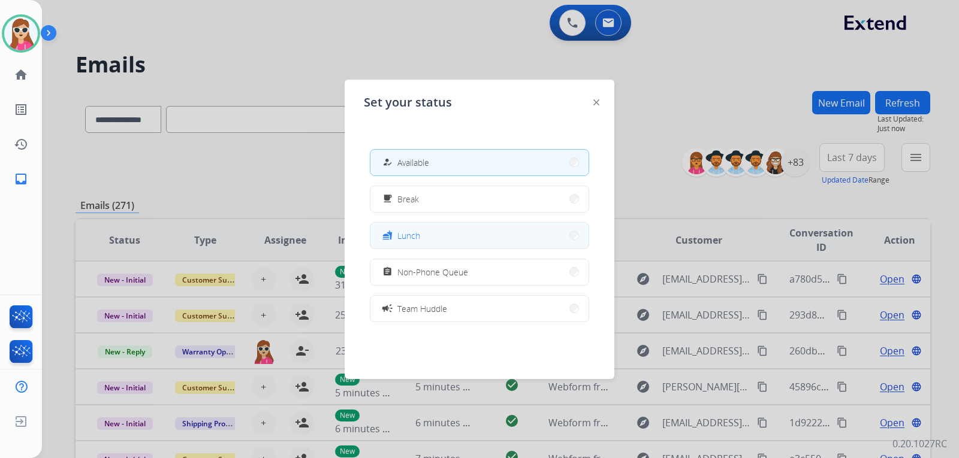
click at [446, 231] on button "fastfood Lunch" at bounding box center [479, 236] width 218 height 26
